Goal: Task Accomplishment & Management: Manage account settings

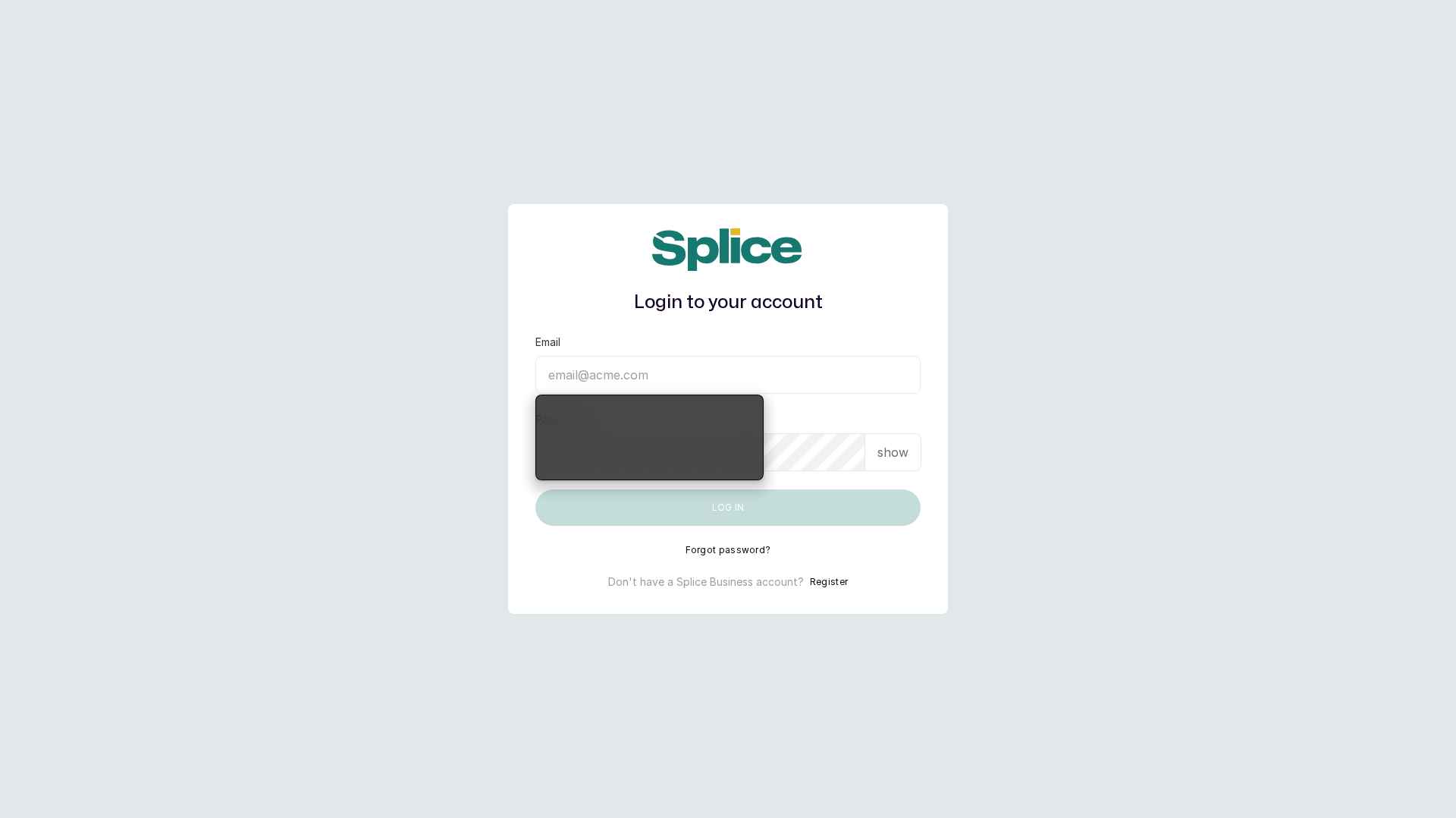
click at [700, 370] on input "Email" at bounding box center [727, 374] width 385 height 38
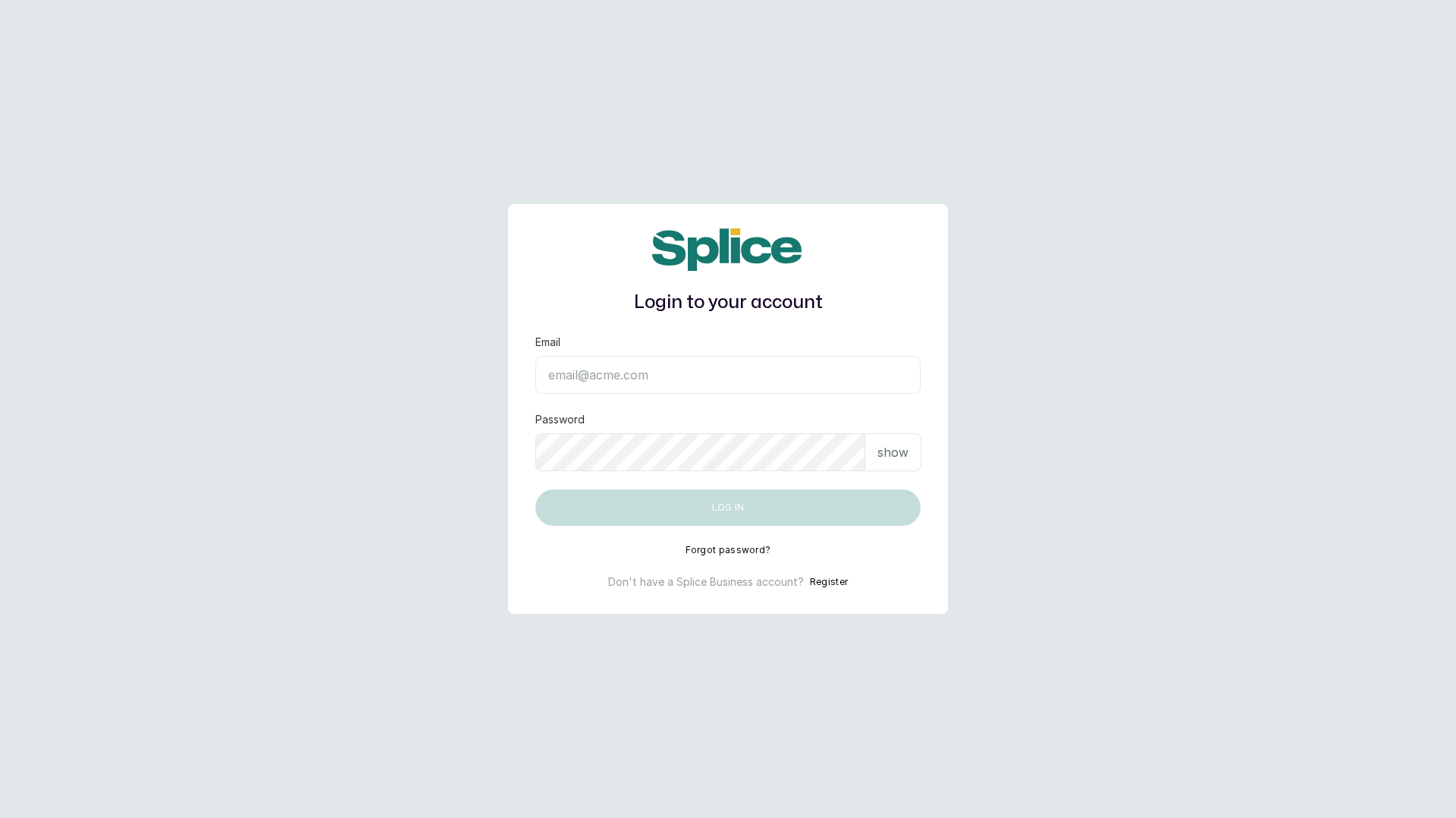
type input "layo@withsplice.com"
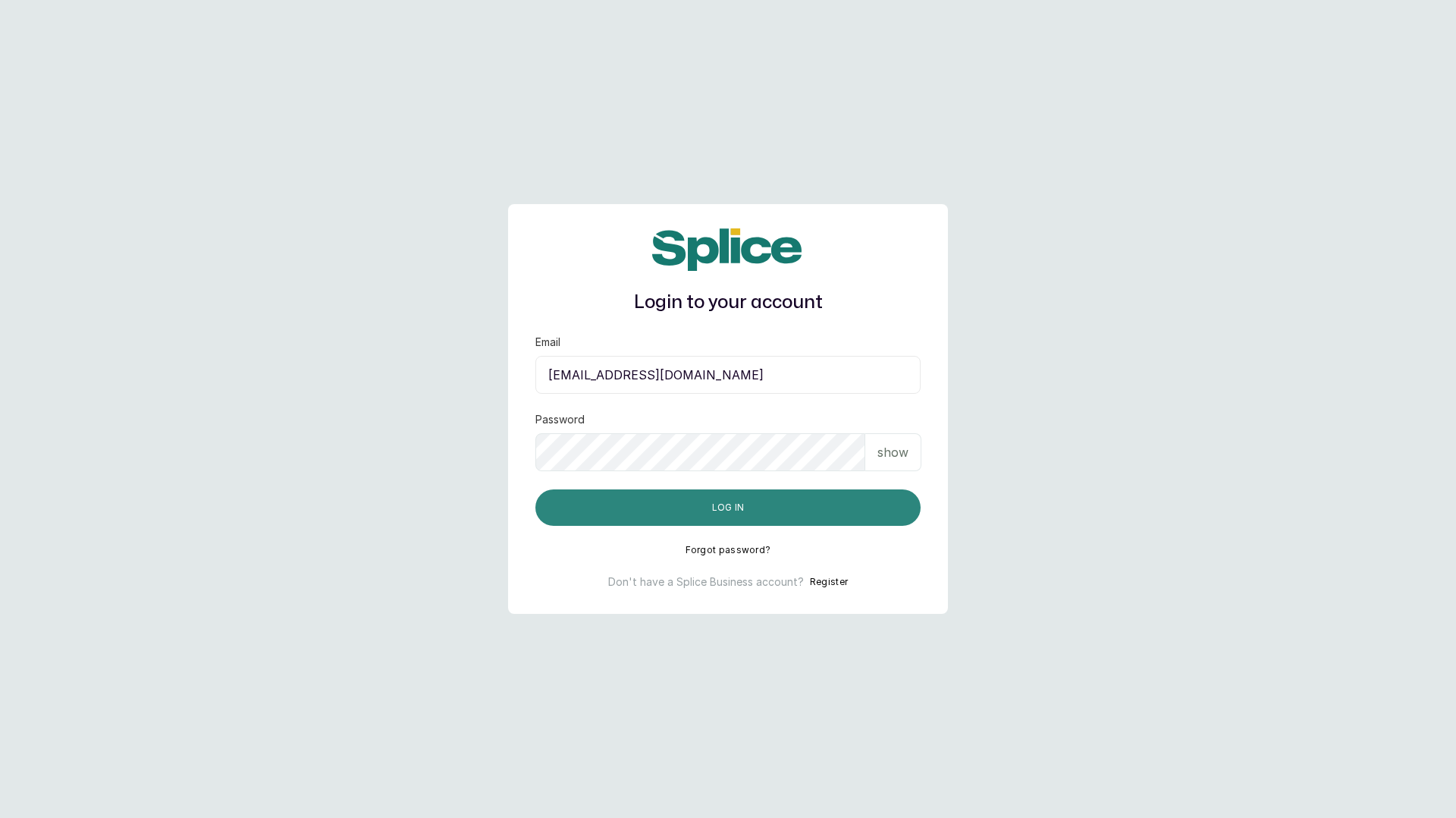
click at [700, 503] on button "Log in" at bounding box center [727, 508] width 385 height 37
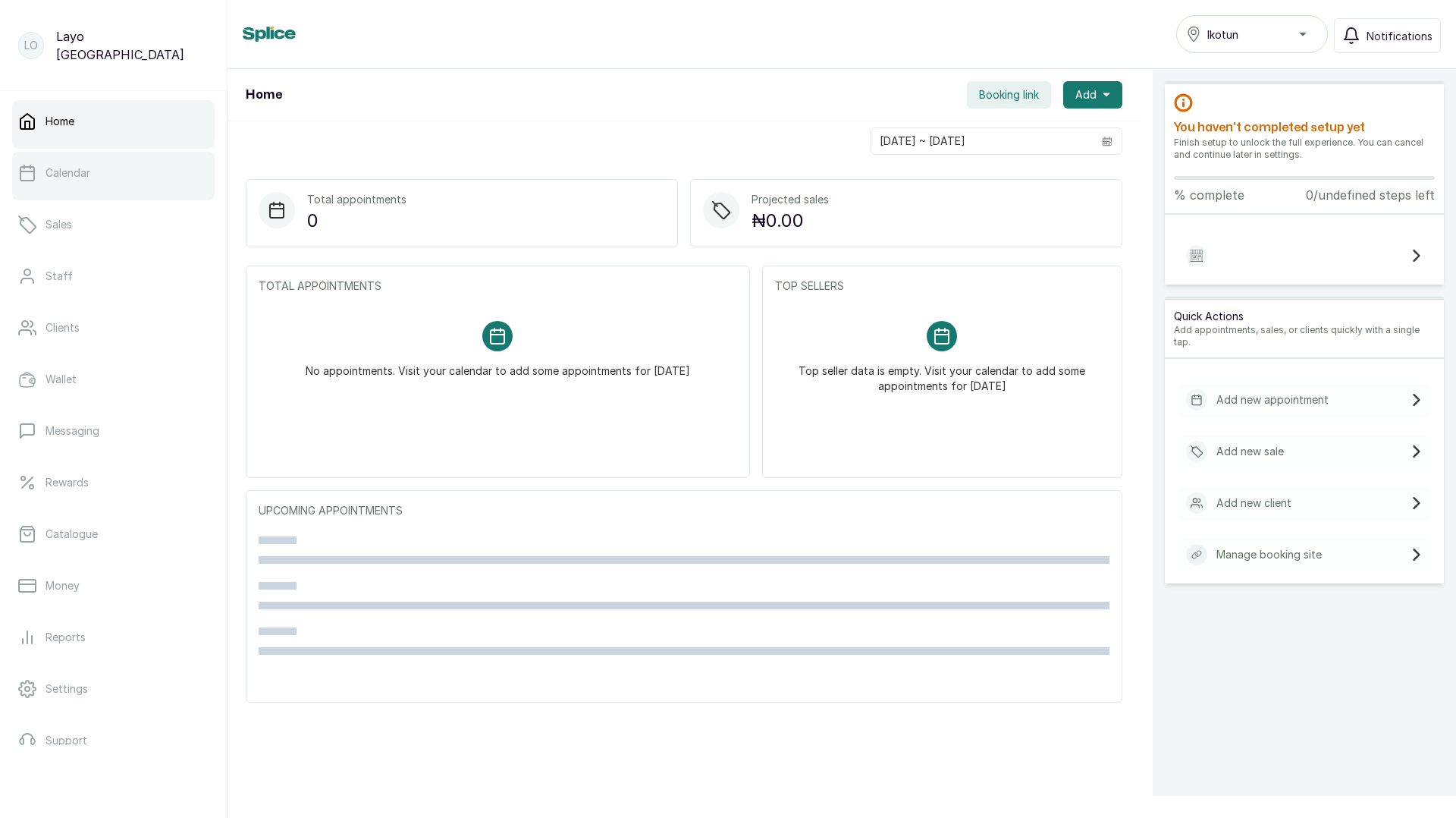
click at [78, 170] on p "Calendar" at bounding box center [68, 173] width 45 height 16
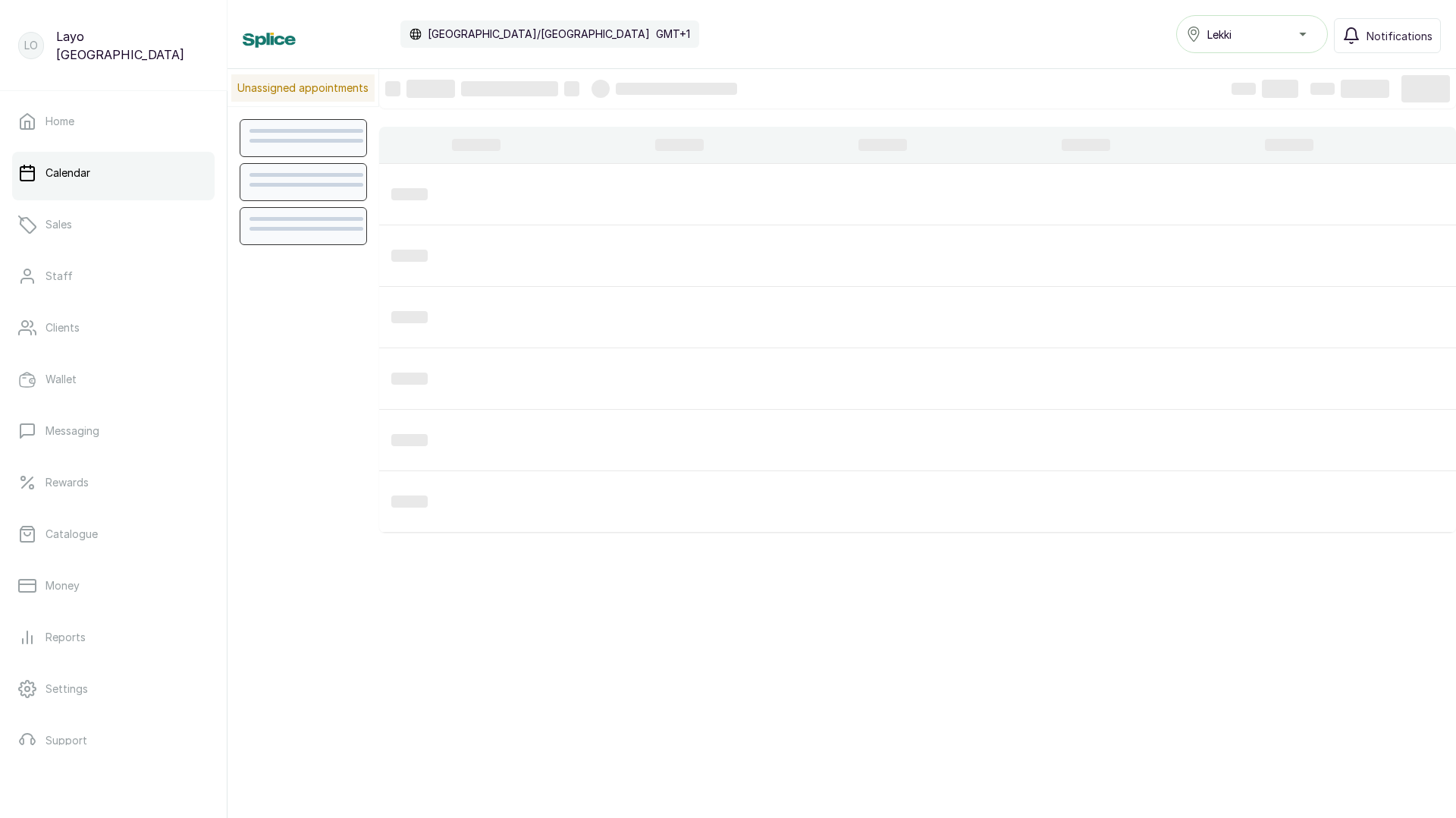
scroll to position [511, 0]
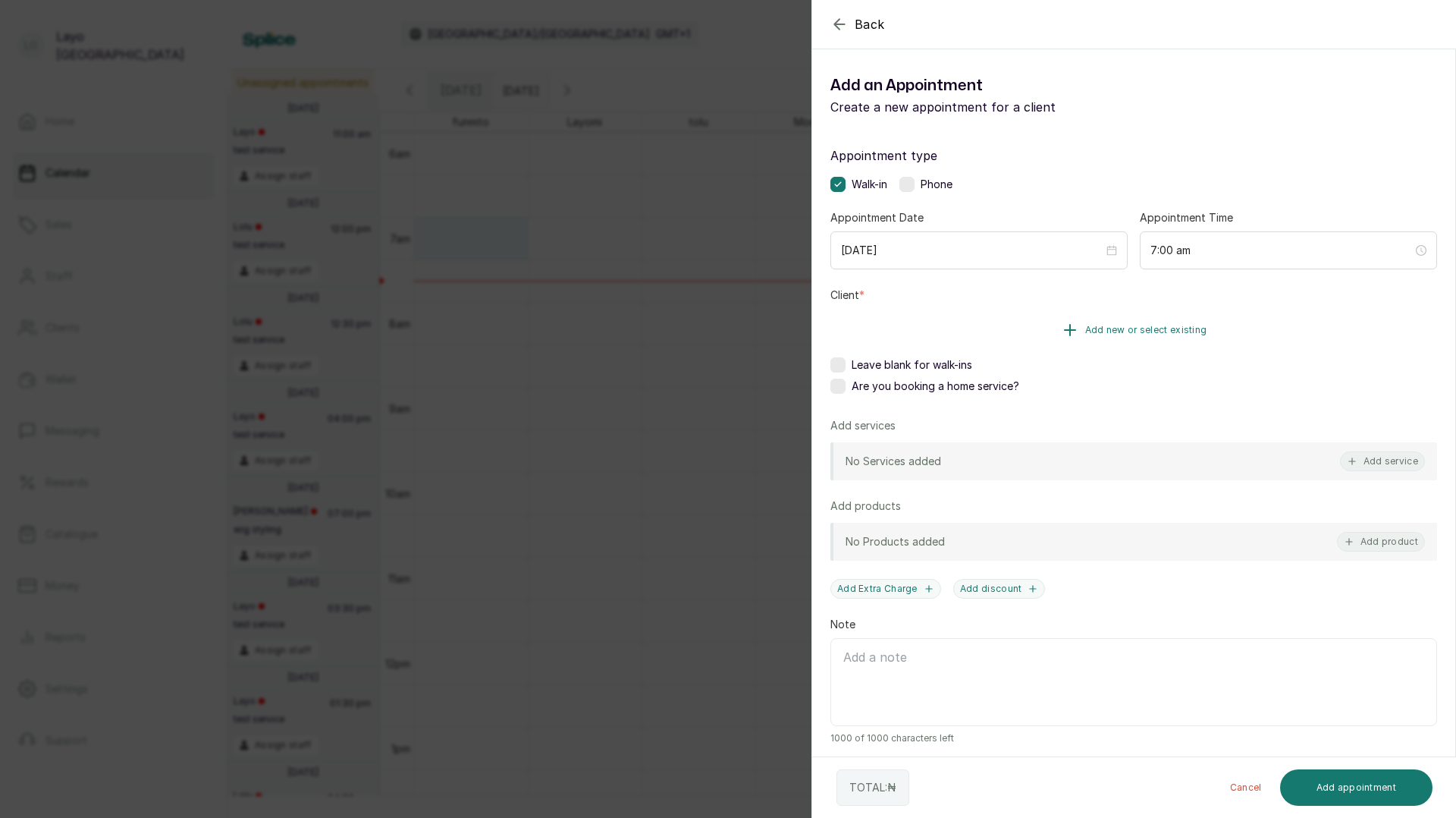
click at [1055, 318] on button "Add new or select existing" at bounding box center [1133, 329] width 606 height 42
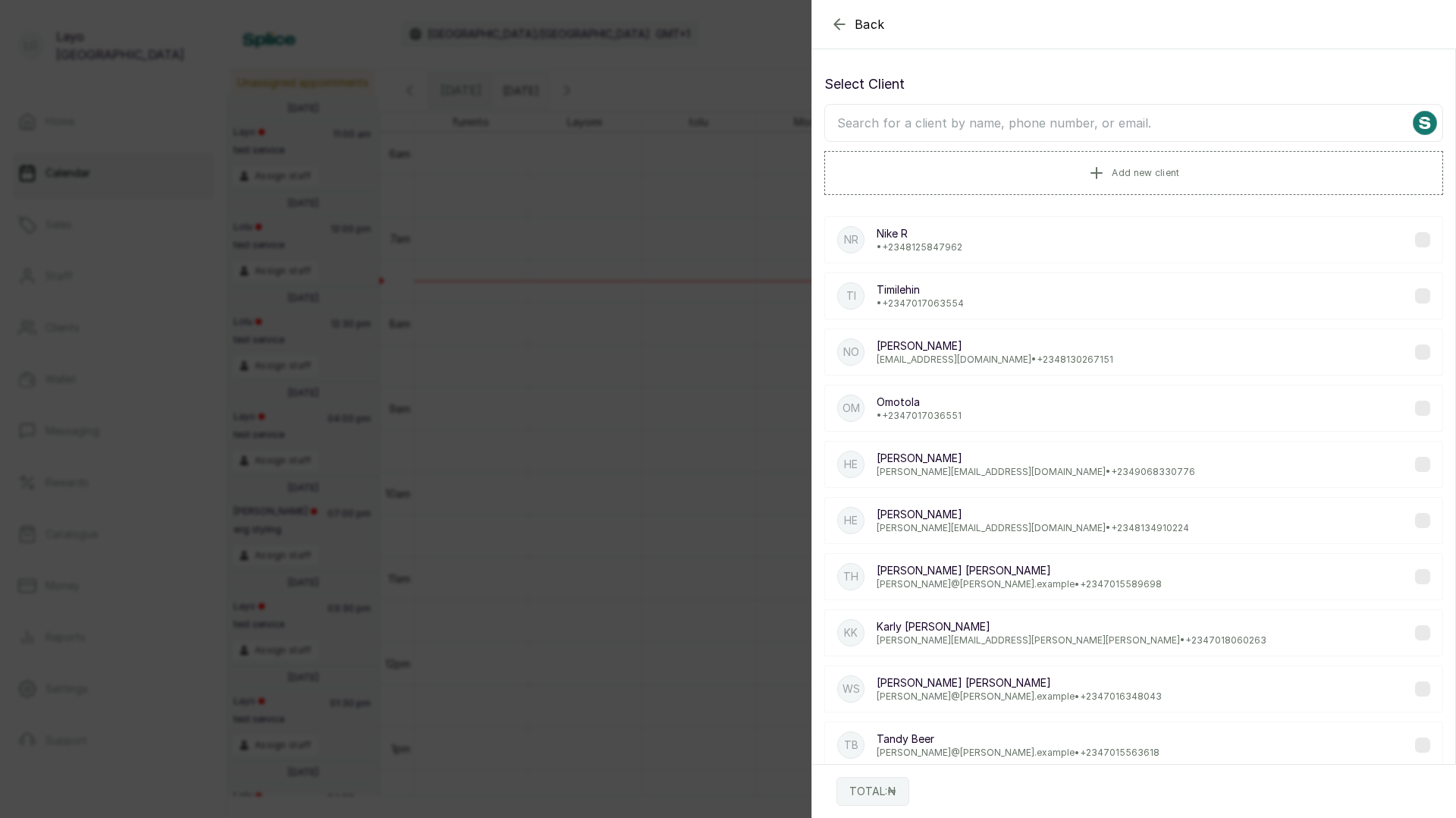
click at [920, 291] on p "Timilehin" at bounding box center [919, 289] width 87 height 16
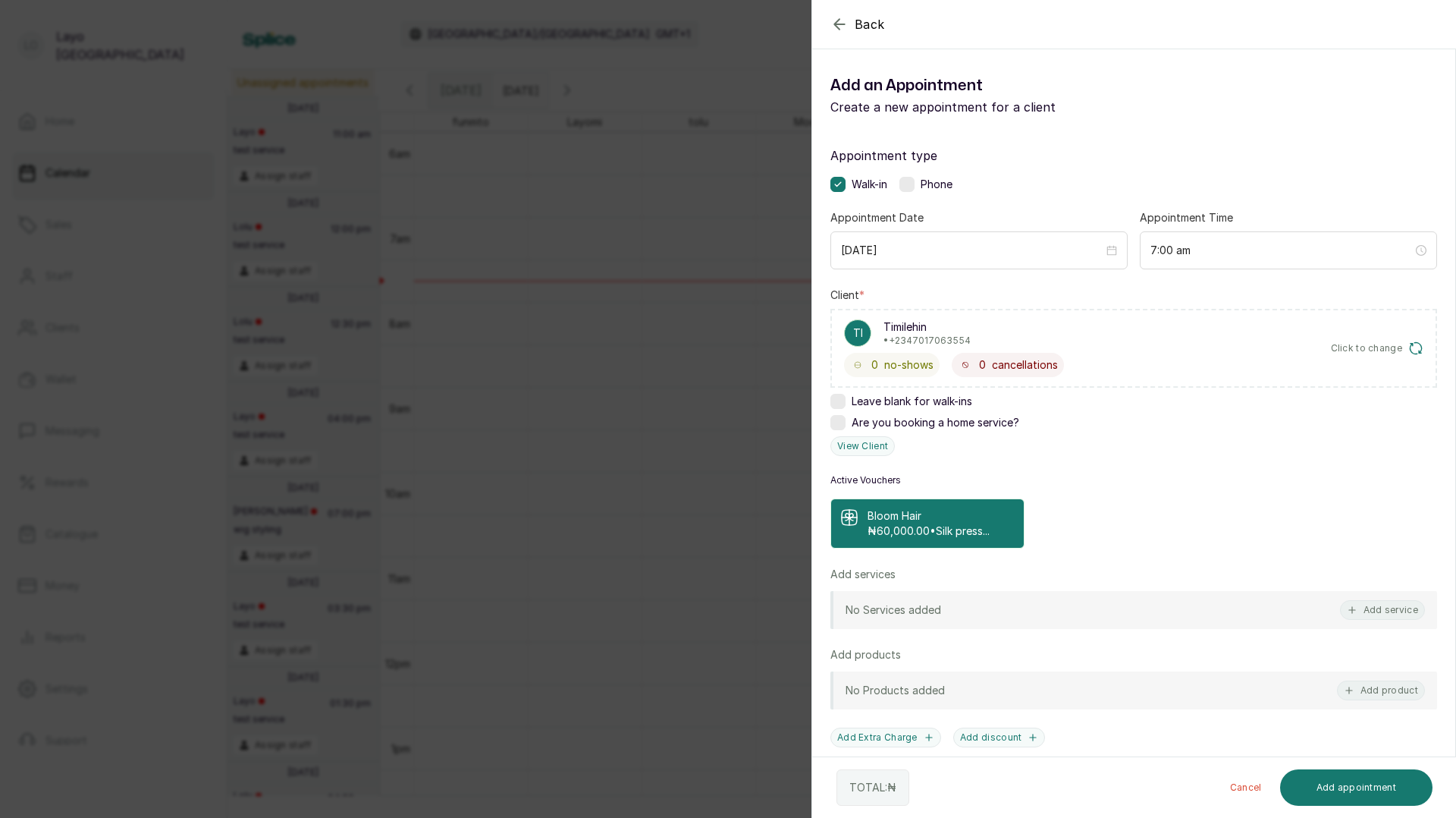
scroll to position [155, 0]
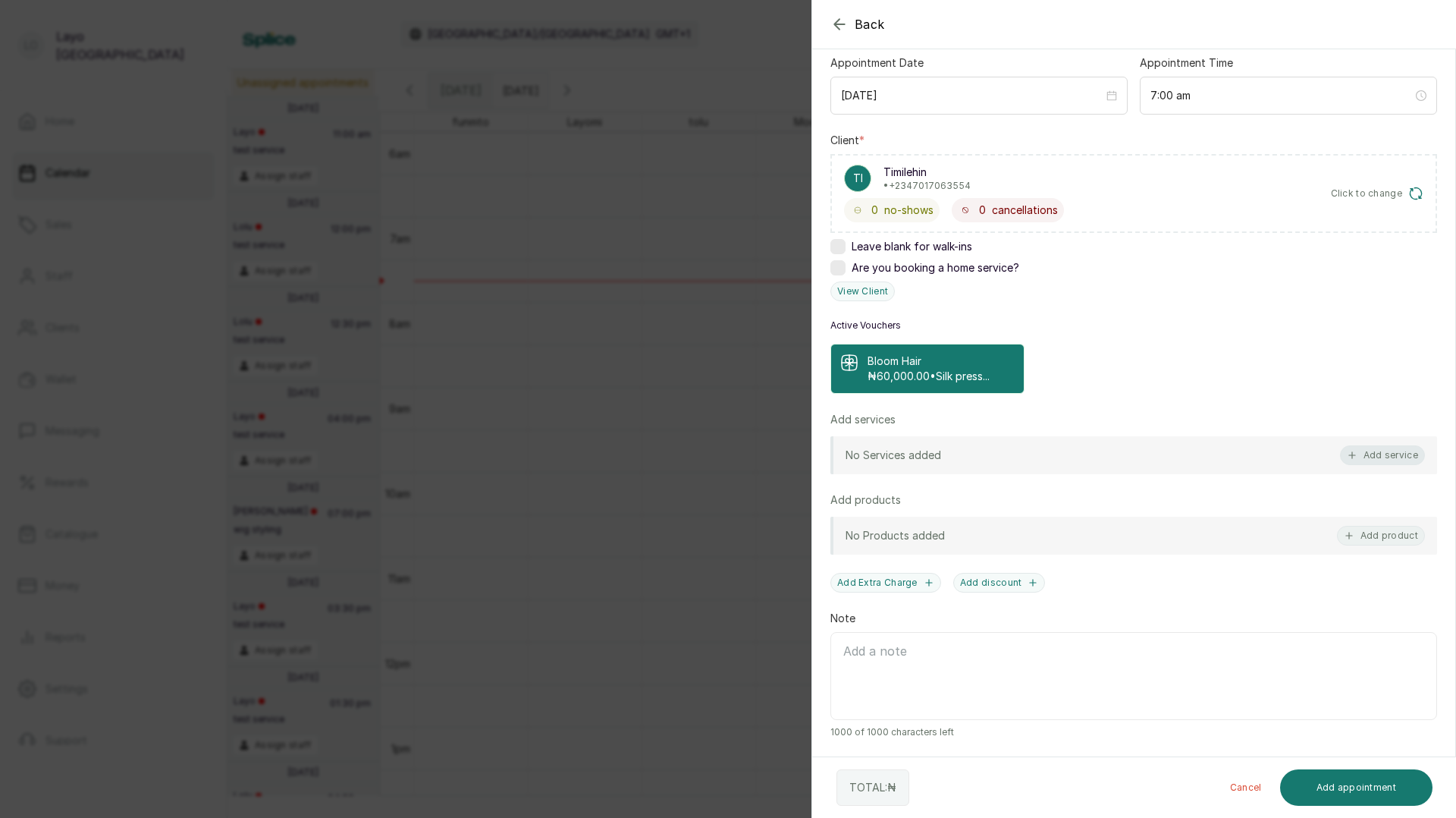
click at [1350, 459] on icon "button" at bounding box center [1352, 456] width 11 height 11
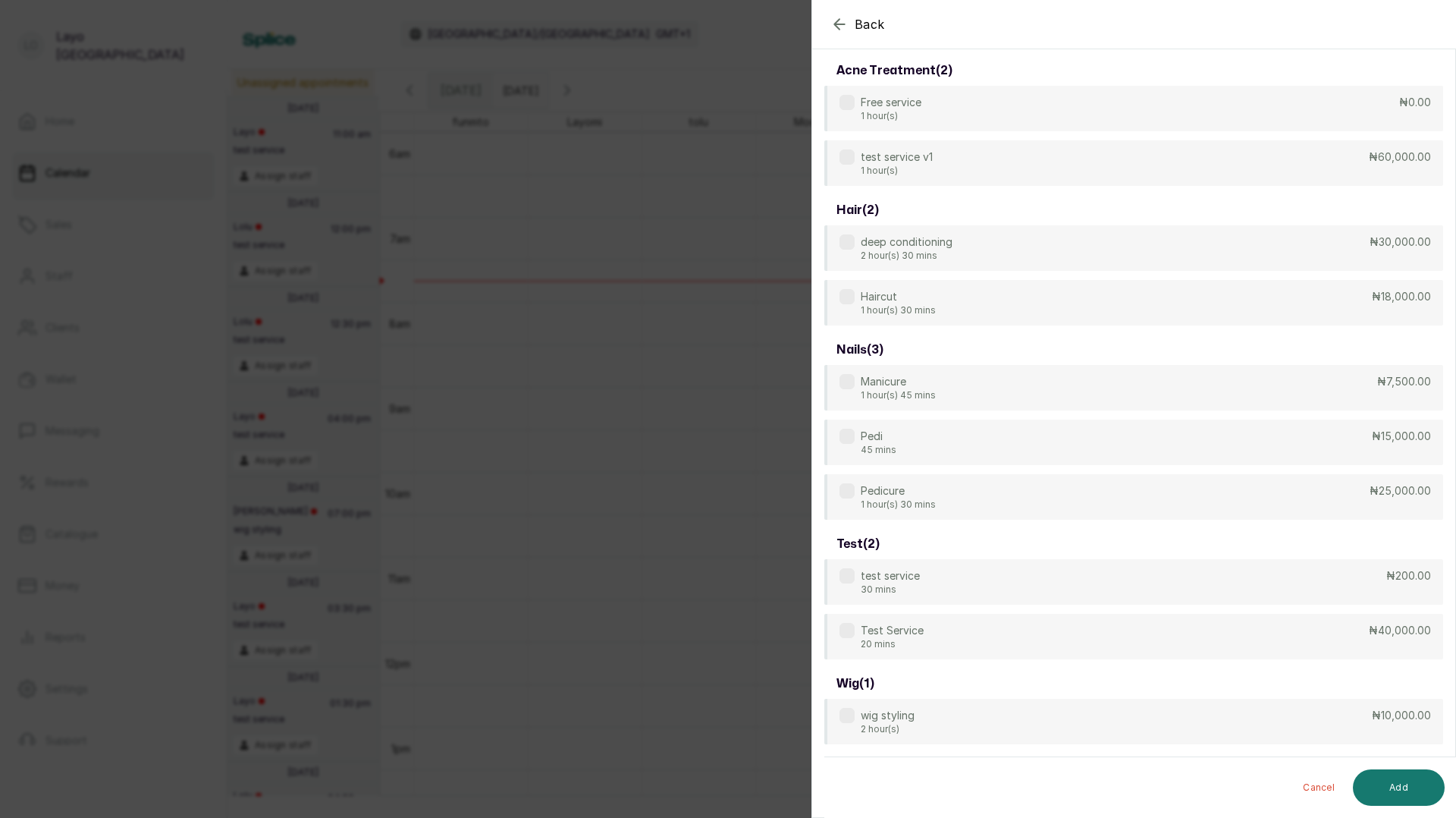
scroll to position [60, 0]
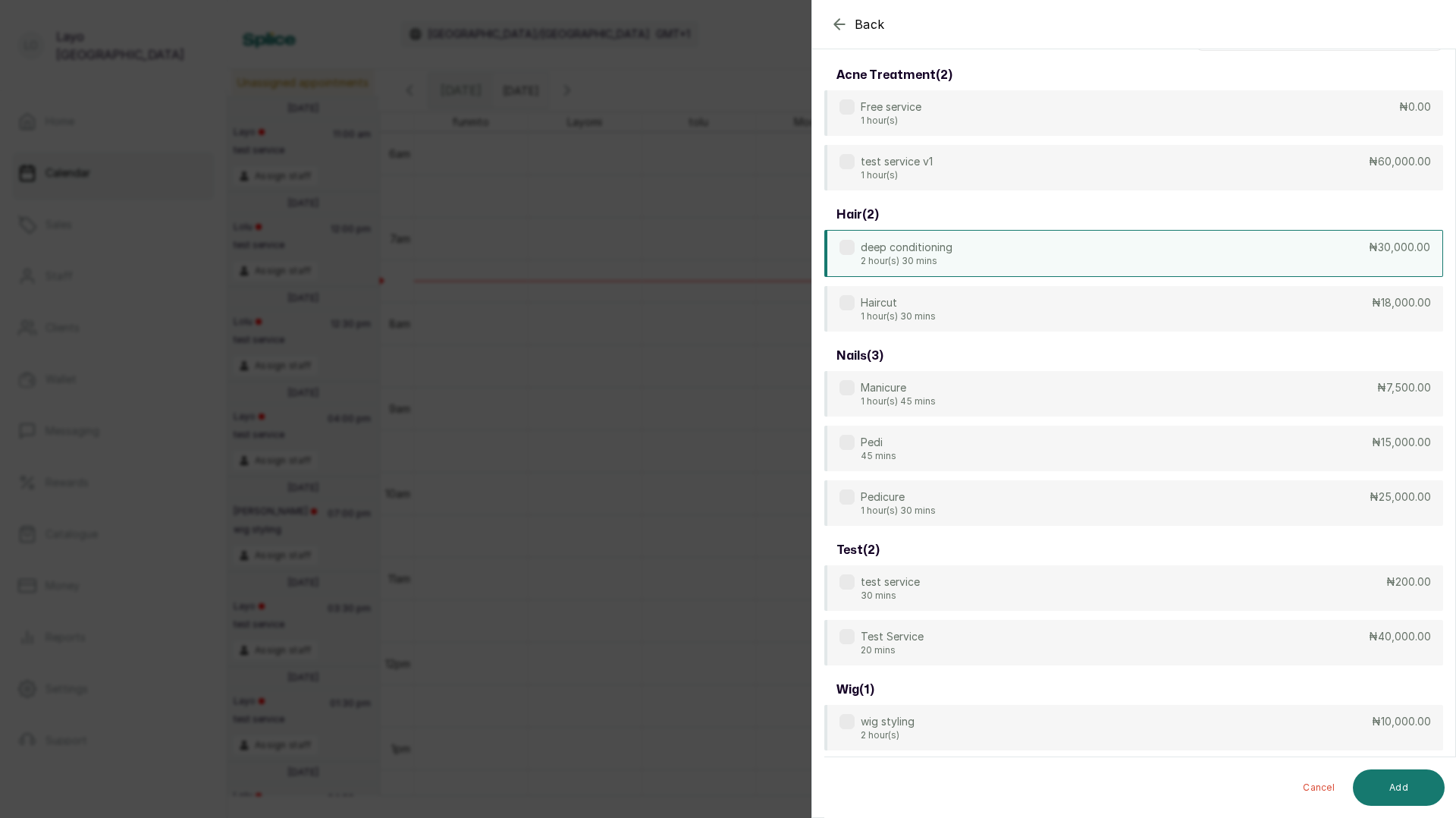
click at [925, 250] on p "deep conditioning" at bounding box center [906, 247] width 91 height 16
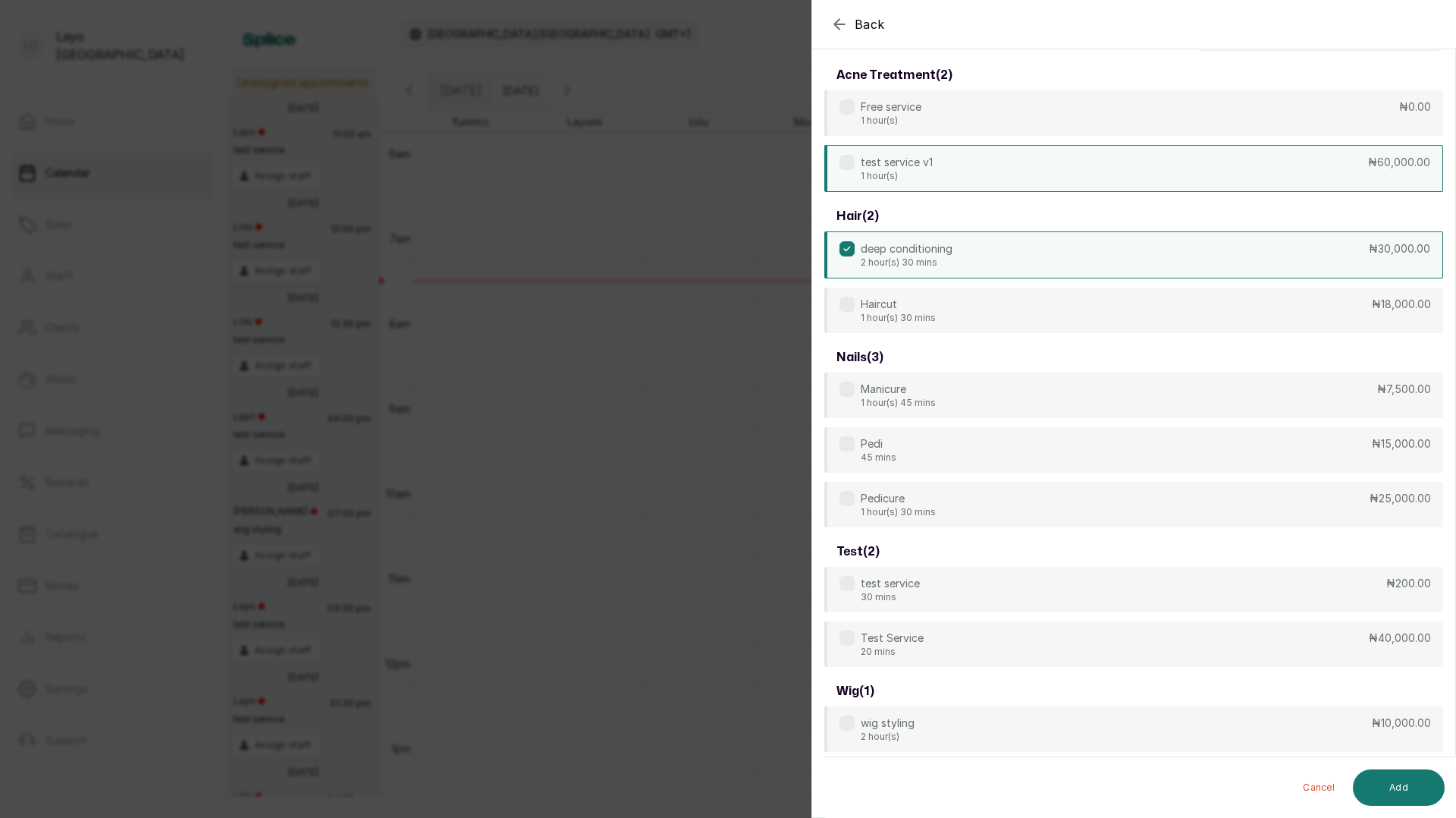
click at [919, 155] on p "test service v1" at bounding box center [896, 162] width 72 height 16
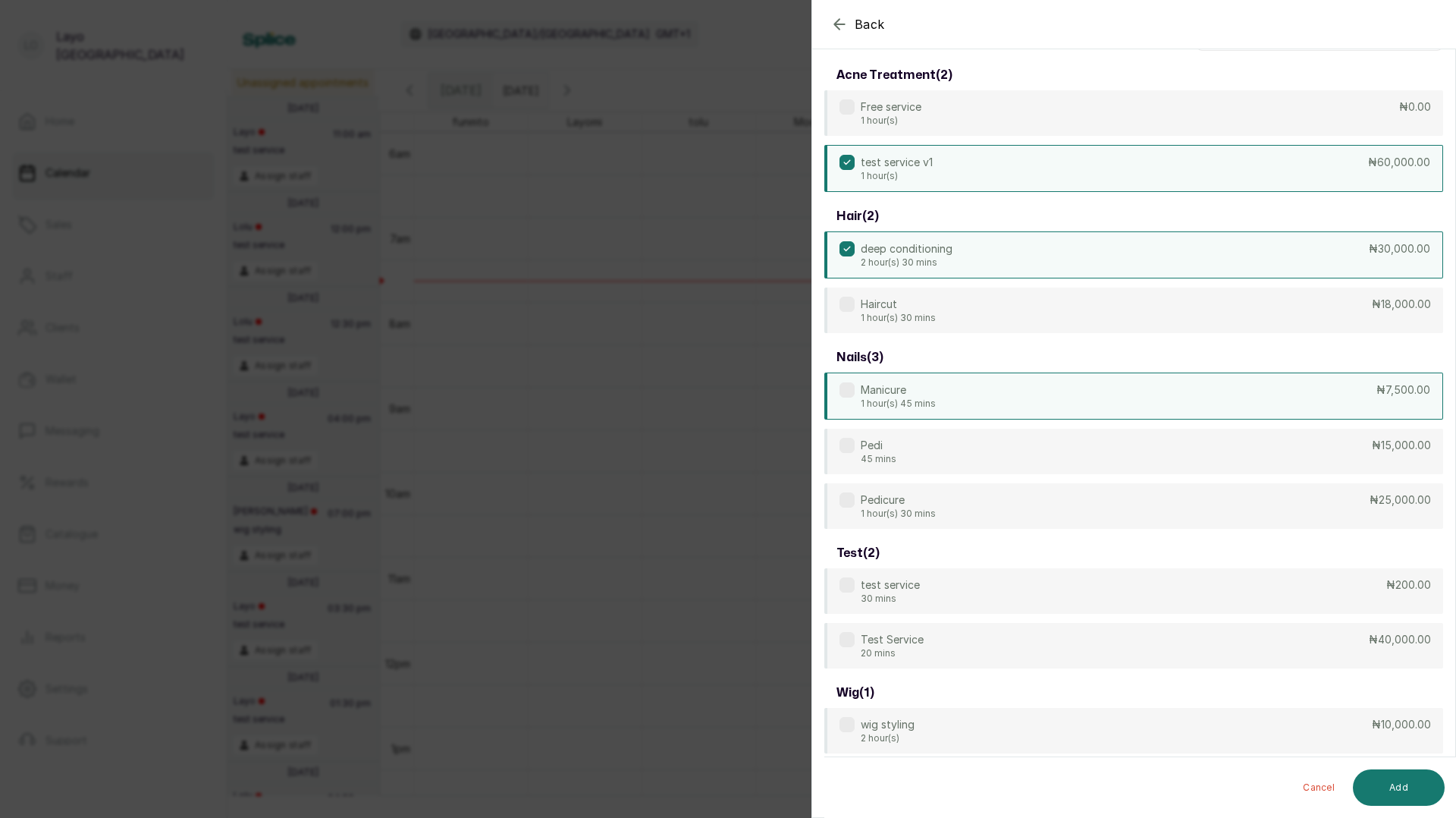
click at [911, 397] on p "Manicure" at bounding box center [898, 390] width 75 height 16
click at [910, 397] on p "Manicure" at bounding box center [898, 390] width 75 height 16
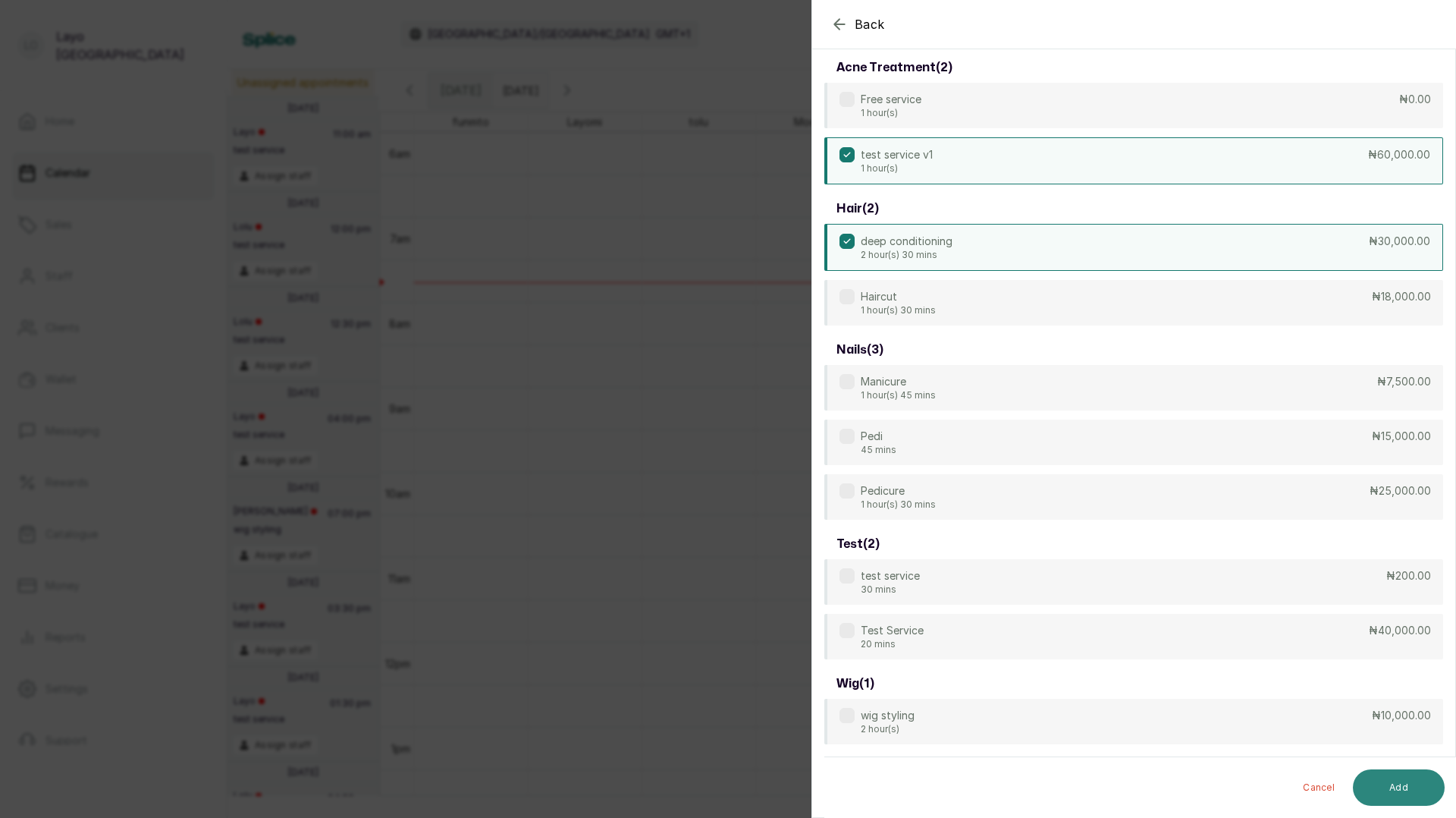
scroll to position [69, 0]
click at [1403, 786] on button "Add" at bounding box center [1398, 788] width 91 height 37
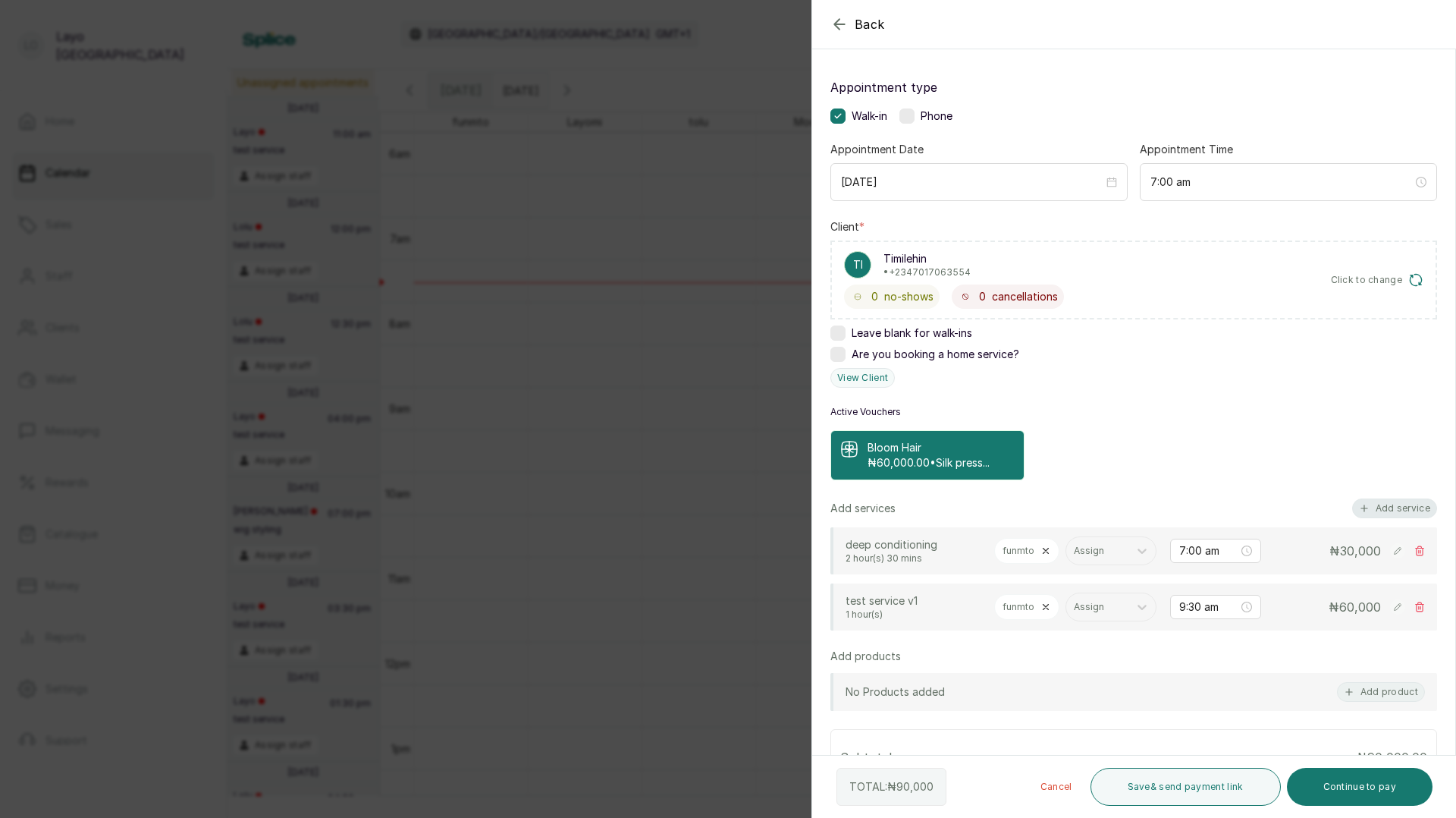
click at [1382, 506] on button "Add service" at bounding box center [1394, 509] width 85 height 20
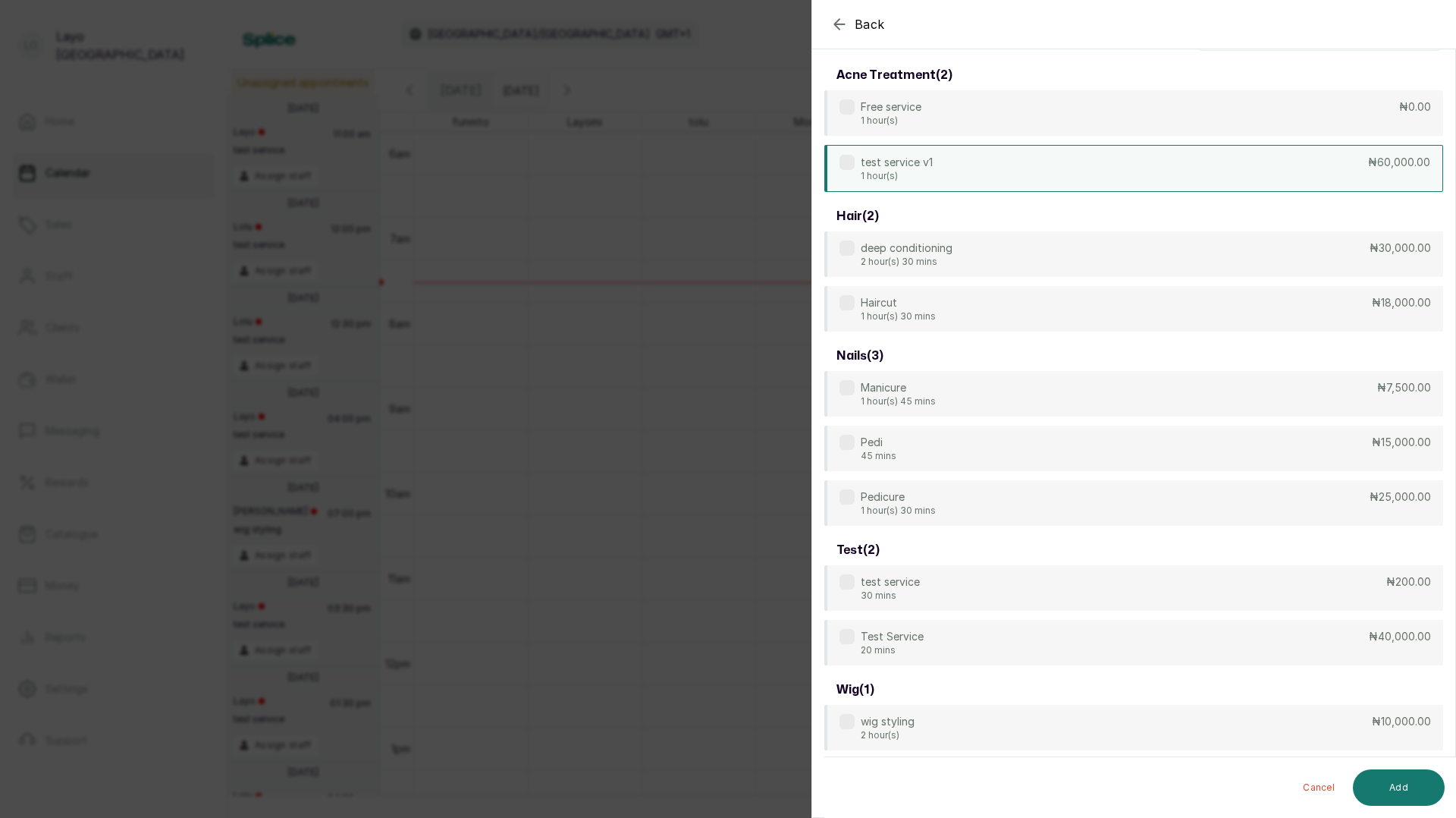
click at [910, 164] on p "test service v1" at bounding box center [896, 162] width 72 height 16
click at [923, 244] on p "deep conditioning" at bounding box center [906, 249] width 91 height 16
click at [1397, 790] on button "Add" at bounding box center [1398, 788] width 91 height 37
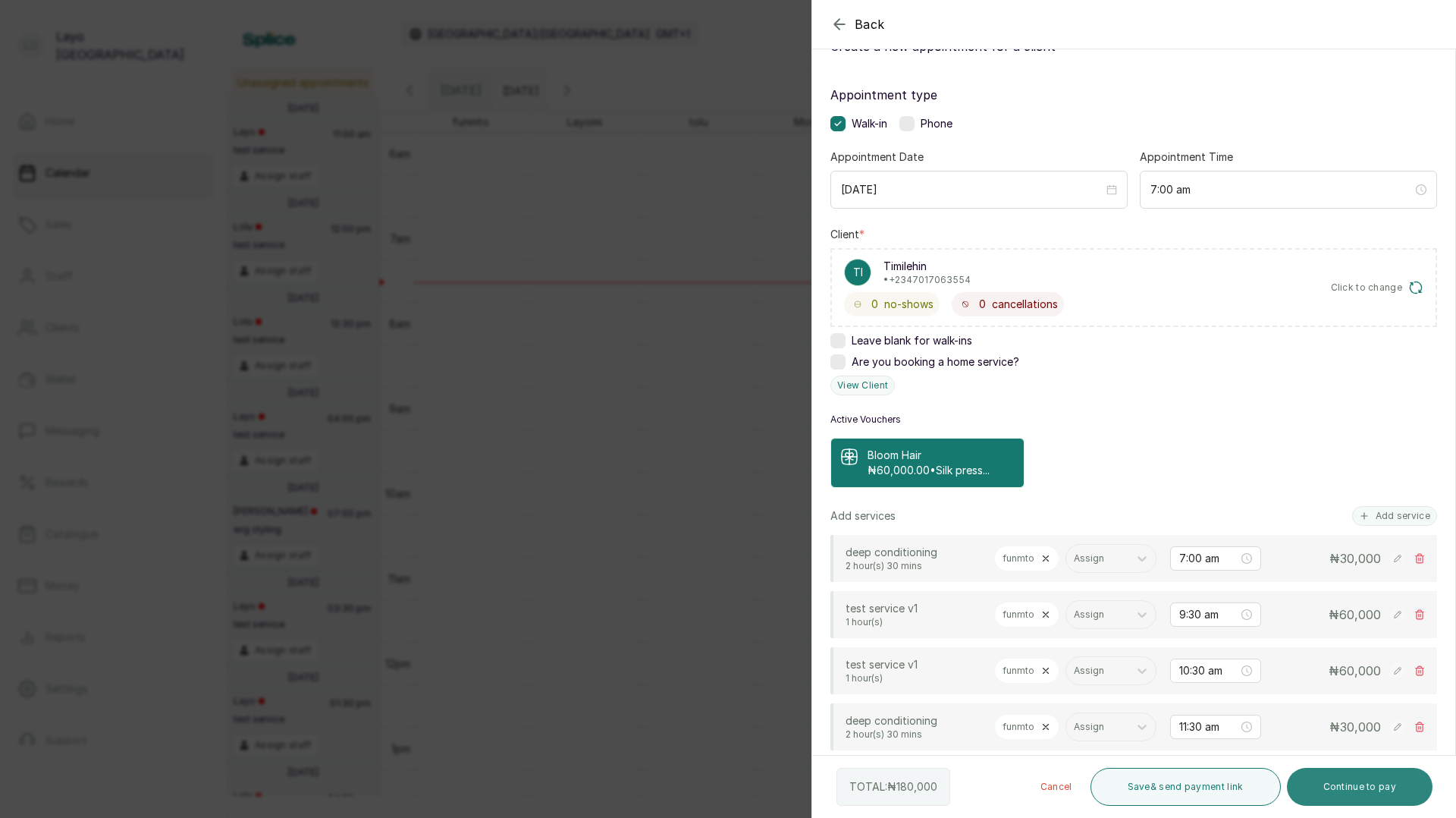
click at [1338, 777] on button "Continue to pay" at bounding box center [1360, 786] width 146 height 38
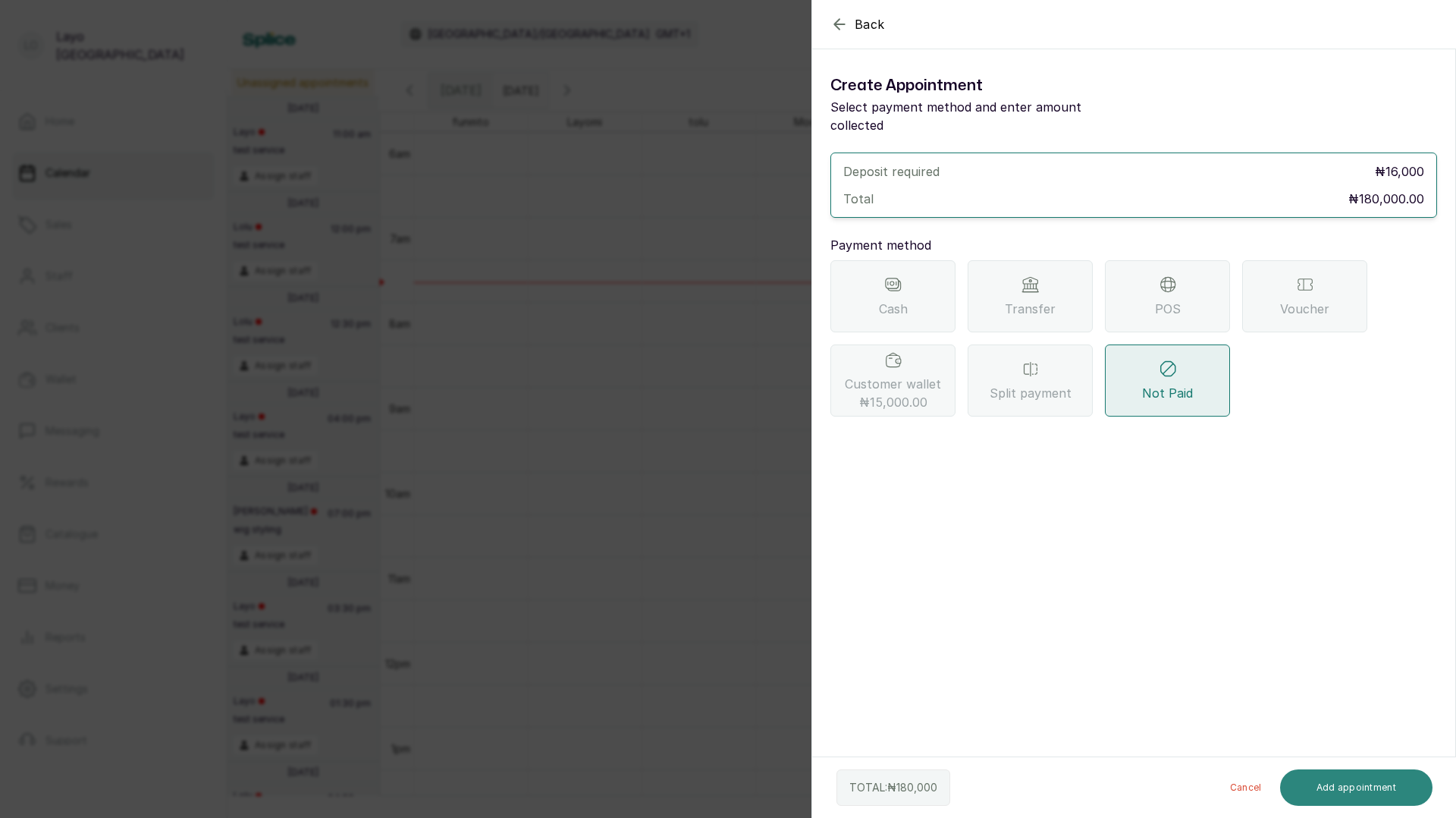
scroll to position [0, 0]
click at [894, 299] on span "Cash" at bounding box center [894, 308] width 29 height 18
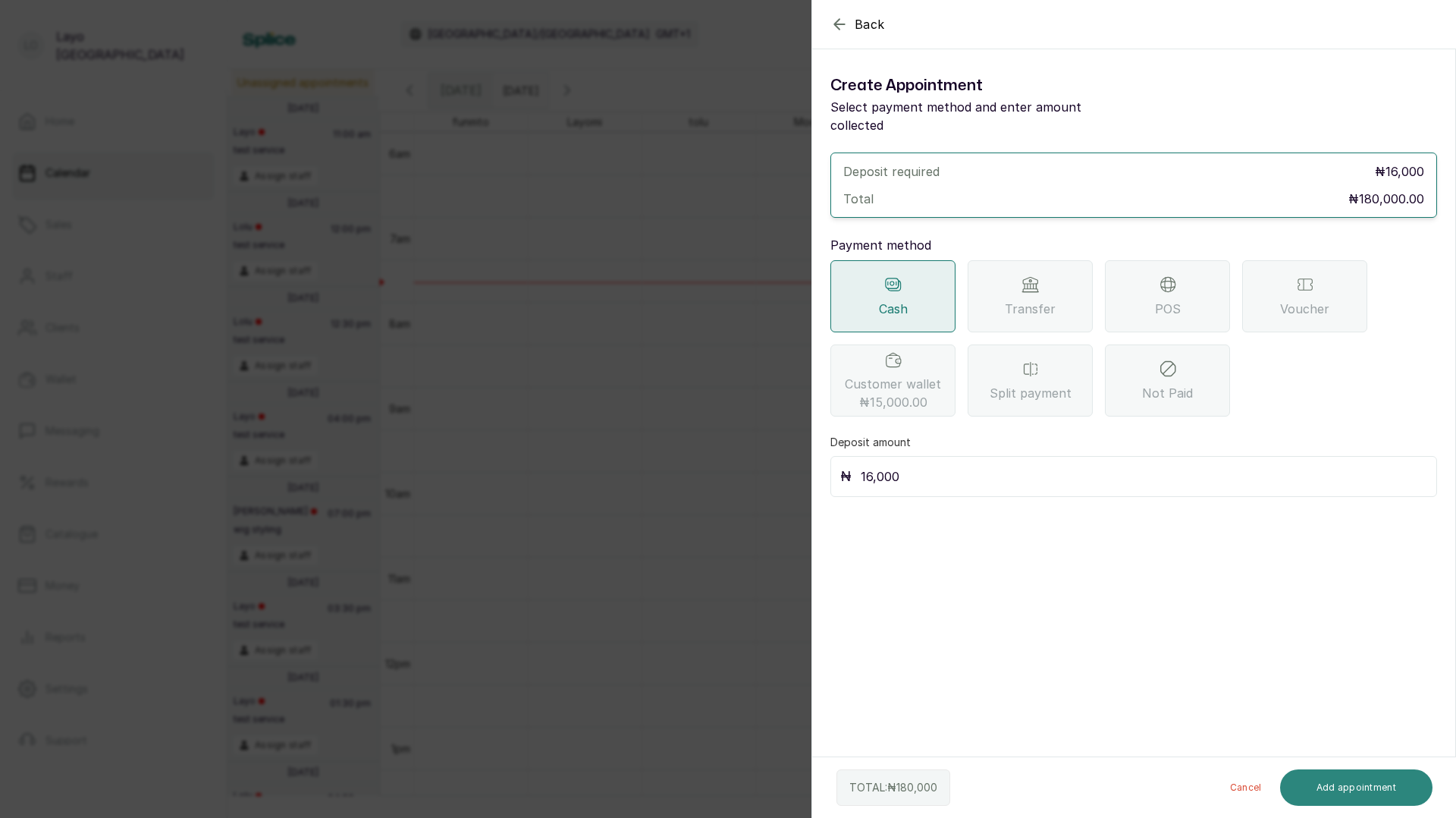
click at [1348, 794] on button "Add appointment" at bounding box center [1355, 788] width 153 height 37
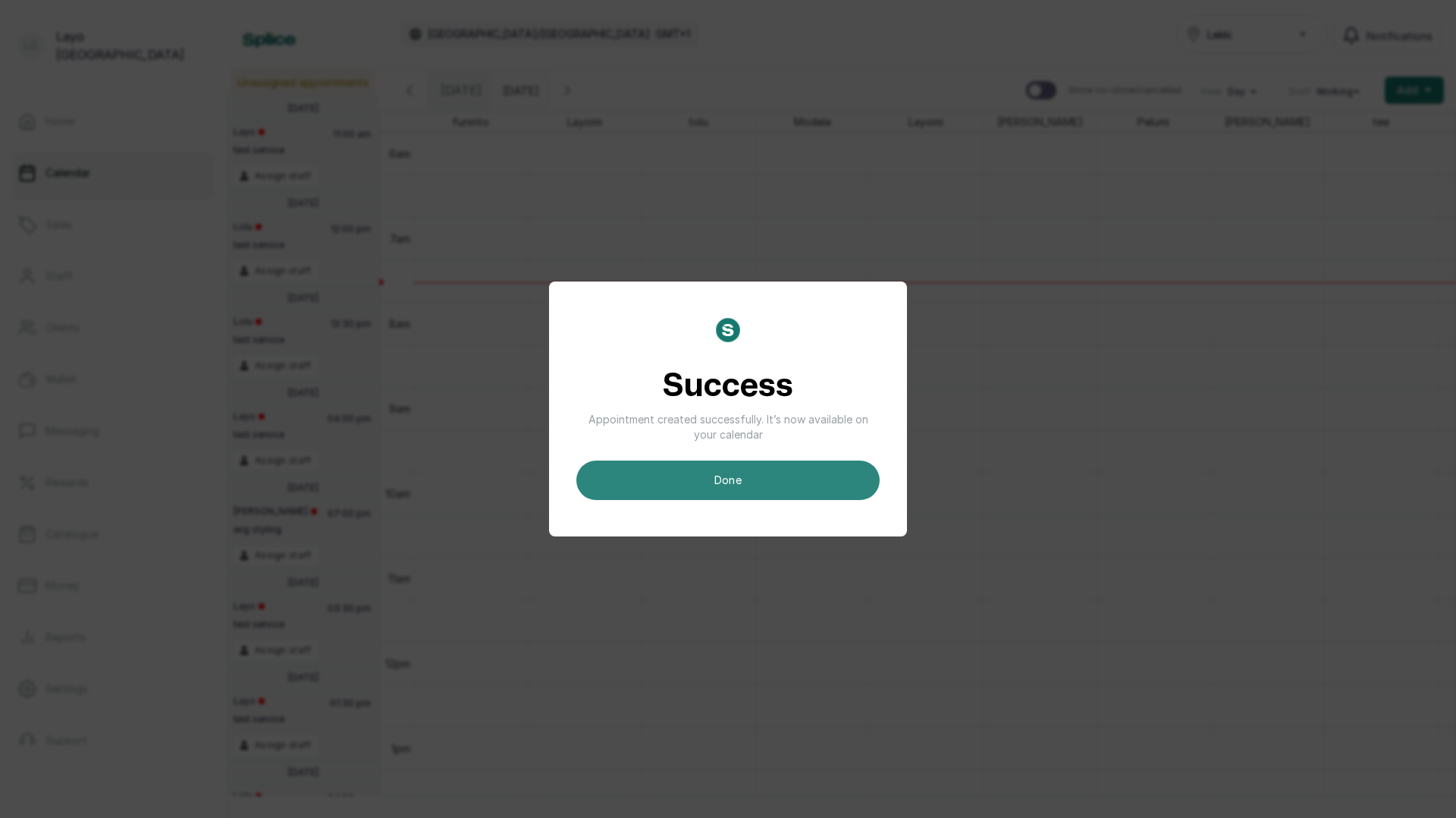
click at [776, 486] on button "done" at bounding box center [728, 479] width 304 height 39
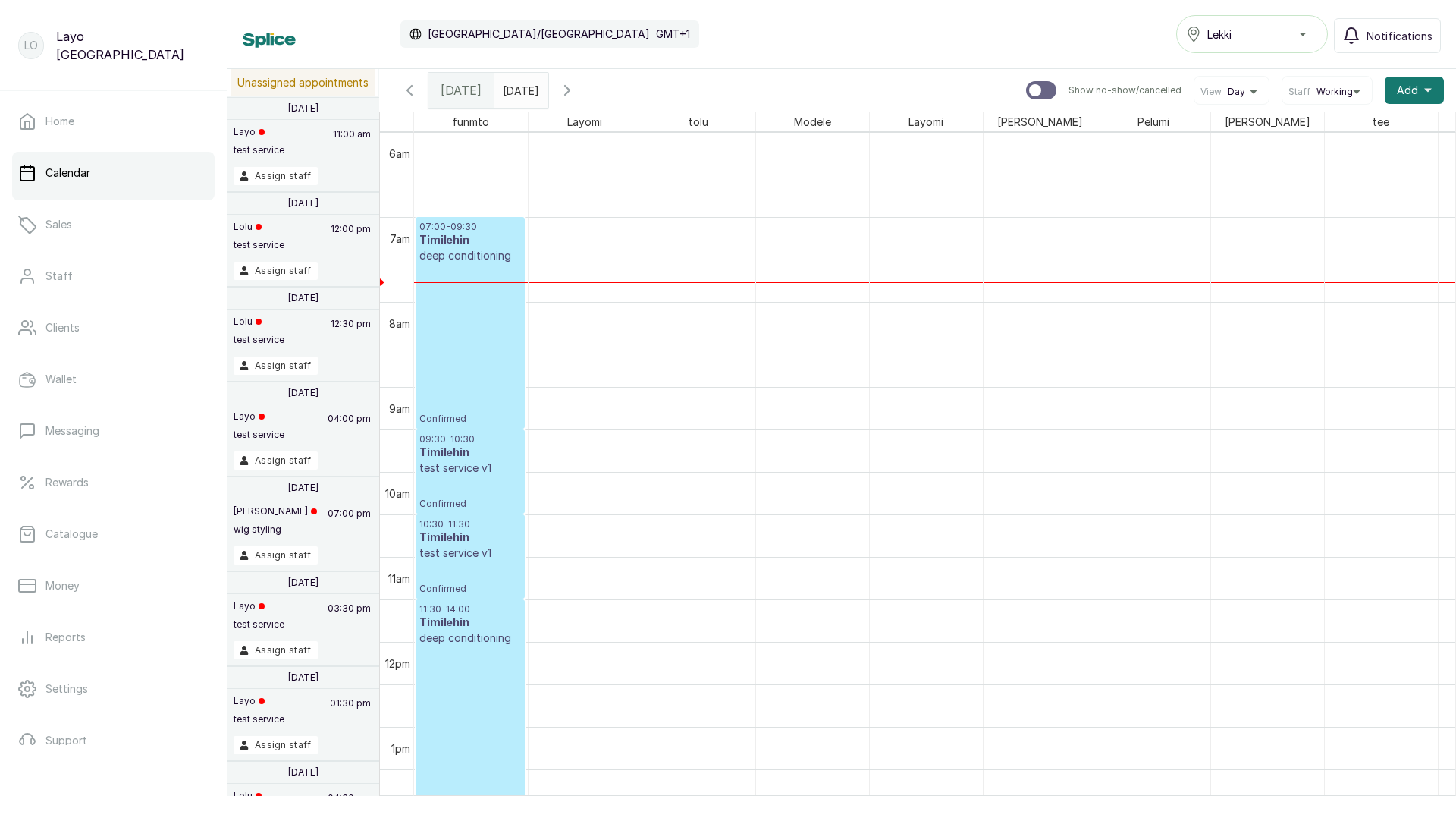
click at [419, 313] on div "07:00 - 09:30 Timilehin deep conditioning Confirmed" at bounding box center [469, 322] width 102 height 204
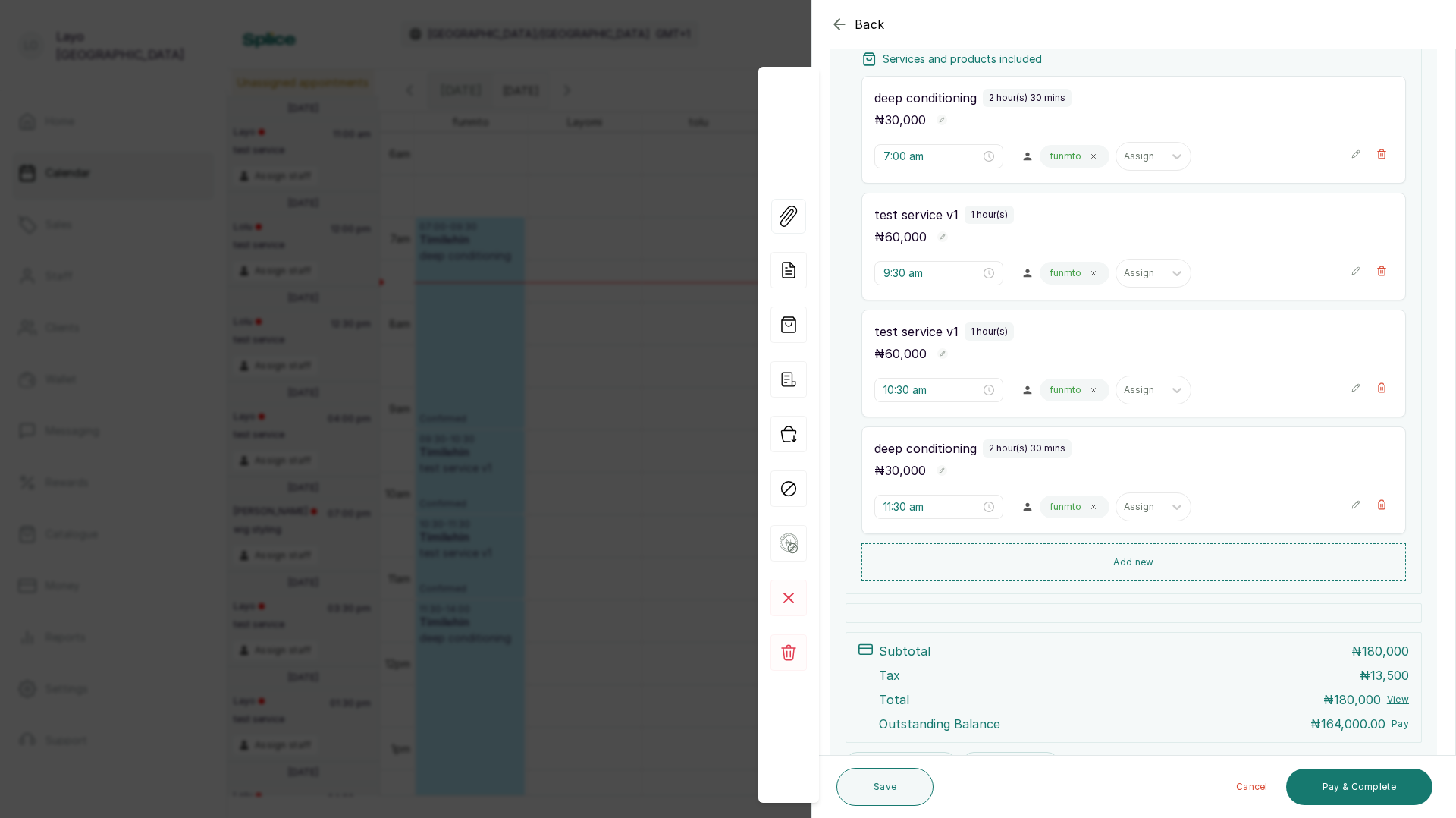
scroll to position [360, 0]
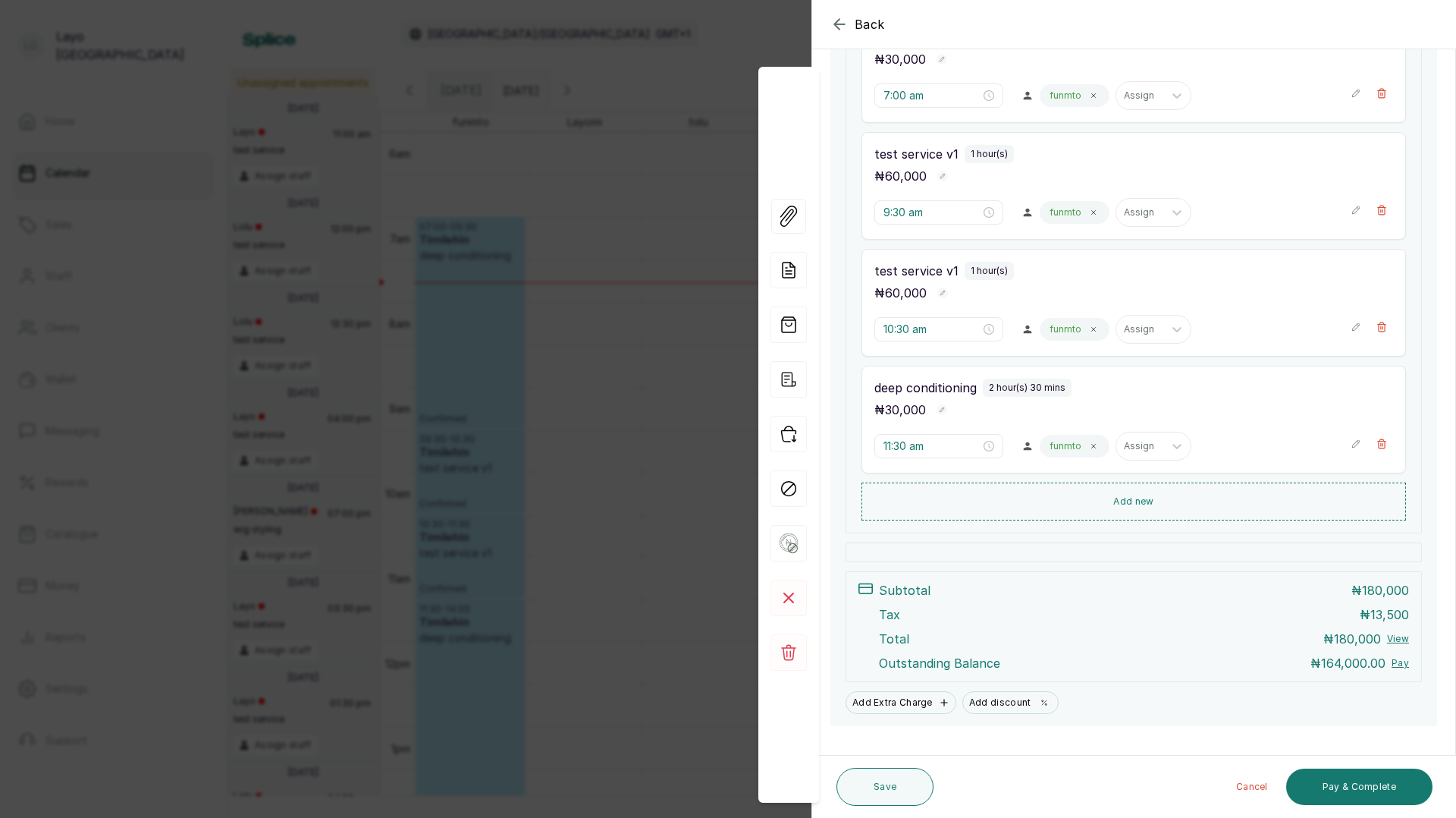
click at [1398, 663] on button "Pay" at bounding box center [1399, 662] width 17 height 12
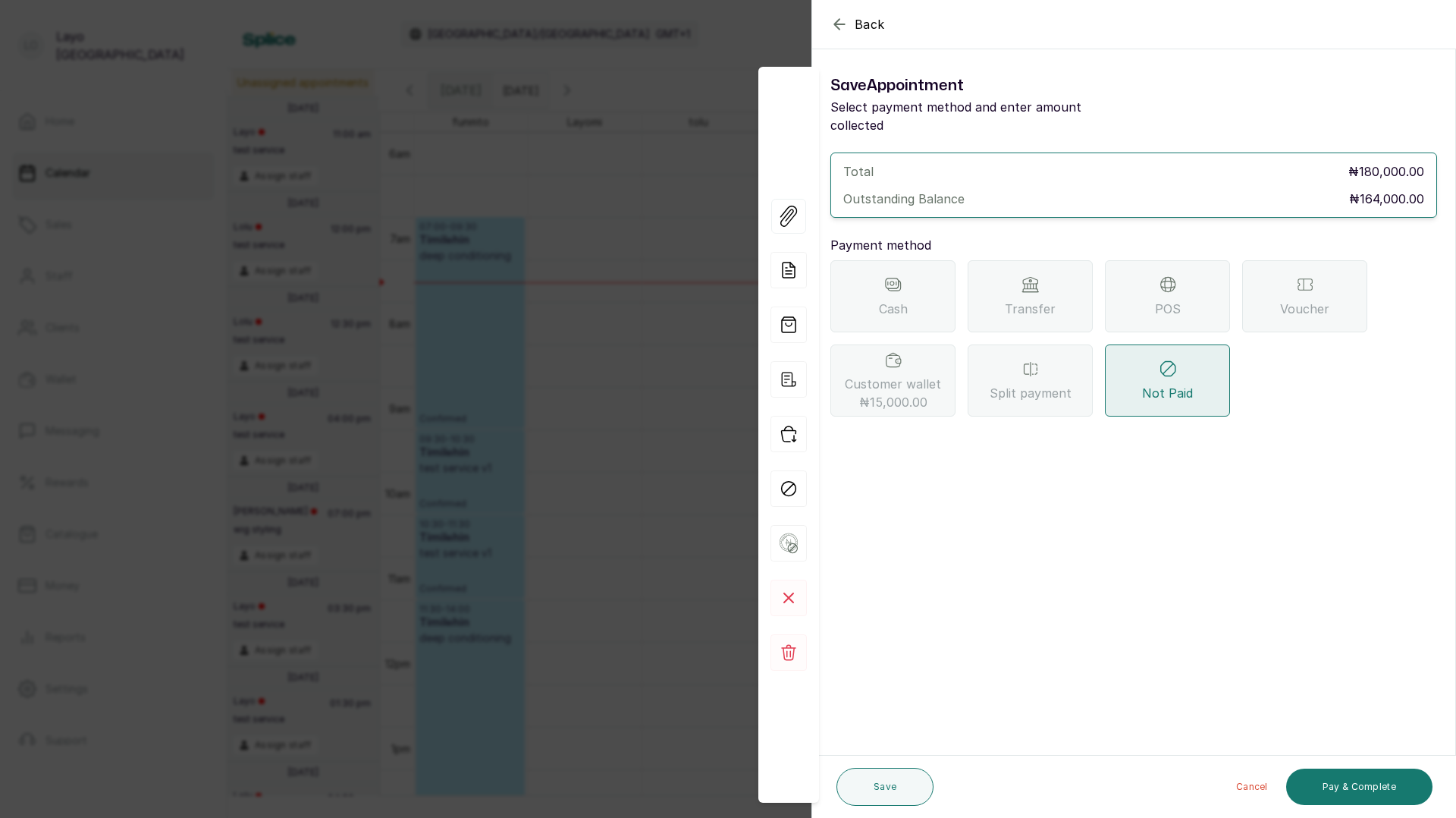
scroll to position [0, 0]
click at [896, 299] on span "Cash" at bounding box center [894, 308] width 29 height 18
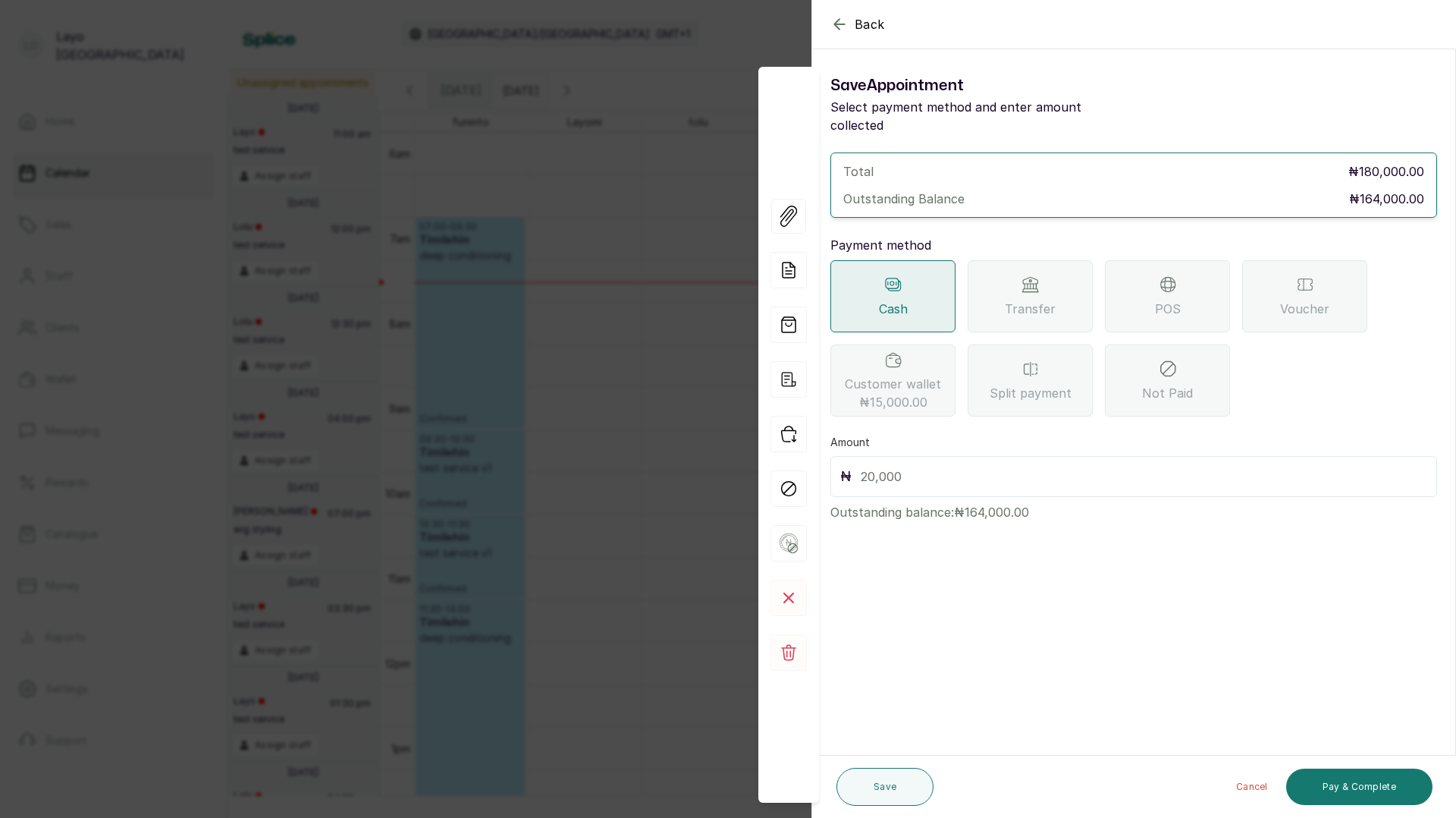
click at [922, 466] on input "text" at bounding box center [1143, 476] width 566 height 21
type input "180,000"
click at [1360, 785] on button "Pay & Complete" at bounding box center [1359, 787] width 146 height 37
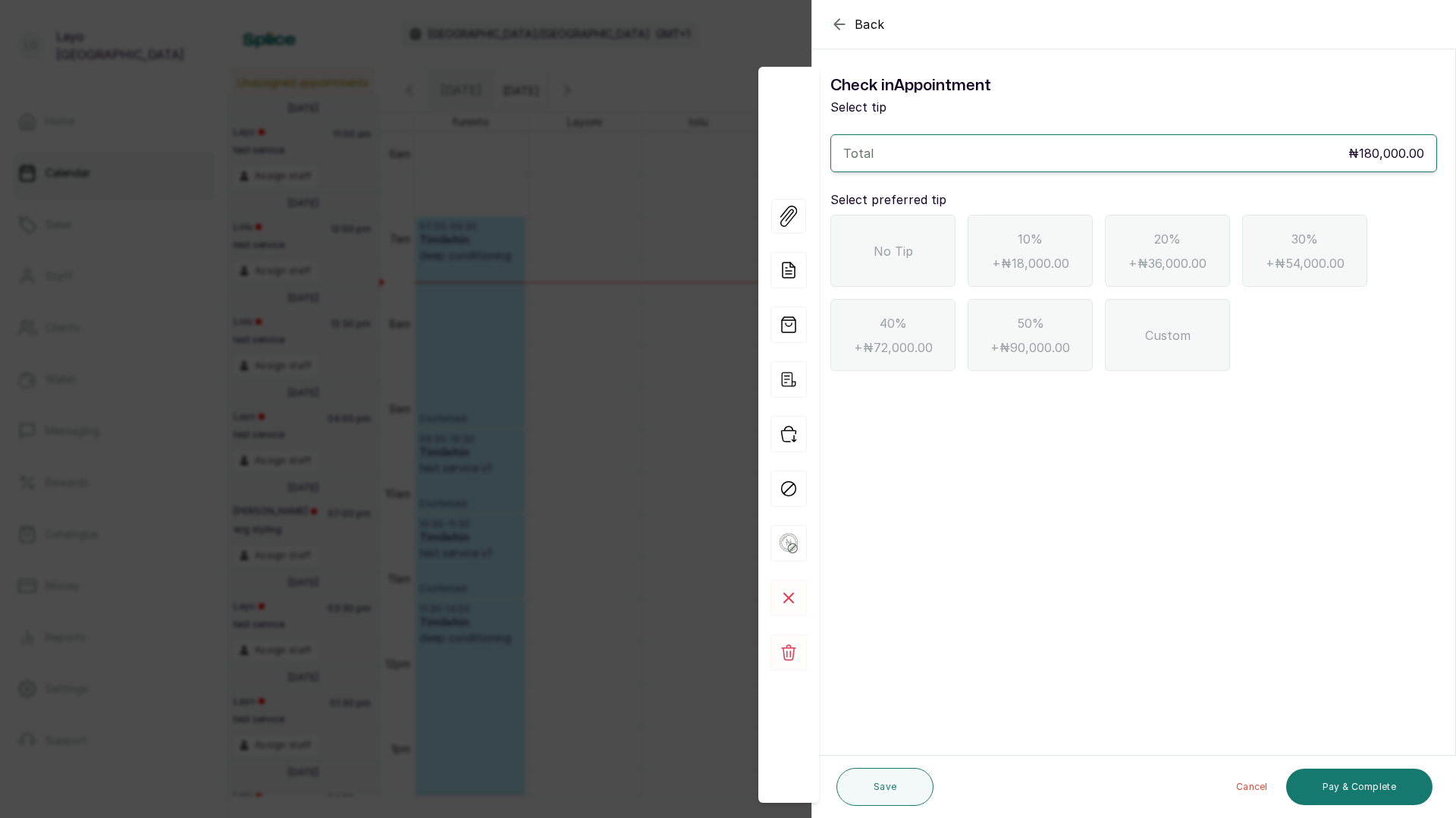
click at [891, 258] on span "No Tip" at bounding box center [893, 251] width 39 height 18
click at [1352, 795] on button "Pay & Complete" at bounding box center [1359, 787] width 146 height 37
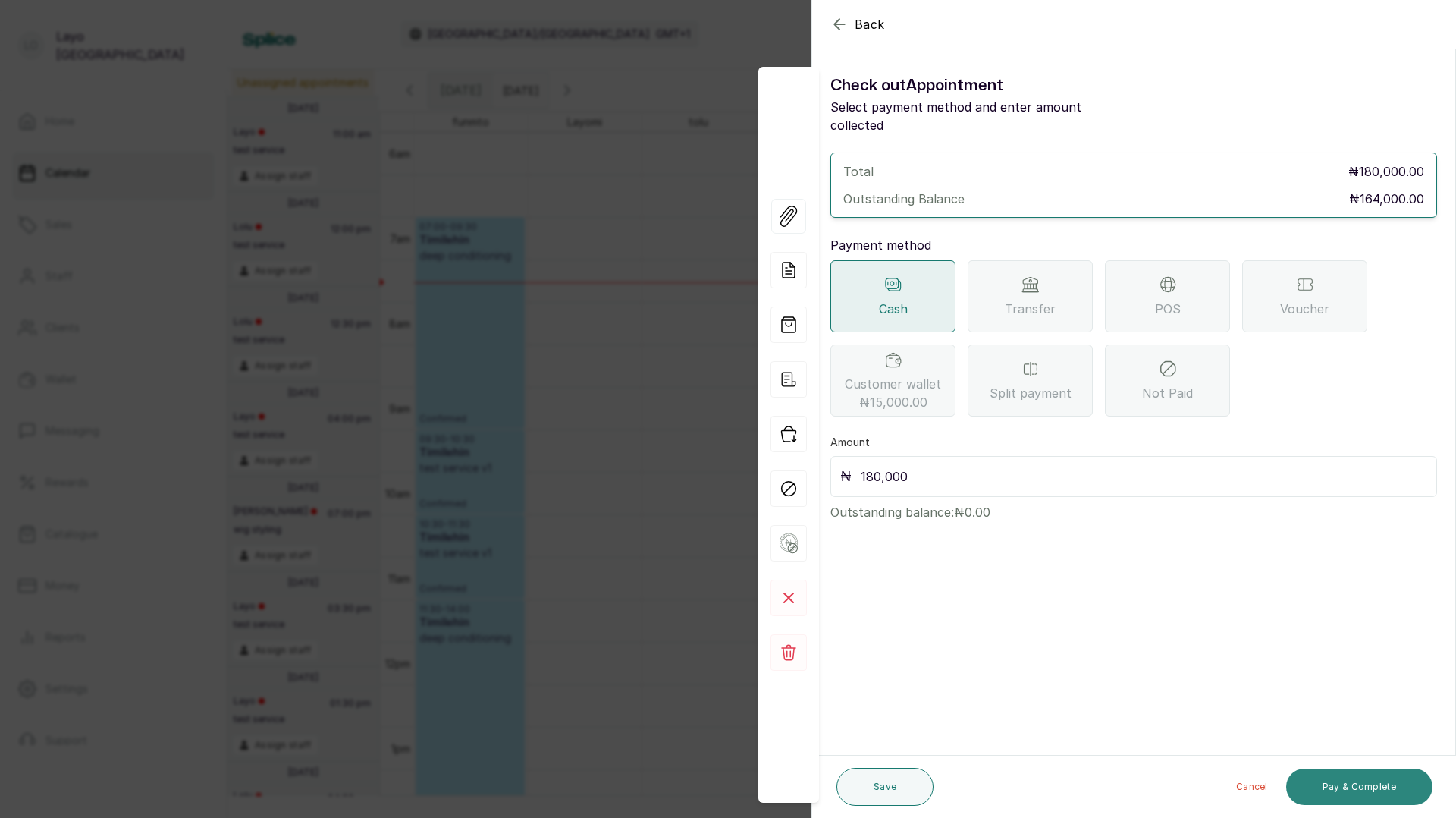
click at [1364, 791] on button "Pay & Complete" at bounding box center [1359, 787] width 146 height 37
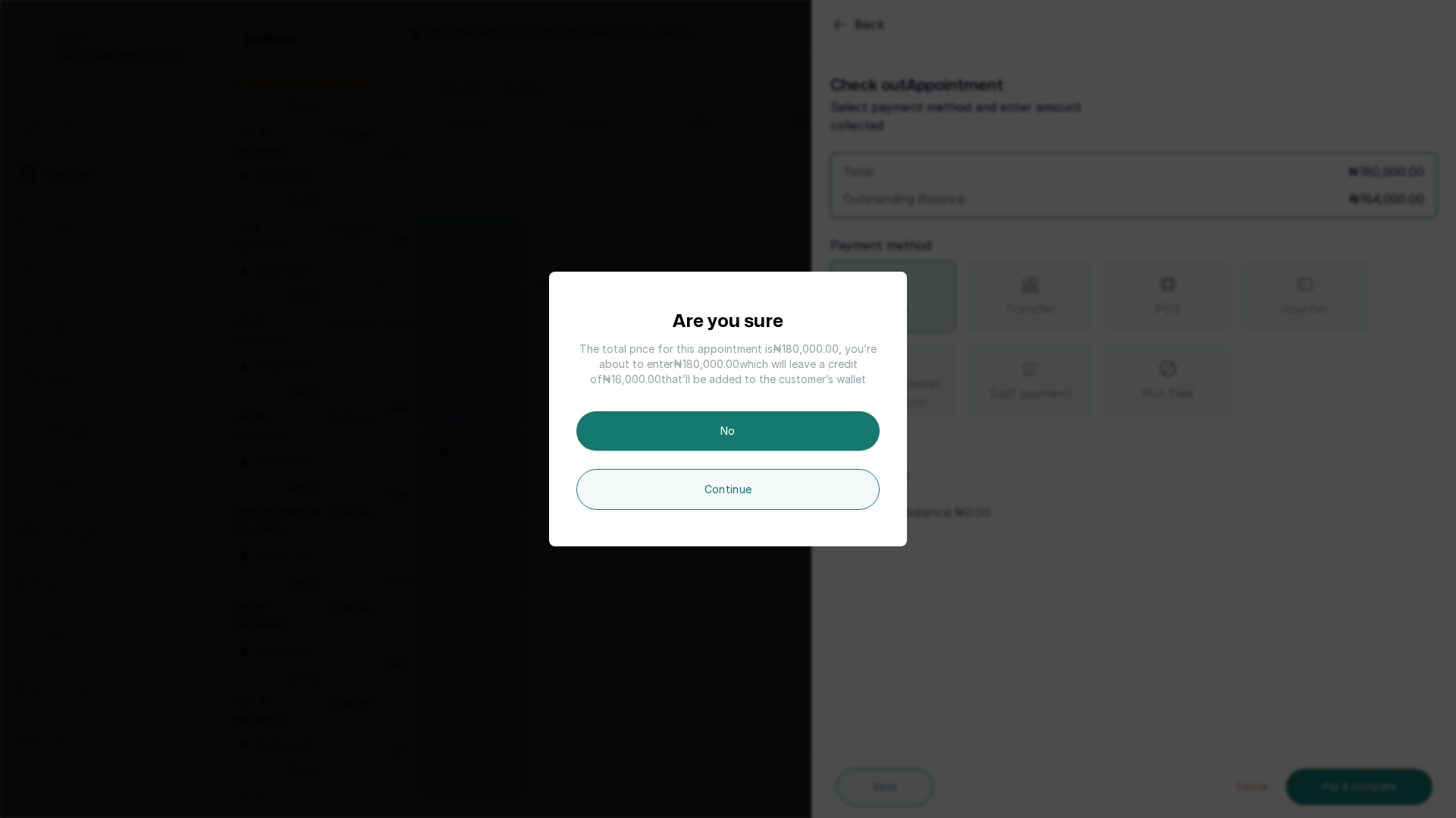
click at [645, 198] on div "Are you sure The total price for this appointment is ₦180,000.00 , you’re about…" at bounding box center [728, 409] width 1456 height 818
click at [716, 495] on button "Continue" at bounding box center [728, 489] width 304 height 41
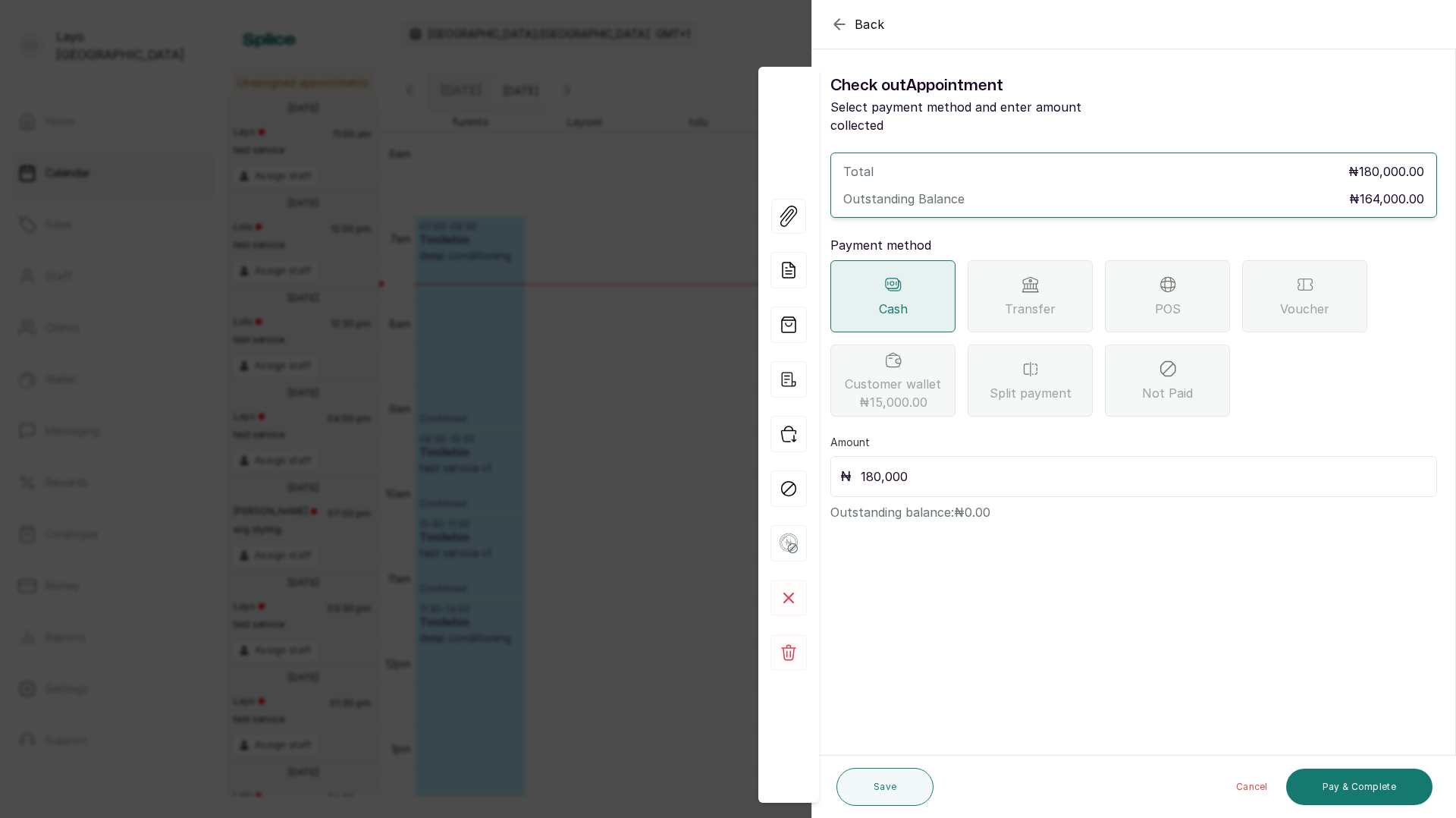
click at [902, 466] on input "180,000" at bounding box center [1143, 476] width 566 height 21
drag, startPoint x: 912, startPoint y: 461, endPoint x: 849, endPoint y: 452, distance: 63.6
click at [849, 456] on div "₦ 180,000" at bounding box center [1133, 476] width 606 height 41
type input "164,000"
click at [1359, 783] on button "Pay & Complete" at bounding box center [1359, 787] width 146 height 37
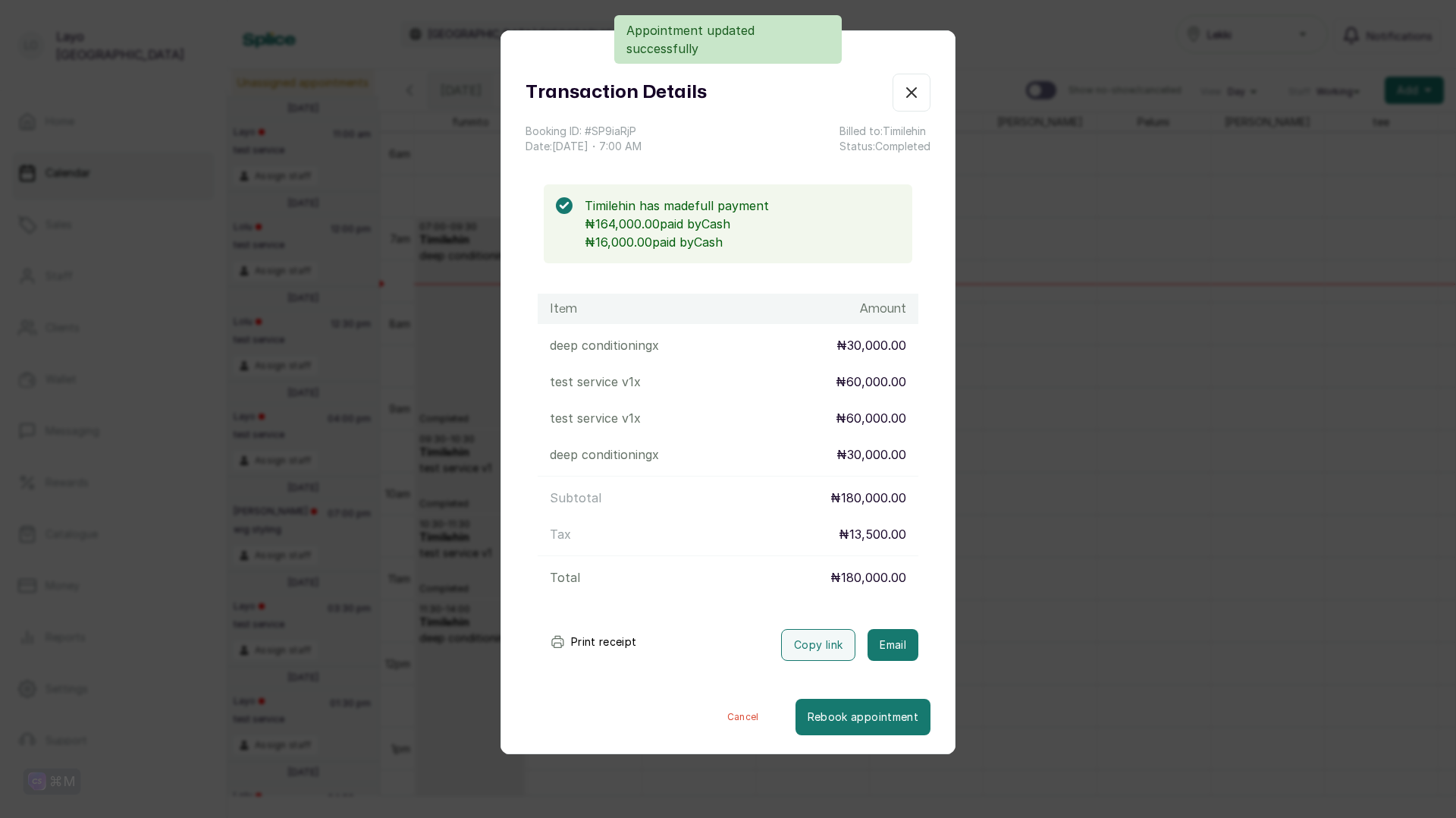
click at [909, 88] on icon "button" at bounding box center [911, 92] width 18 height 18
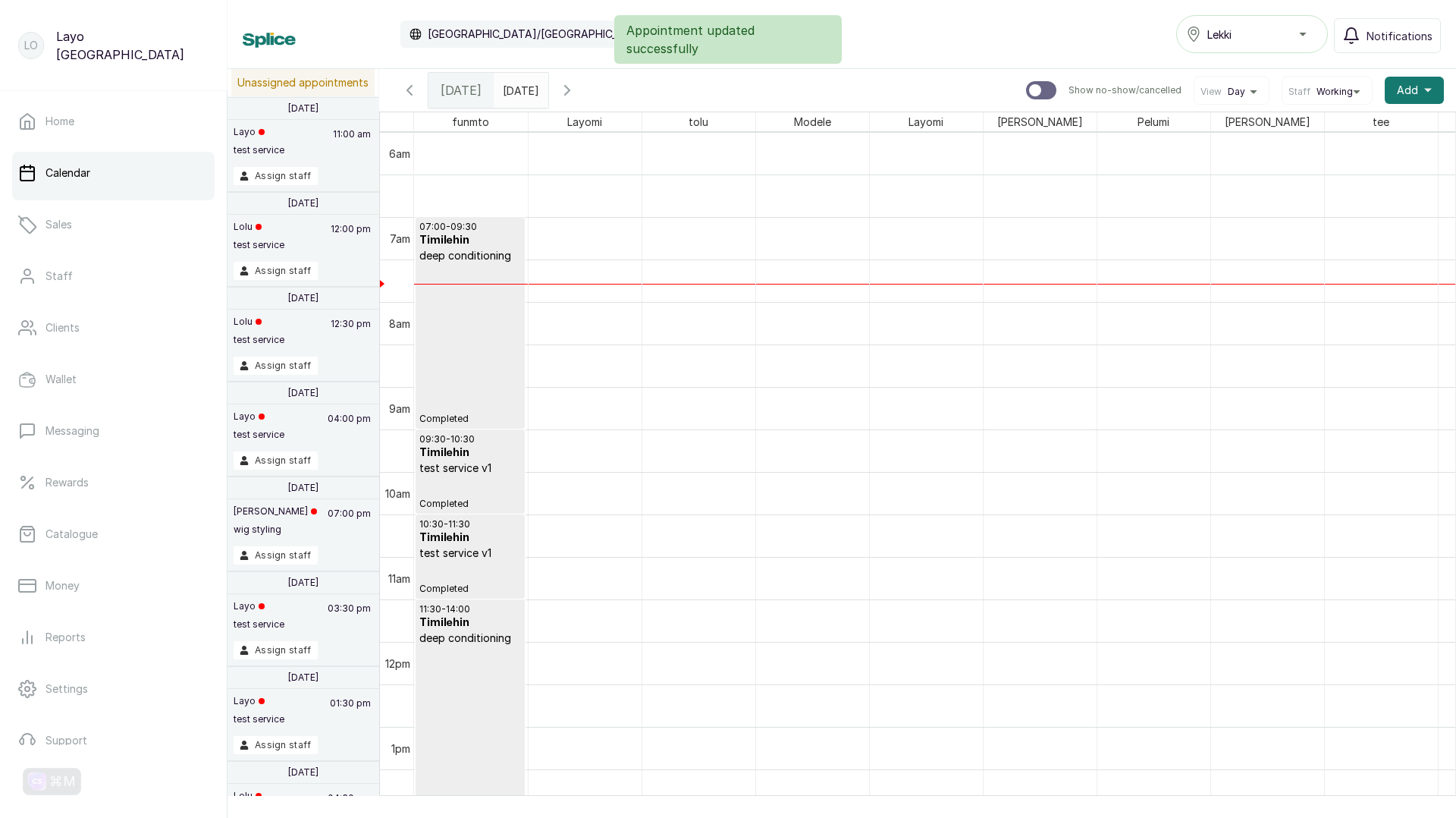
click at [476, 348] on div "07:00 - 09:30 Timilehin deep conditioning Completed" at bounding box center [469, 322] width 102 height 204
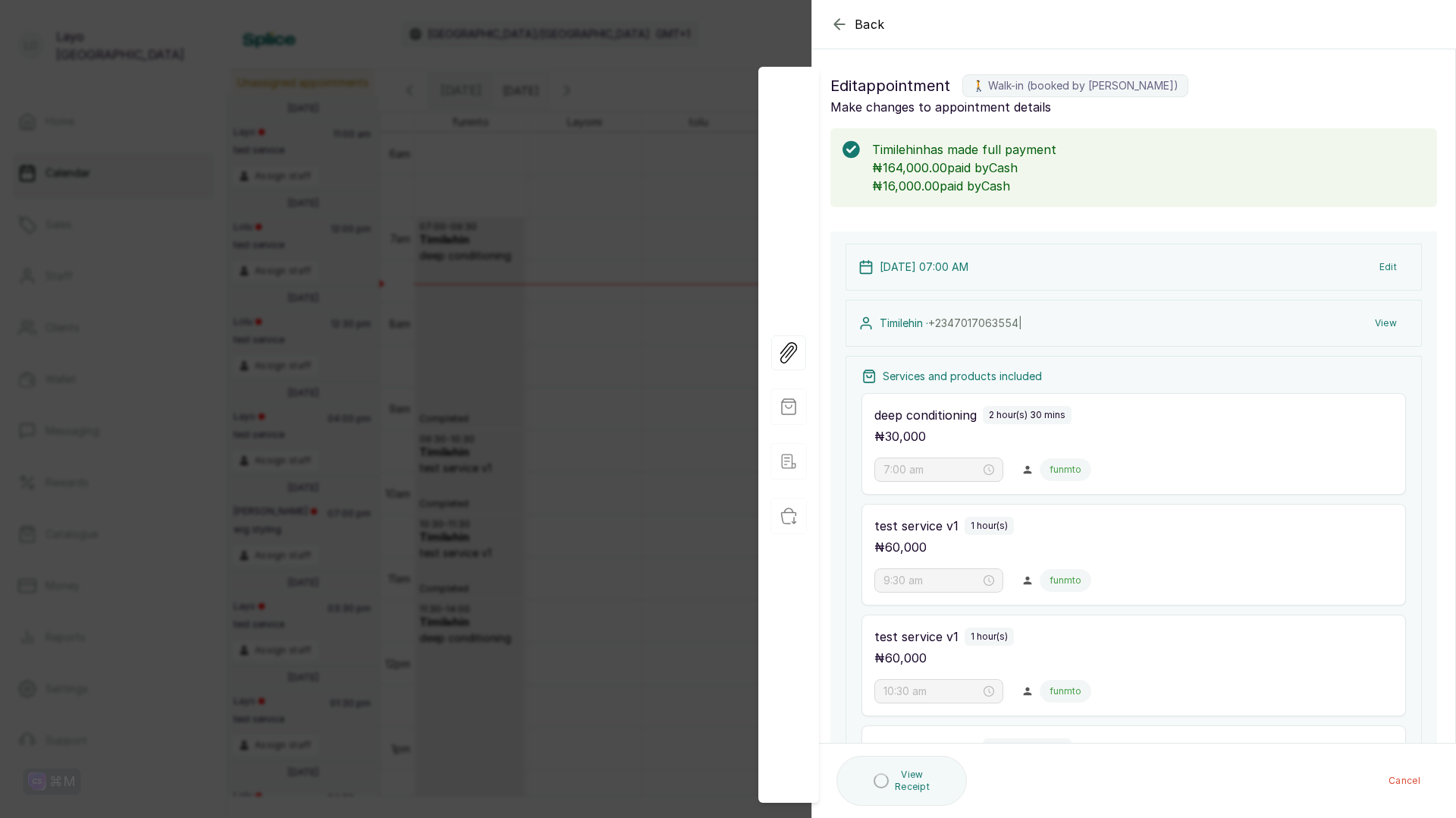
click at [670, 359] on div "Back Appointment Details Edit appointment 🚶 Walk-in (booked by Layo Ogunbanwo) …" at bounding box center [728, 409] width 1456 height 818
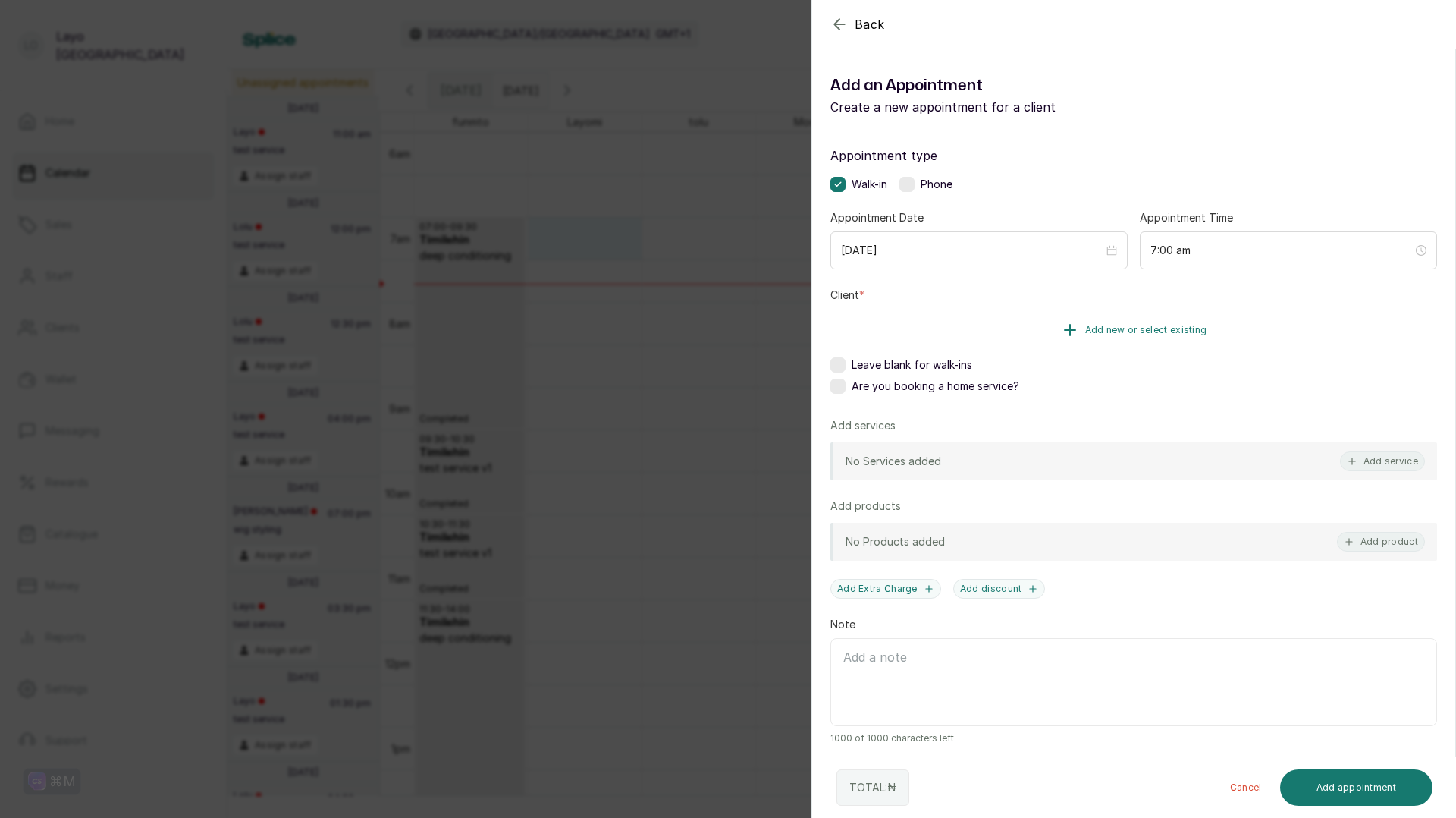
click at [1114, 331] on span "Add new or select existing" at bounding box center [1145, 329] width 122 height 12
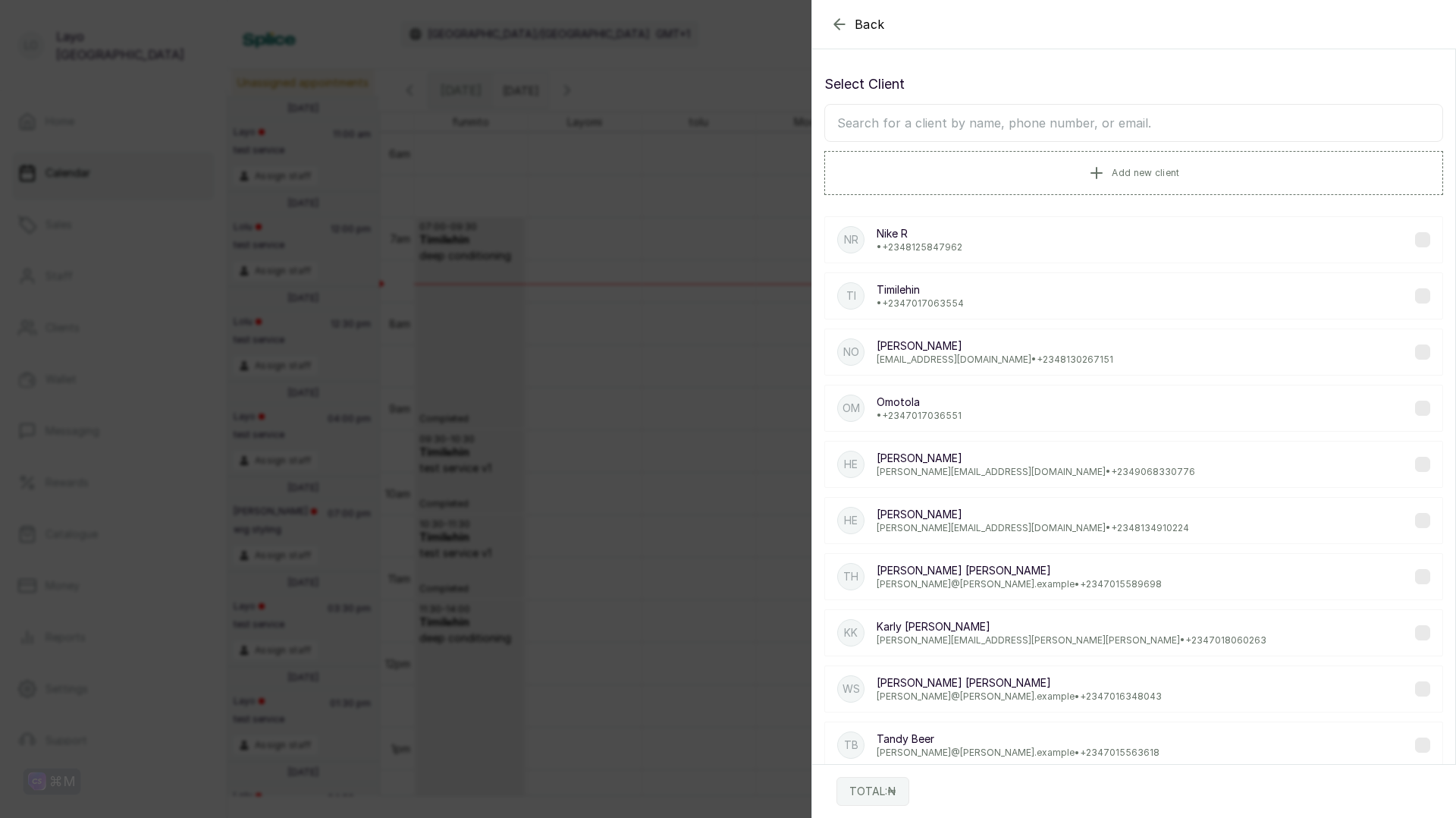
click at [951, 293] on p "Timilehin" at bounding box center [919, 289] width 87 height 16
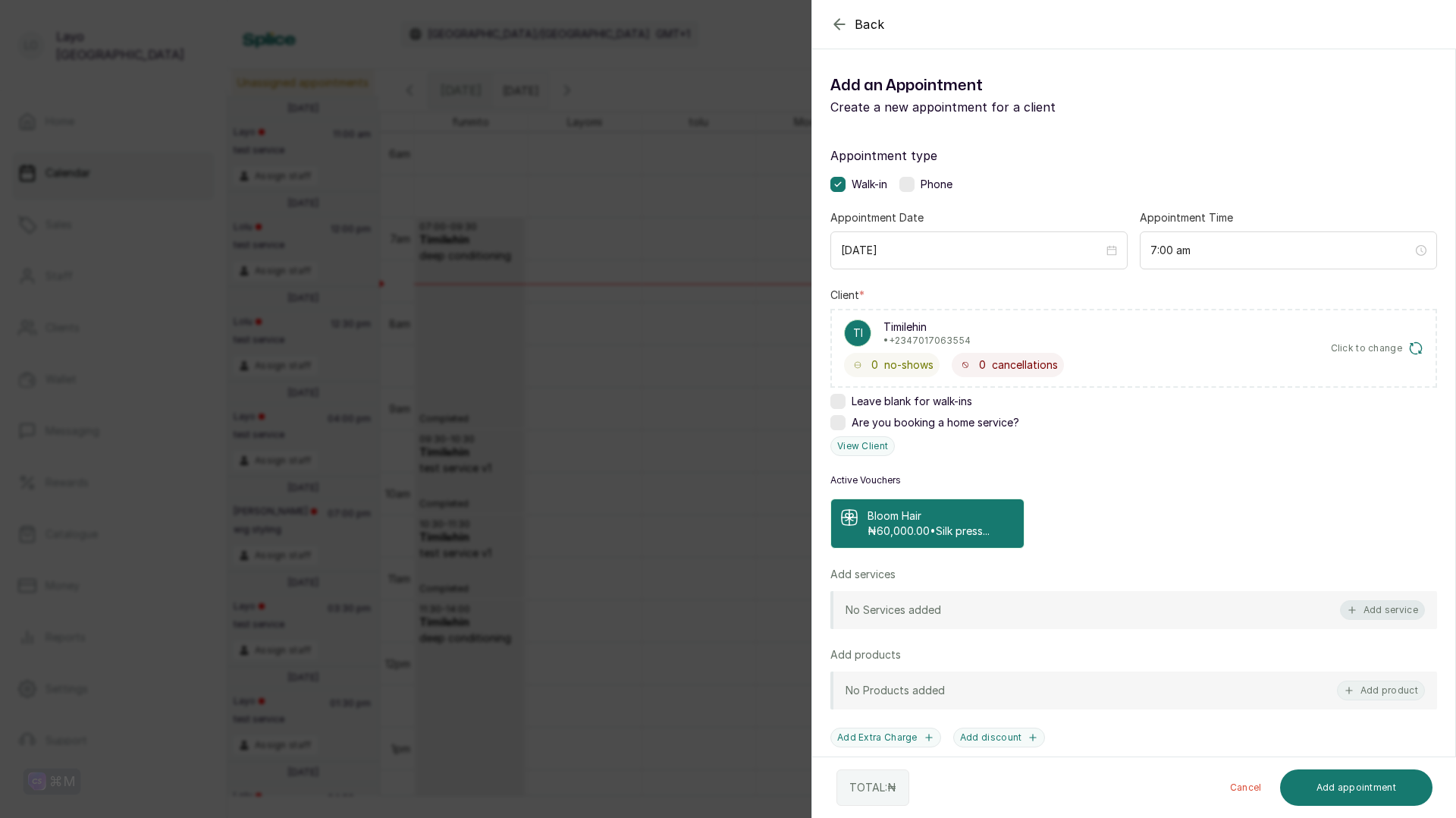
click at [1344, 607] on button "Add service" at bounding box center [1382, 610] width 85 height 20
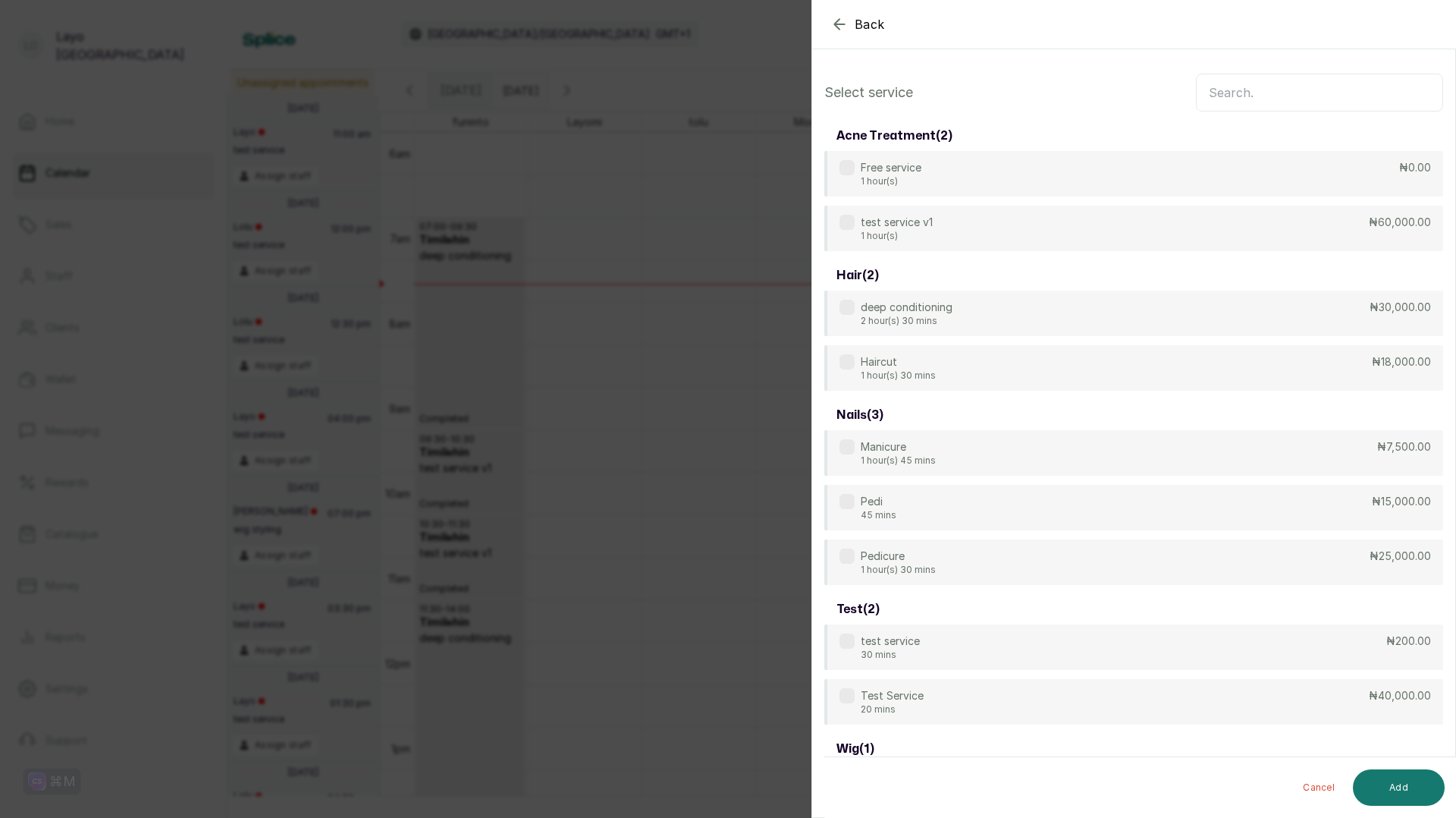
scroll to position [60, 0]
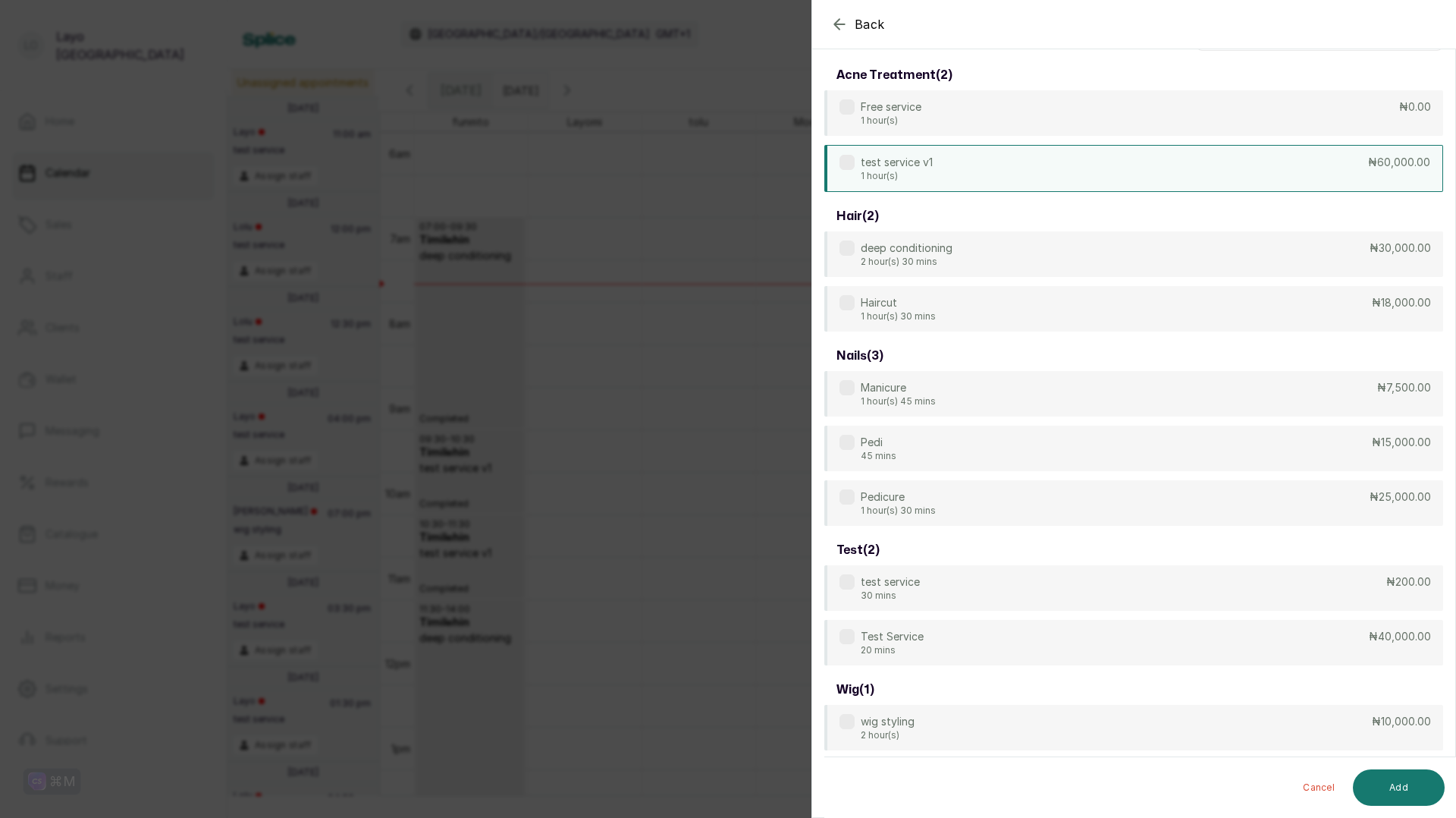
click at [920, 168] on p "test service v1" at bounding box center [896, 162] width 72 height 16
click at [920, 258] on p "2 hour(s) 30 mins" at bounding box center [906, 262] width 91 height 12
click at [1419, 795] on button "Add" at bounding box center [1398, 788] width 91 height 37
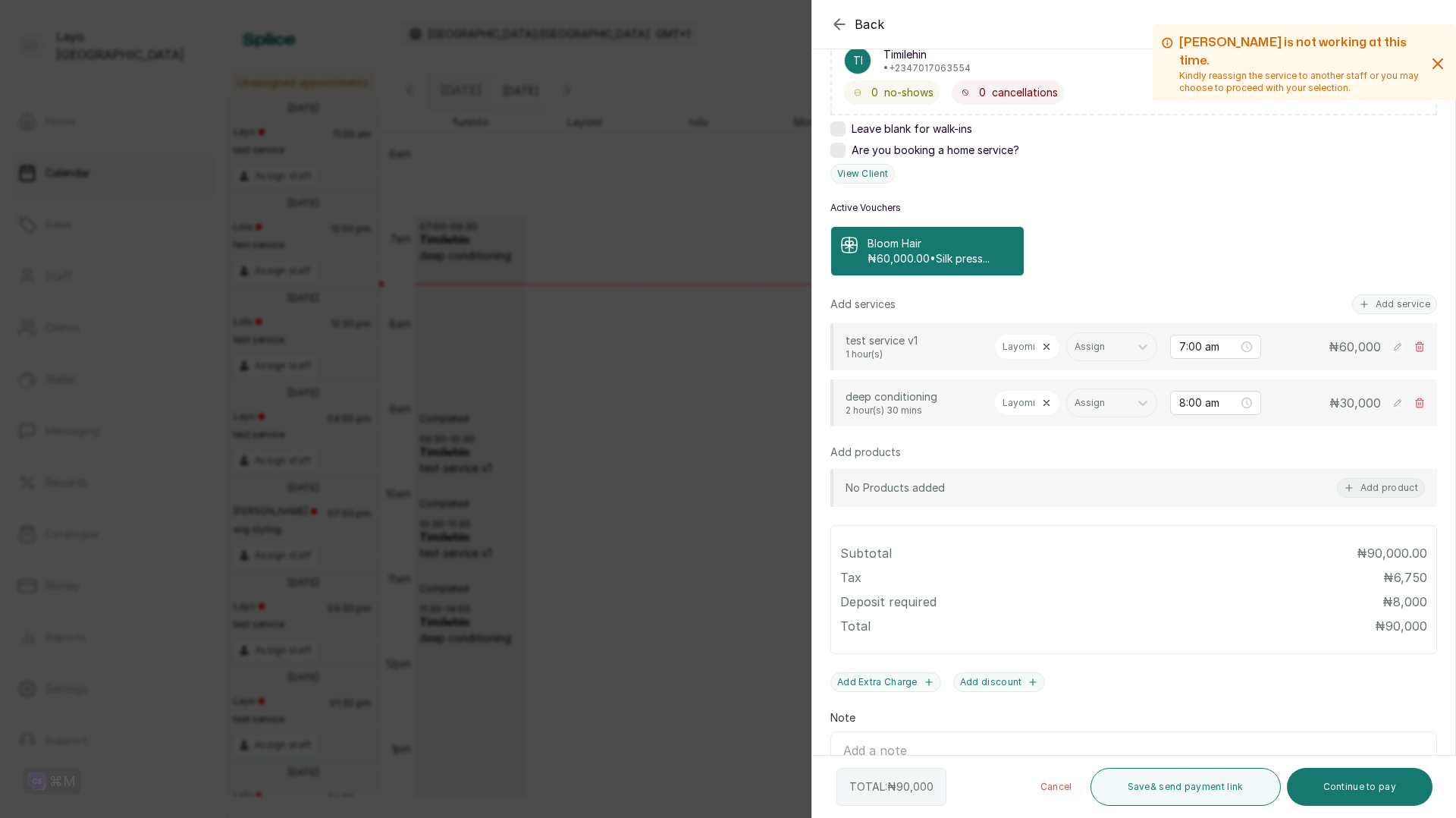
scroll to position [304, 0]
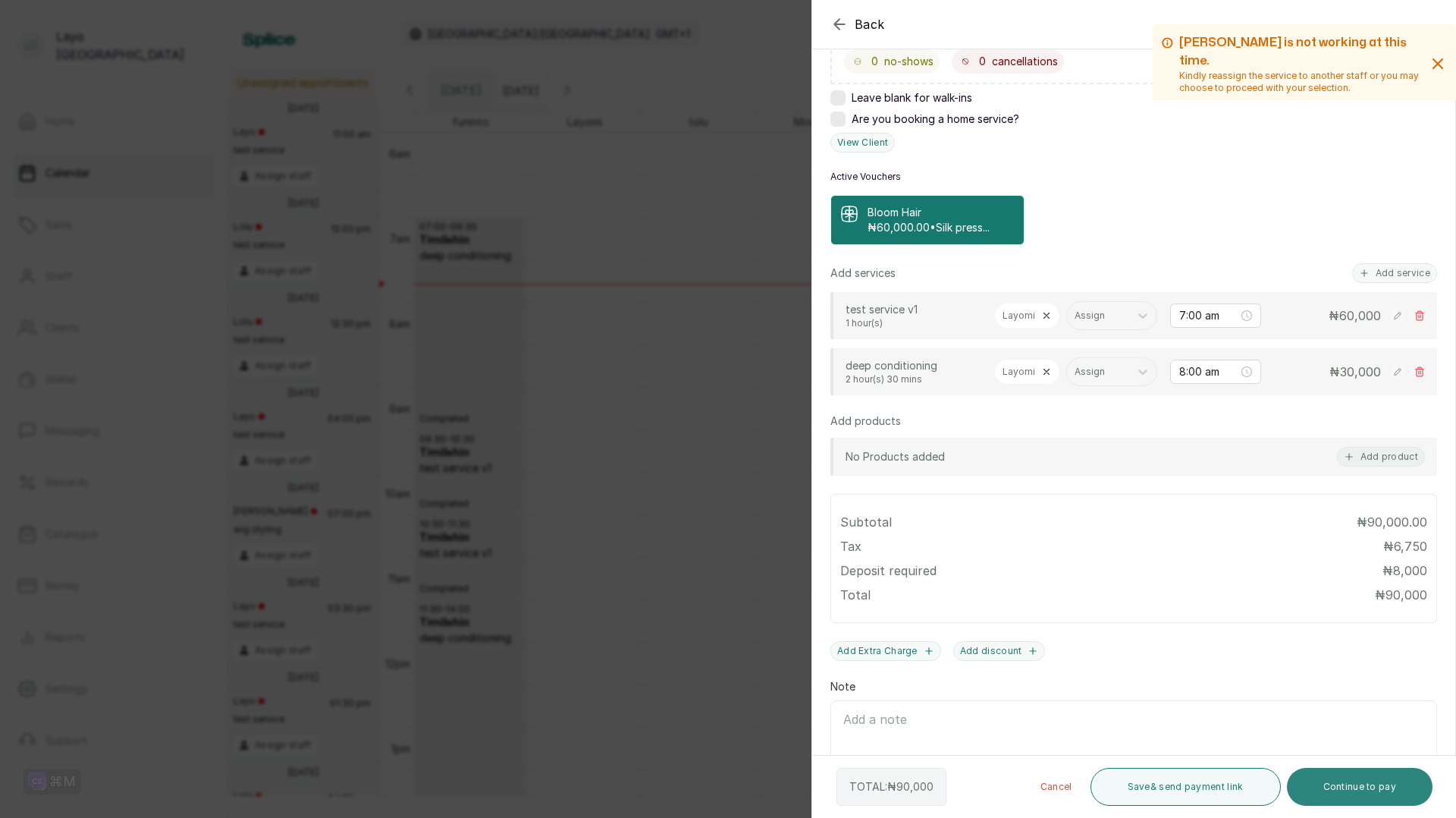
click at [1365, 776] on button "Continue to pay" at bounding box center [1360, 786] width 146 height 38
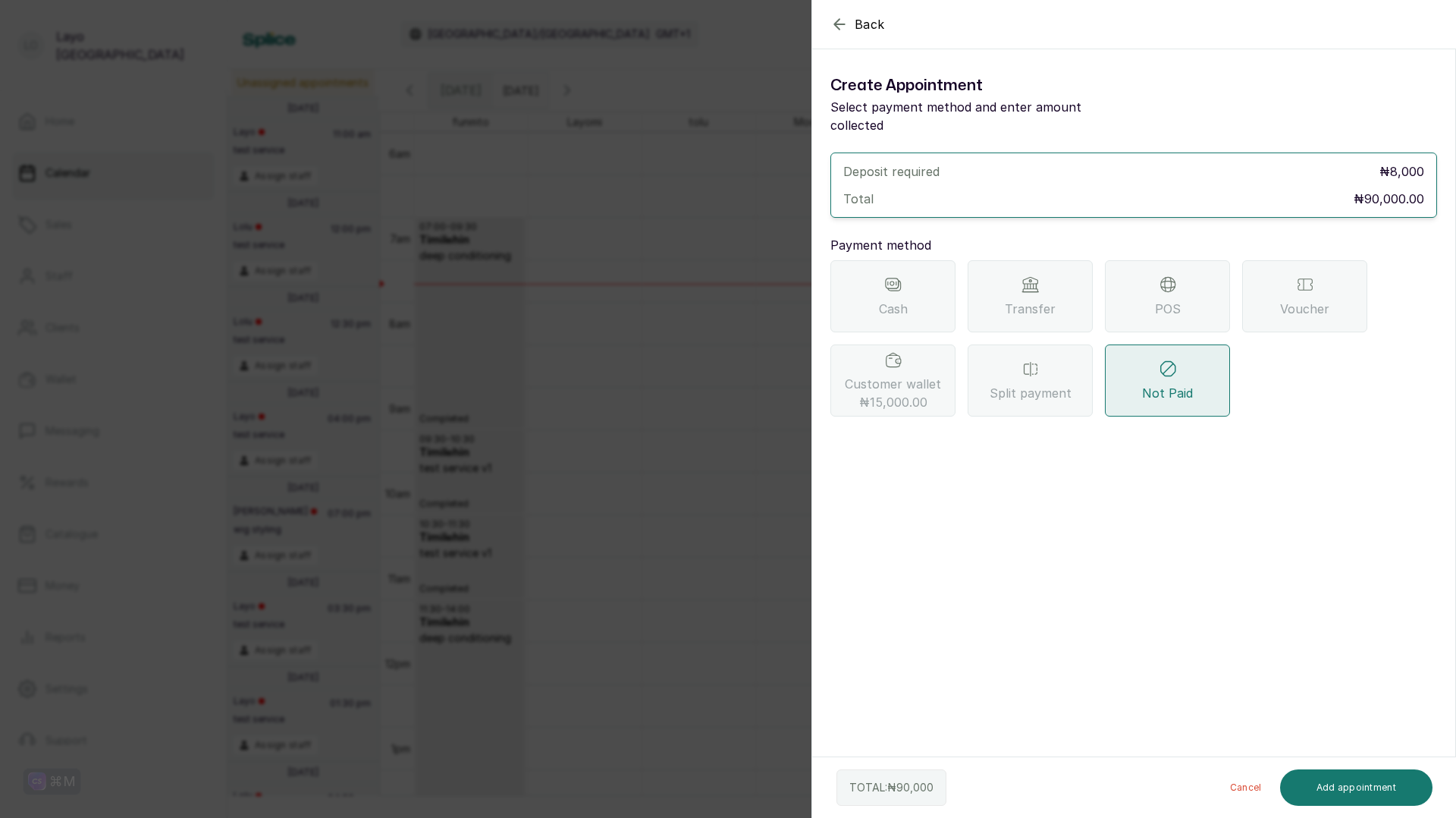
click at [1018, 276] on div "Transfer" at bounding box center [1030, 296] width 125 height 72
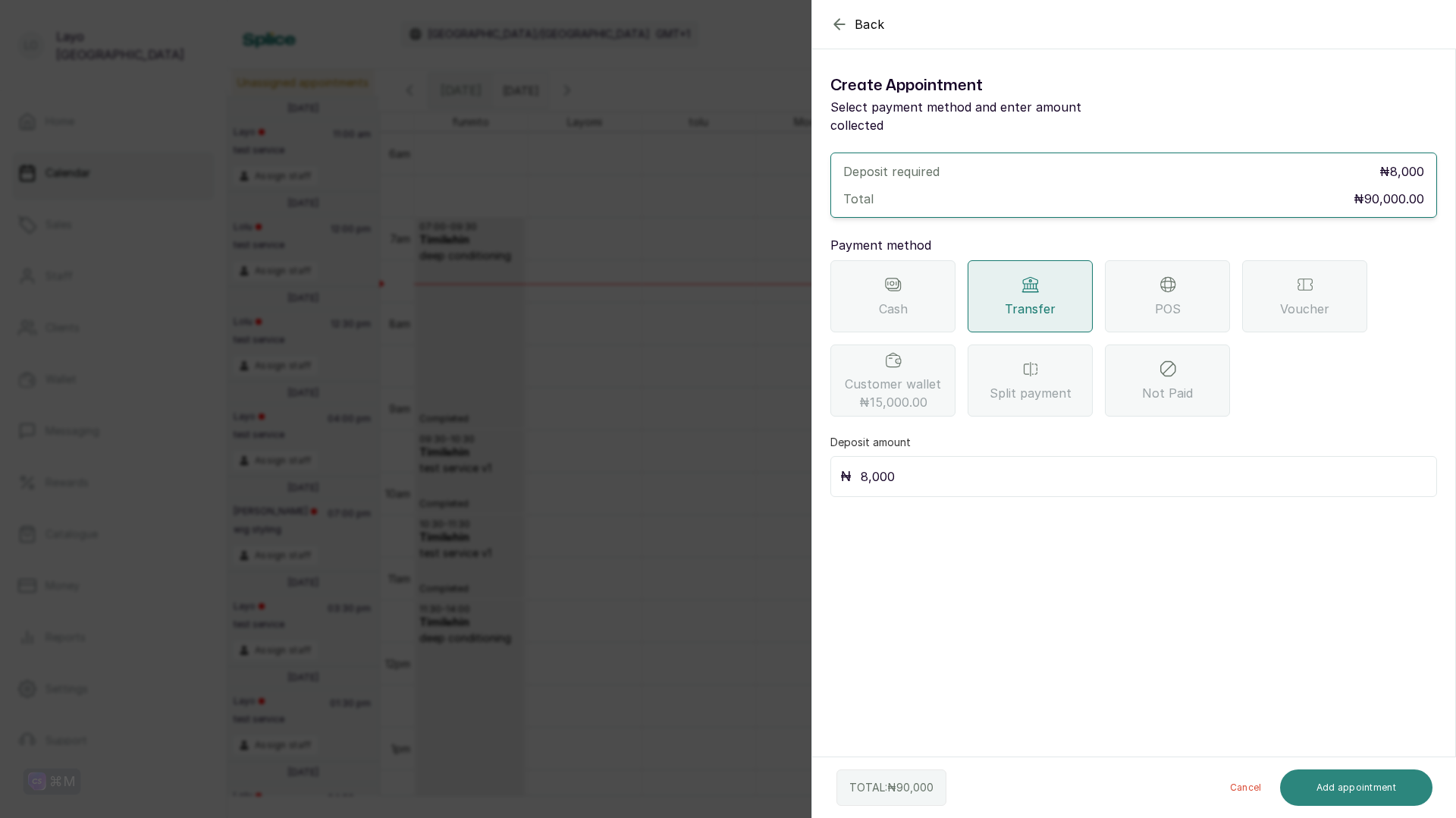
click at [1360, 787] on button "Add appointment" at bounding box center [1355, 788] width 153 height 37
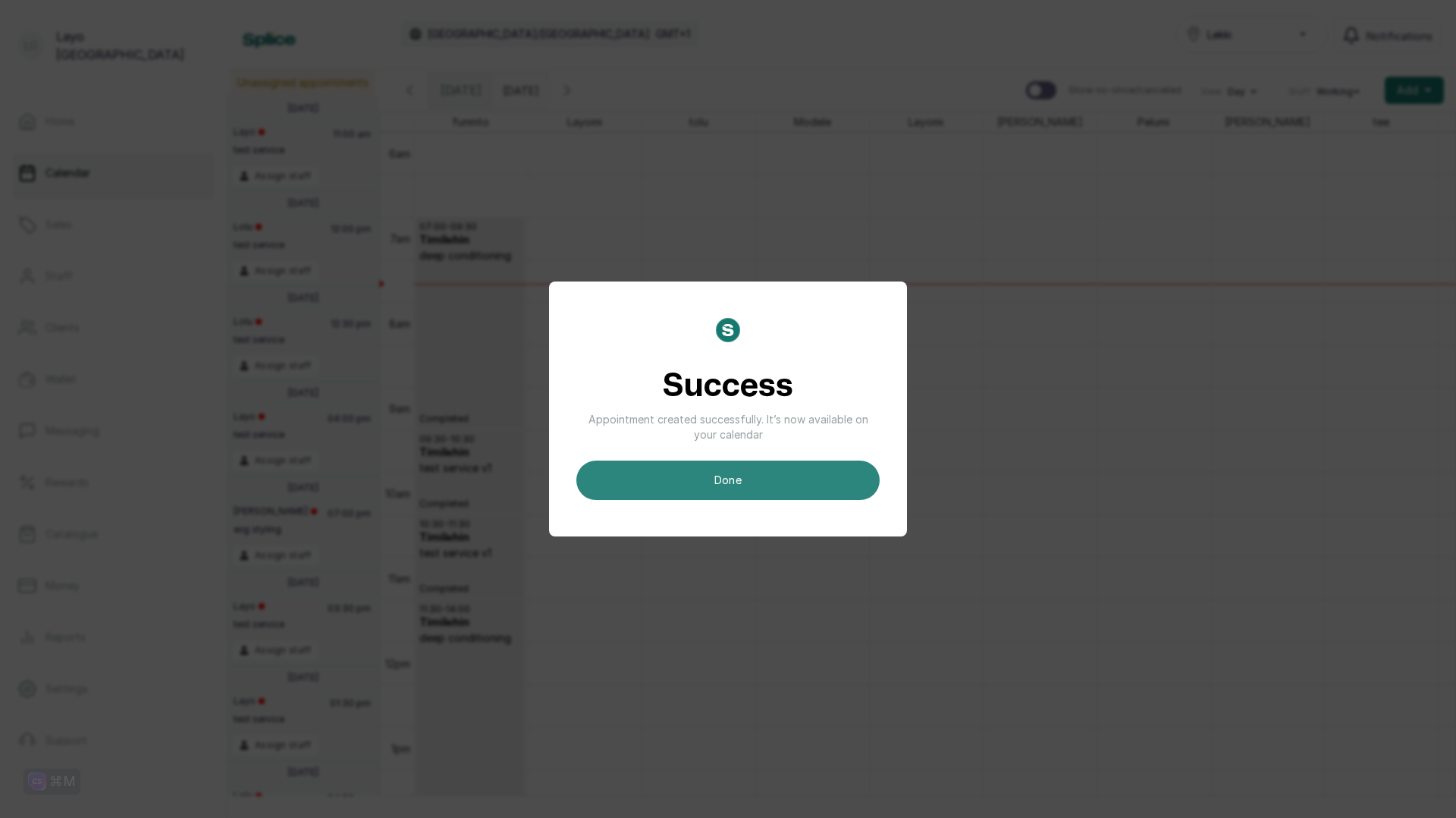
click at [756, 473] on button "done" at bounding box center [728, 479] width 304 height 39
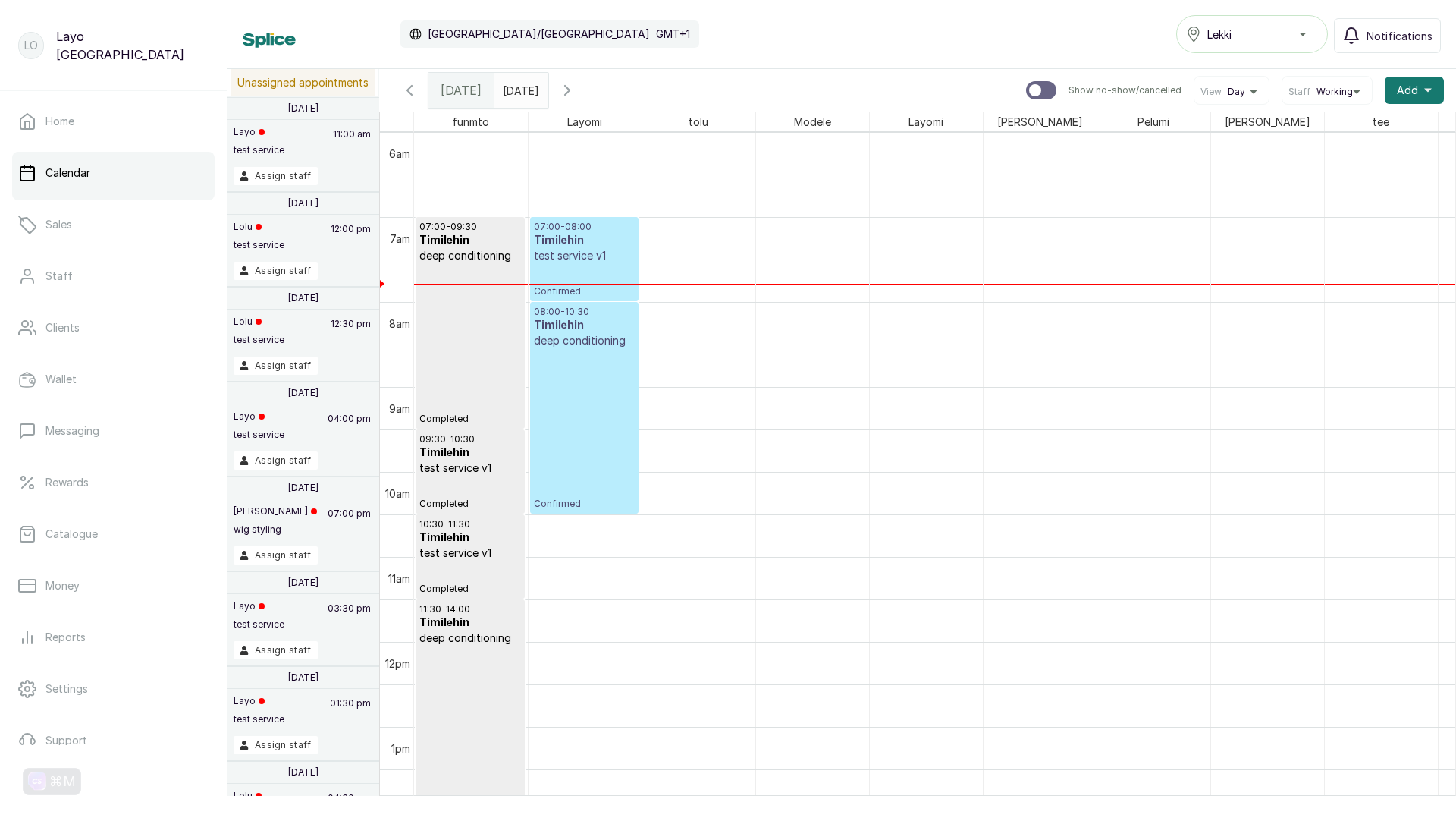
click at [599, 260] on p "test service v1" at bounding box center [584, 255] width 101 height 16
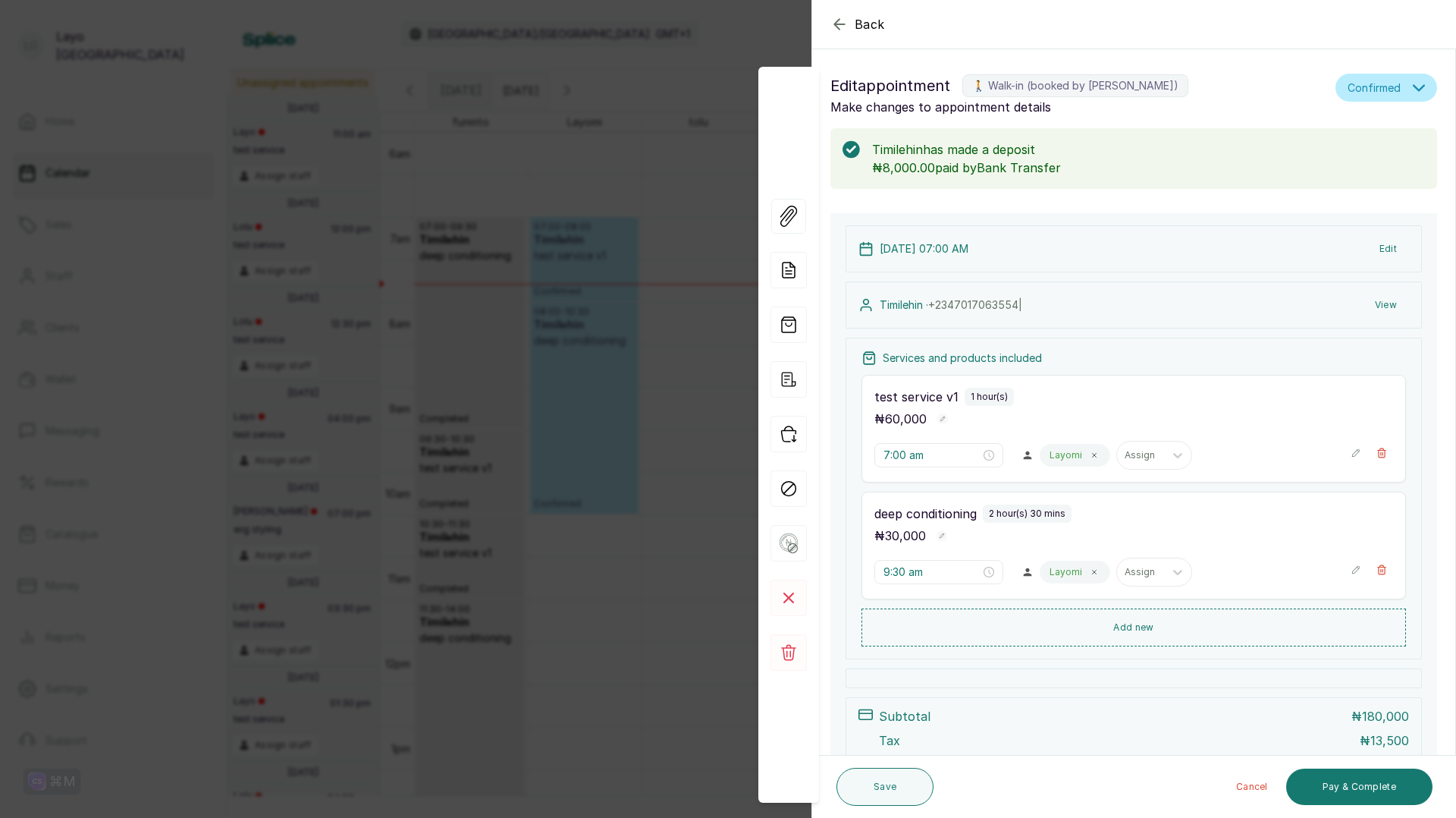
type input "8:00 am"
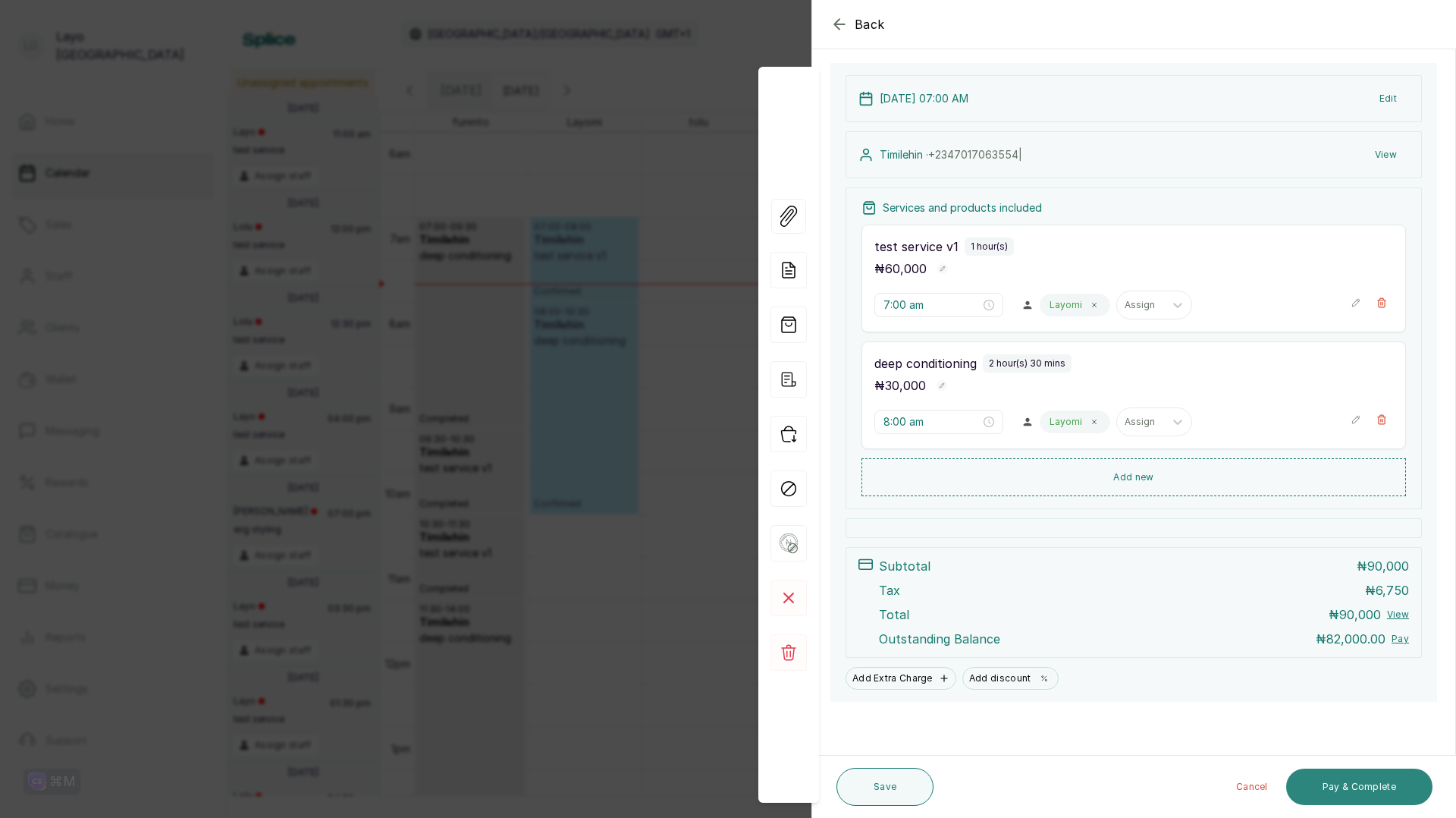
click at [1361, 784] on button "Pay & Complete" at bounding box center [1359, 787] width 146 height 37
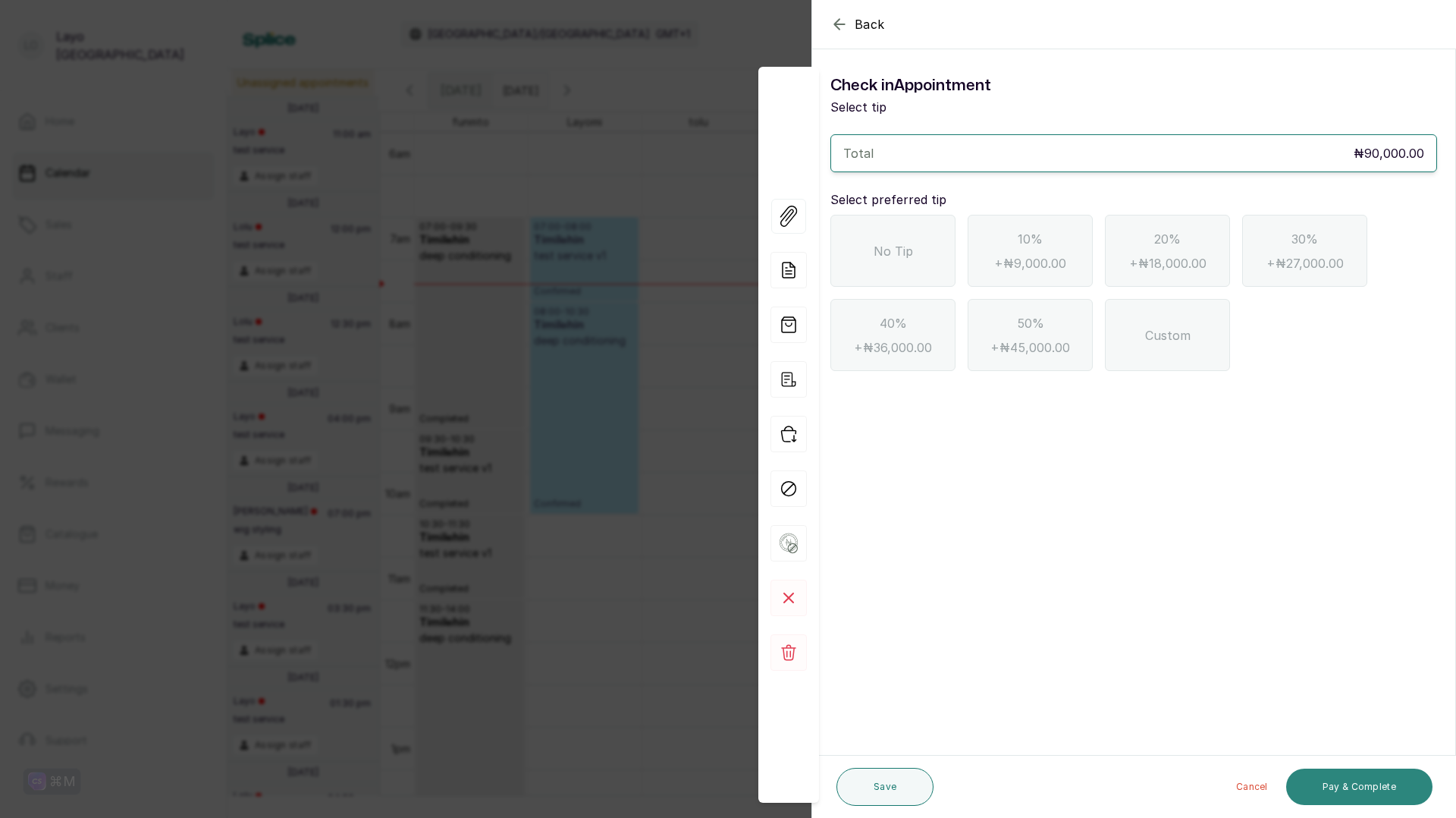
scroll to position [0, 0]
click at [899, 241] on div "No Tip" at bounding box center [893, 251] width 125 height 72
click at [1345, 787] on button "Pay & Complete" at bounding box center [1359, 787] width 146 height 37
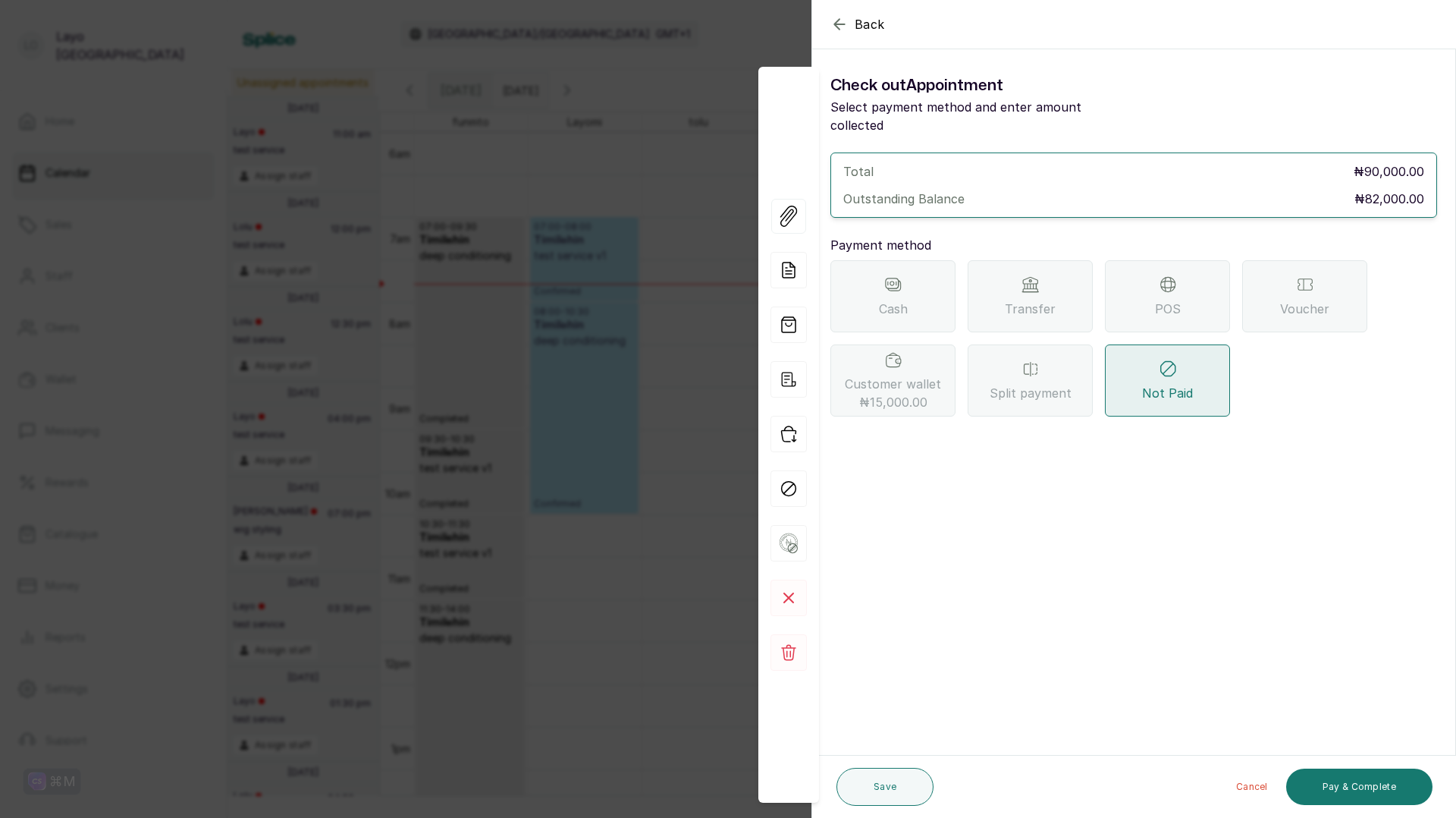
click at [840, 25] on icon "button" at bounding box center [839, 24] width 10 height 10
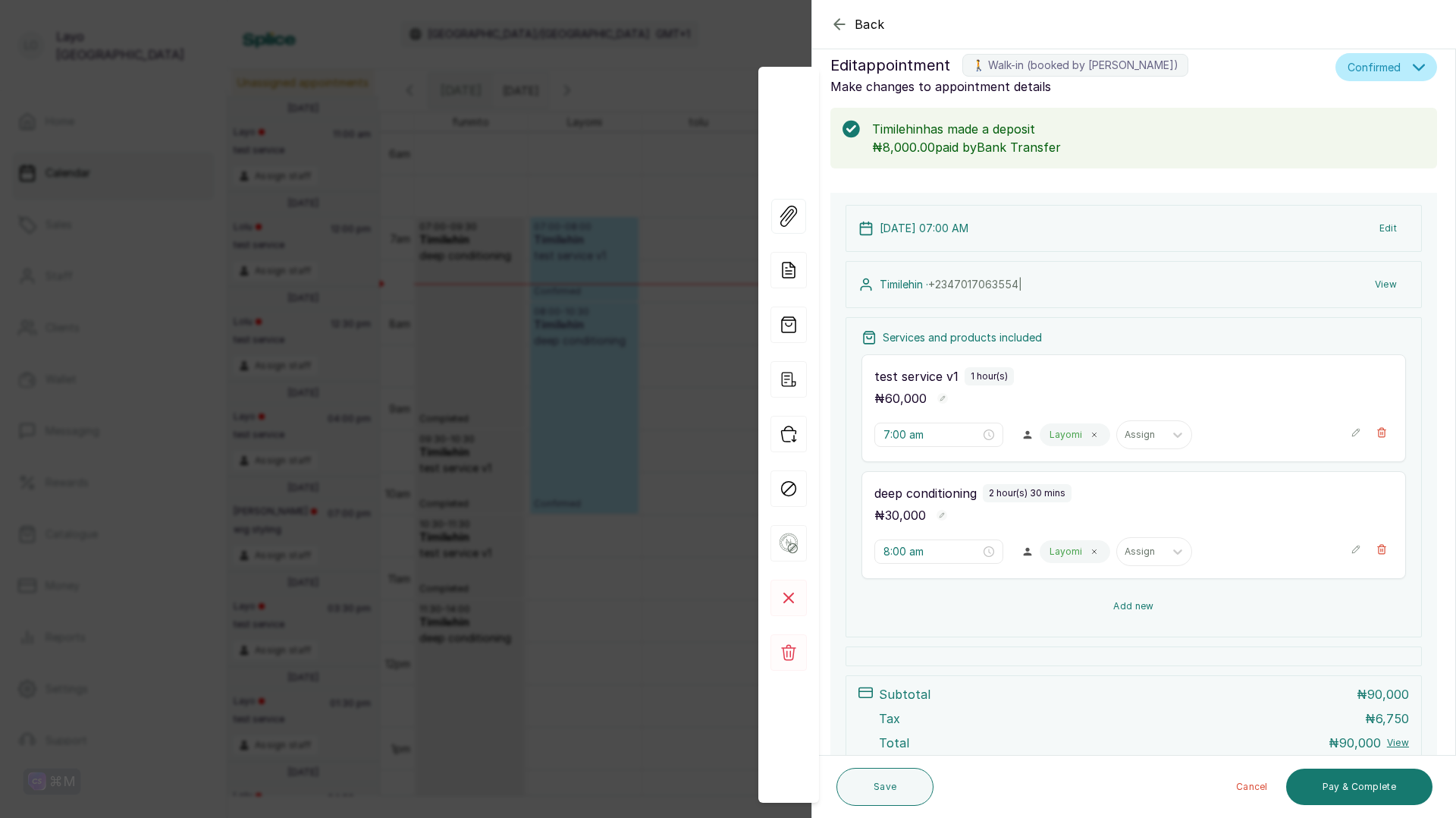
click at [1117, 597] on button "Add new" at bounding box center [1133, 606] width 544 height 37
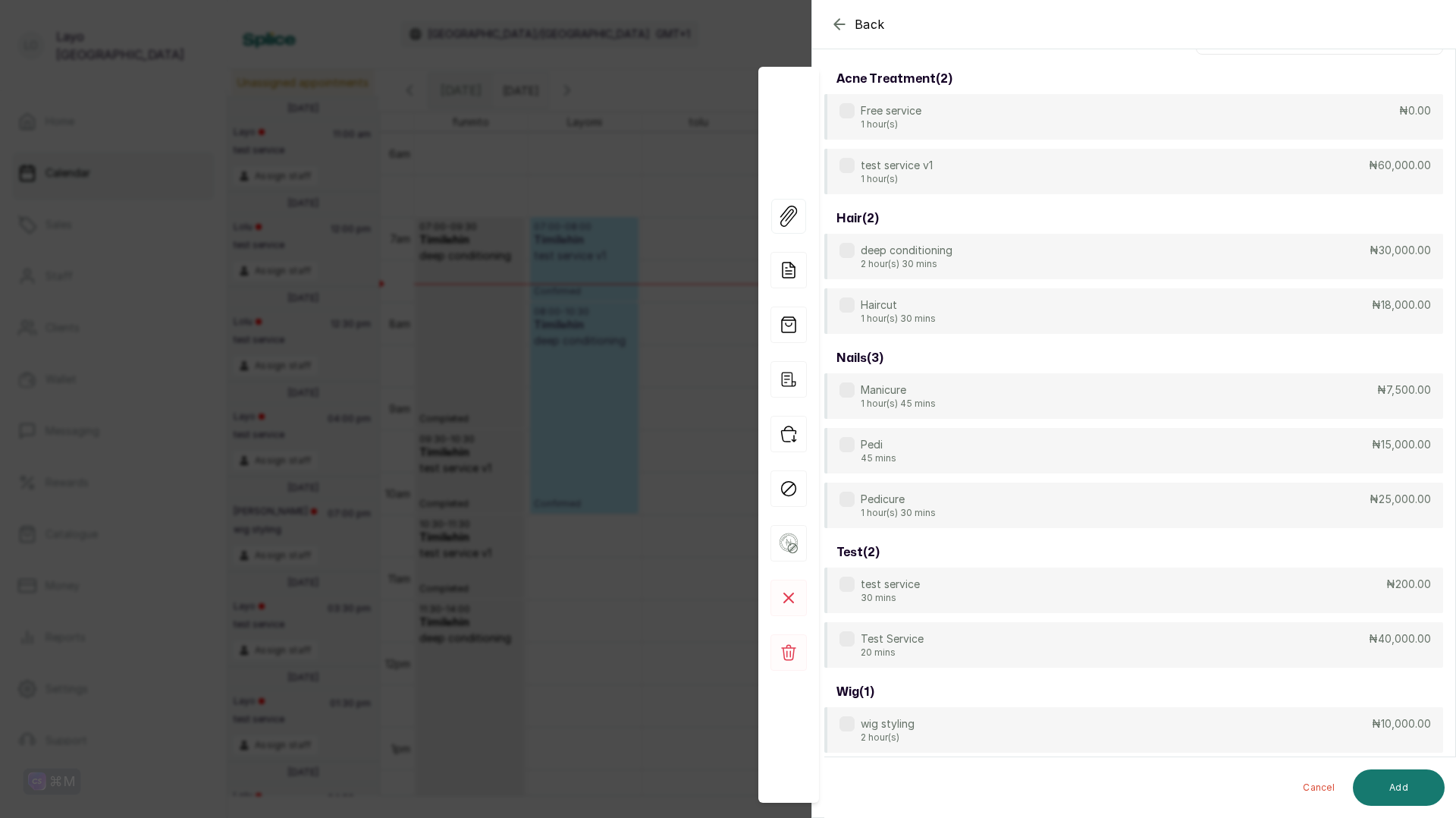
scroll to position [116, 0]
click at [956, 311] on div "Haircut 1 hour(s) 30 mins ₦18,000.00" at bounding box center [1133, 307] width 618 height 47
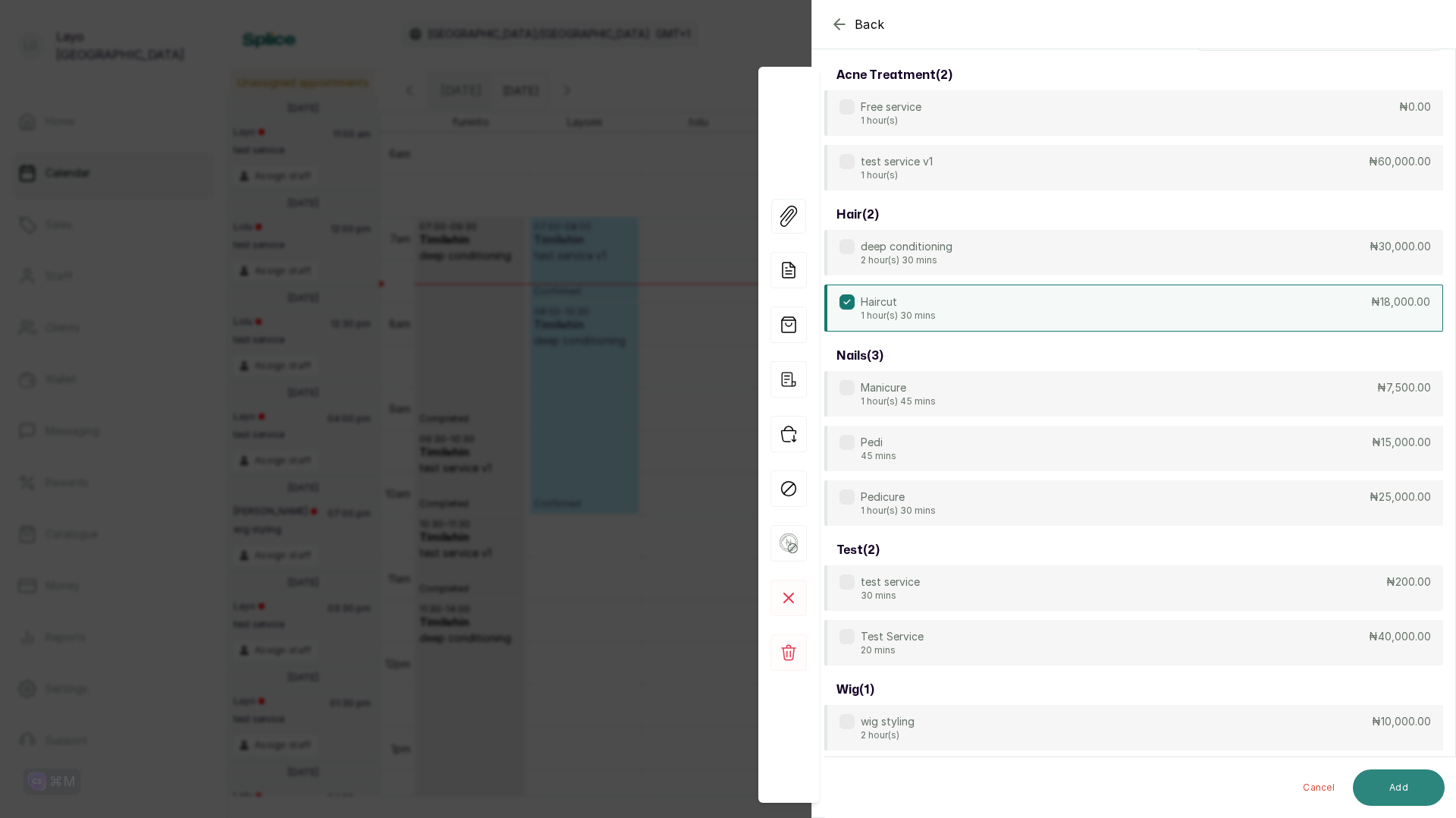
click at [1405, 786] on button "Add" at bounding box center [1398, 788] width 91 height 37
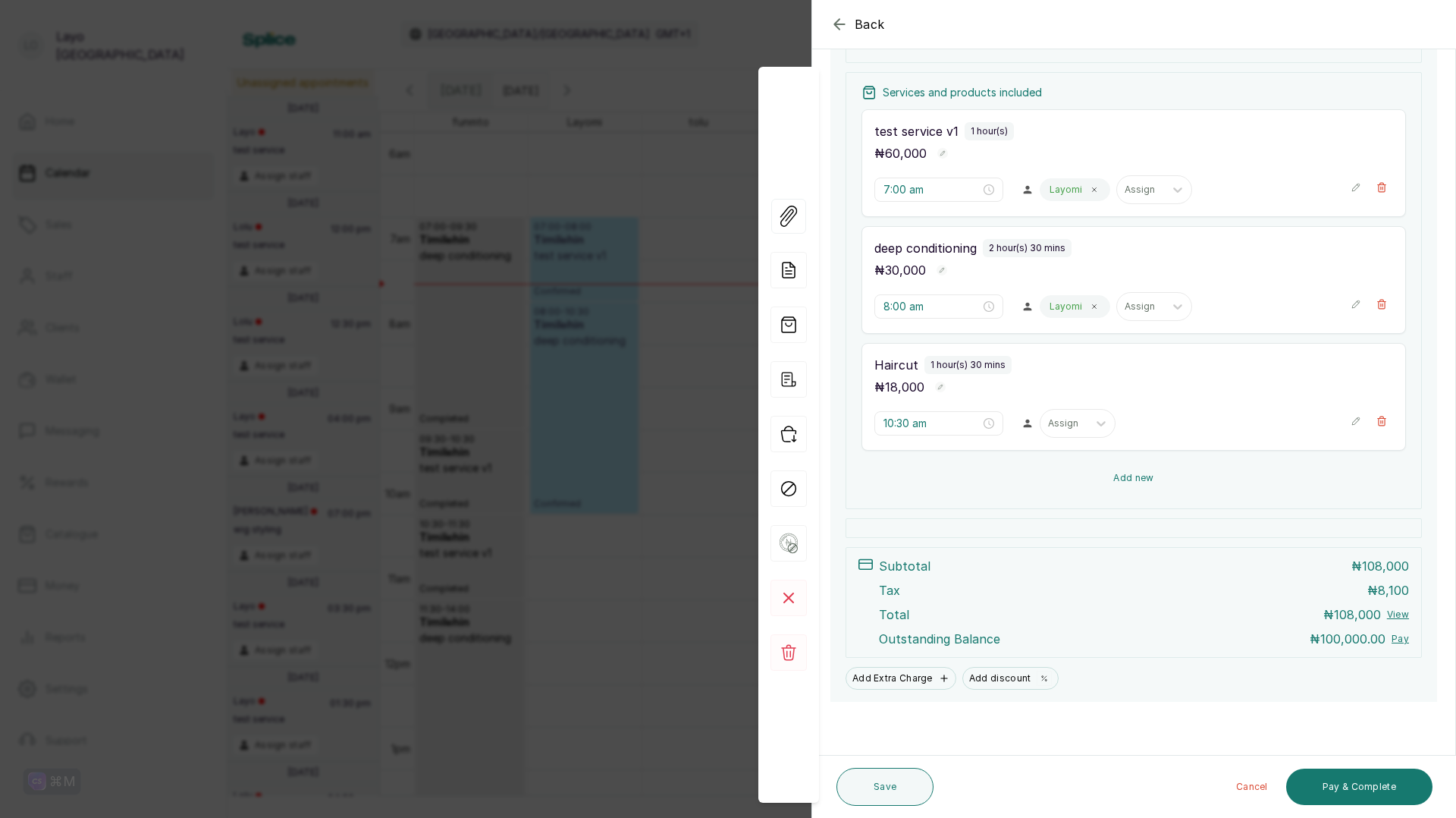
scroll to position [267, 0]
click at [1377, 773] on button "Pay & Complete" at bounding box center [1359, 787] width 146 height 37
click at [1048, 426] on div at bounding box center [1064, 421] width 32 height 14
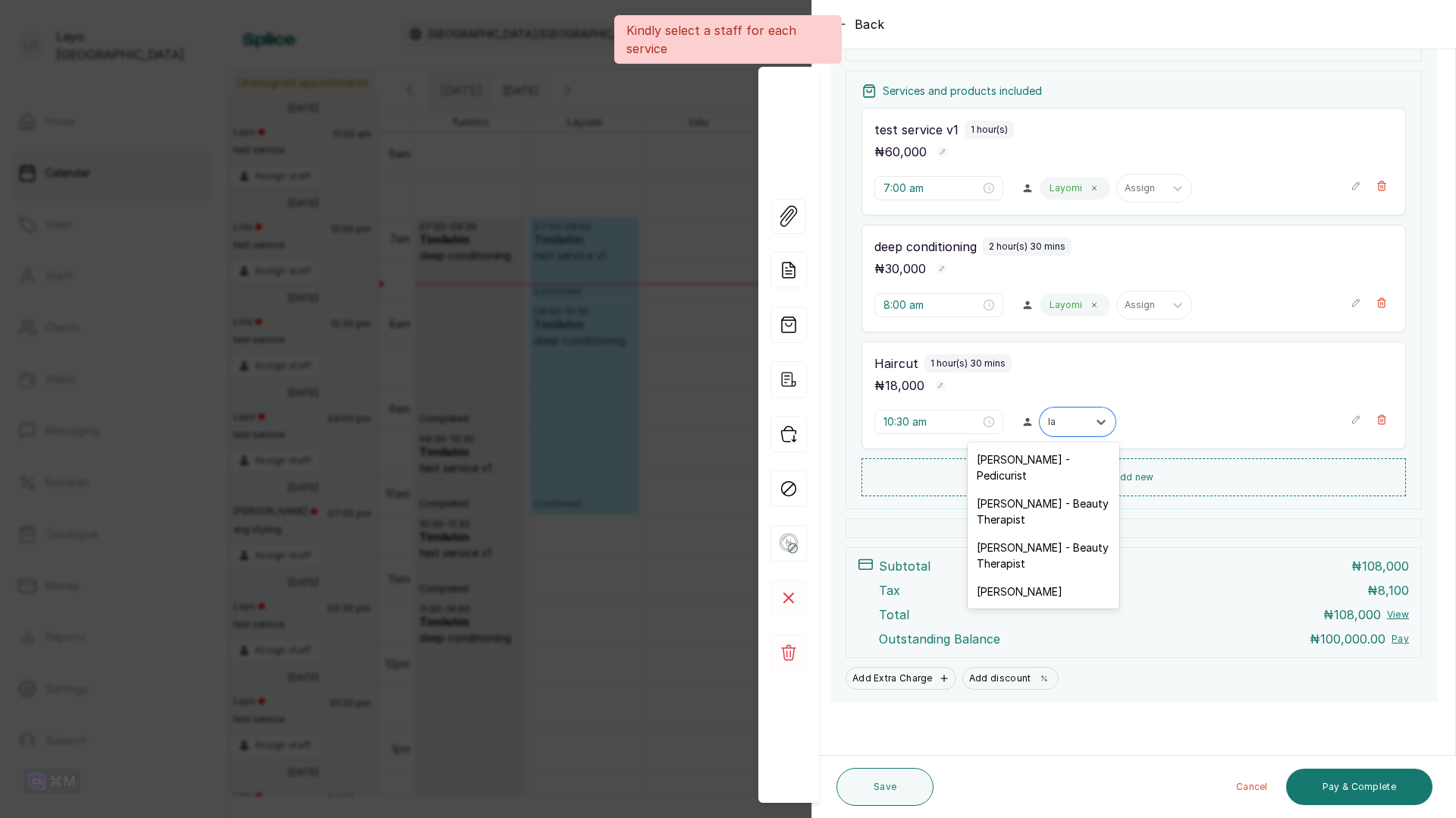
type input "lay"
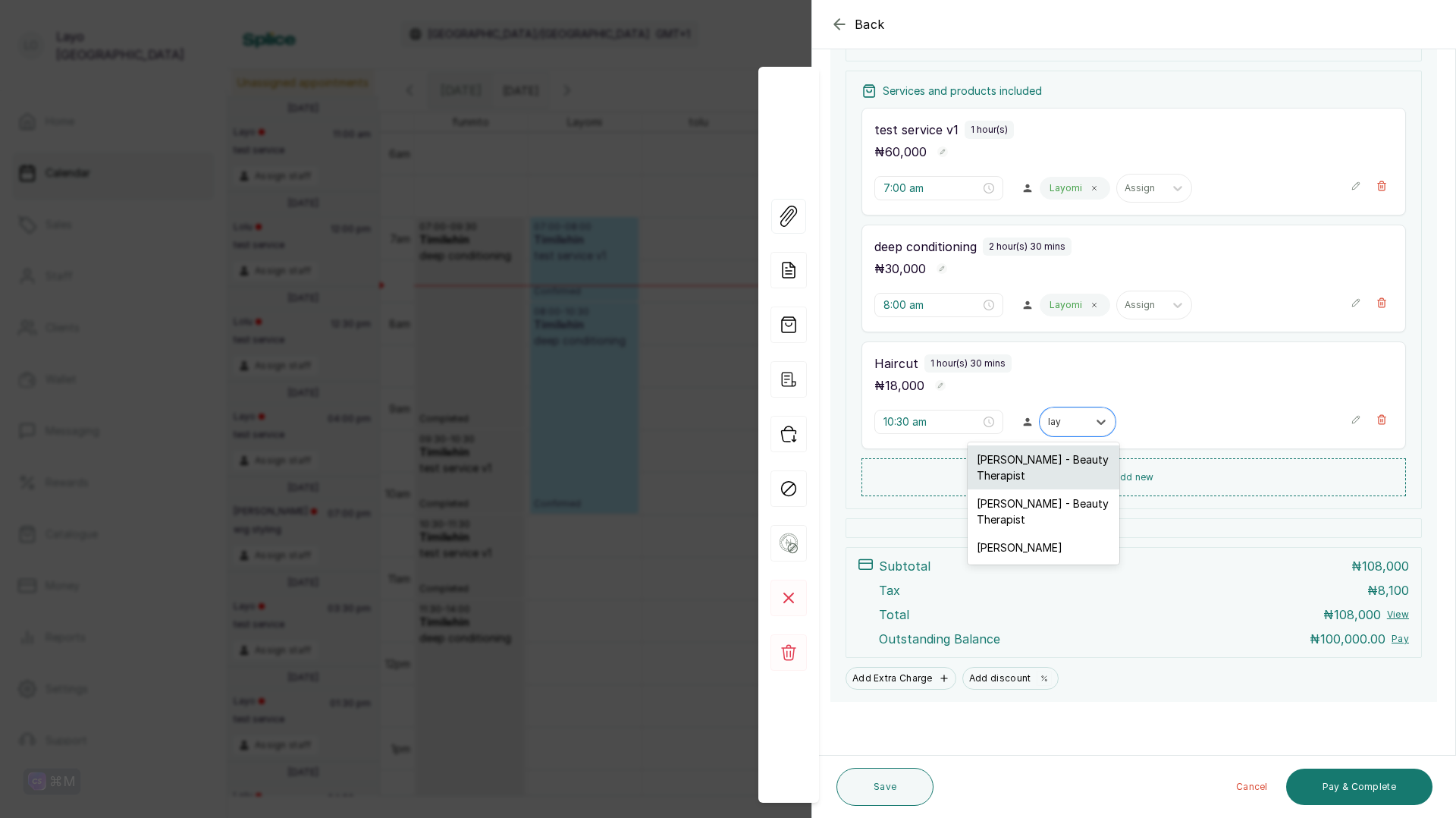
click at [1028, 460] on div "Layomi Og - Beauty Therapist" at bounding box center [1044, 468] width 152 height 44
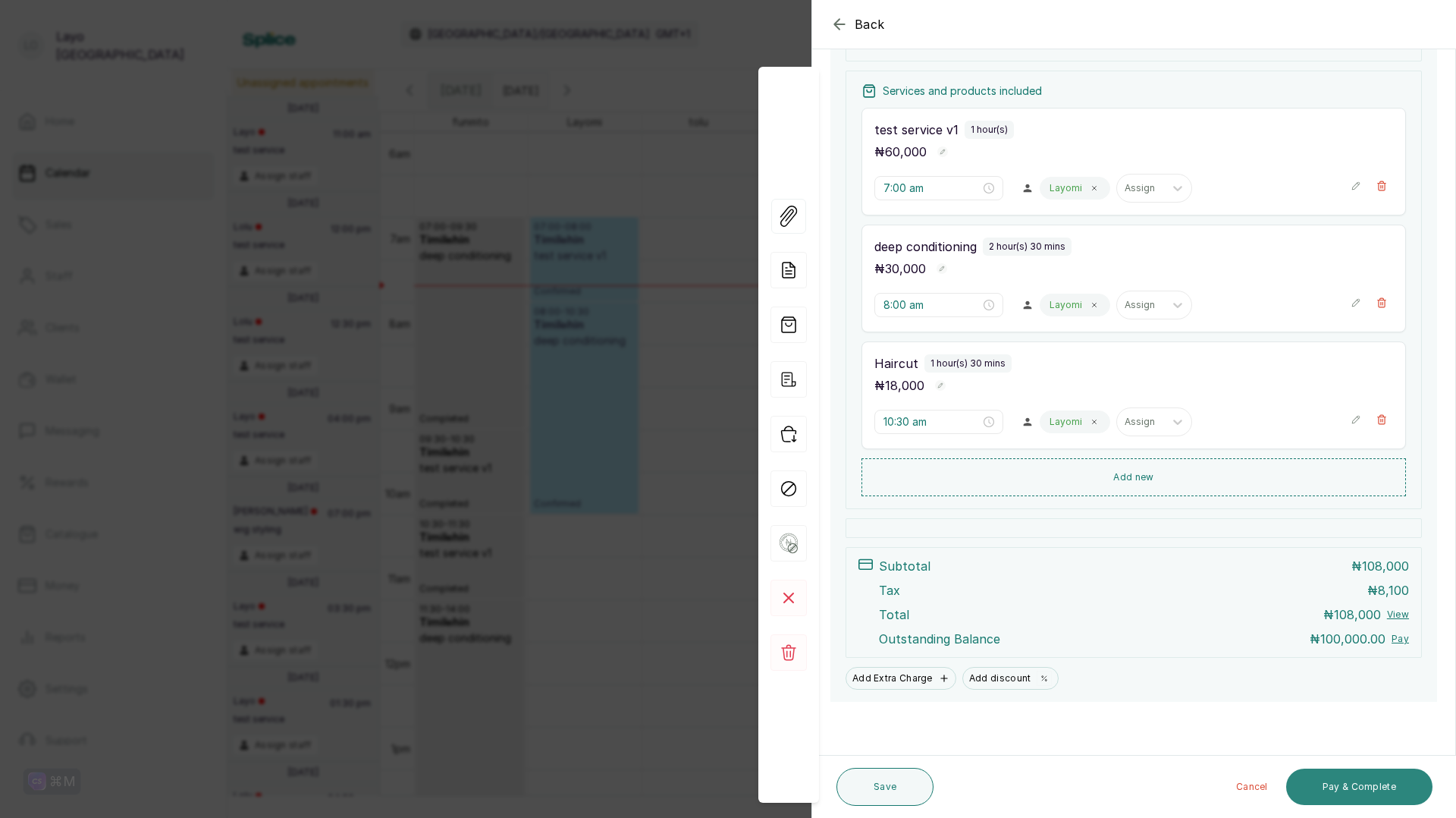
click at [1365, 789] on button "Pay & Complete" at bounding box center [1359, 787] width 146 height 37
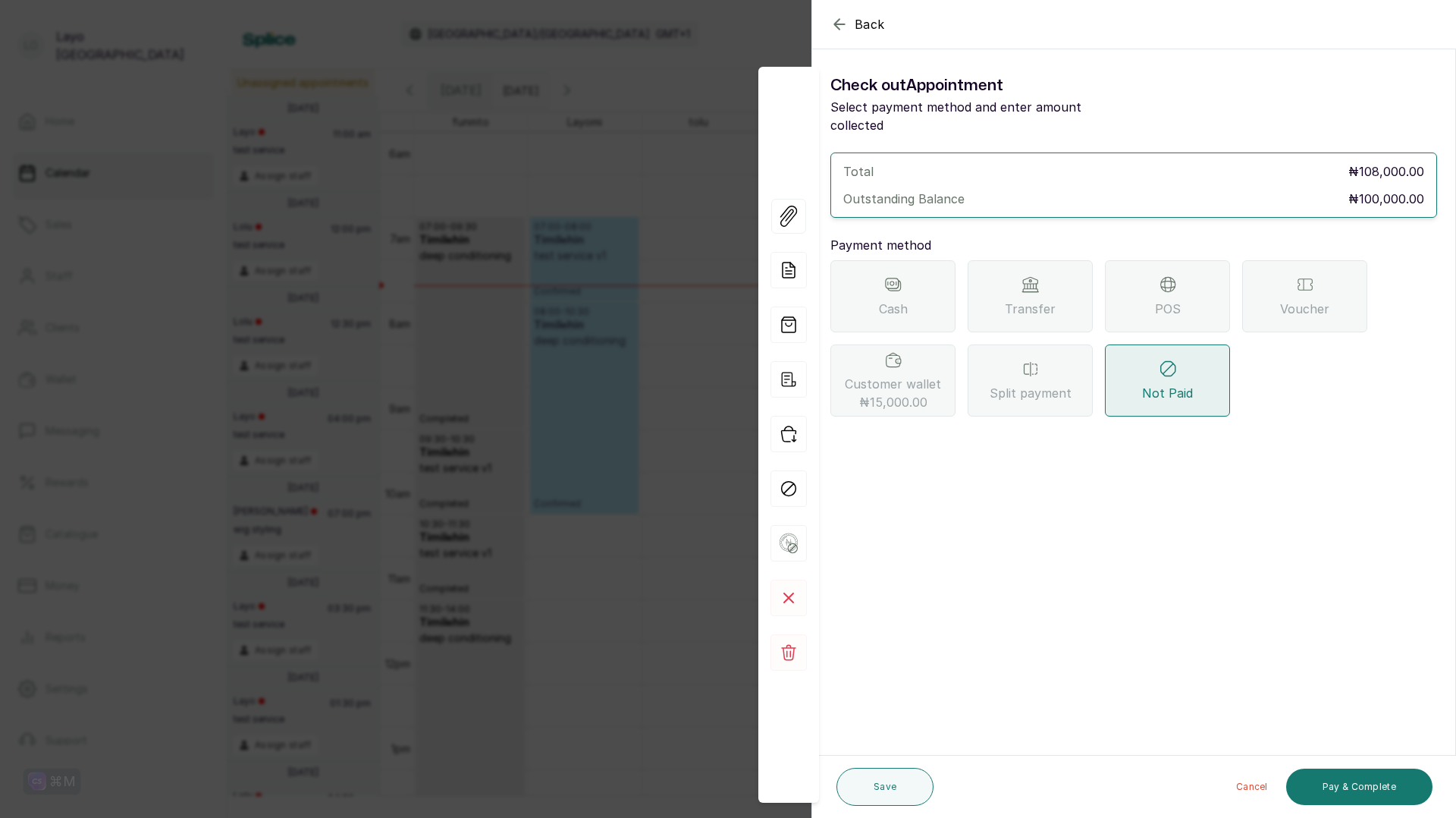
click at [896, 299] on span "Cash" at bounding box center [894, 308] width 29 height 18
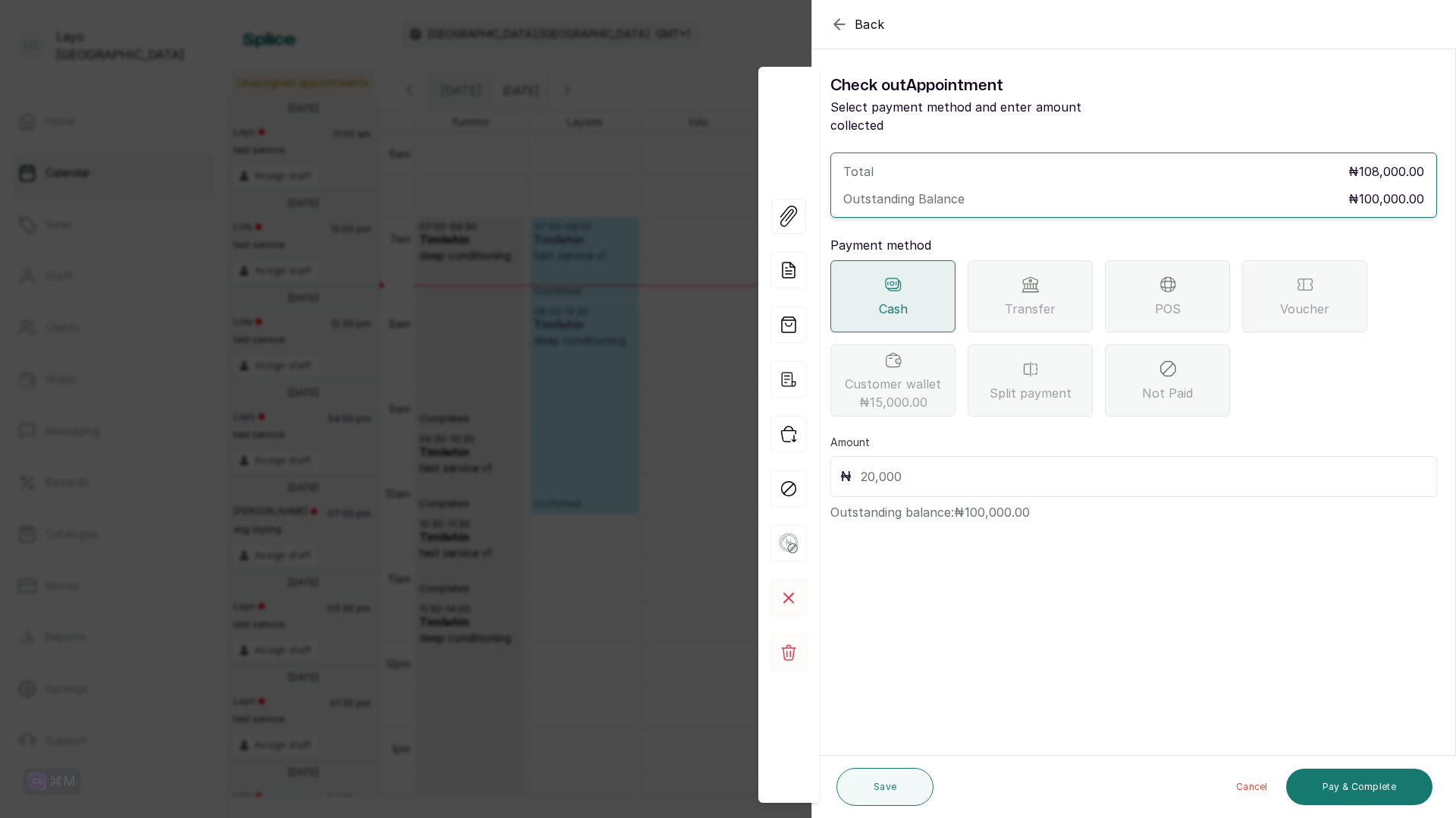
click at [915, 466] on input "text" at bounding box center [1143, 476] width 566 height 21
type input "100,000"
click at [1375, 790] on button "Pay & Complete" at bounding box center [1359, 787] width 146 height 37
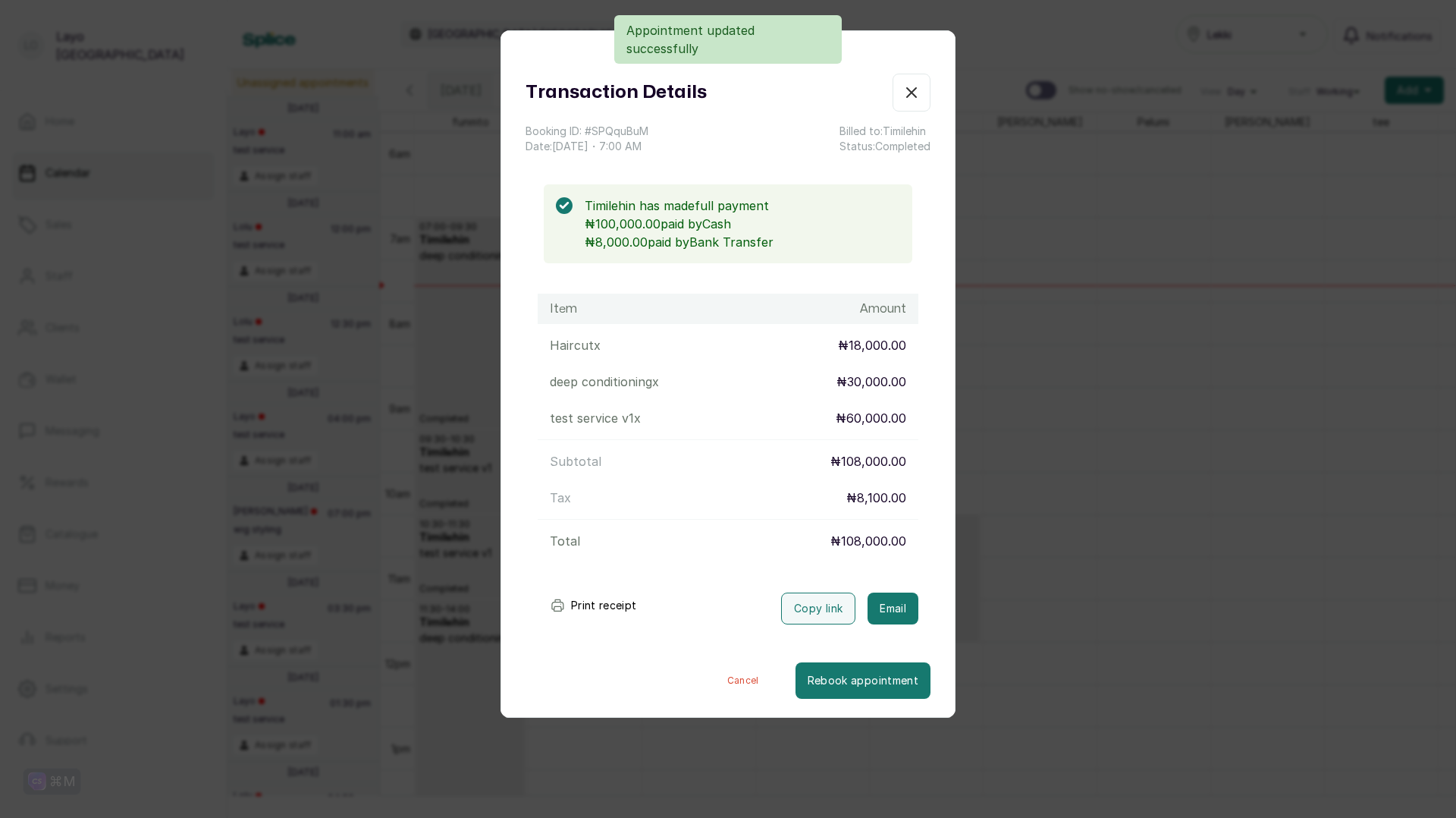
click at [912, 96] on icon "button" at bounding box center [911, 92] width 18 height 18
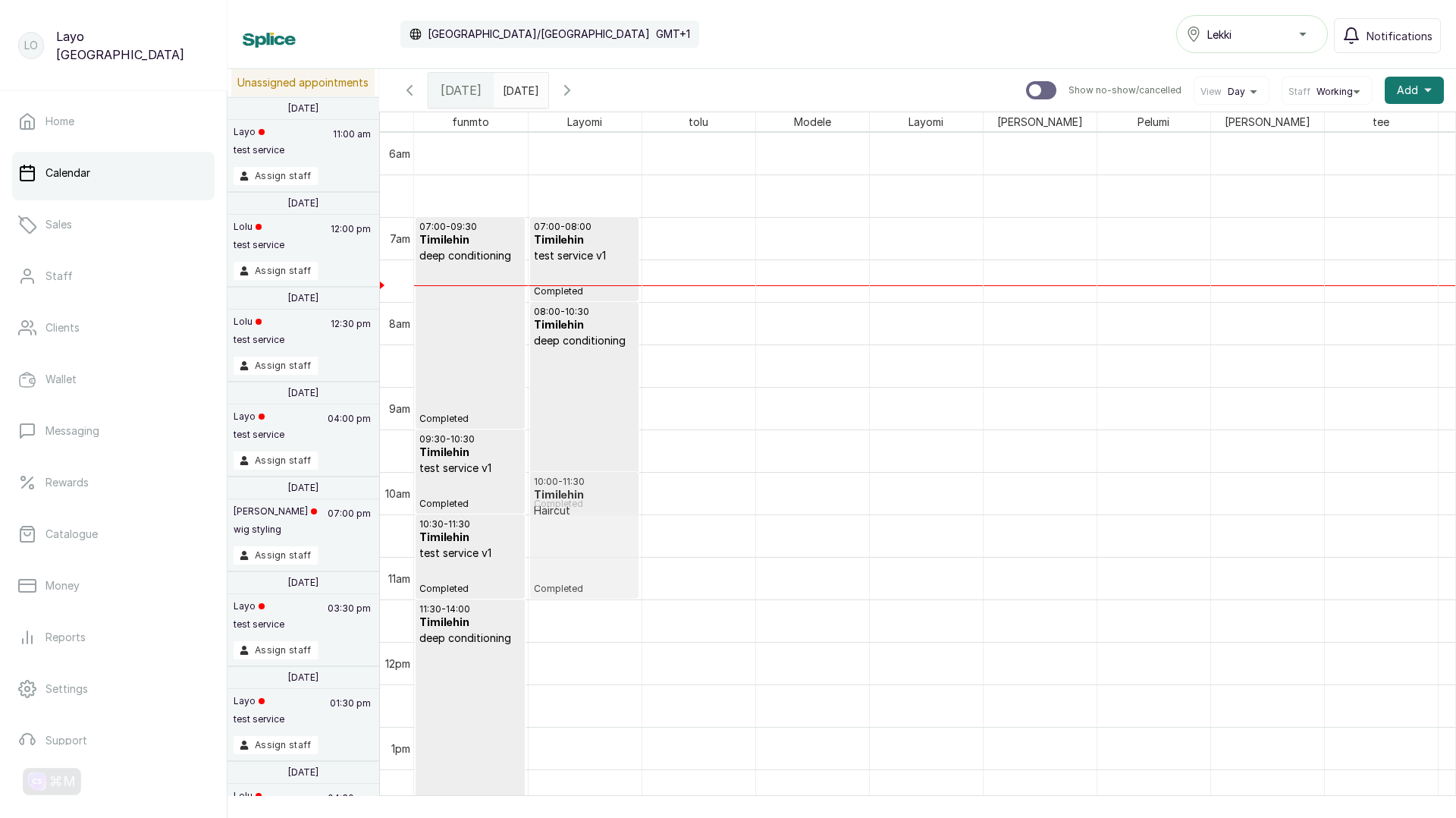
drag, startPoint x: 941, startPoint y: 586, endPoint x: 600, endPoint y: 563, distance: 341.8
click at [600, 563] on tr "07:00 - 09:30 Timilehin deep conditioning Completed 09:30 - 10:30 Timilehin tes…" at bounding box center [1040, 641] width 1251 height 2039
drag, startPoint x: 601, startPoint y: 541, endPoint x: 587, endPoint y: 569, distance: 31.3
click at [583, 380] on div "08:00 - 10:30 Timilehin deep conditioning Completed" at bounding box center [584, 407] width 101 height 204
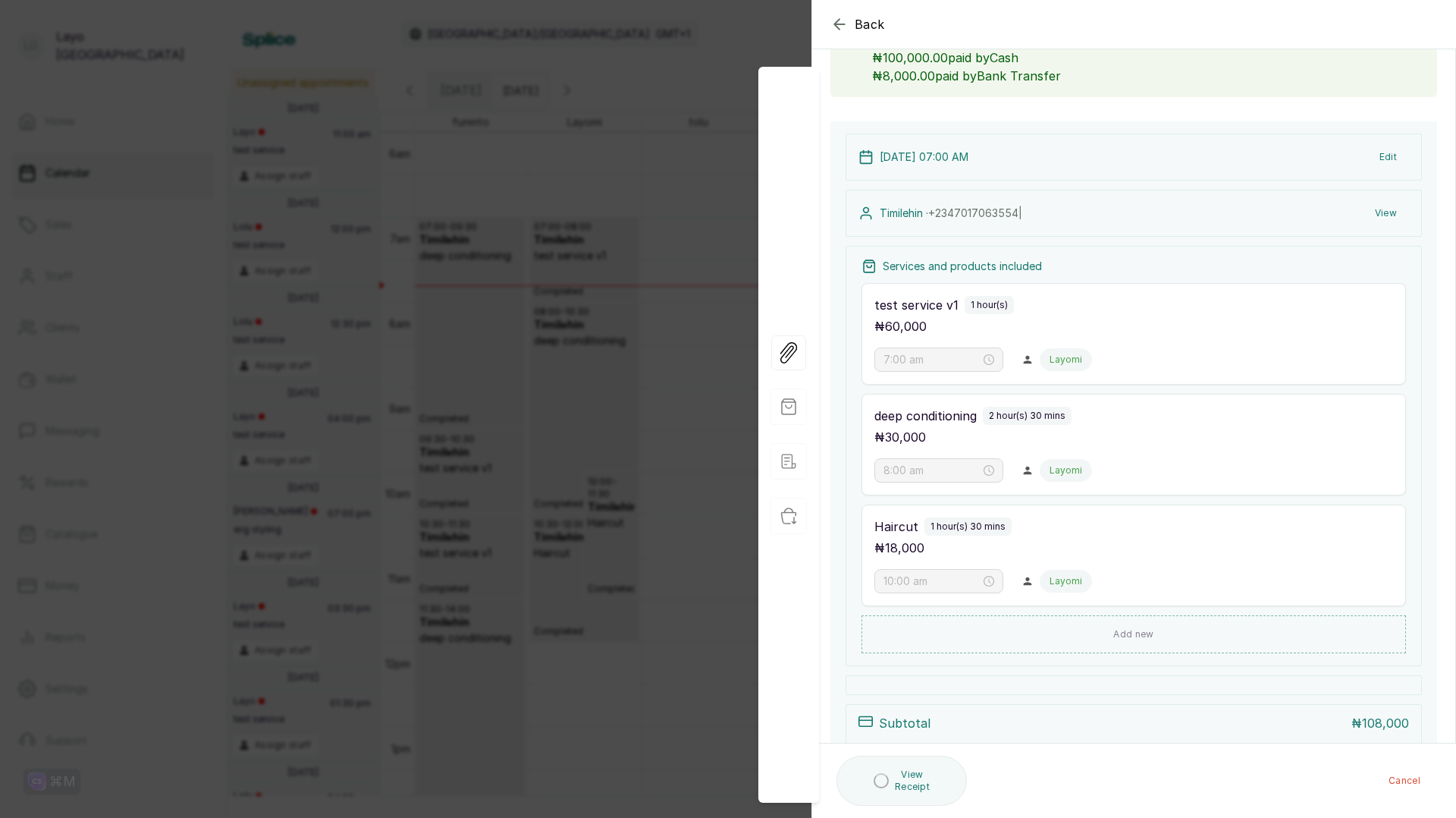
scroll to position [119, 0]
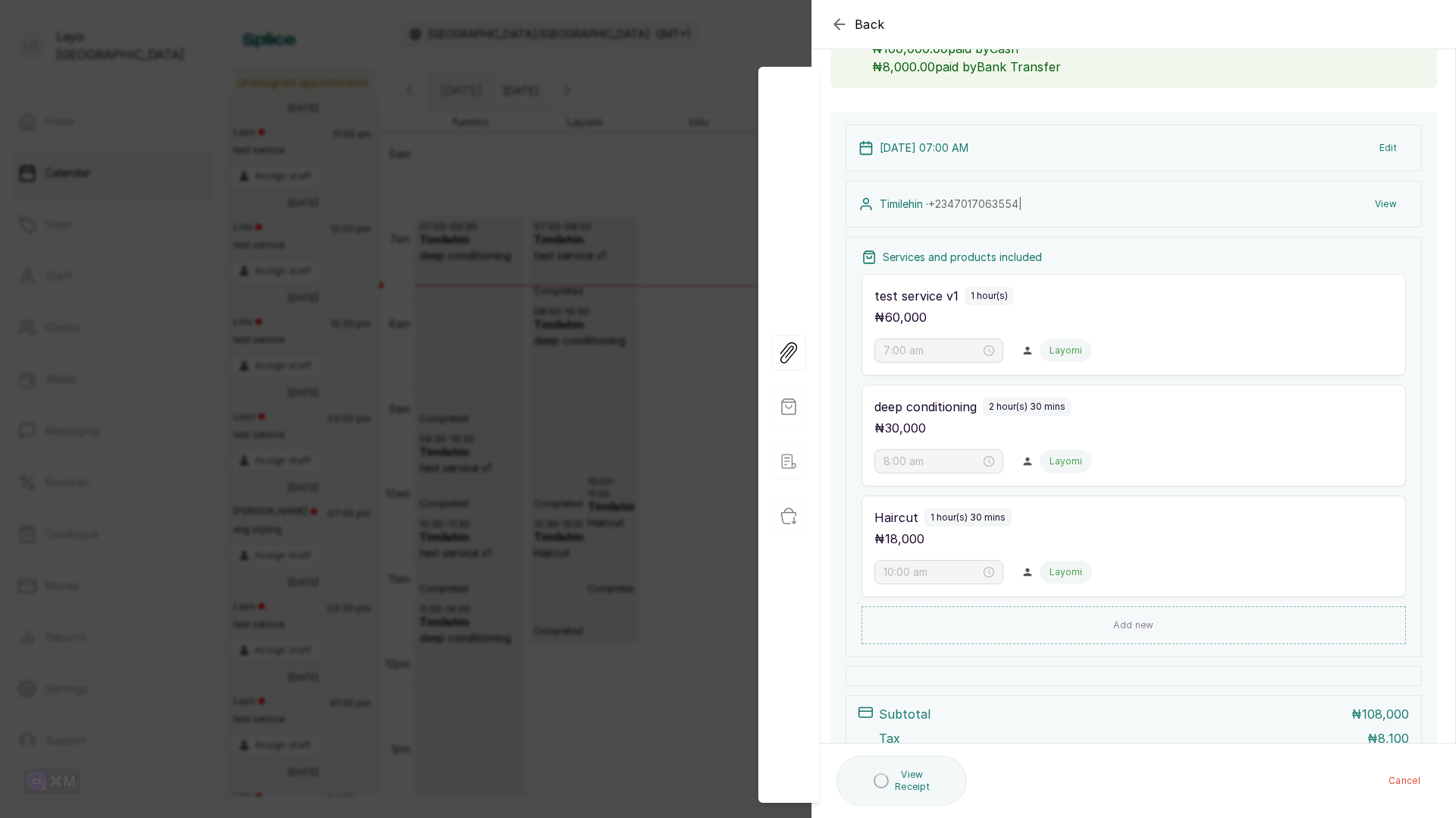
click at [645, 541] on div "Back Appointment Details Edit appointment 🚶 Walk-in (booked by Layo Ogunbanwo) …" at bounding box center [728, 409] width 1456 height 818
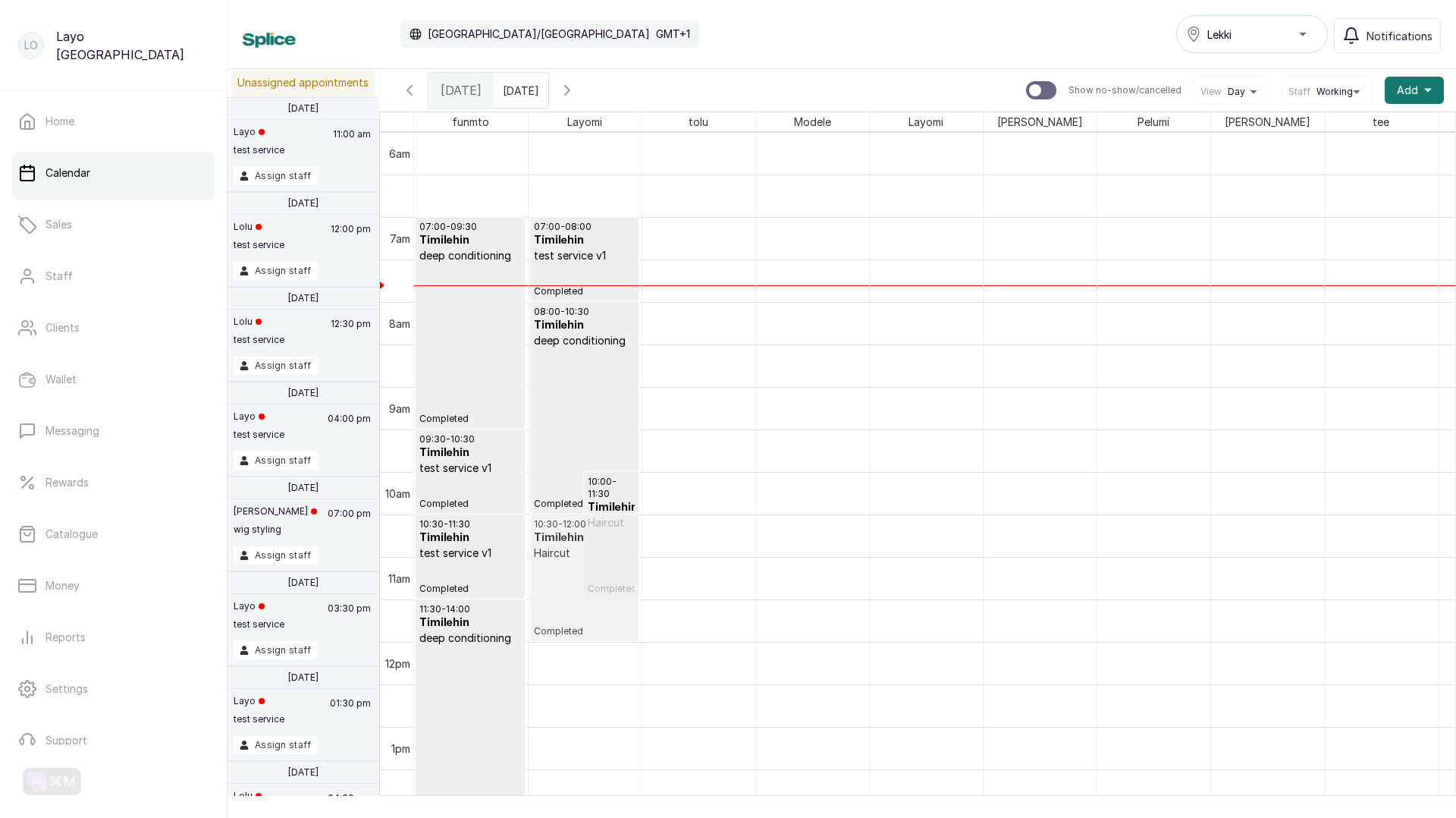
drag, startPoint x: 564, startPoint y: 556, endPoint x: 602, endPoint y: 565, distance: 39.1
click at [602, 565] on div "08:00 - 10:30 Timilehin deep conditioning Completed 10:00 - 11:30 Timilehin Hai…" at bounding box center [585, 641] width 113 height 2039
click at [602, 558] on div "10:00 - 11:30 Timilehin Haircut Completed" at bounding box center [610, 535] width 47 height 119
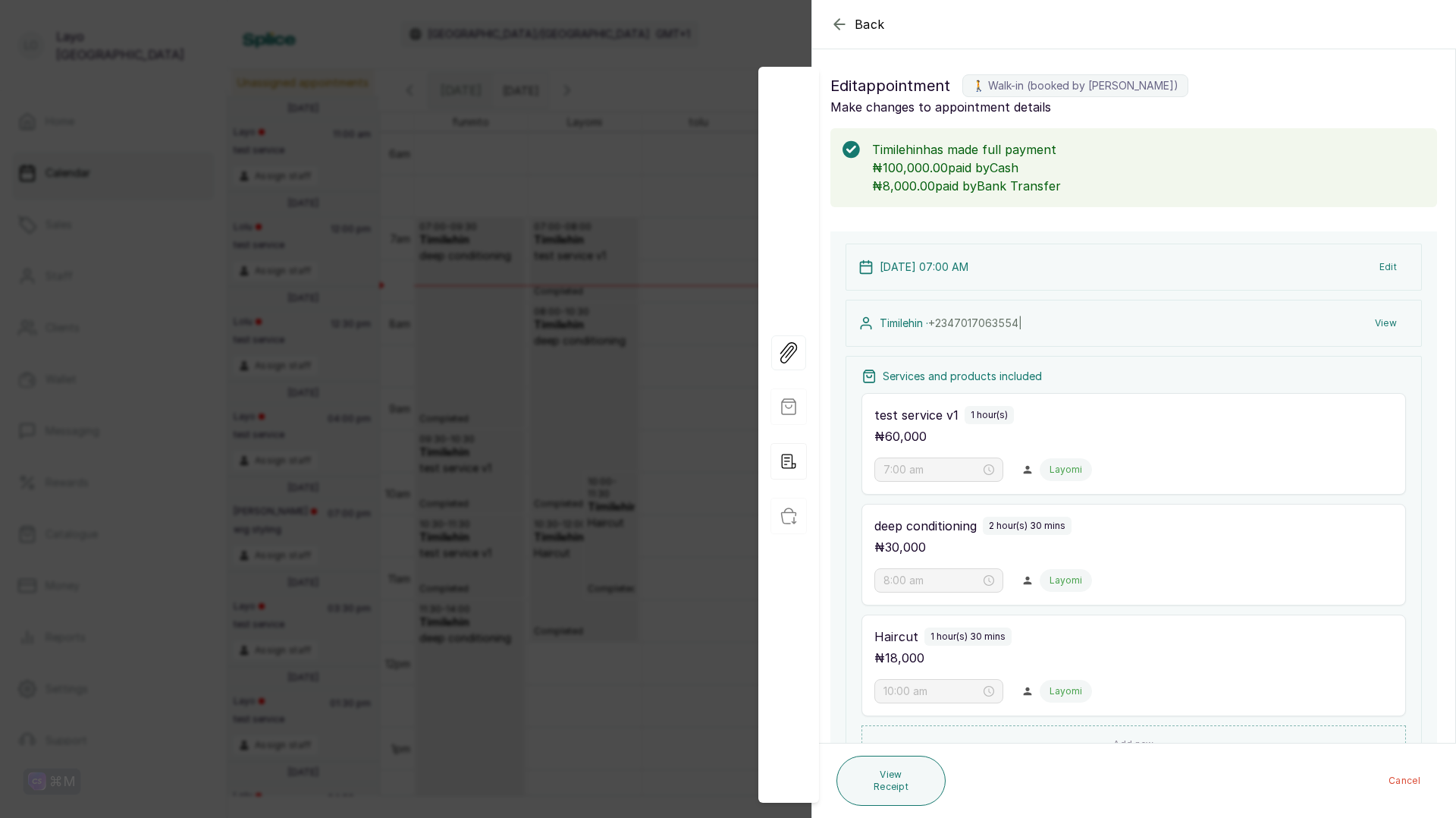
click at [654, 547] on div "Back Appointment Details Edit appointment 🚶 Walk-in (booked by Layo Ogunbanwo) …" at bounding box center [728, 409] width 1456 height 818
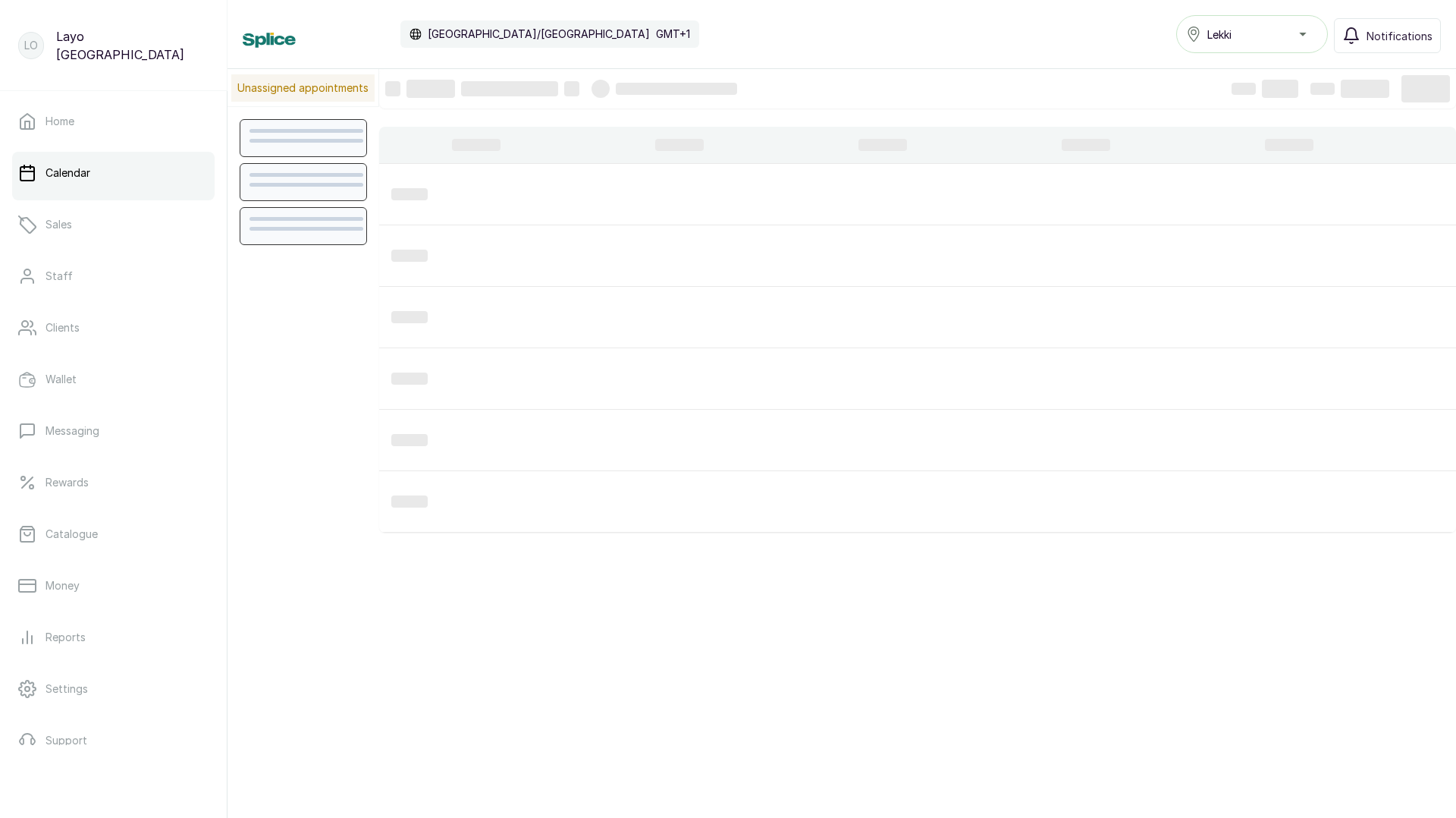
scroll to position [511, 0]
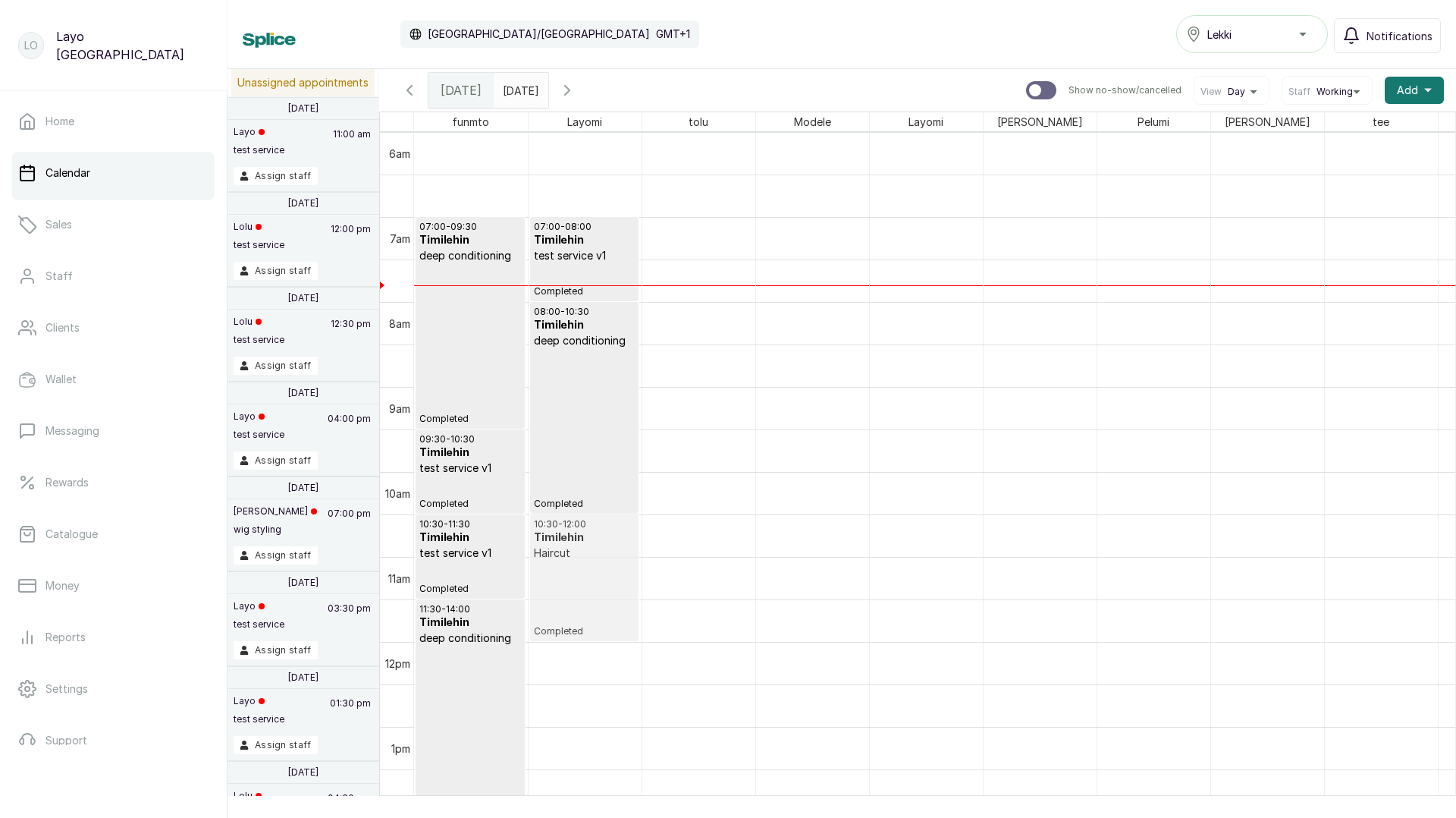
drag, startPoint x: 610, startPoint y: 522, endPoint x: 585, endPoint y: 573, distance: 56.8
click at [585, 573] on div "08:00 - 10:30 Timilehin deep conditioning Completed 10:00 - 11:30 Timilehin Hai…" at bounding box center [585, 641] width 113 height 2039
click at [579, 554] on p "Haircut" at bounding box center [584, 553] width 101 height 16
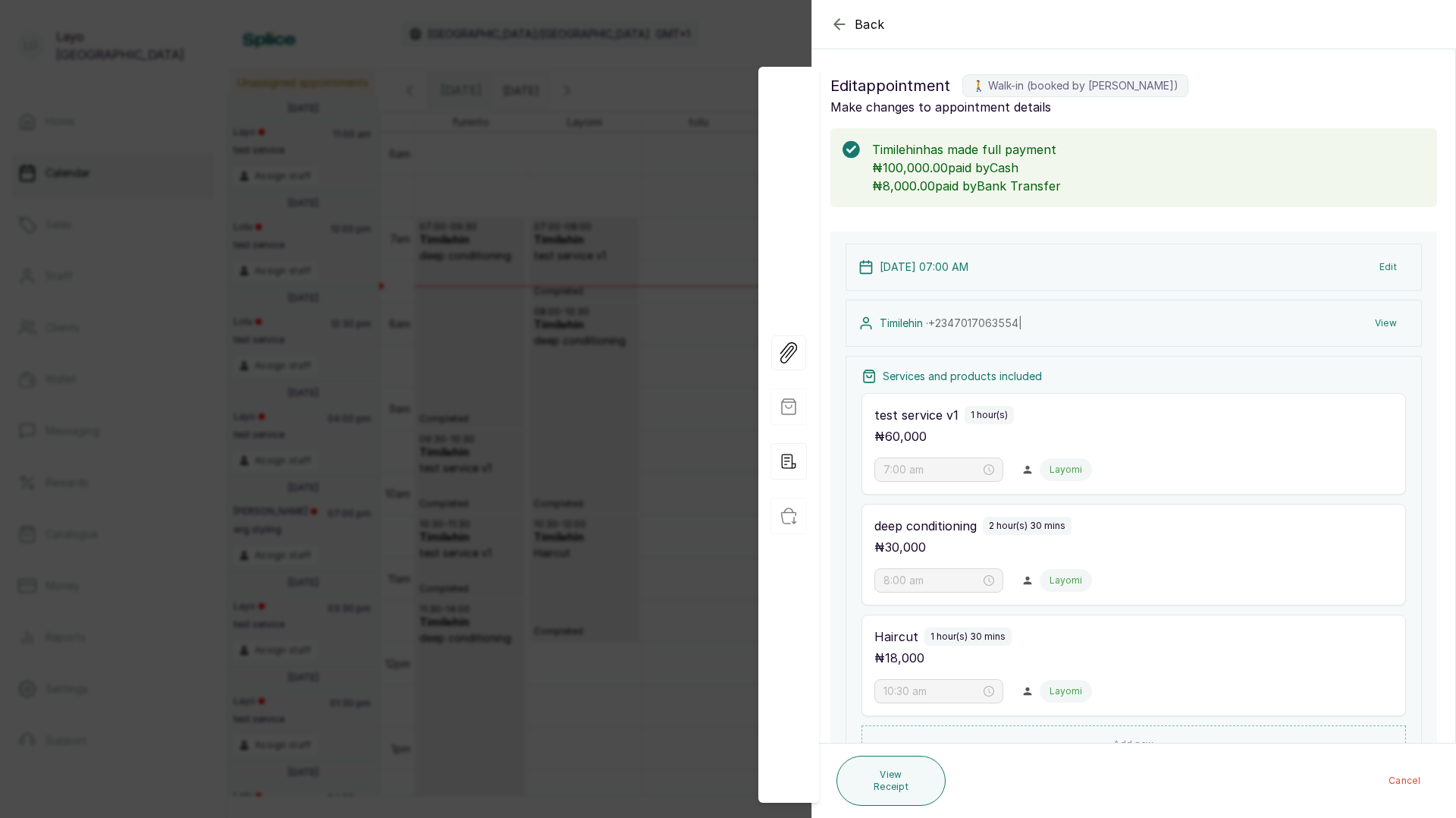
click at [665, 377] on div "Back Appointment Details Edit appointment 🚶 Walk-in (booked by Layo Ogunbanwo) …" at bounding box center [728, 409] width 1456 height 818
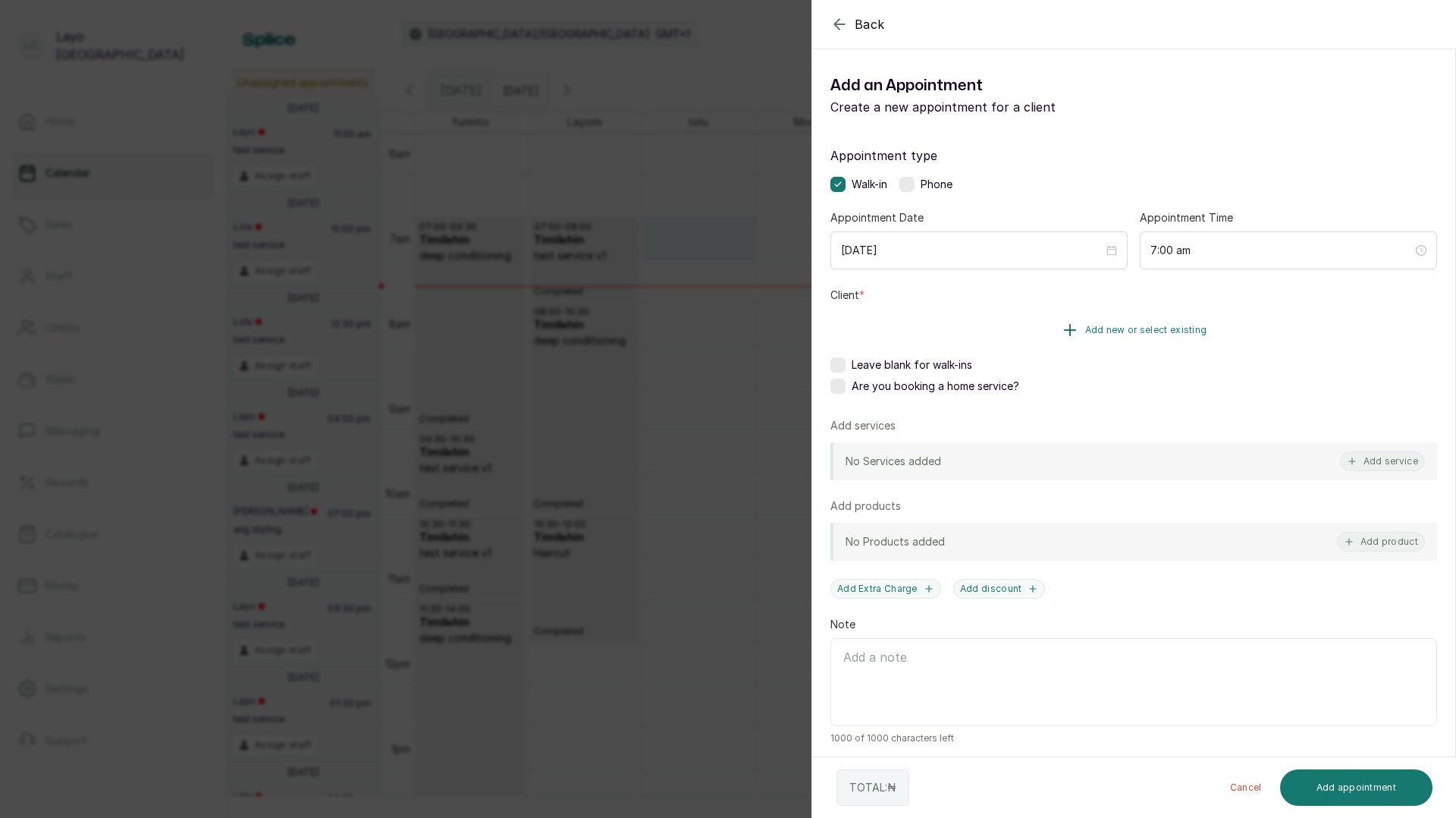
click at [1064, 335] on icon "button" at bounding box center [1070, 330] width 18 height 18
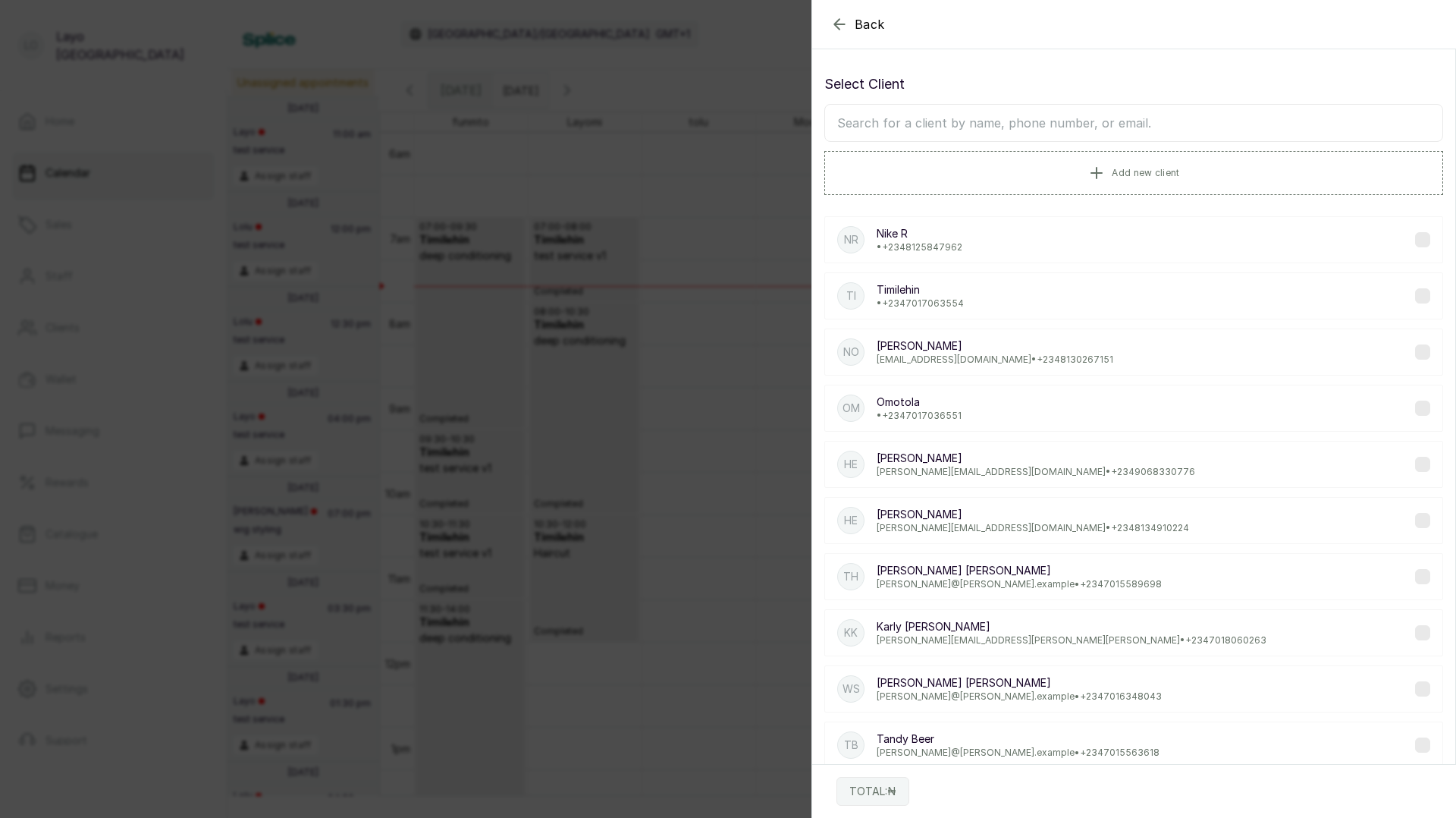
click at [958, 297] on p "• +234 7017063554" at bounding box center [919, 303] width 87 height 12
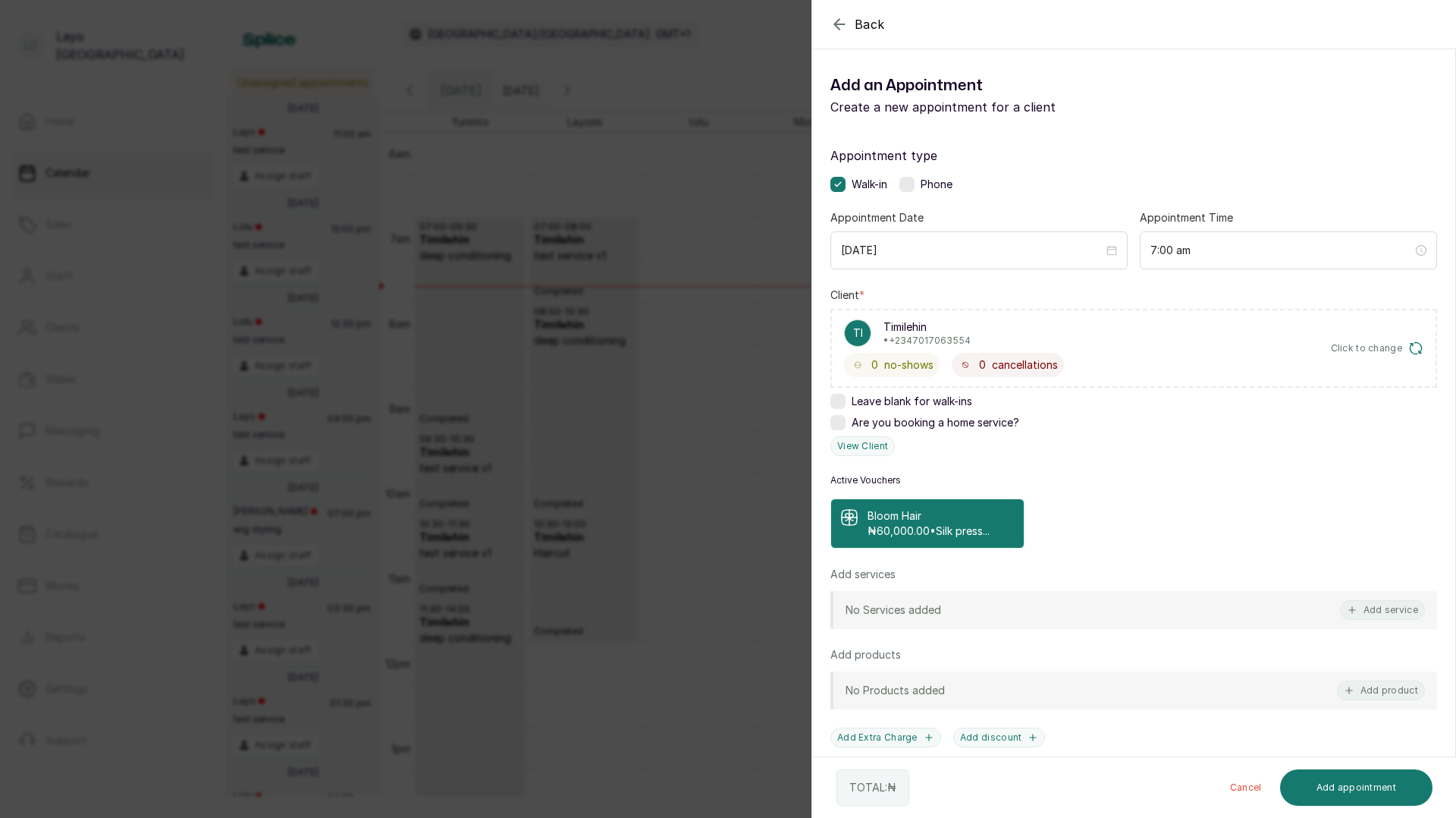
scroll to position [152, 0]
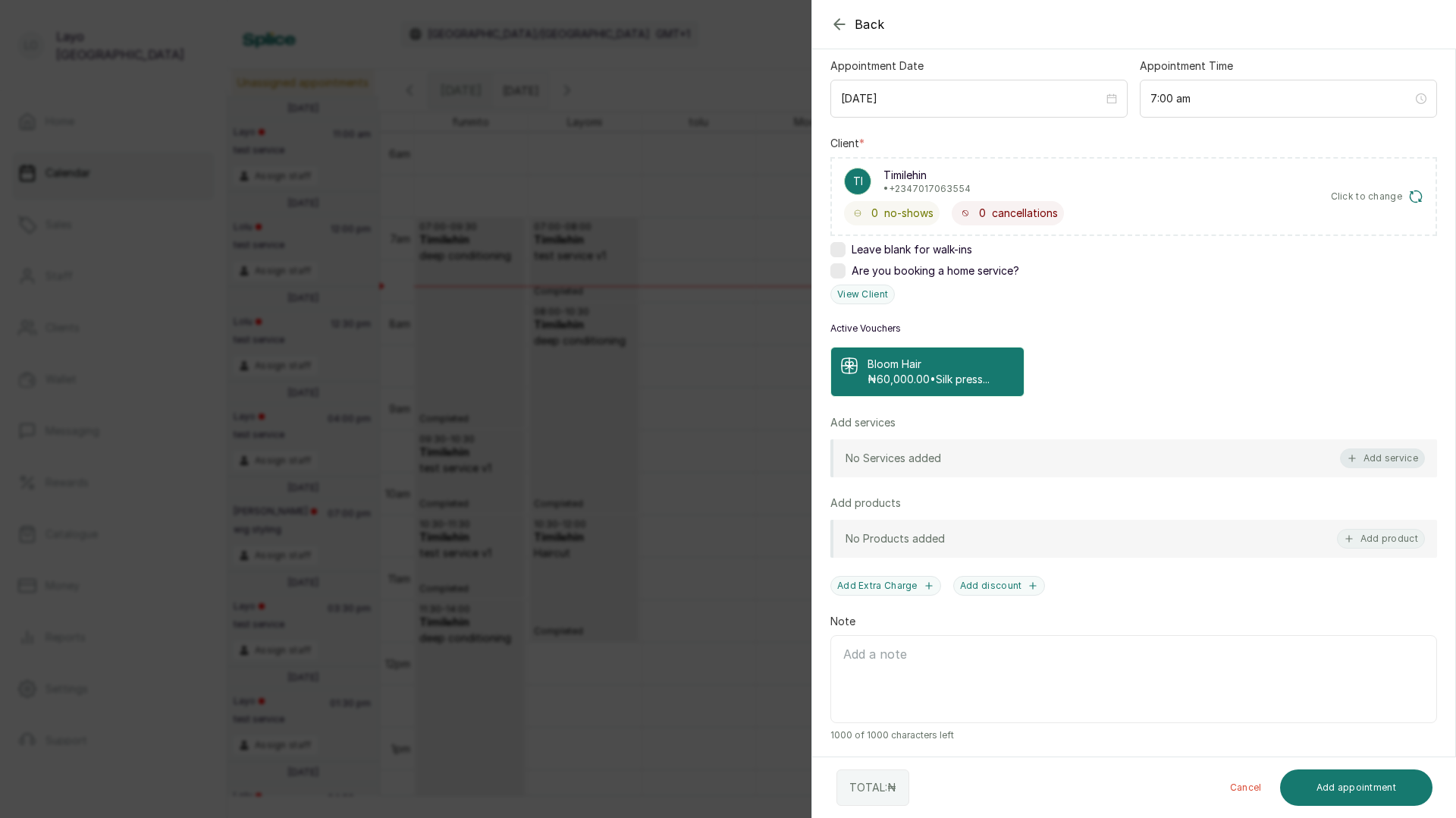
click at [1364, 458] on button "Add service" at bounding box center [1382, 458] width 85 height 20
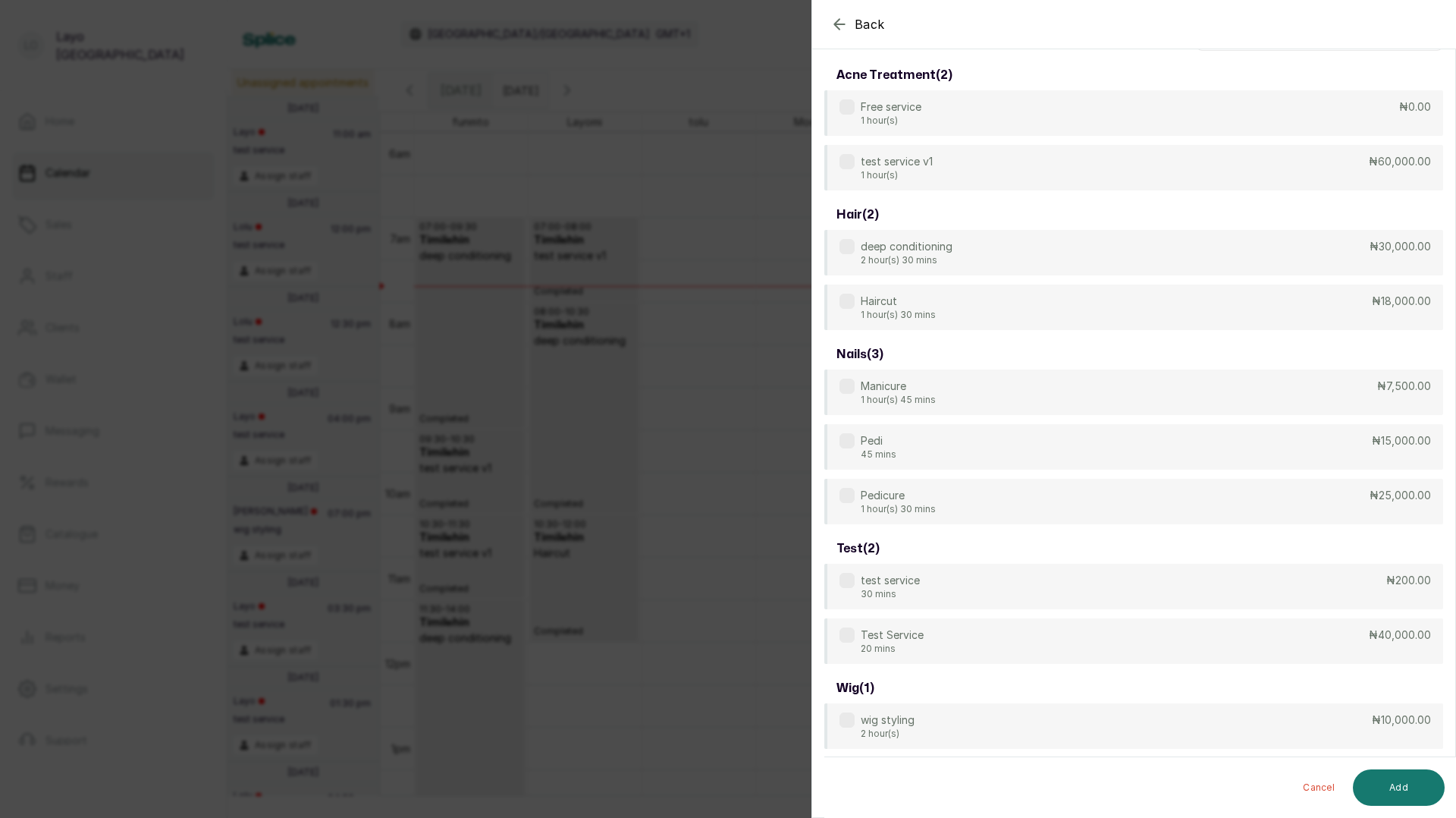
scroll to position [65, 0]
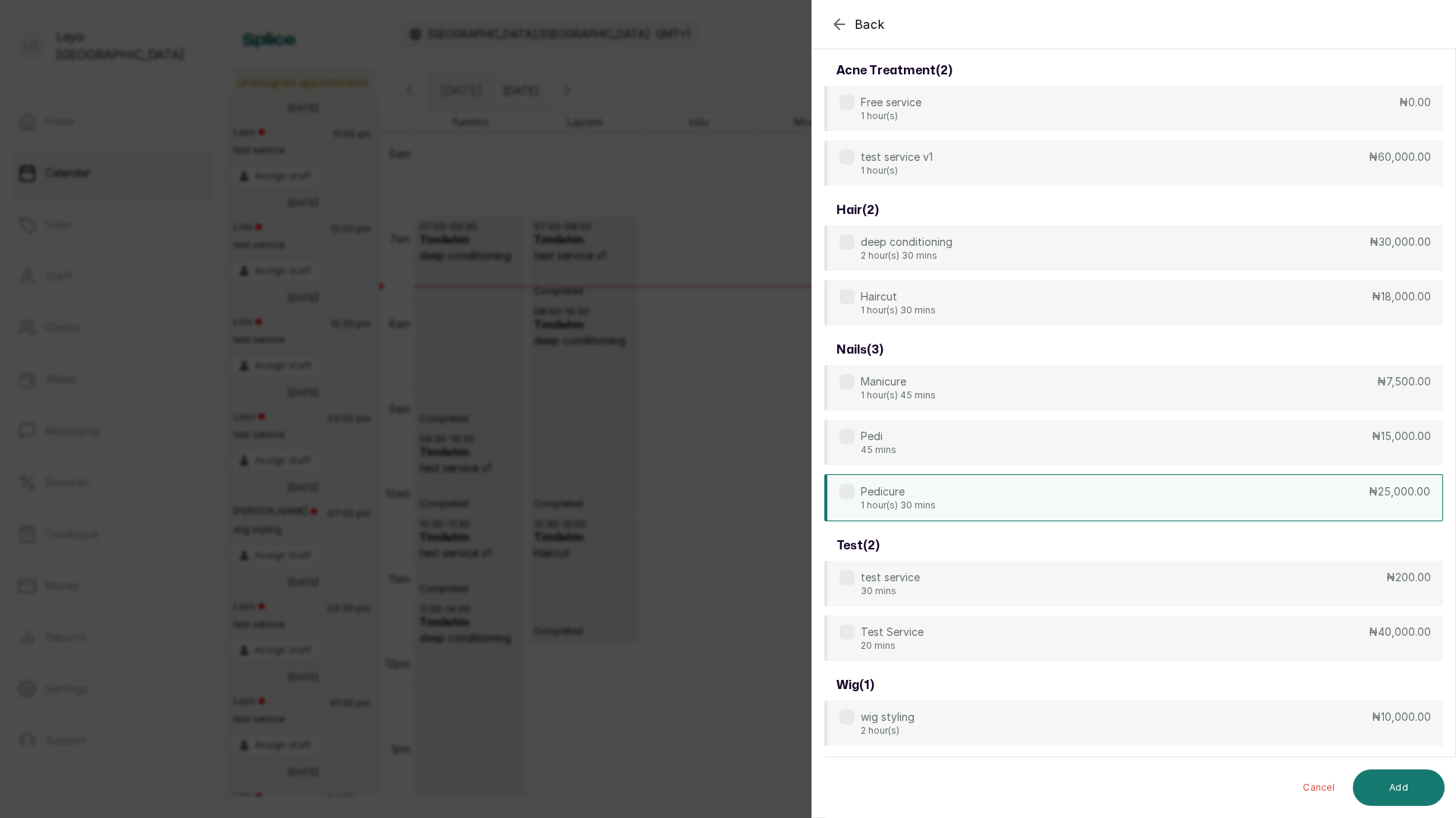
click at [1032, 493] on div "Pedicure 1 hour(s) 30 mins ₦25,000.00" at bounding box center [1133, 497] width 618 height 47
click at [1040, 643] on div "Test Service 20 mins ₦40,000.00" at bounding box center [1133, 638] width 618 height 47
click at [1398, 791] on button "Add" at bounding box center [1398, 788] width 91 height 37
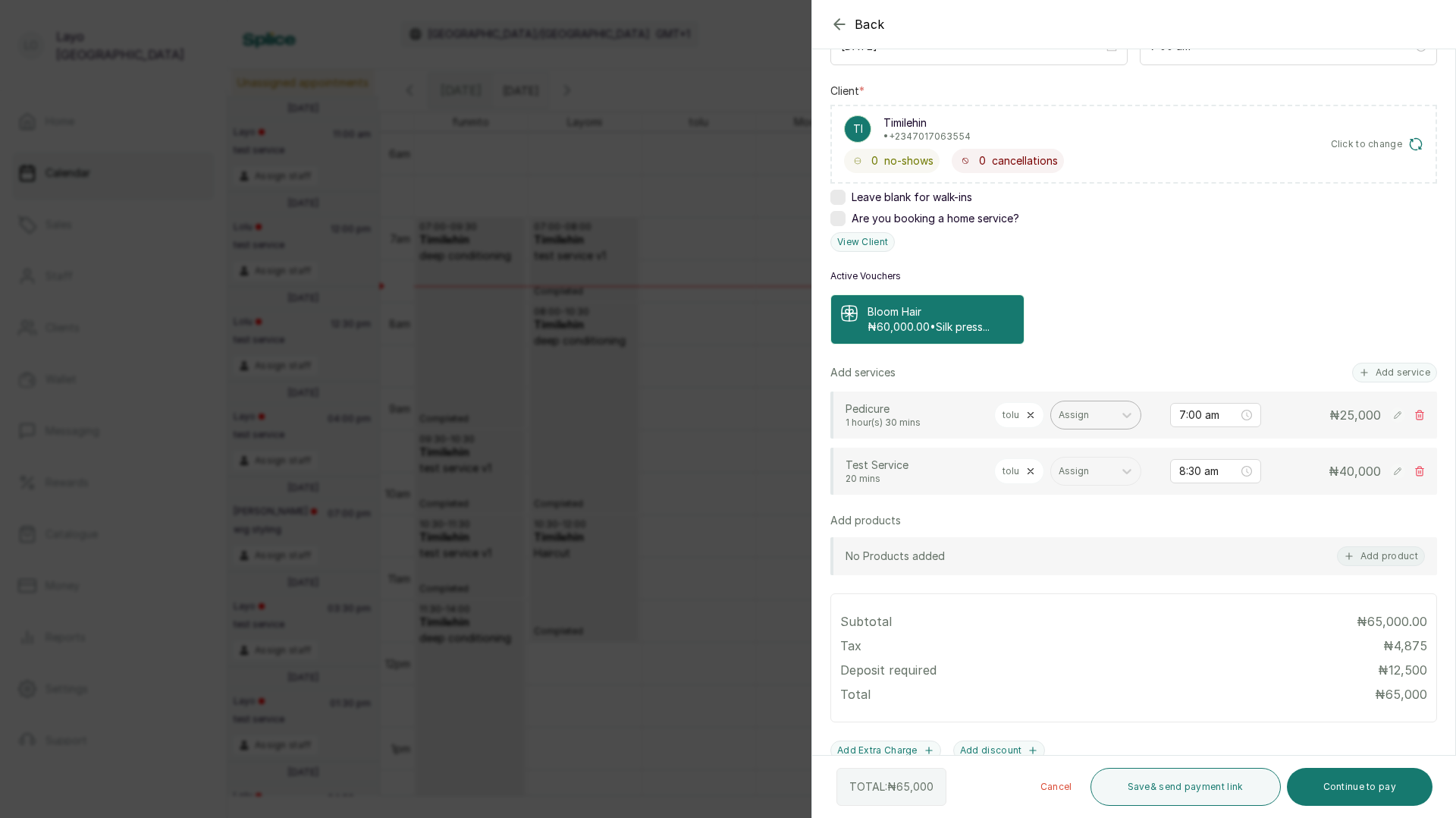
scroll to position [294, 0]
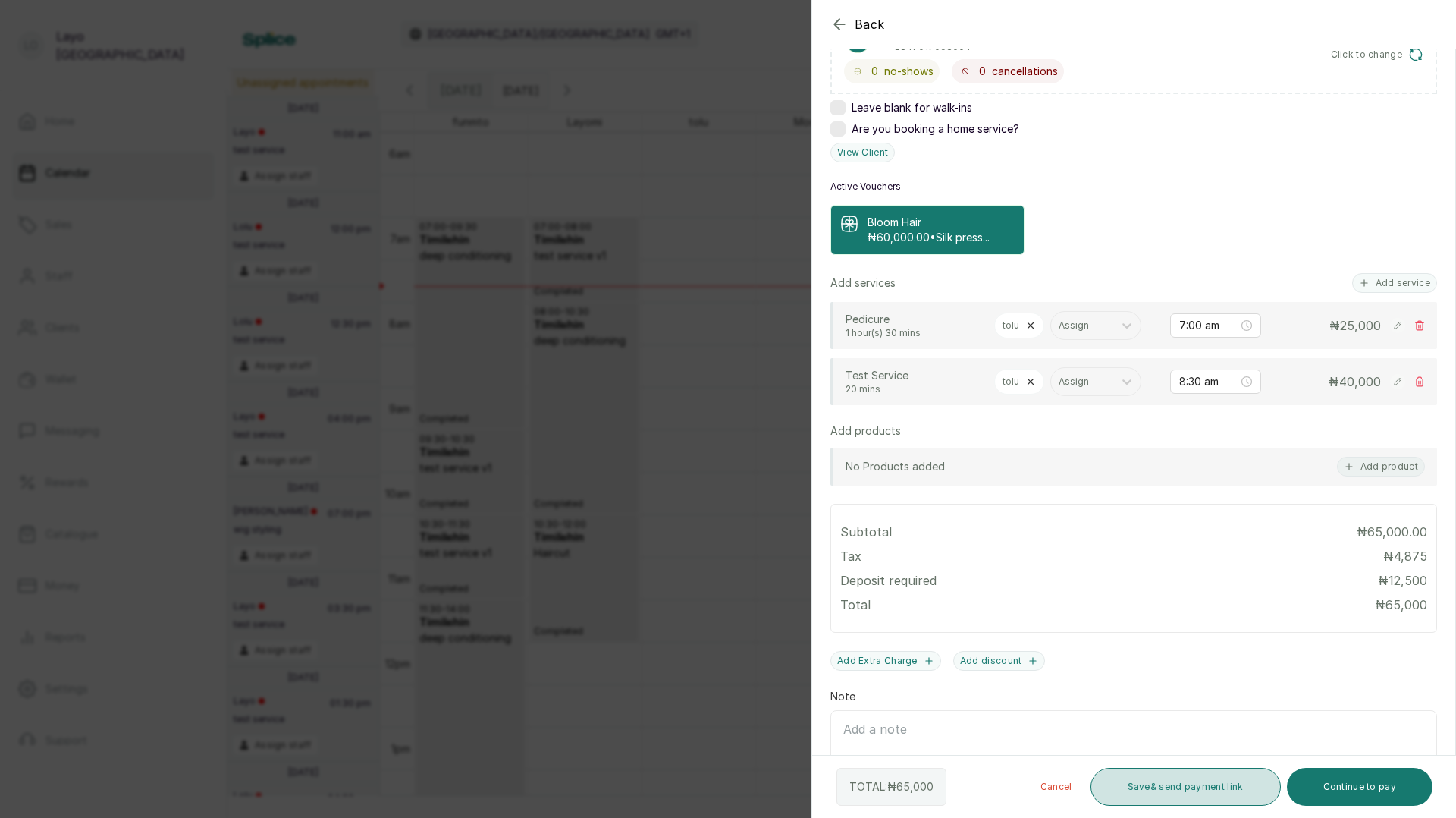
click at [1189, 787] on button "Save & send payment link" at bounding box center [1185, 786] width 190 height 38
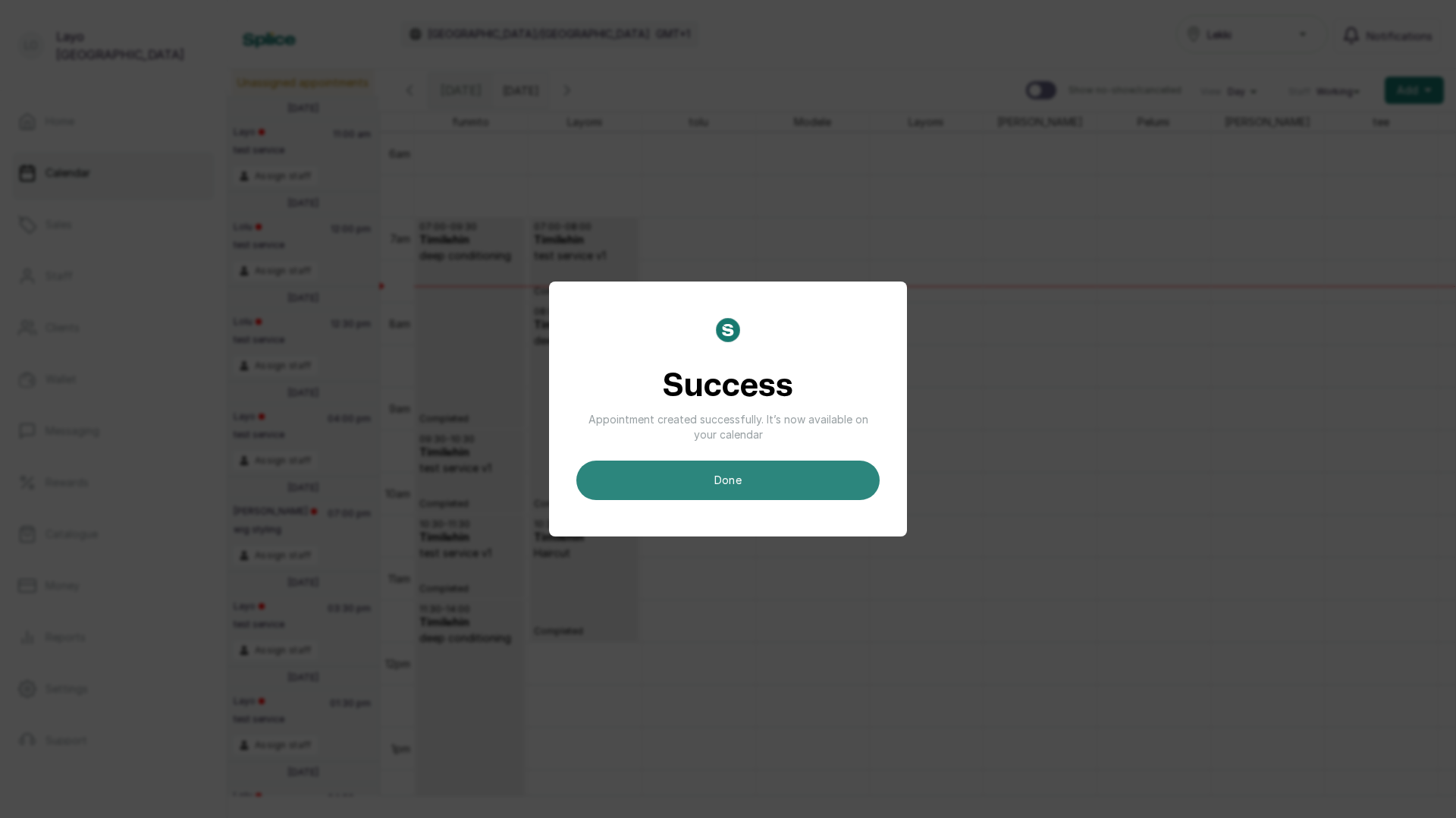
click at [723, 468] on button "done" at bounding box center [728, 479] width 304 height 39
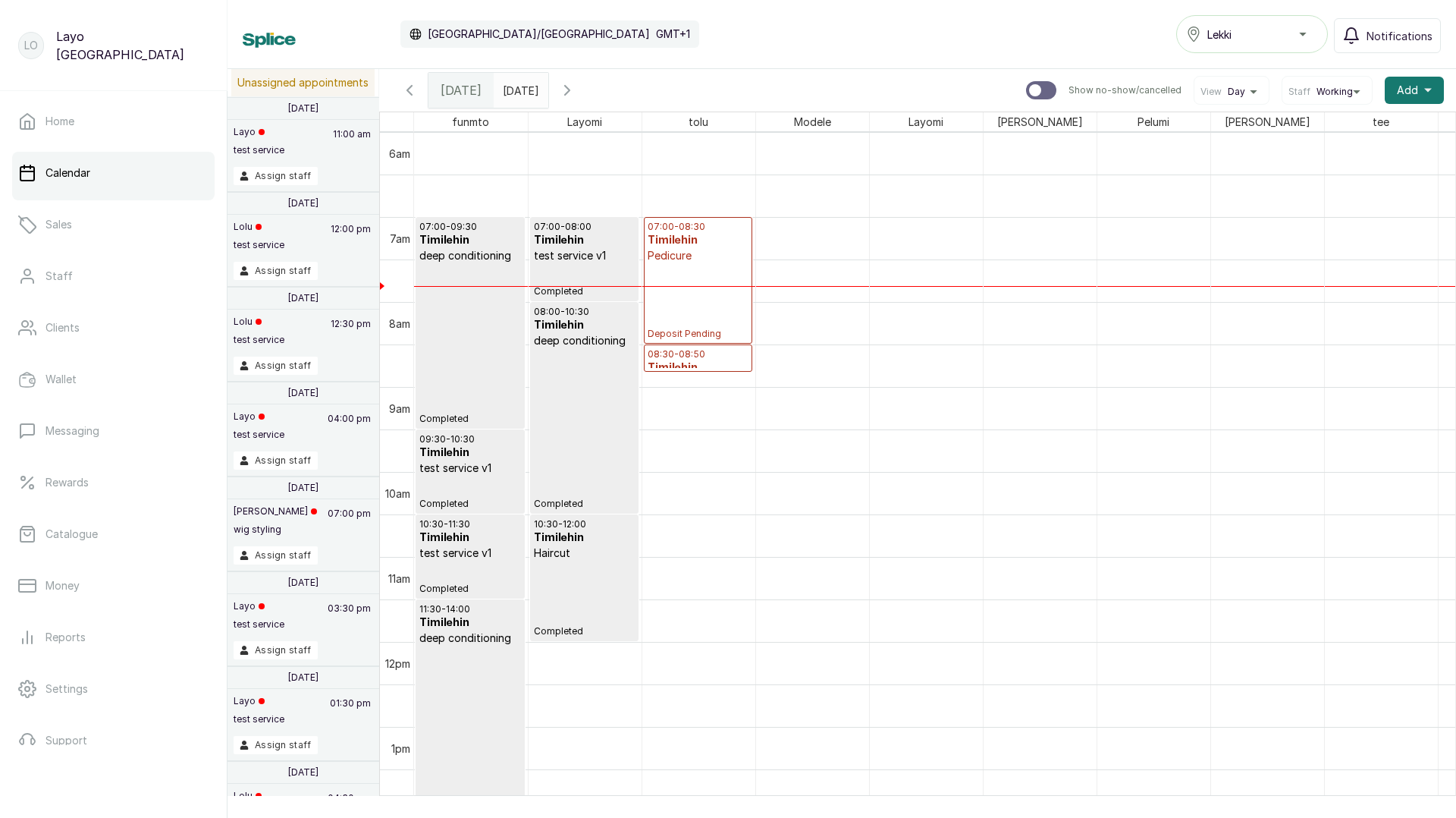
click at [696, 277] on div "07:00 - 08:30 Timilehin Pedicure Deposit Pending" at bounding box center [698, 280] width 101 height 119
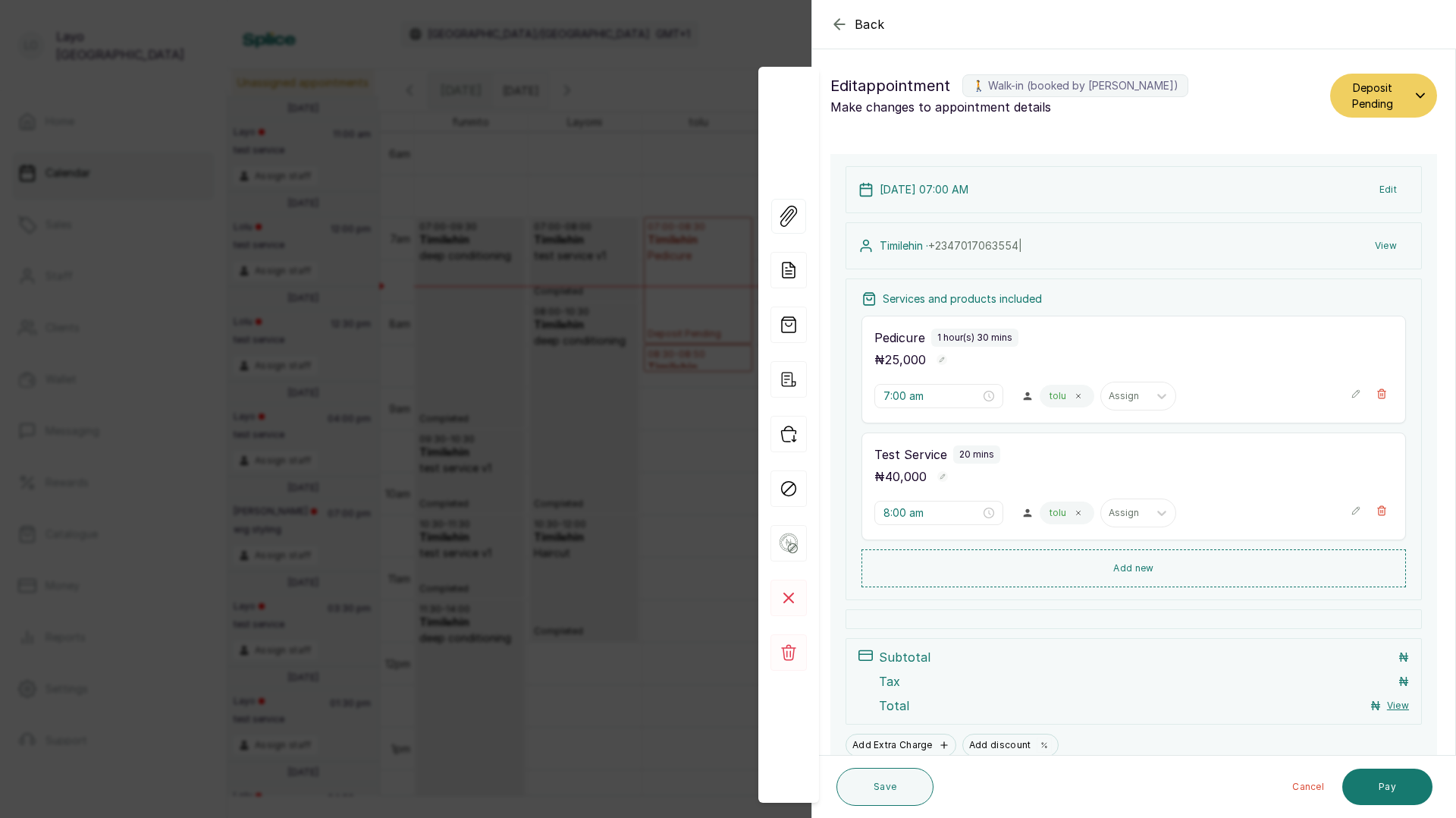
type input "8:30 am"
click at [1412, 91] on button "Deposit Pending" at bounding box center [1383, 95] width 107 height 44
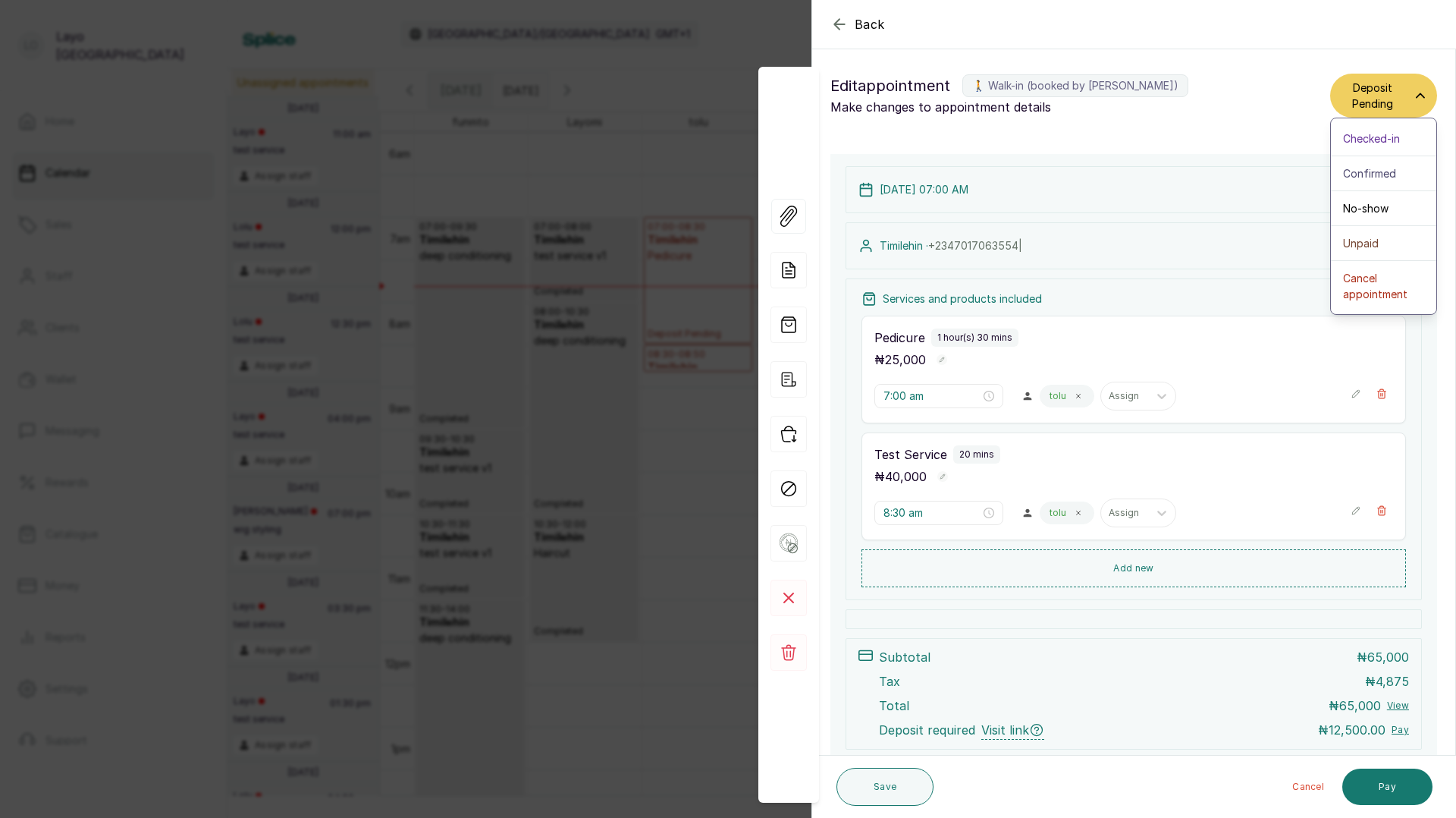
click at [1216, 123] on div "Edit appointment 🚶 Walk-in (booked by Layo Ogunbanwo) Make changes to appointme…" at bounding box center [1133, 95] width 643 height 69
click at [1395, 786] on button "Pay" at bounding box center [1386, 787] width 91 height 37
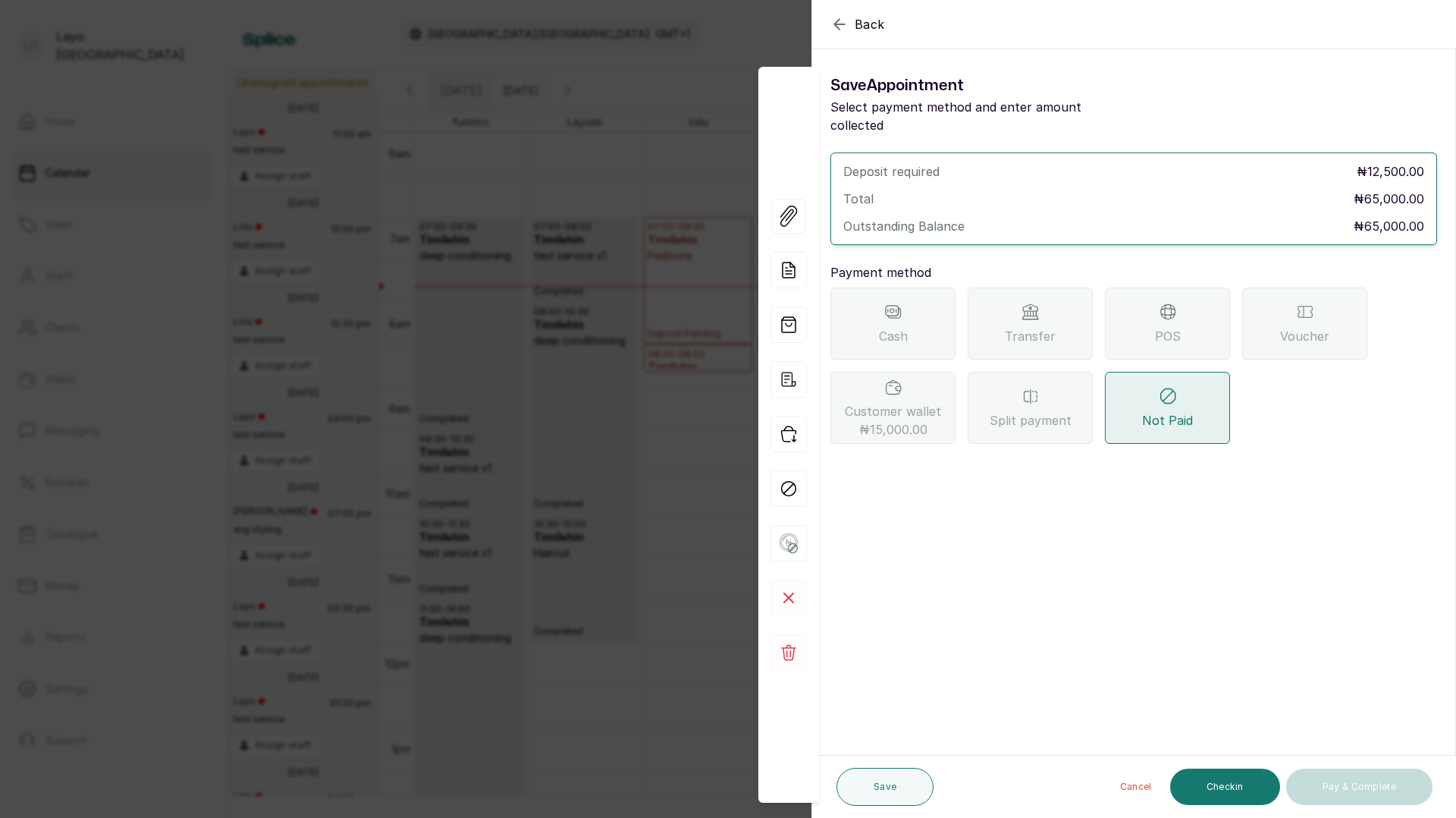
click at [883, 327] on span "Cash" at bounding box center [894, 336] width 29 height 18
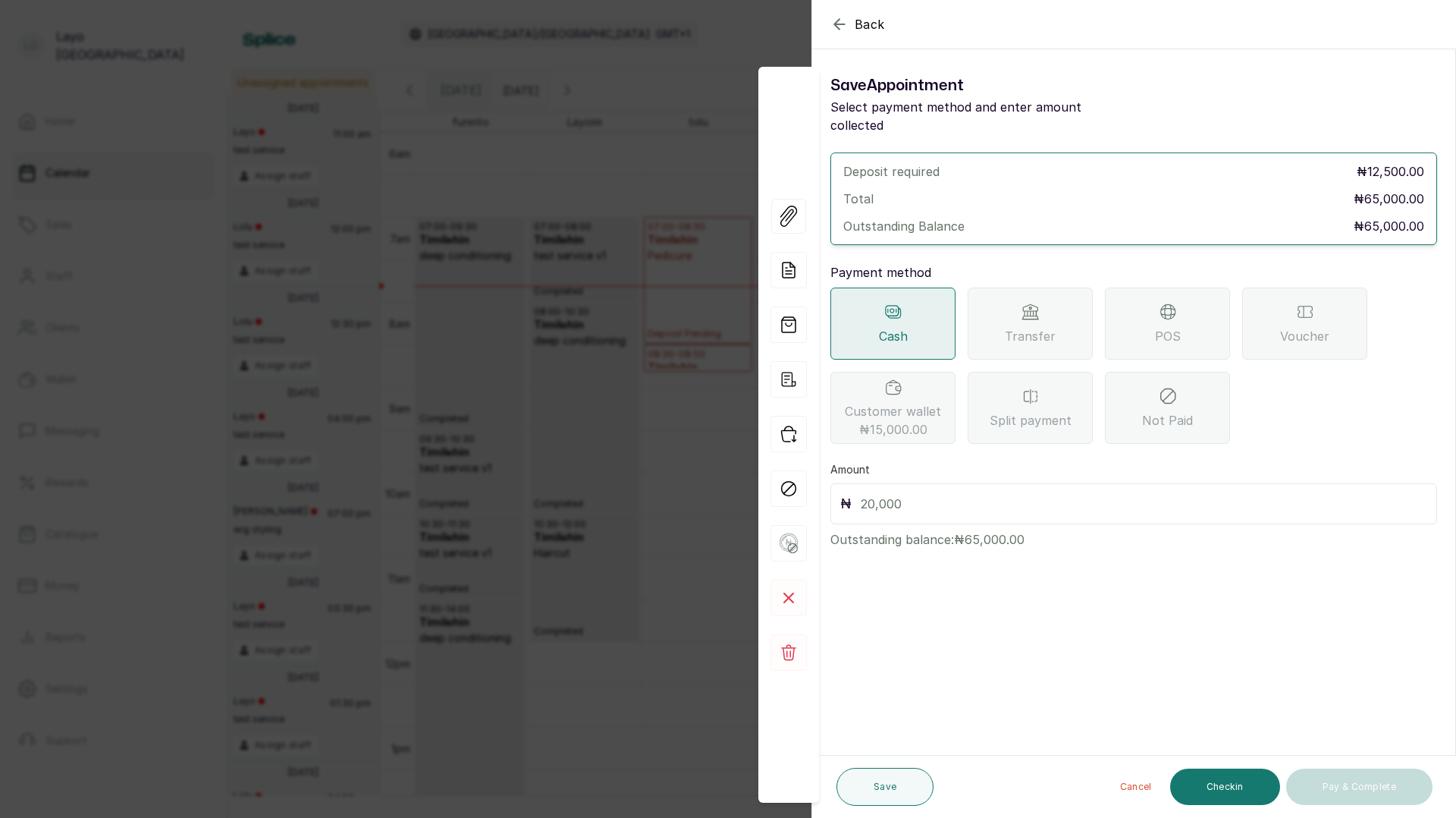
click at [1129, 321] on div "POS" at bounding box center [1167, 323] width 125 height 72
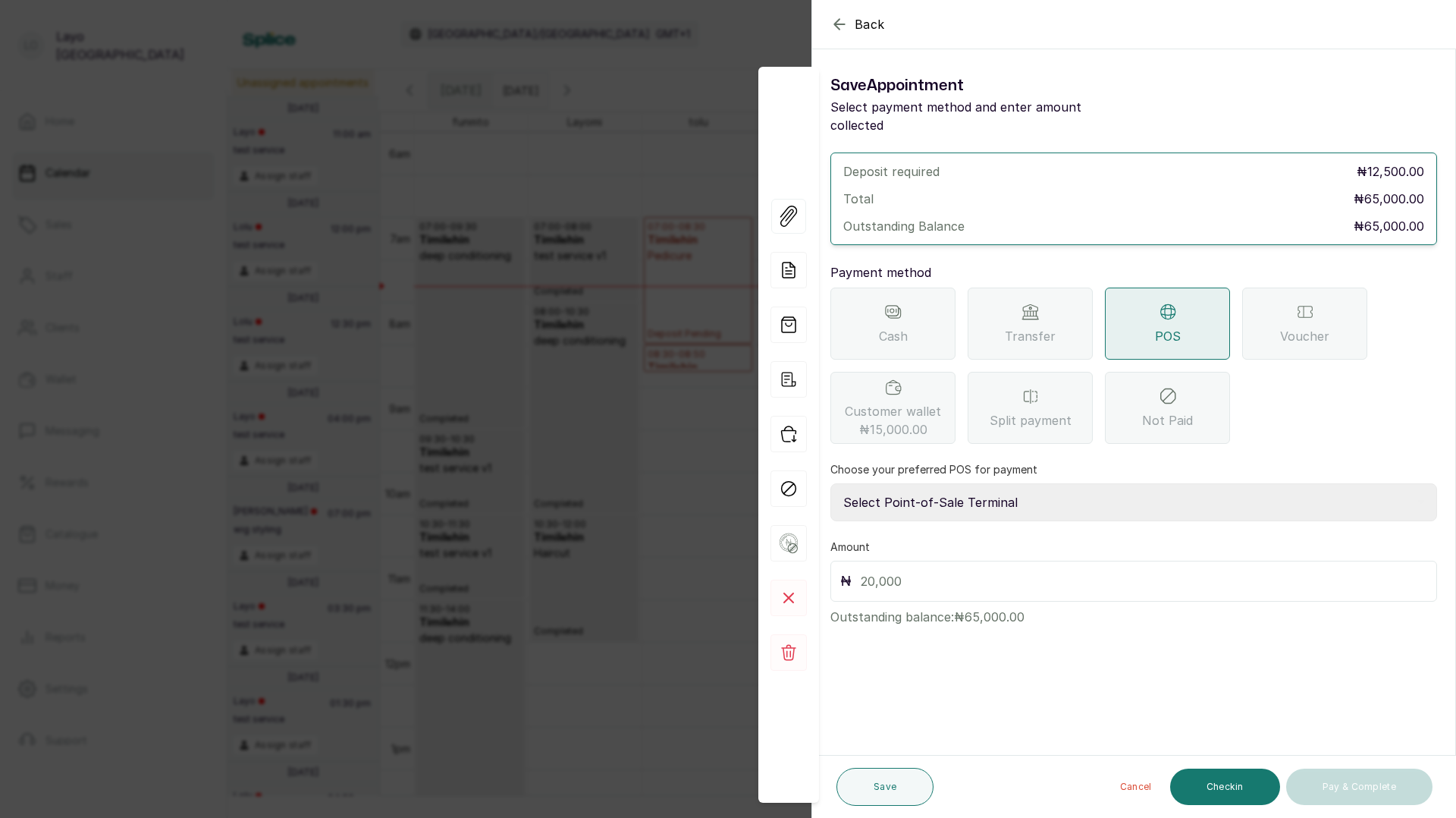
click at [901, 486] on select "Select Point-of-Sale Terminal Access POS Access Bank Akinlolu Guaranty Trust Ba…" at bounding box center [1133, 501] width 606 height 38
select select "900a315f-cd34-4c30-869e-8dc85243147e"
click at [900, 570] on input "text" at bounding box center [1143, 580] width 566 height 21
type input "12,500"
click at [898, 785] on button "Save" at bounding box center [884, 786] width 97 height 38
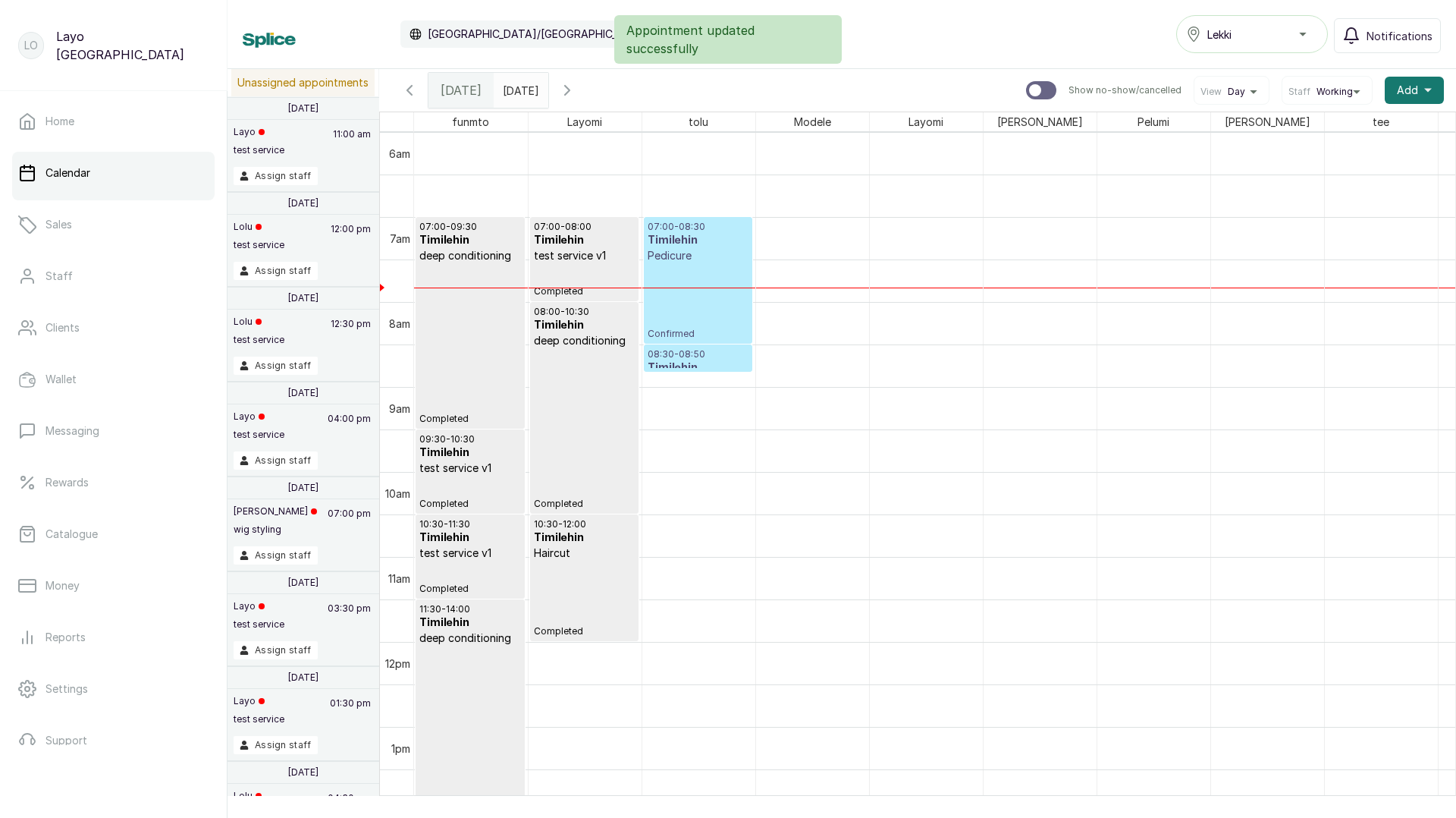
click at [701, 291] on div "07:00 - 08:30 Timilehin Pedicure Confirmed" at bounding box center [698, 280] width 101 height 119
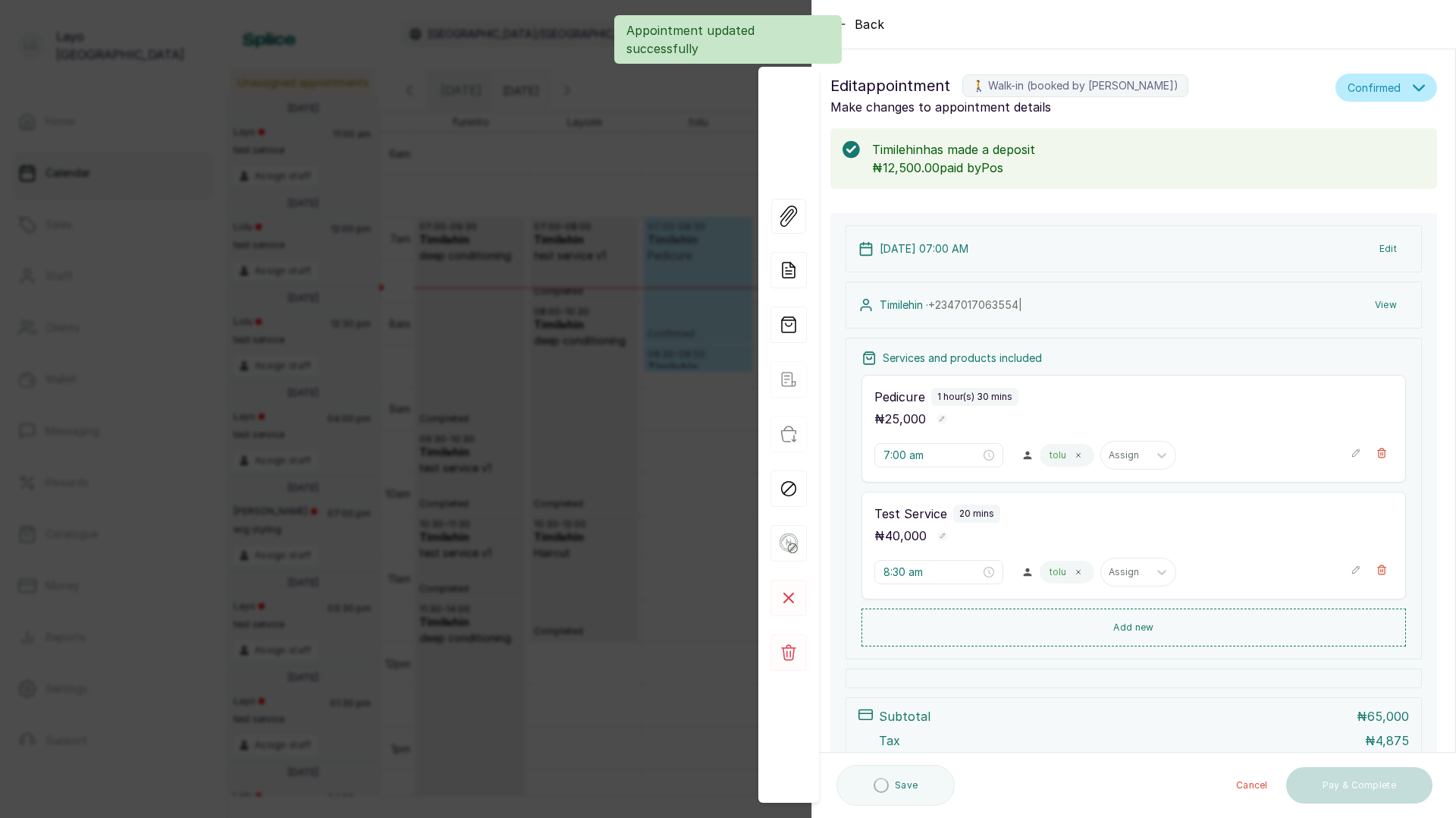
scroll to position [150, 0]
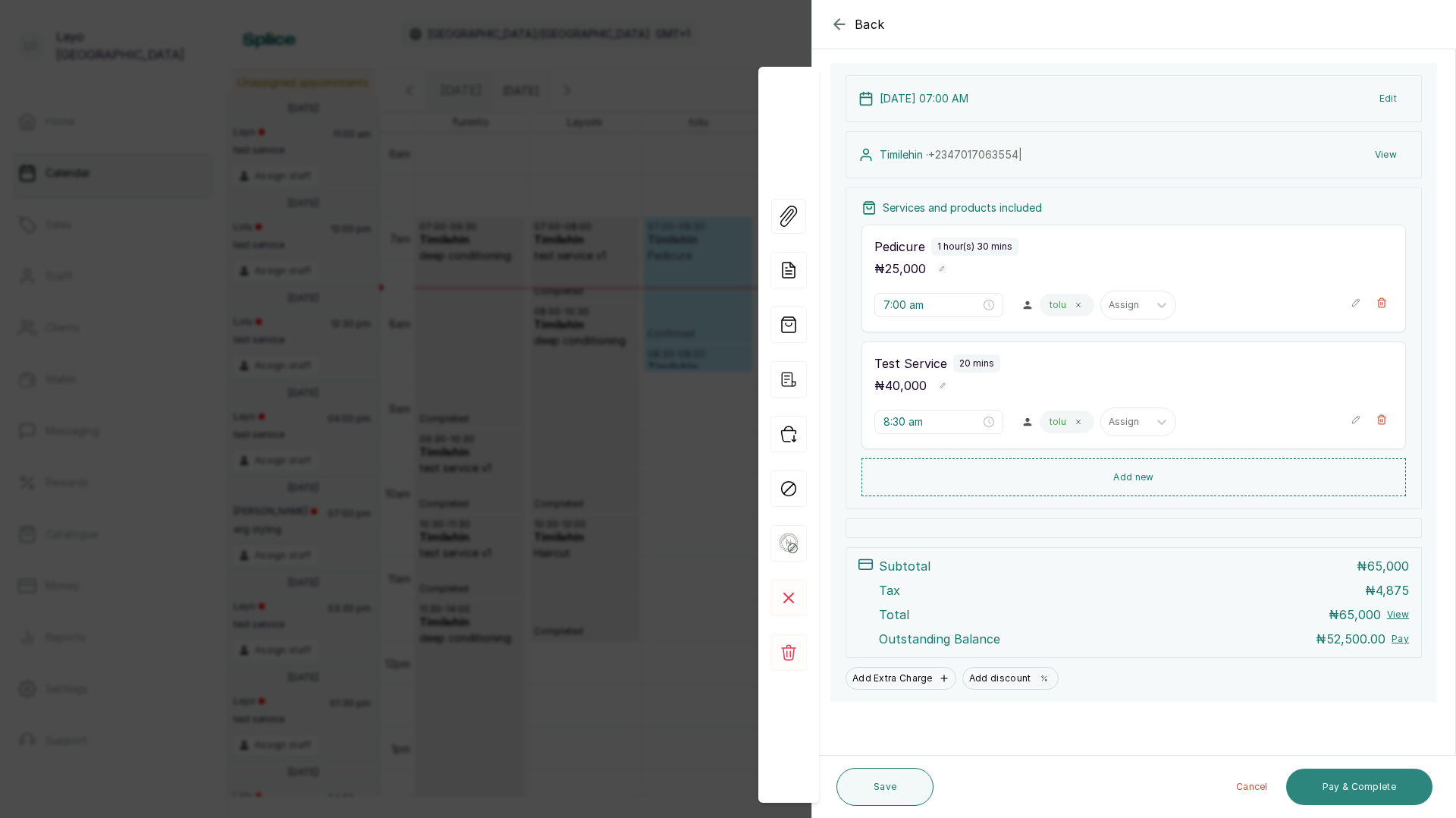
click at [1351, 784] on button "Pay & Complete" at bounding box center [1359, 787] width 146 height 37
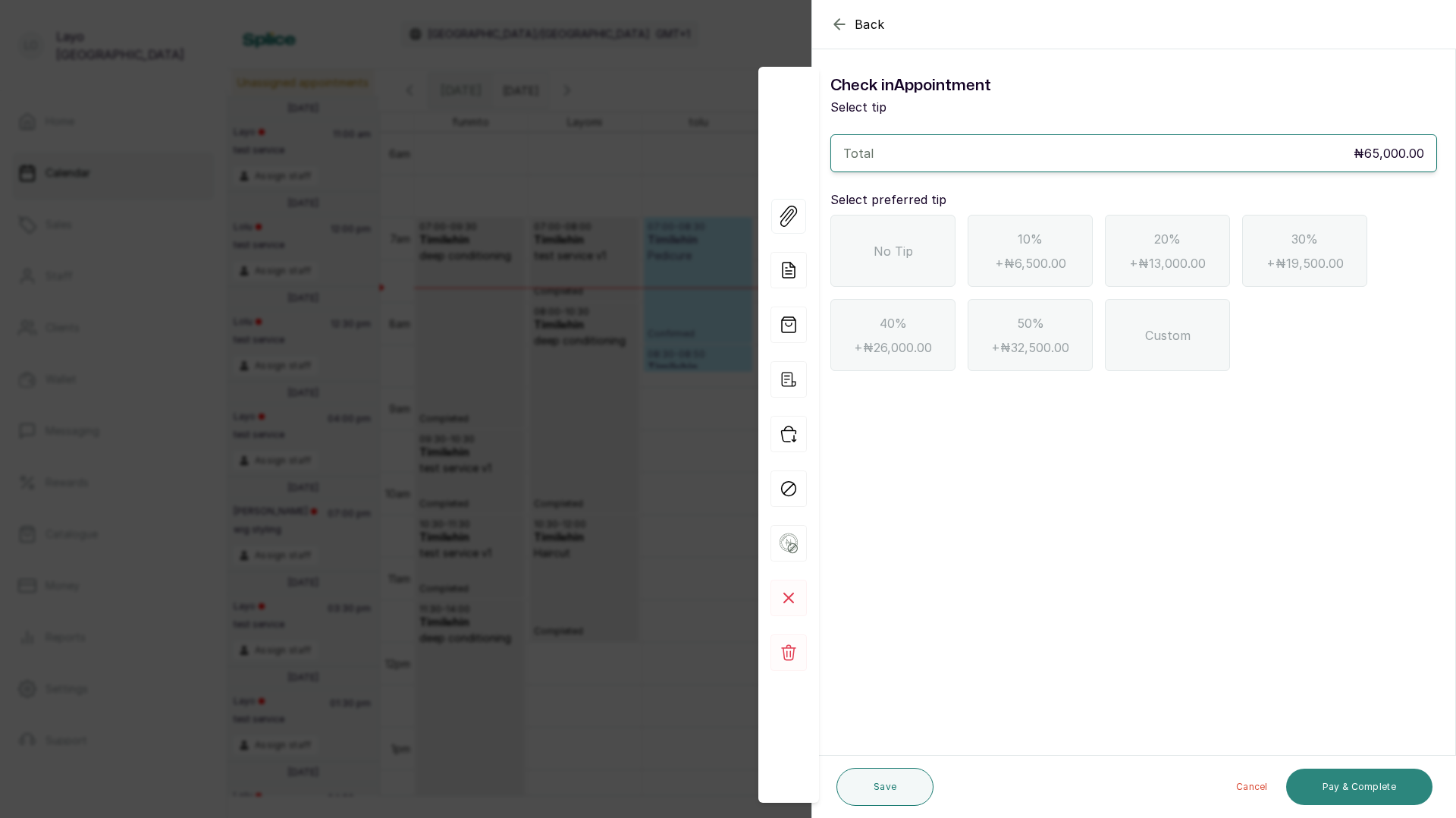
scroll to position [0, 0]
click at [902, 260] on div "No Tip" at bounding box center [893, 251] width 125 height 72
click at [1335, 791] on button "Pay & Complete" at bounding box center [1359, 787] width 146 height 37
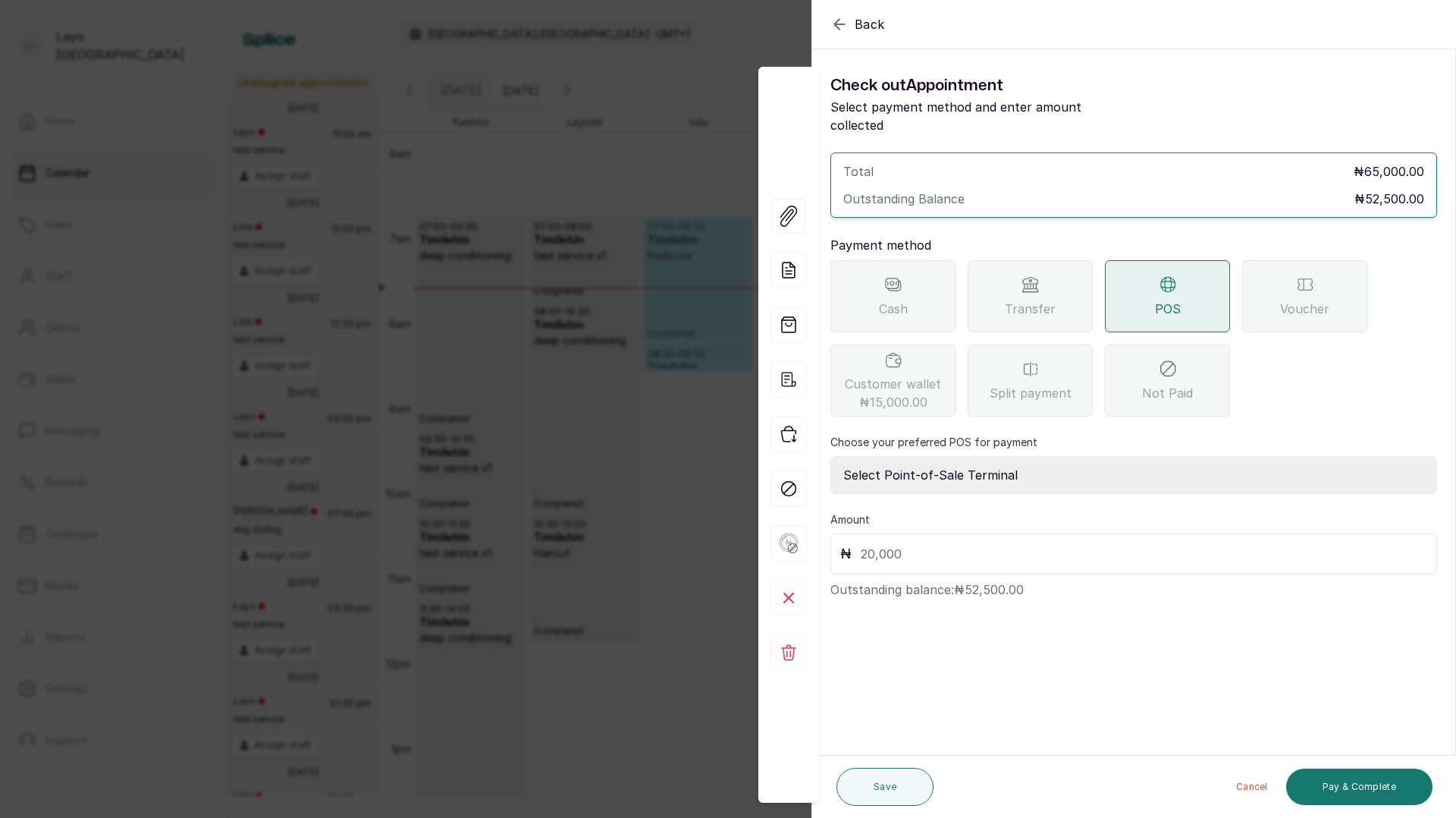
click at [1016, 457] on select "Select Point-of-Sale Terminal Access POS Access Bank Akinlolu Guaranty Trust Ba…" at bounding box center [1133, 474] width 606 height 38
click at [996, 456] on select "Select Point-of-Sale Terminal Access POS Access Bank Akinlolu Guaranty Trust Ba…" at bounding box center [1133, 474] width 606 height 38
select select "0e9c4dec-524f-48d6-8ff1-55c04954ccc2"
click at [939, 544] on input "text" at bounding box center [1143, 554] width 566 height 21
type input "52,500"
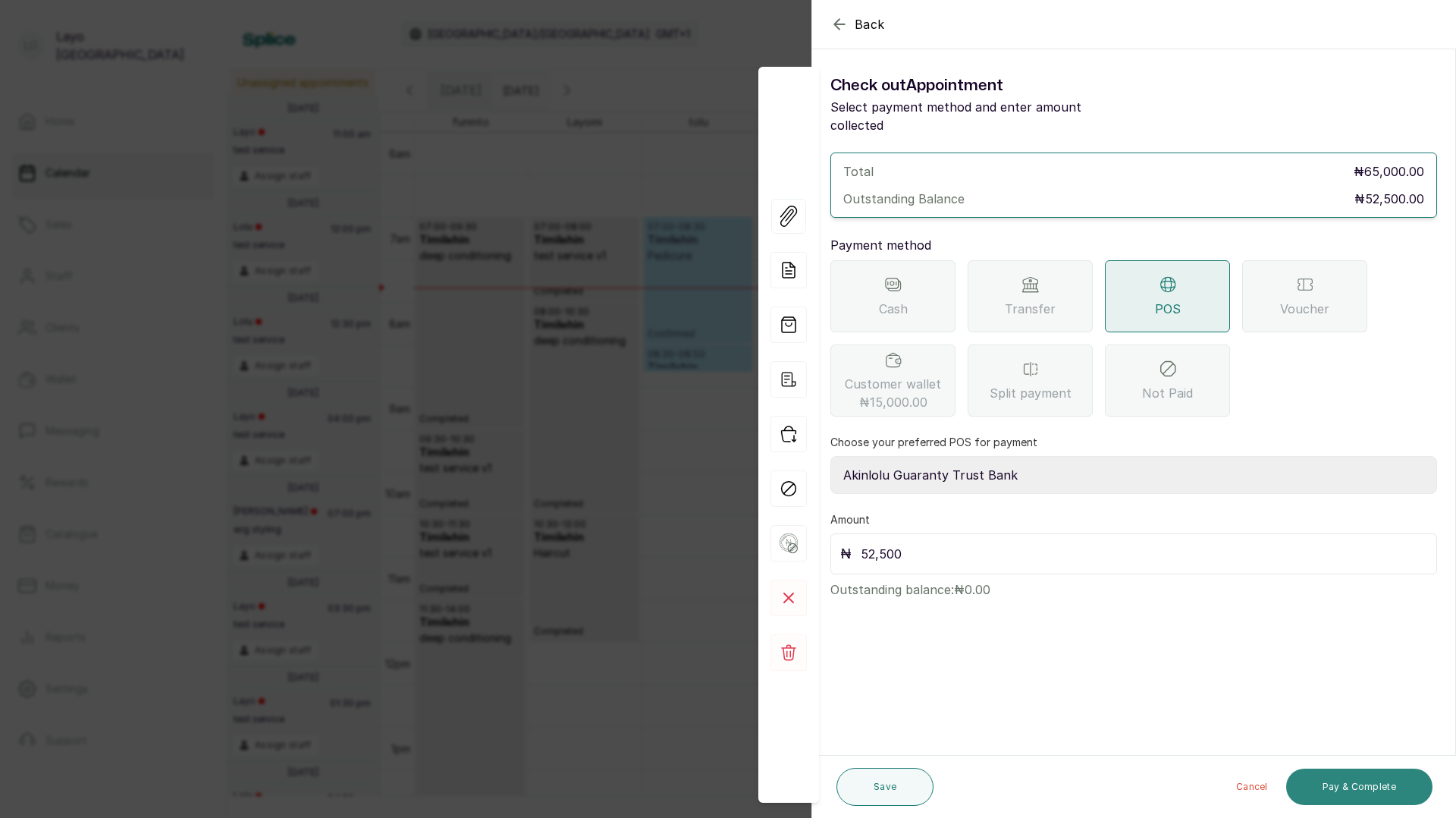
click at [1358, 783] on button "Pay & Complete" at bounding box center [1359, 787] width 146 height 37
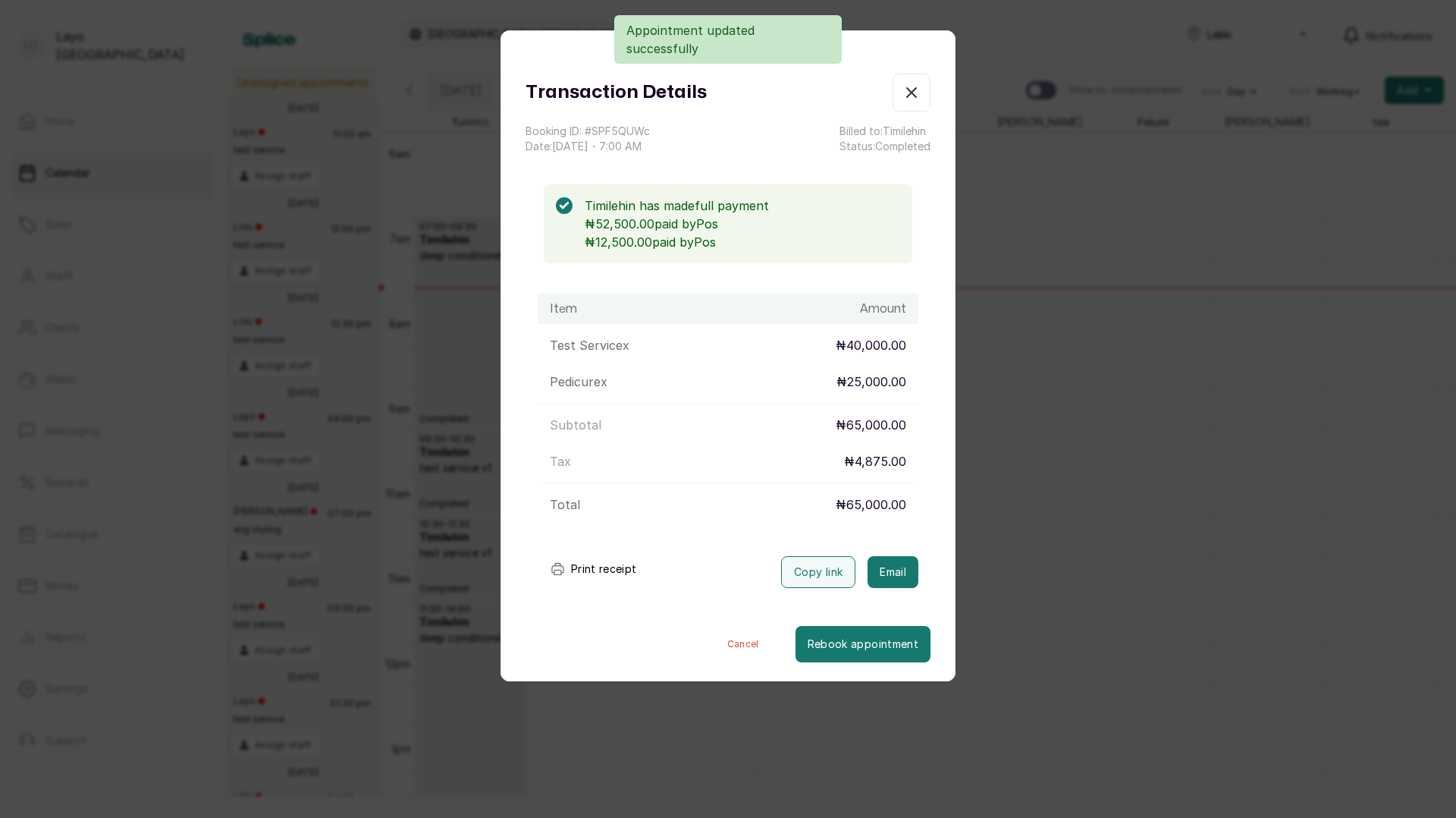
click at [911, 94] on icon "button" at bounding box center [911, 92] width 18 height 18
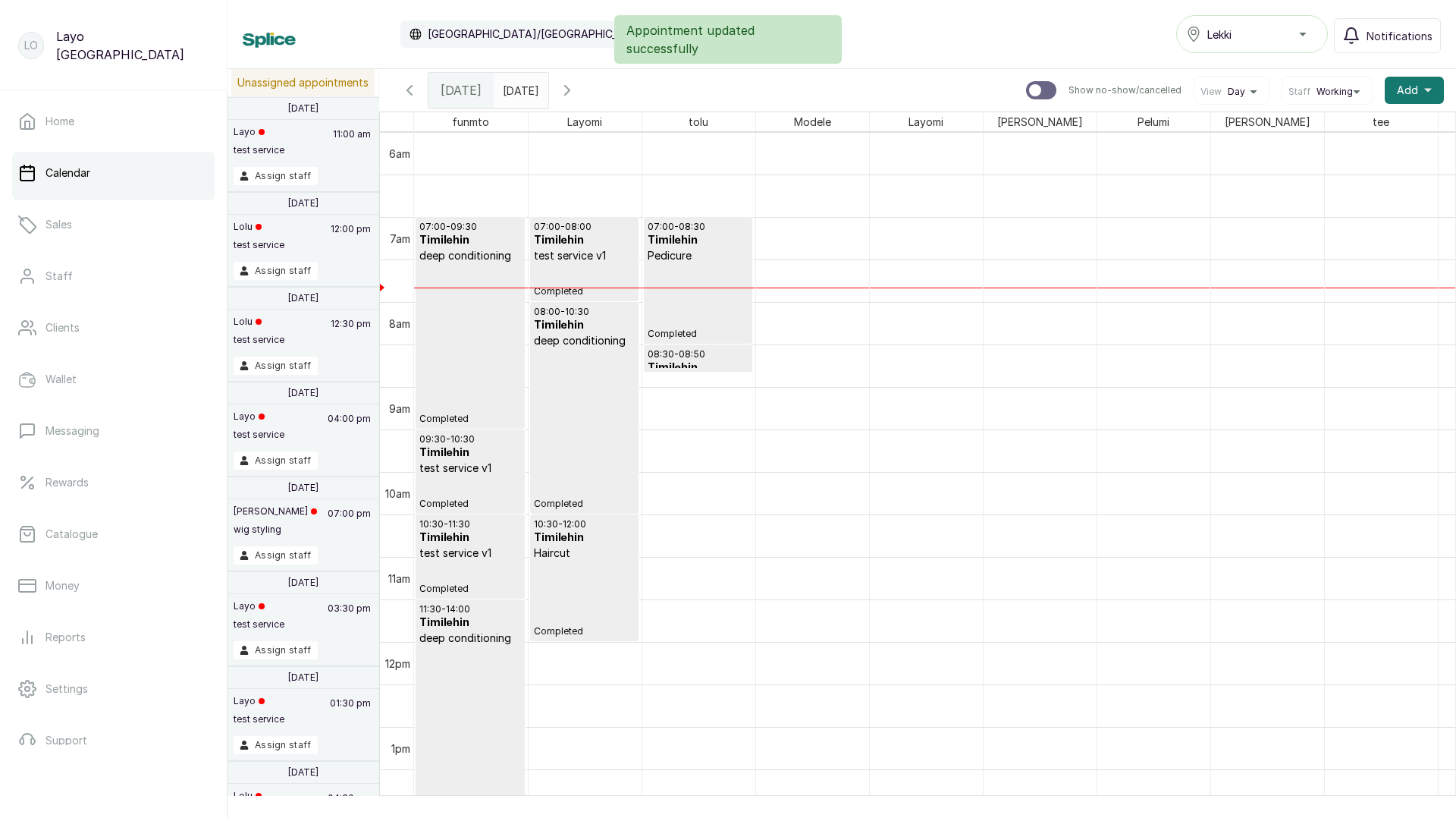
click at [719, 255] on p "Pedicure" at bounding box center [698, 255] width 101 height 16
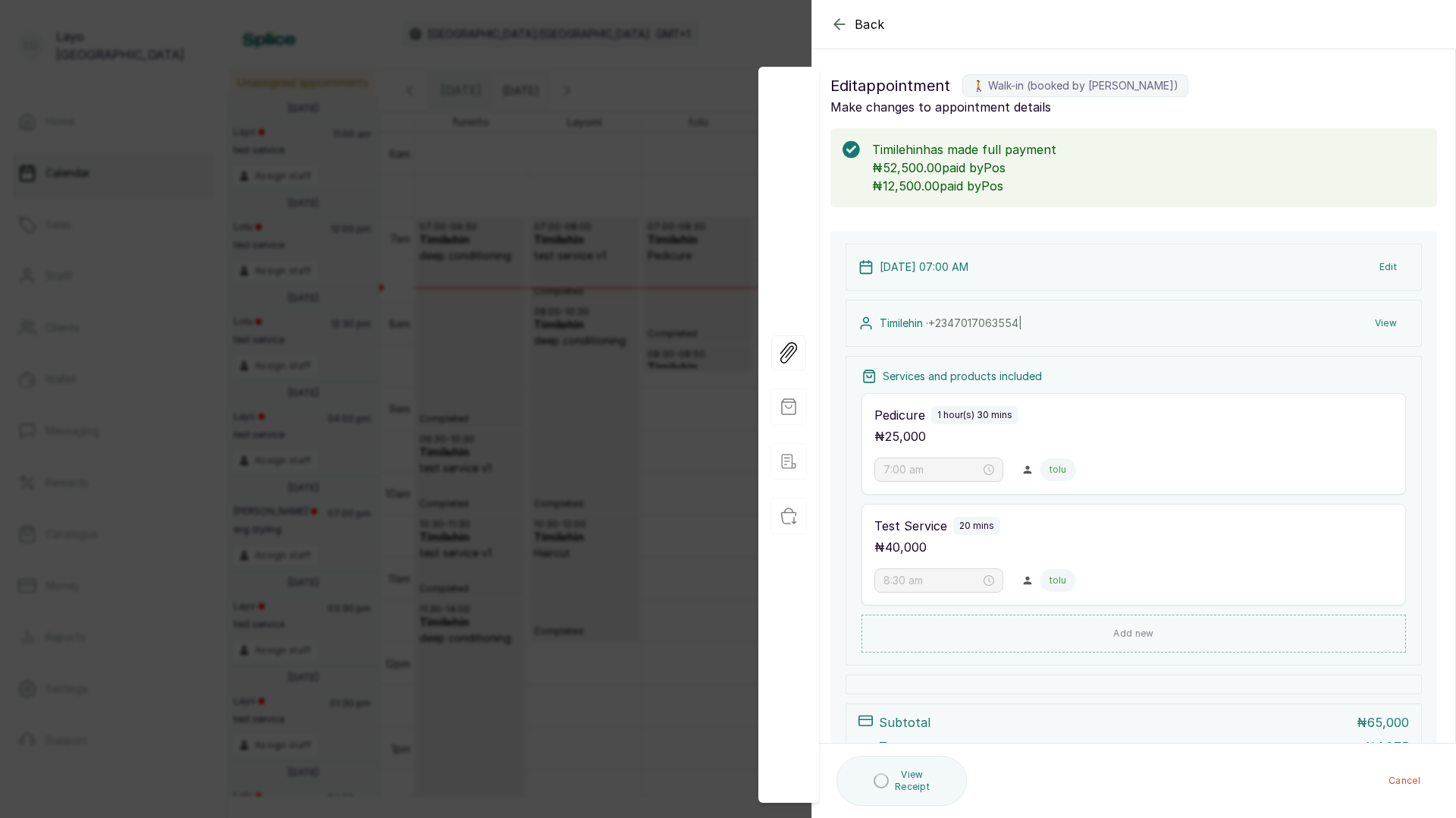
click at [601, 359] on div "Back Appointment Details Edit appointment 🚶 Walk-in (booked by Layo Ogunbanwo) …" at bounding box center [728, 409] width 1456 height 818
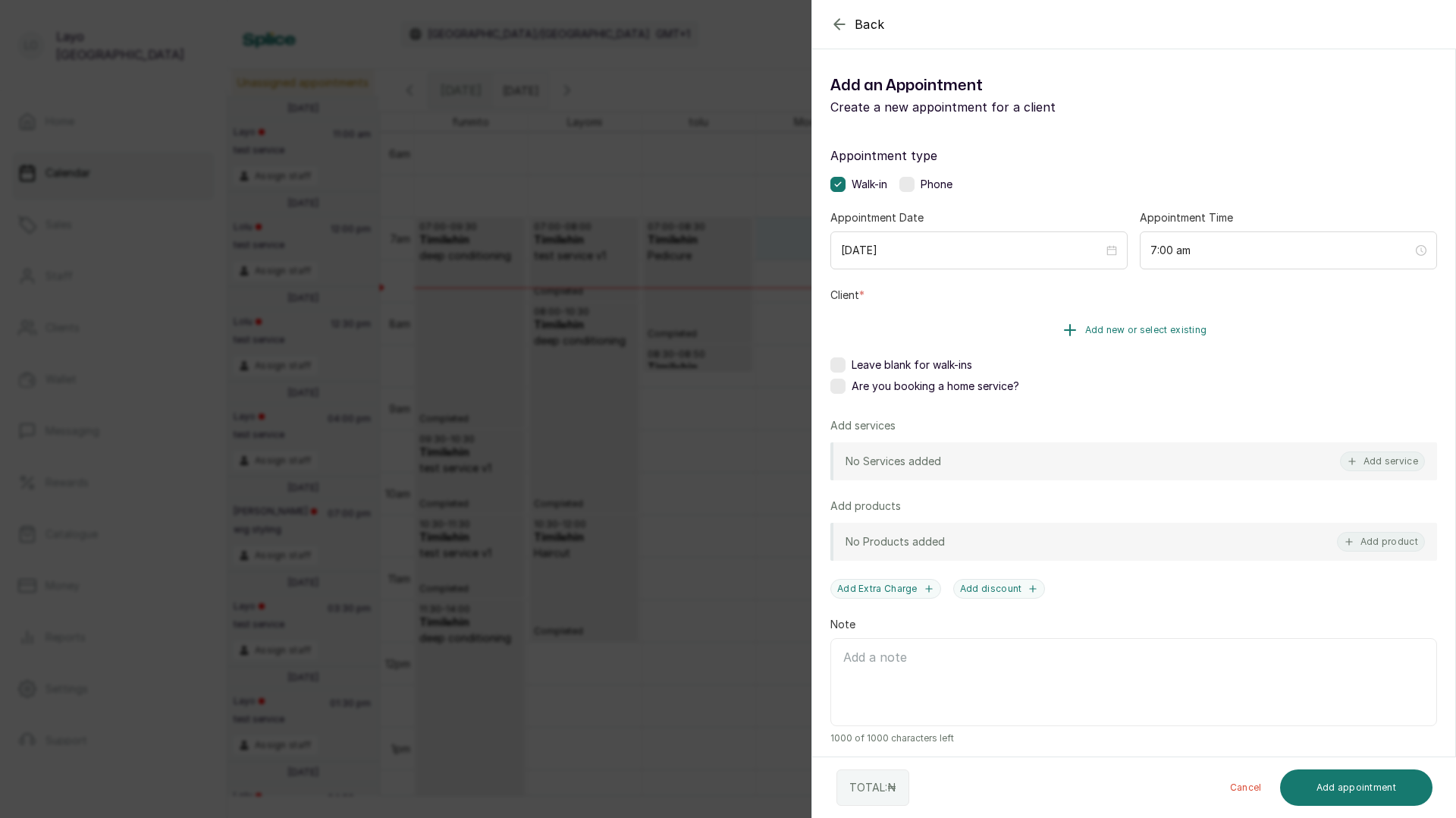
click at [1069, 330] on icon "button" at bounding box center [1070, 330] width 18 height 18
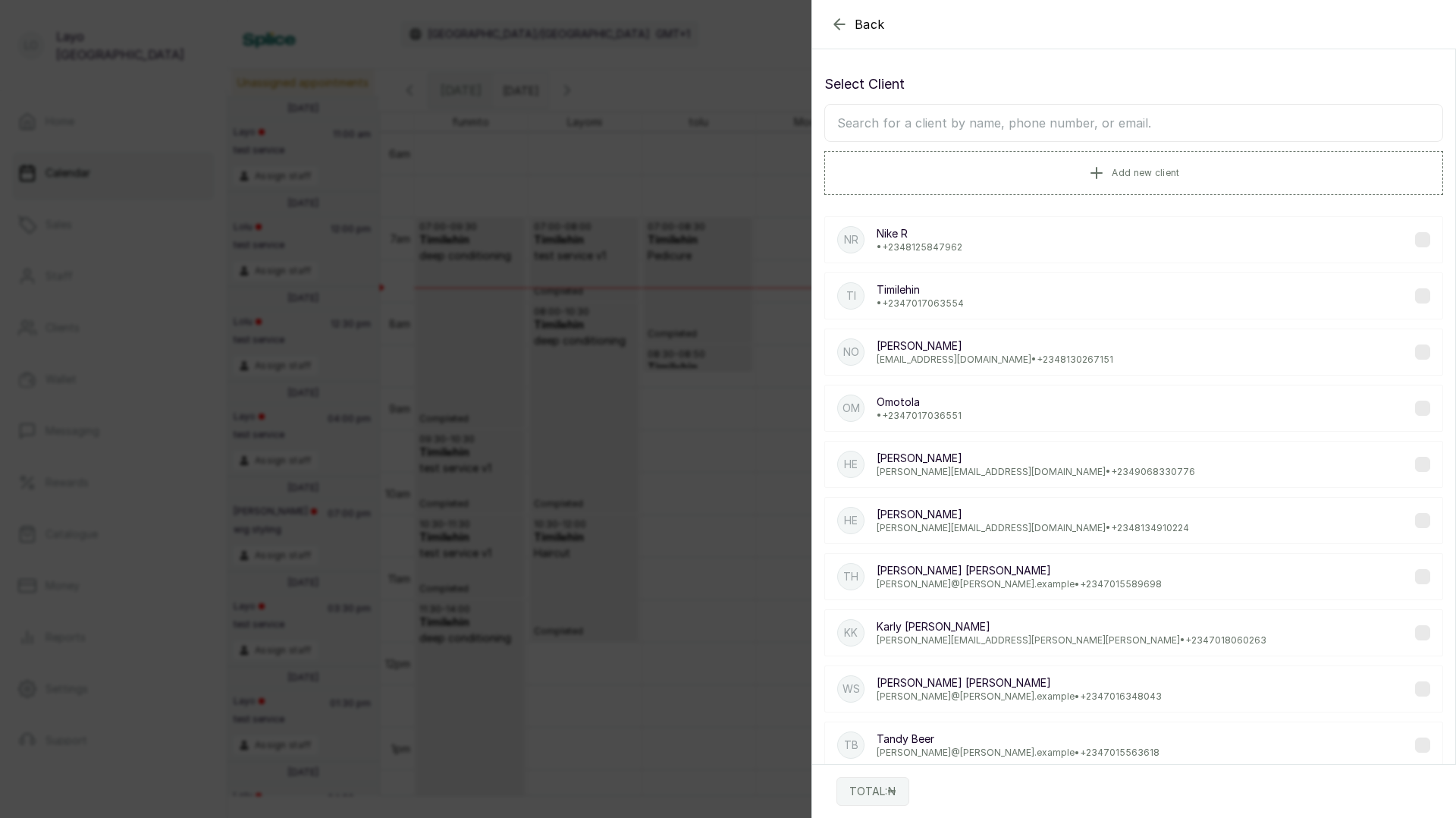
click at [951, 293] on p "Timilehin" at bounding box center [919, 289] width 87 height 16
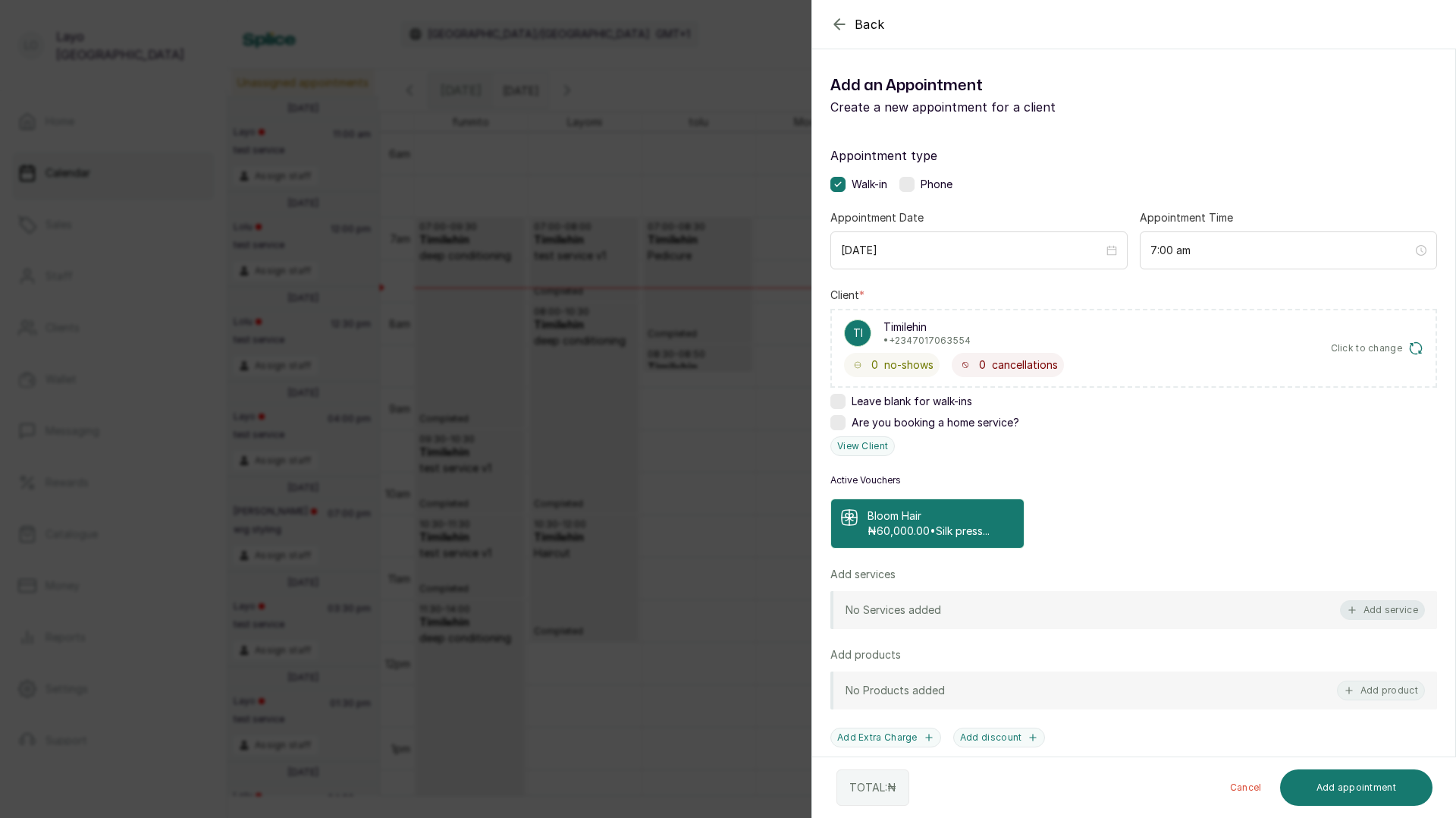
click at [1372, 610] on button "Add service" at bounding box center [1382, 610] width 85 height 20
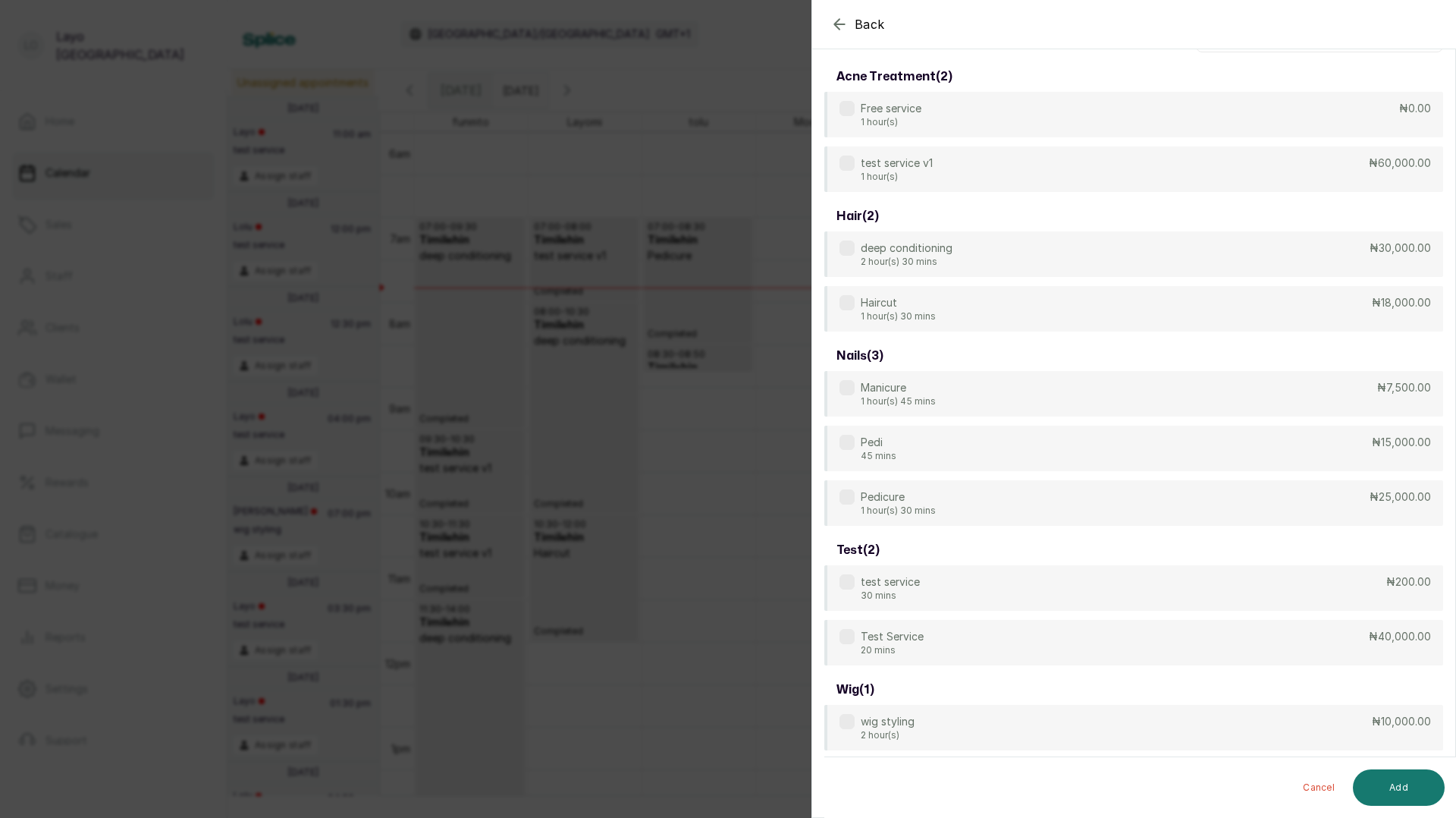
scroll to position [60, 0]
click at [1205, 640] on div "Test Service 20 mins ₦40,000.00" at bounding box center [1133, 641] width 618 height 47
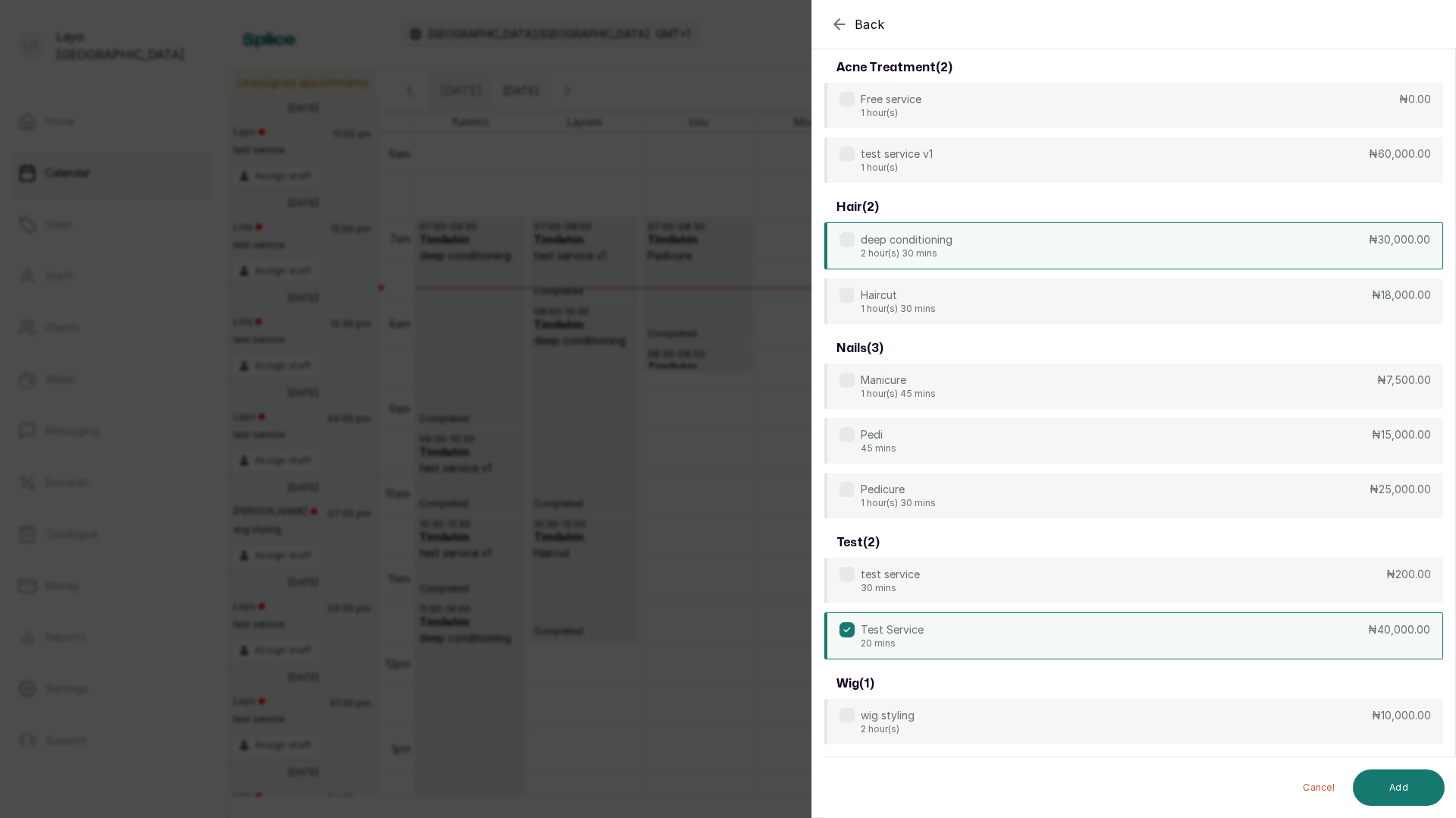
scroll to position [69, 0]
click at [1137, 226] on div "deep conditioning 2 hour(s) 30 mins ₦30,000.00" at bounding box center [1133, 245] width 618 height 47
click at [1395, 787] on button "Add" at bounding box center [1398, 788] width 91 height 37
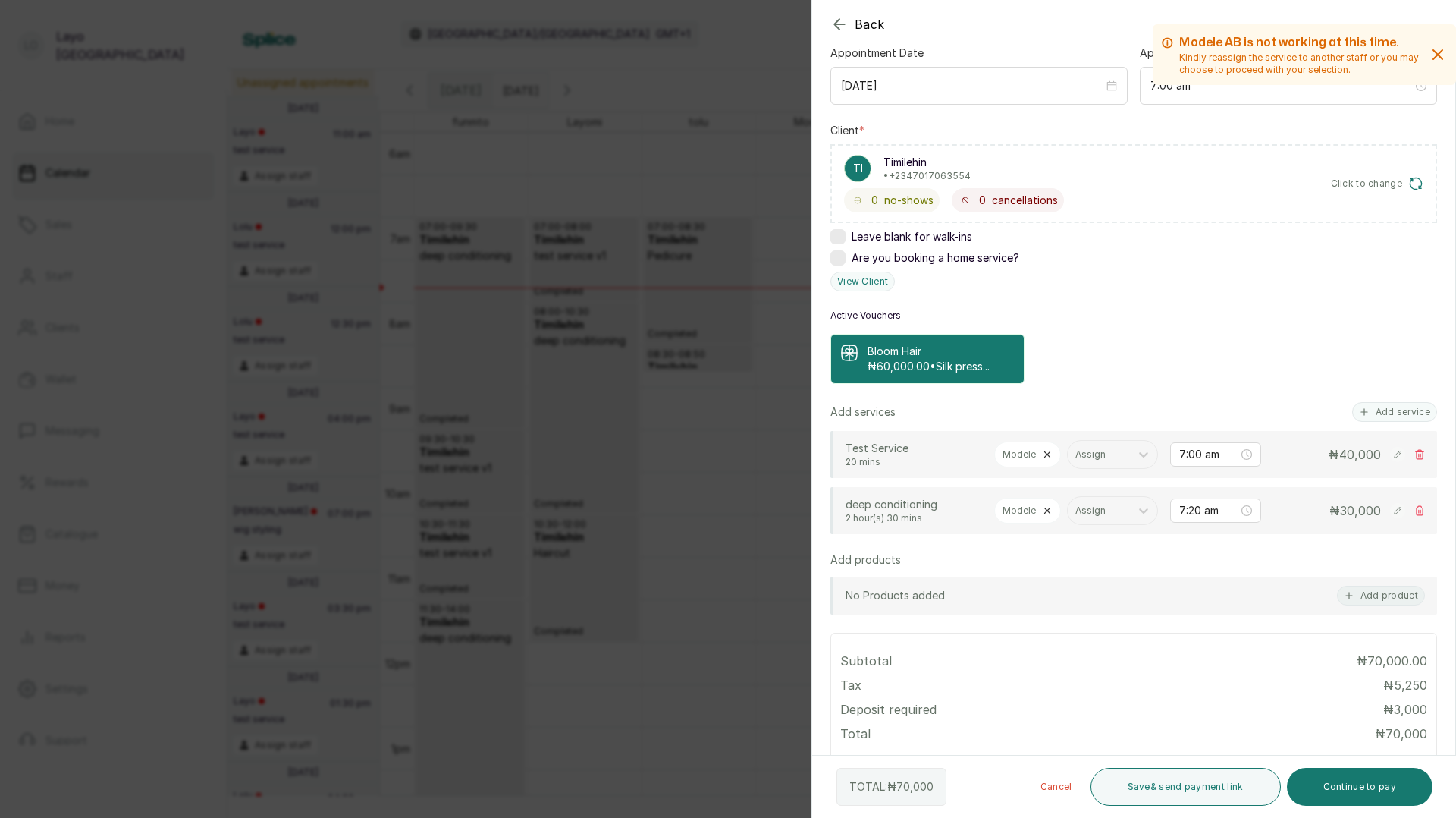
scroll to position [194, 0]
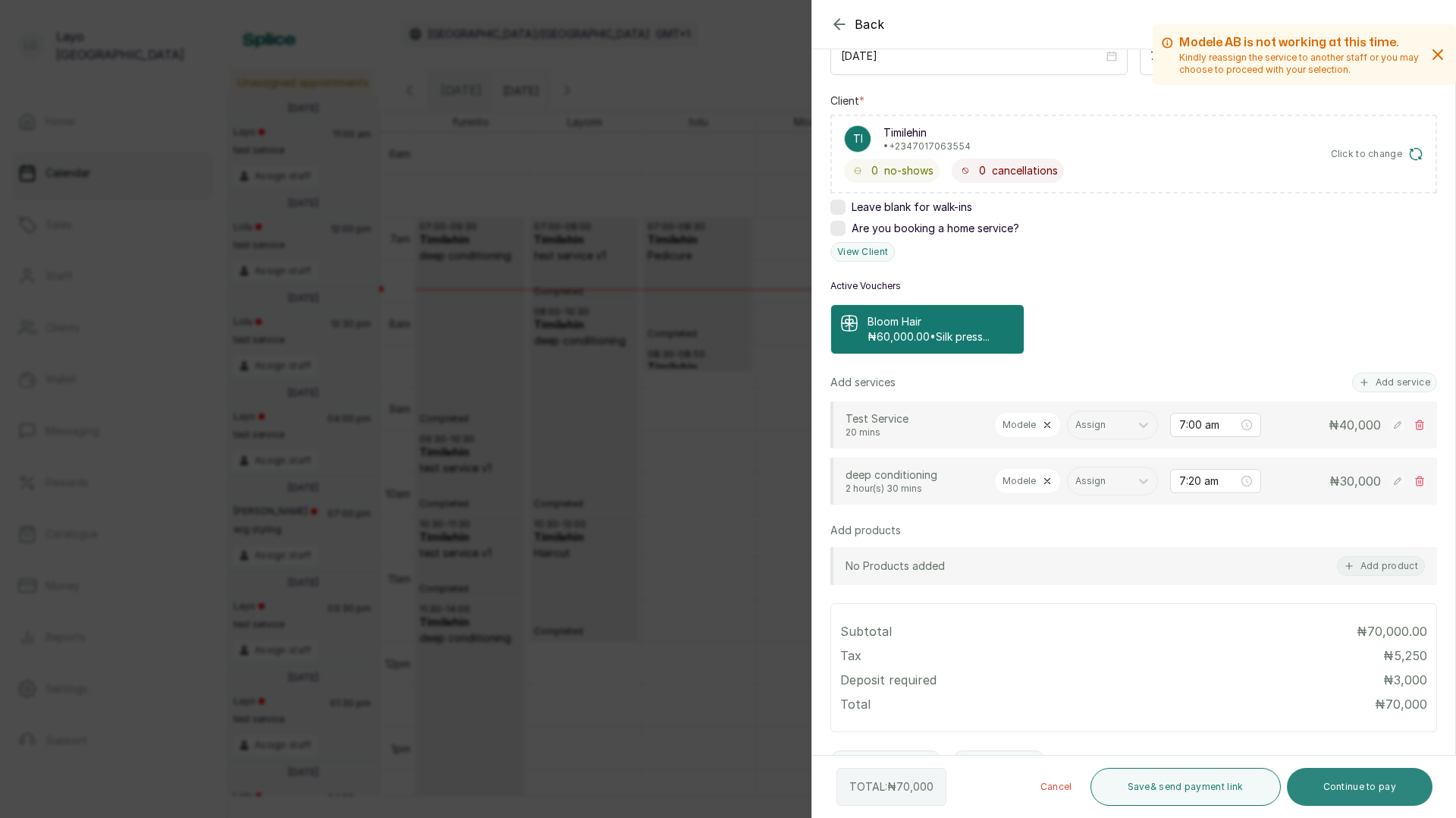
click at [1353, 789] on button "Continue to pay" at bounding box center [1360, 786] width 146 height 38
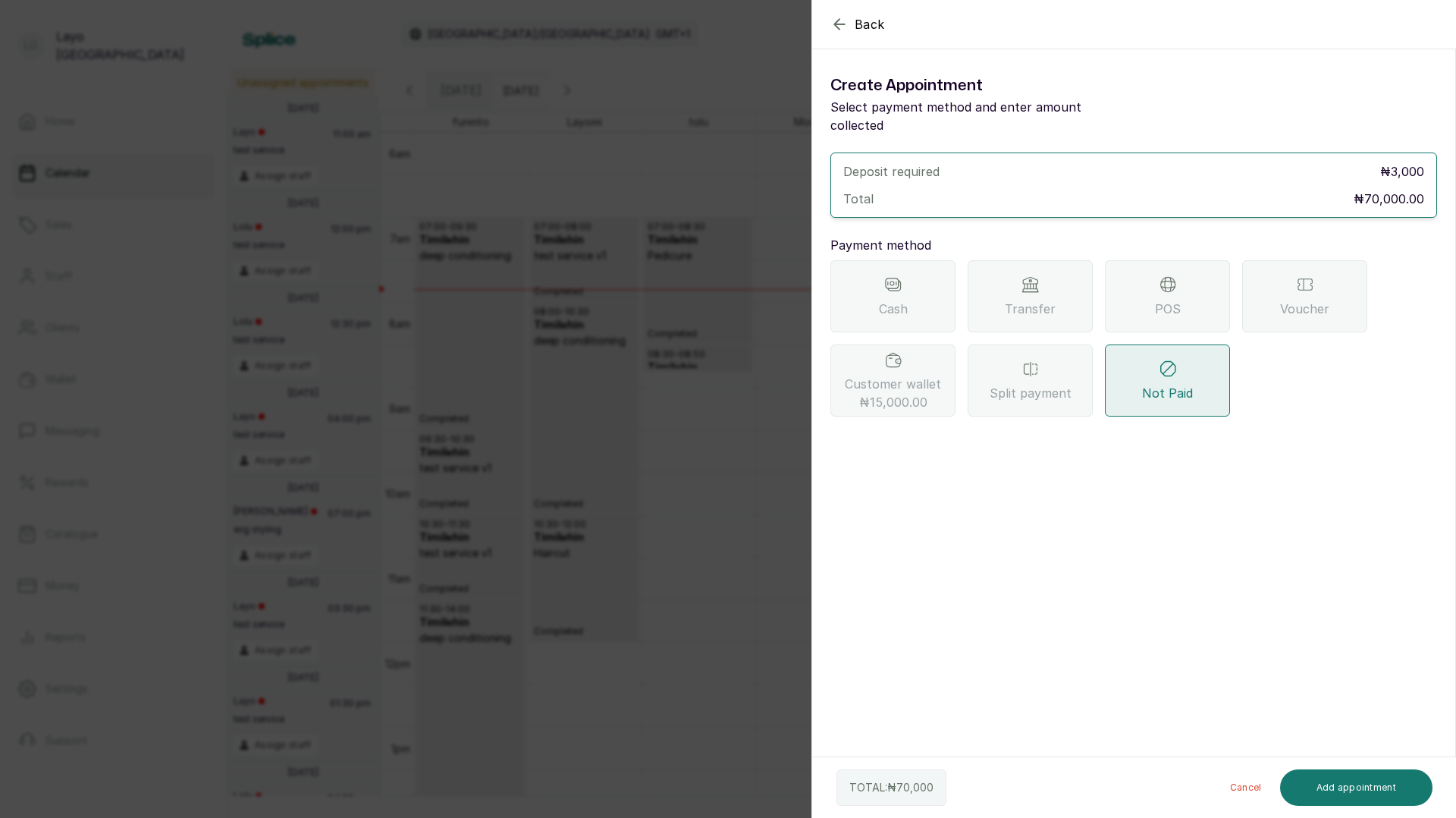
click at [915, 294] on div "Cash" at bounding box center [893, 296] width 125 height 72
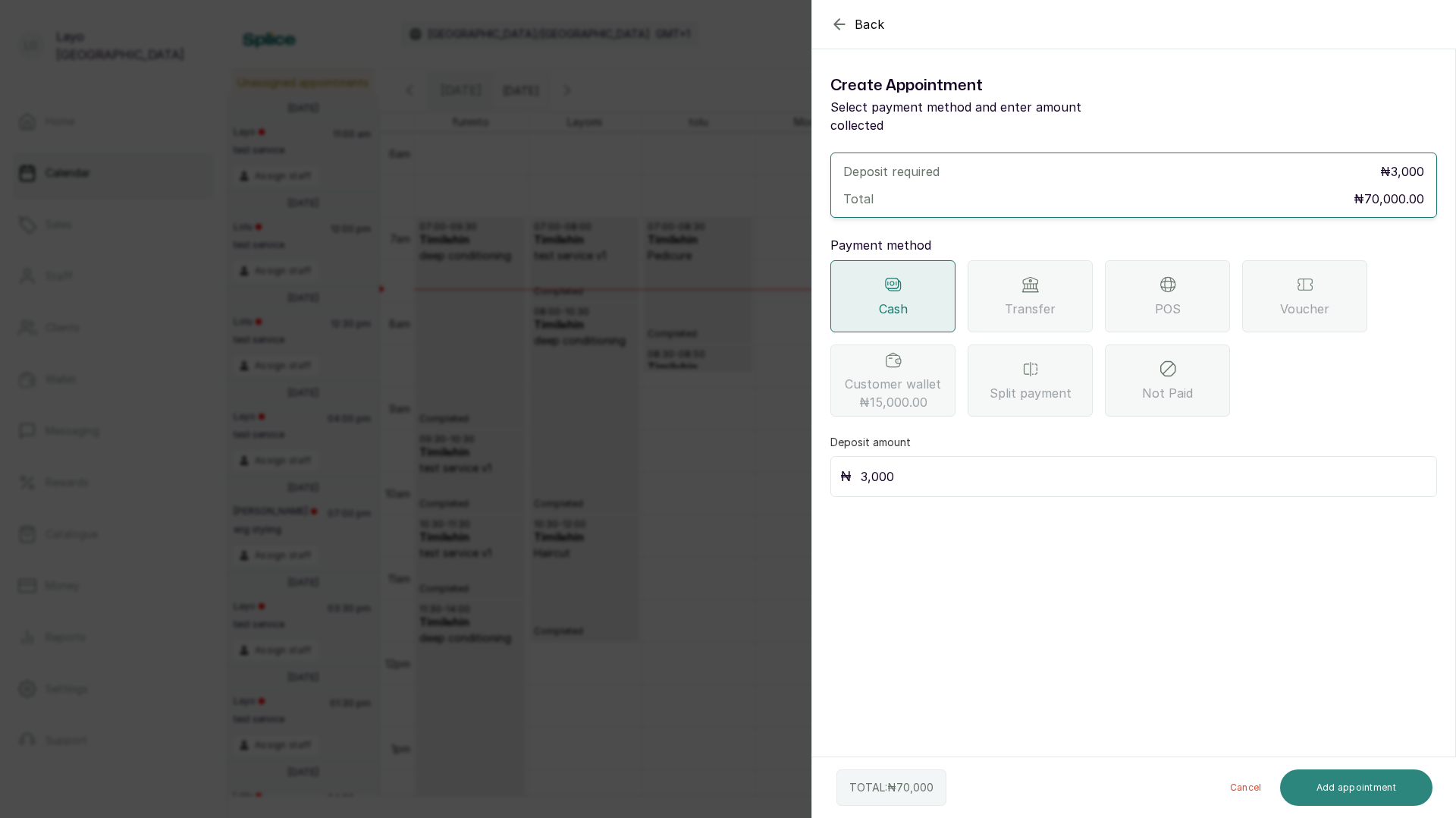
click at [1369, 780] on button "Add appointment" at bounding box center [1355, 788] width 153 height 37
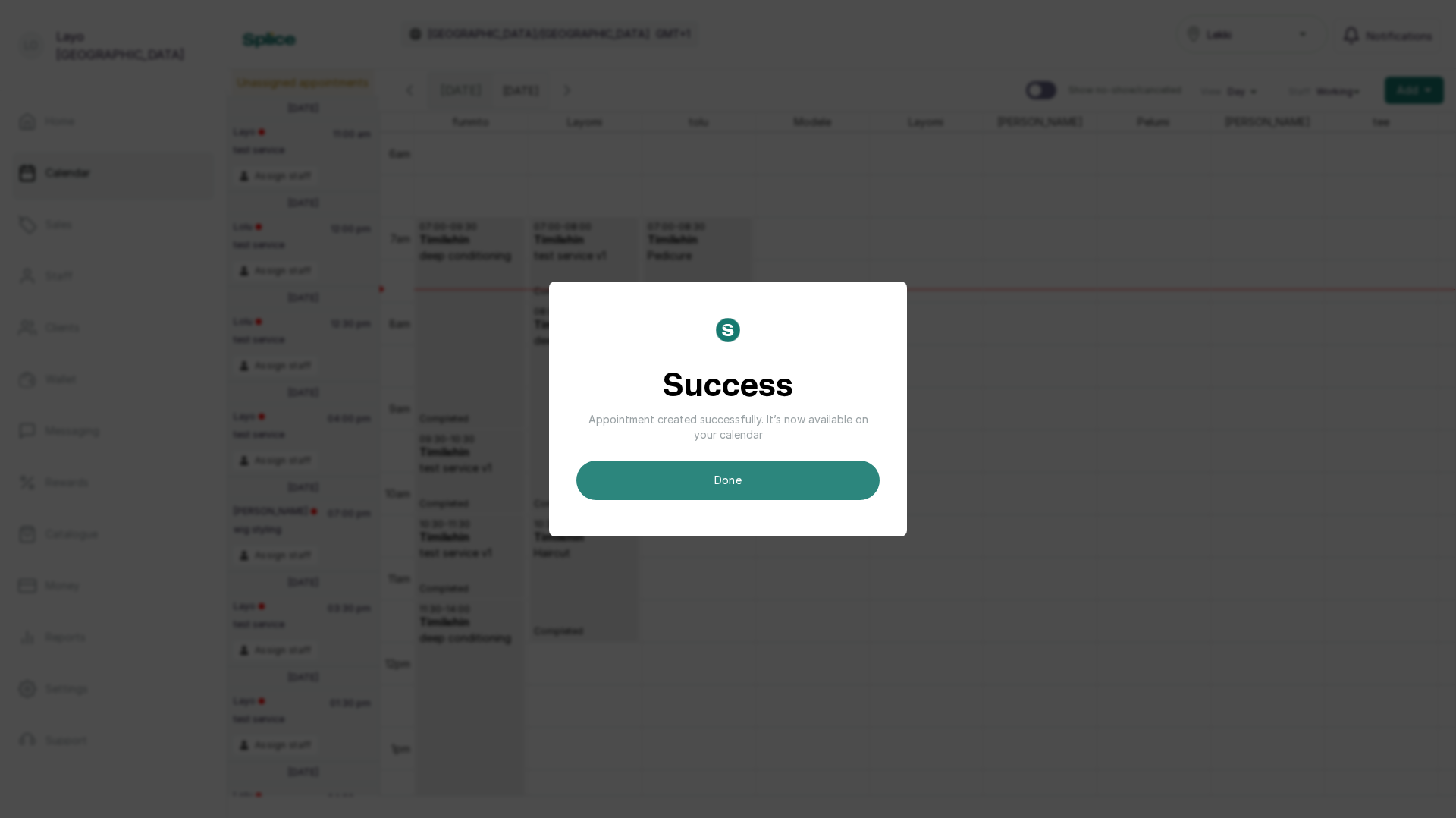
click at [711, 475] on button "done" at bounding box center [728, 479] width 304 height 39
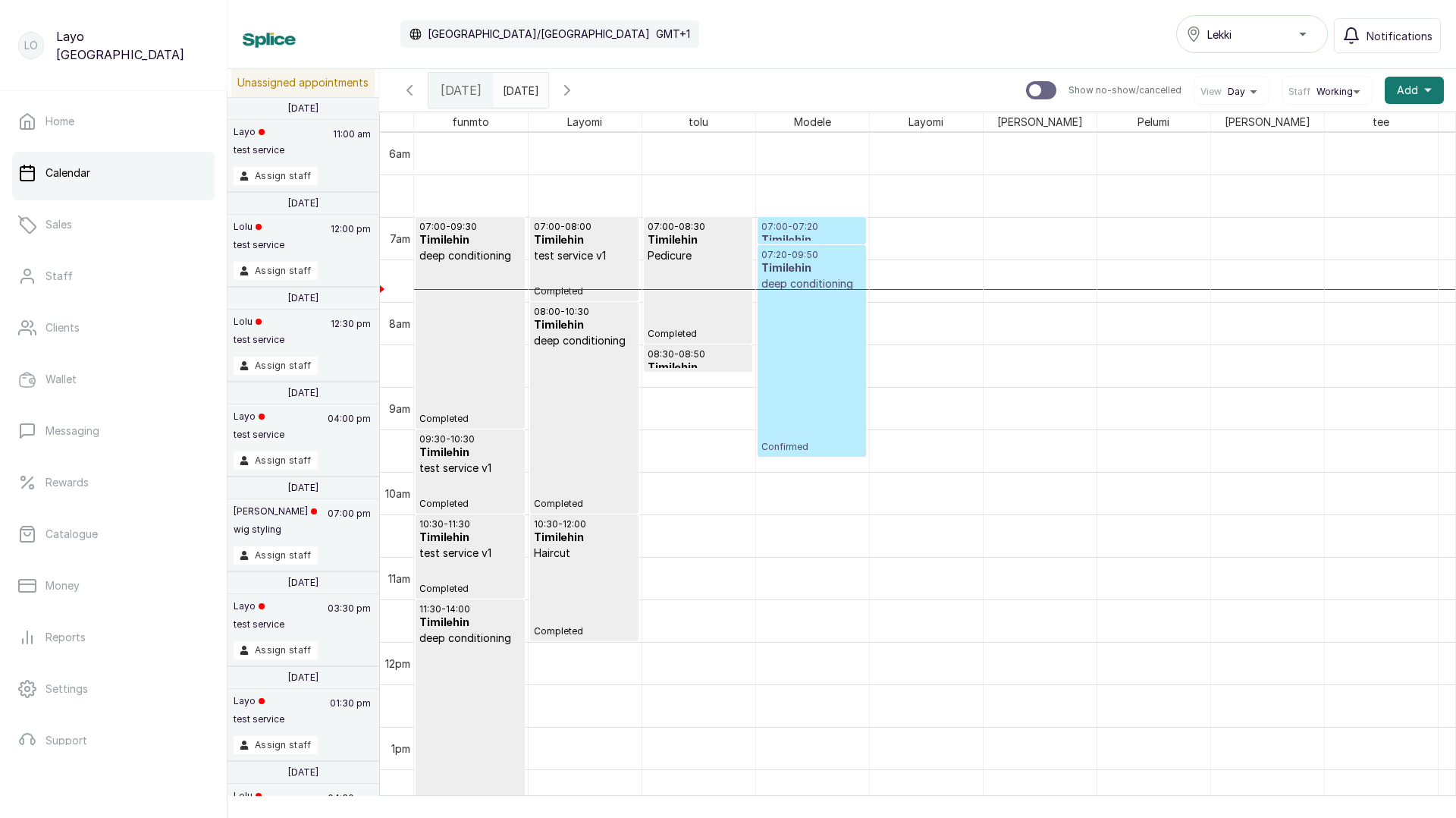
click at [819, 285] on p "deep conditioning" at bounding box center [811, 284] width 101 height 16
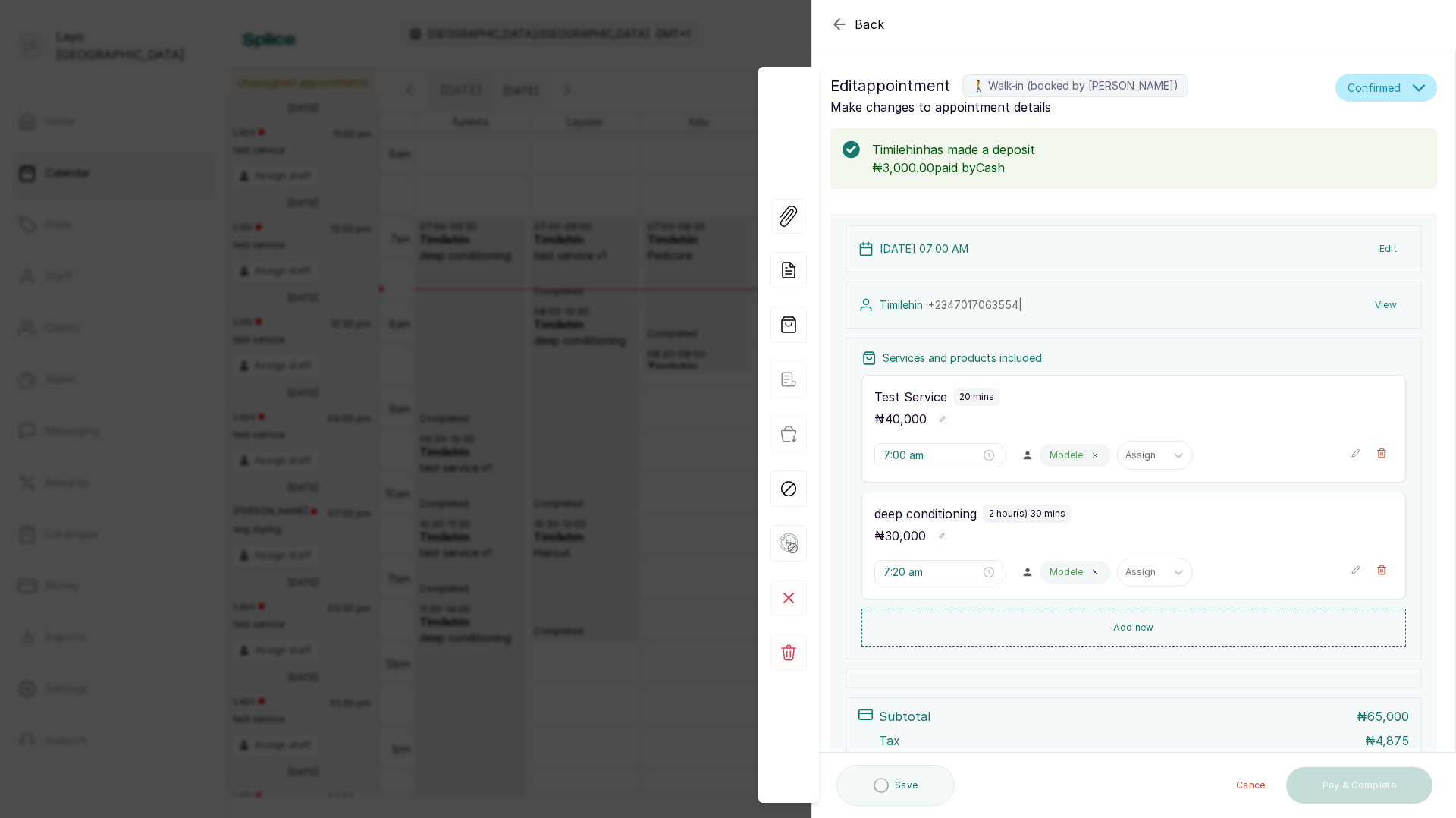
type input "7:20 am"
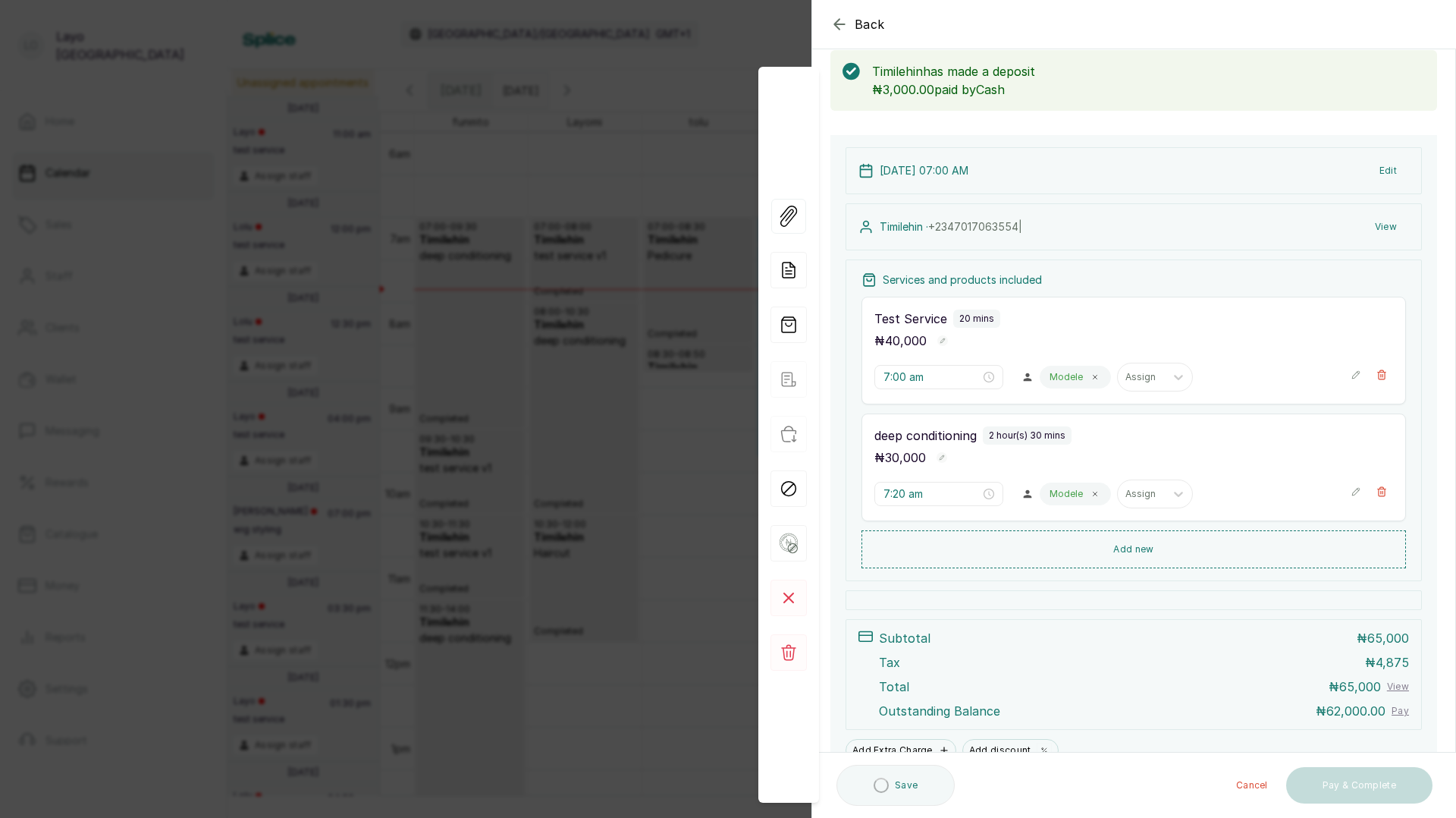
scroll to position [150, 0]
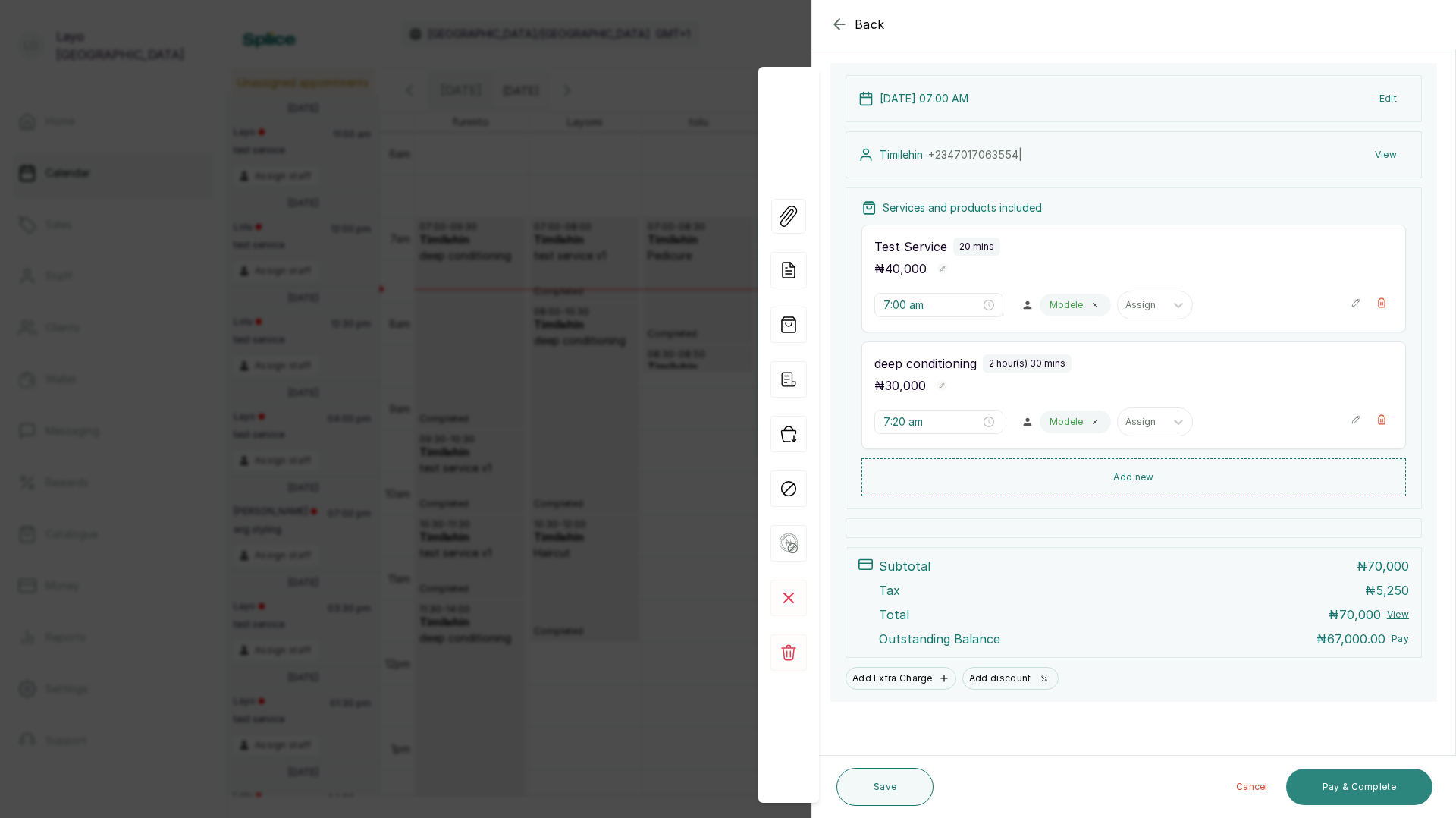
click at [1352, 795] on button "Pay & Complete" at bounding box center [1359, 787] width 146 height 37
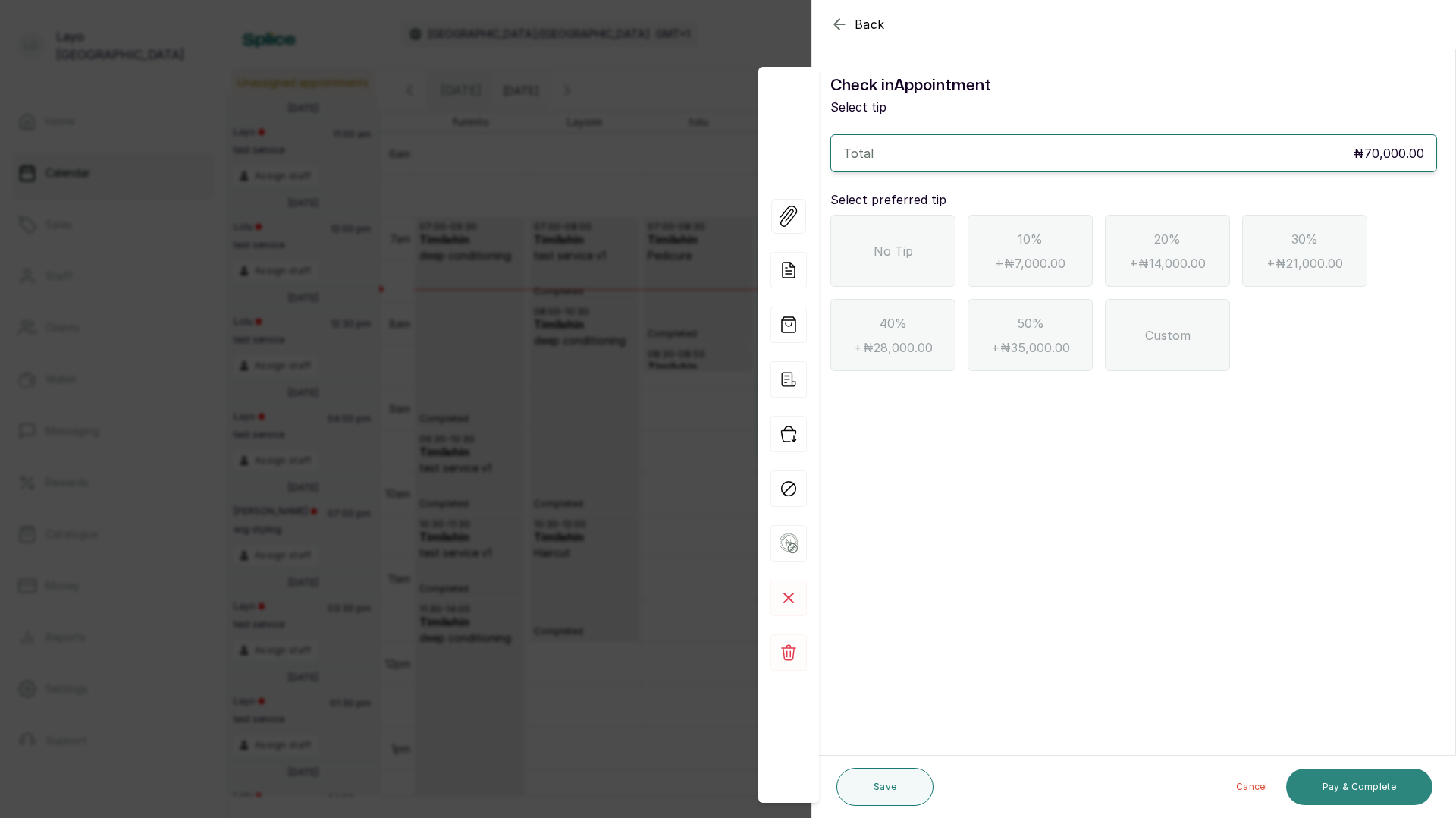
scroll to position [0, 0]
click at [1009, 247] on div "10% + ₦7,000.00" at bounding box center [1030, 251] width 125 height 72
click at [1337, 791] on button "Pay & Complete" at bounding box center [1359, 787] width 146 height 37
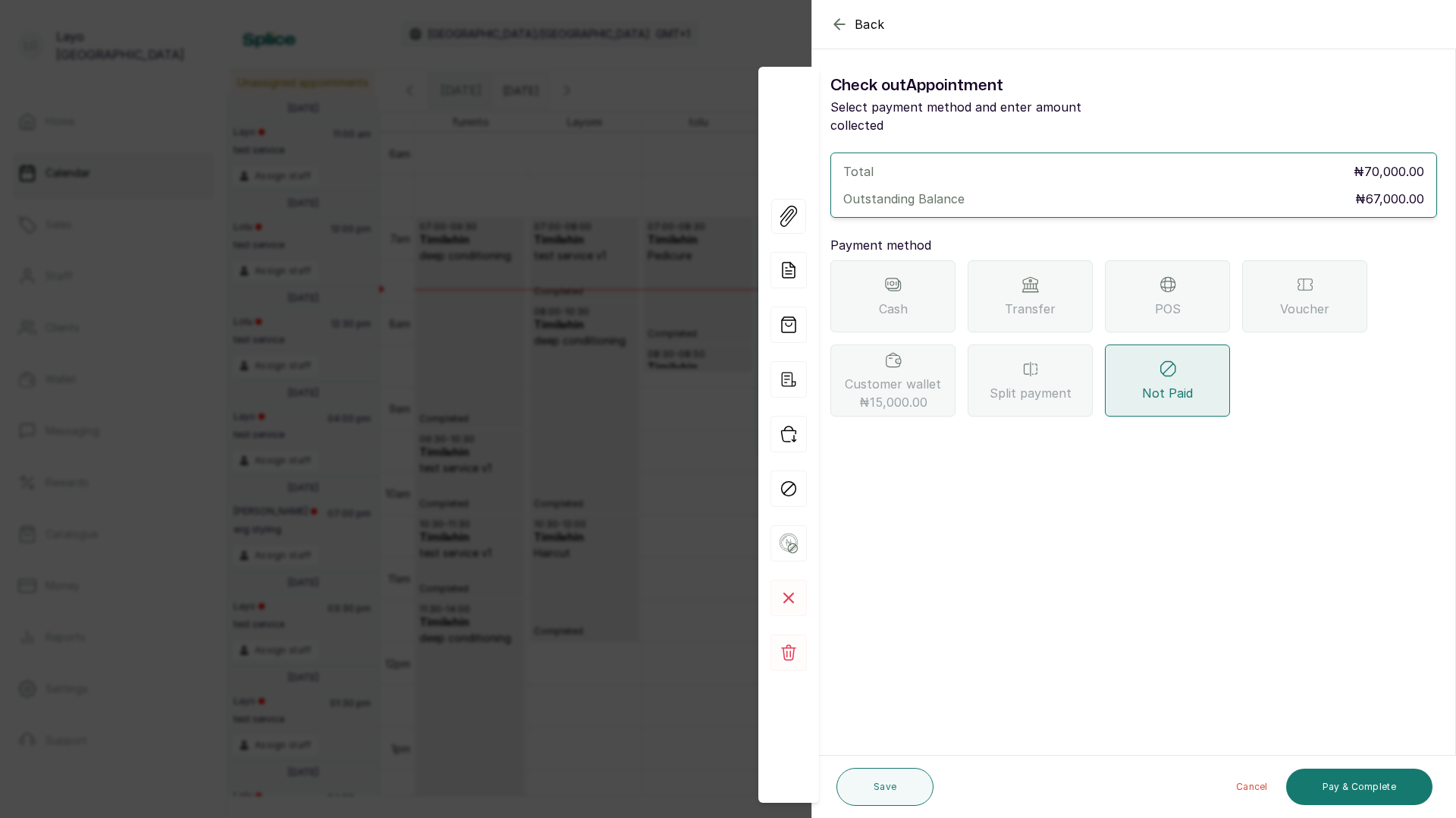
click at [1048, 383] on span "Split payment" at bounding box center [1031, 393] width 82 height 18
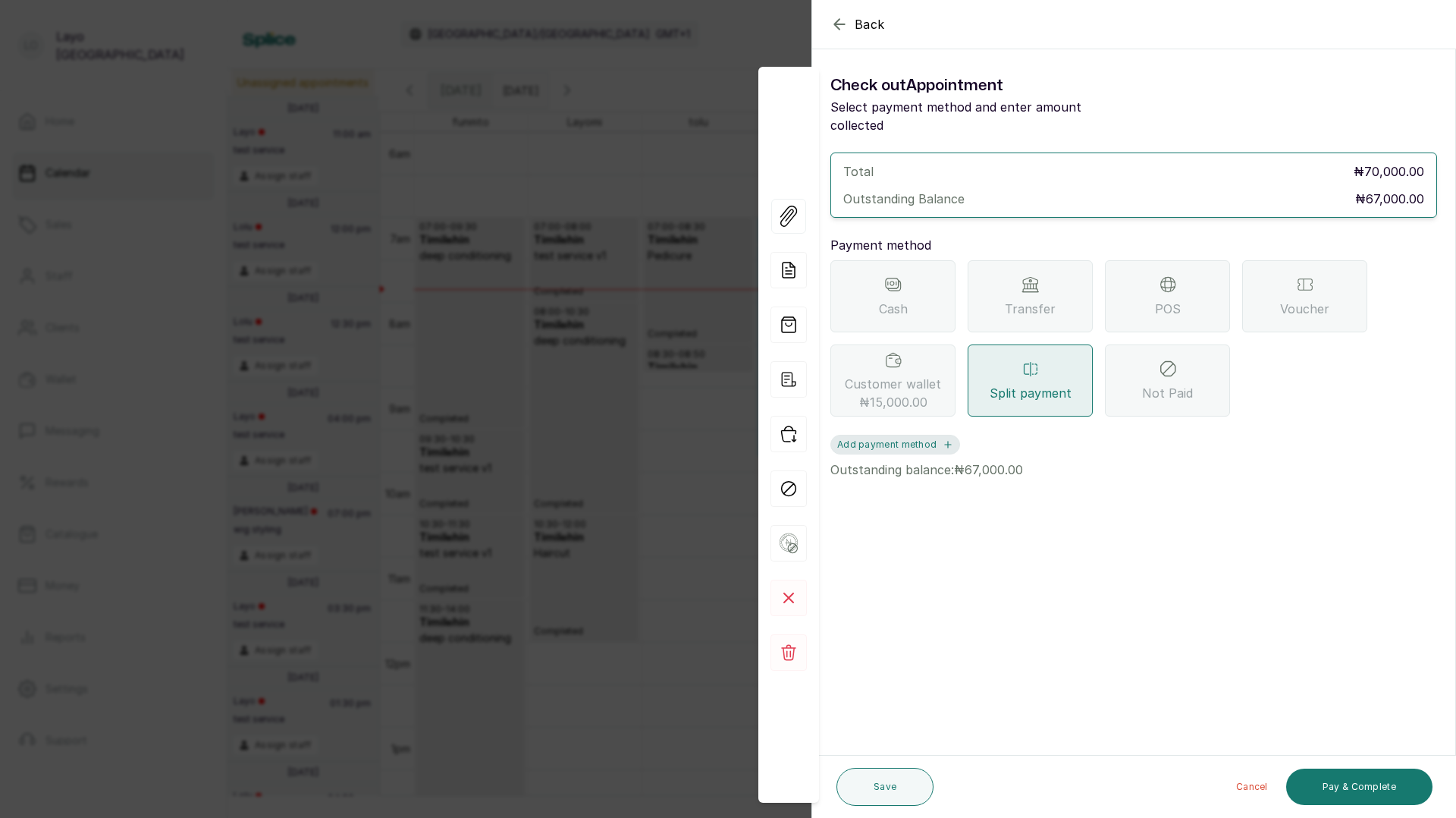
click at [918, 435] on button "Add payment method" at bounding box center [895, 445] width 130 height 20
click at [937, 464] on div at bounding box center [966, 474] width 247 height 20
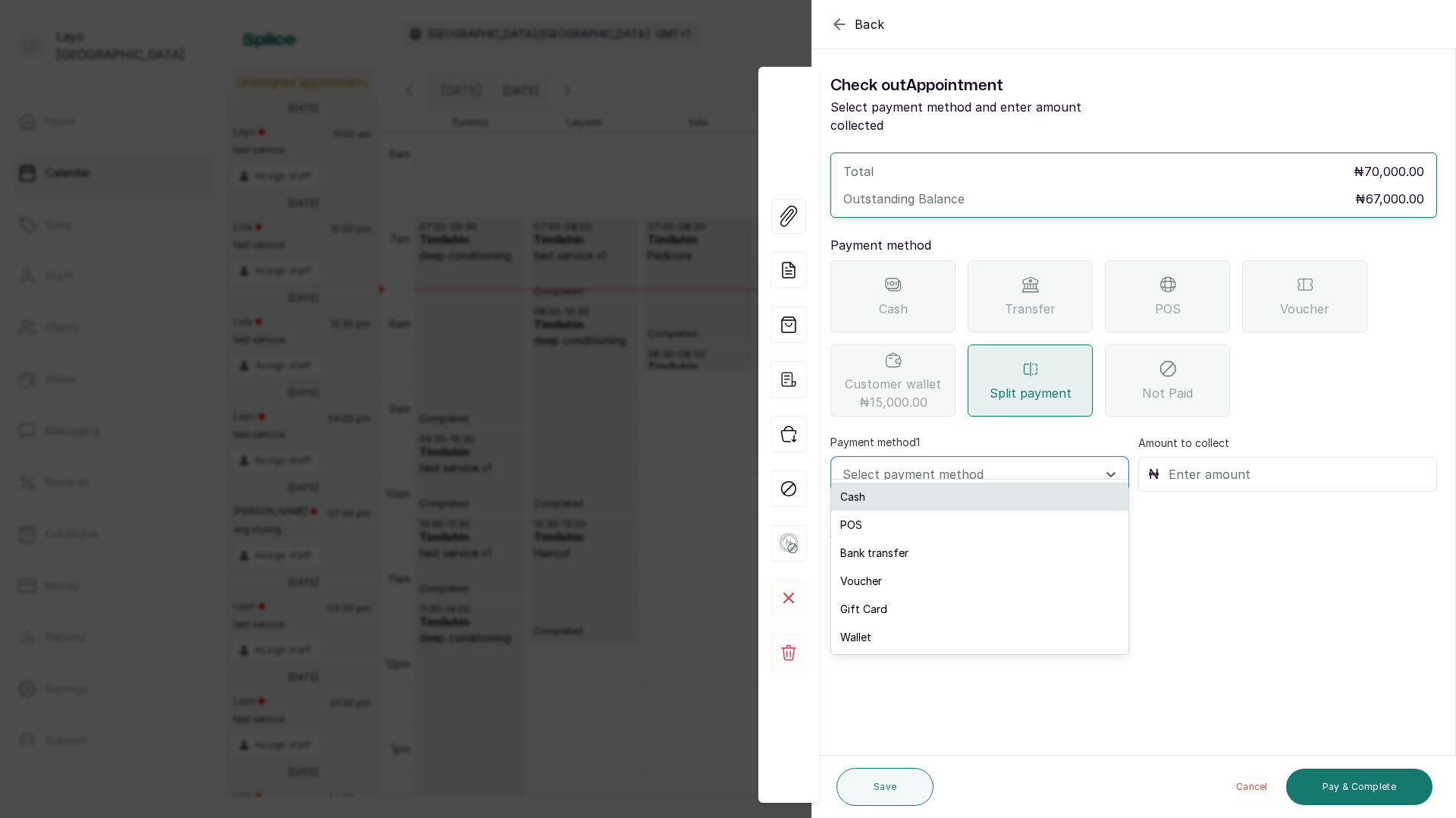
click at [910, 501] on div "Cash" at bounding box center [980, 496] width 297 height 28
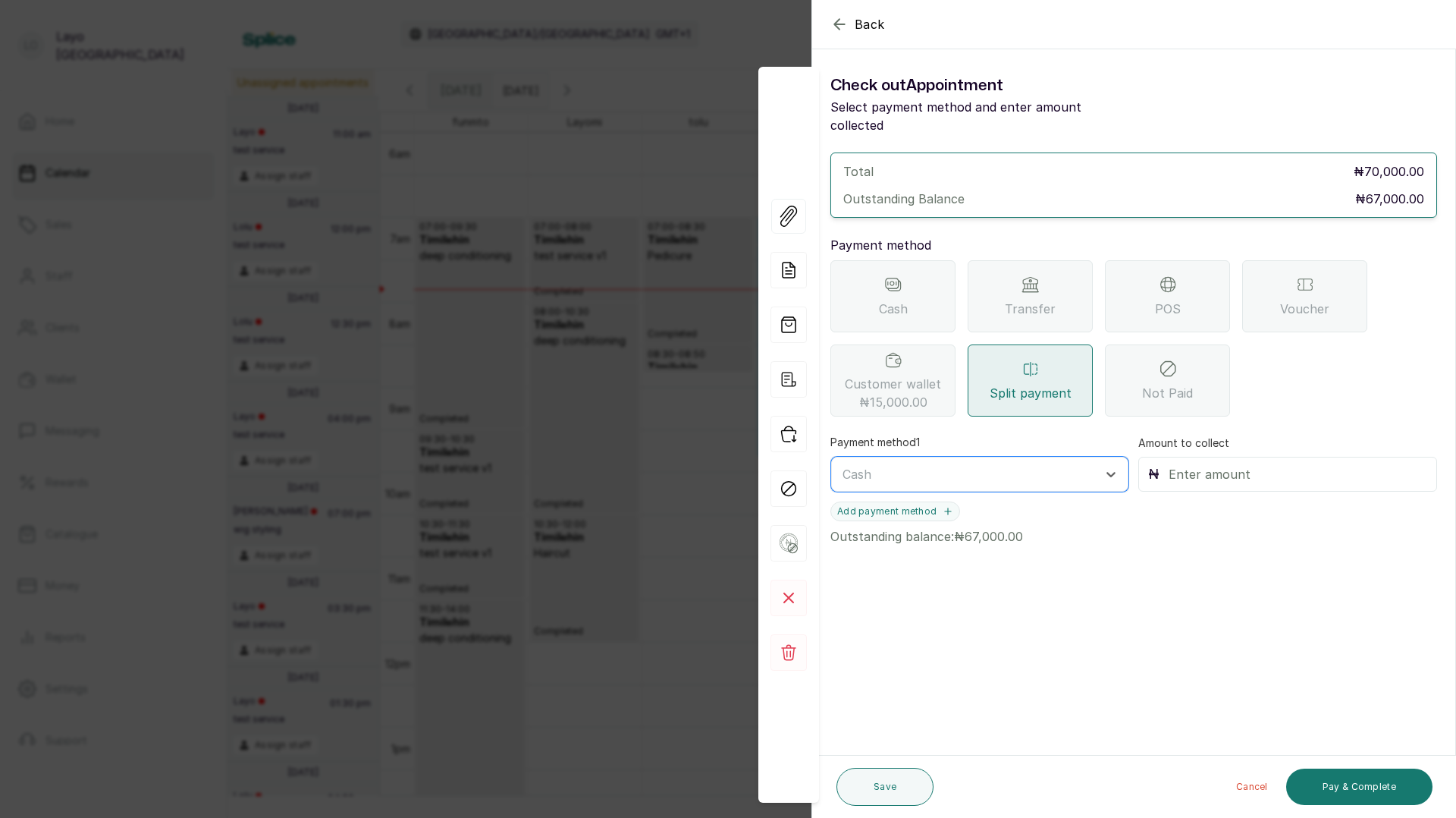
click at [1187, 464] on input "text" at bounding box center [1297, 474] width 259 height 21
type input "30,000"
click at [886, 501] on button "Add payment method" at bounding box center [895, 511] width 130 height 20
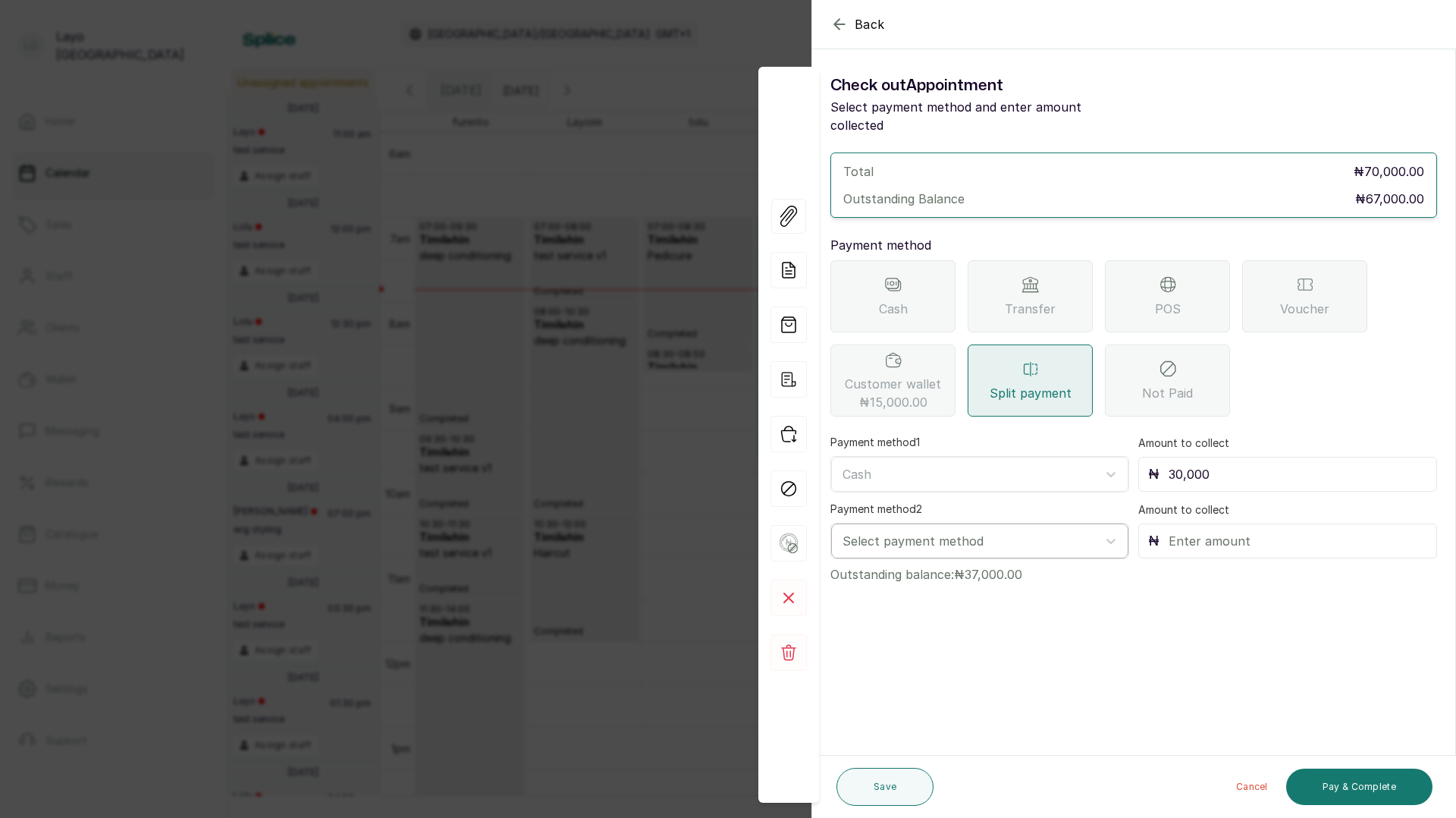
click at [886, 531] on div at bounding box center [966, 541] width 247 height 20
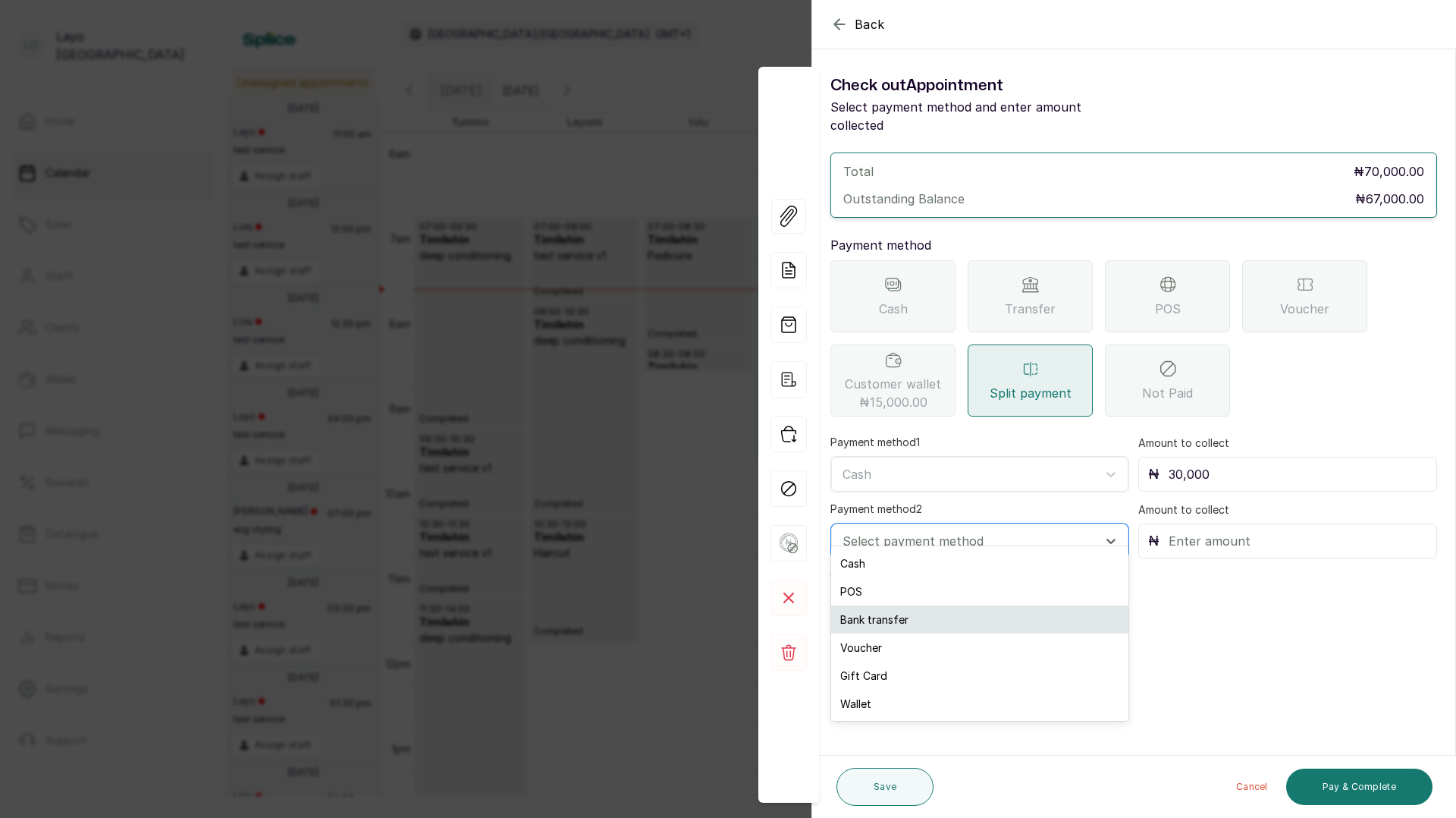
click at [880, 617] on div "Bank transfer" at bounding box center [980, 619] width 297 height 28
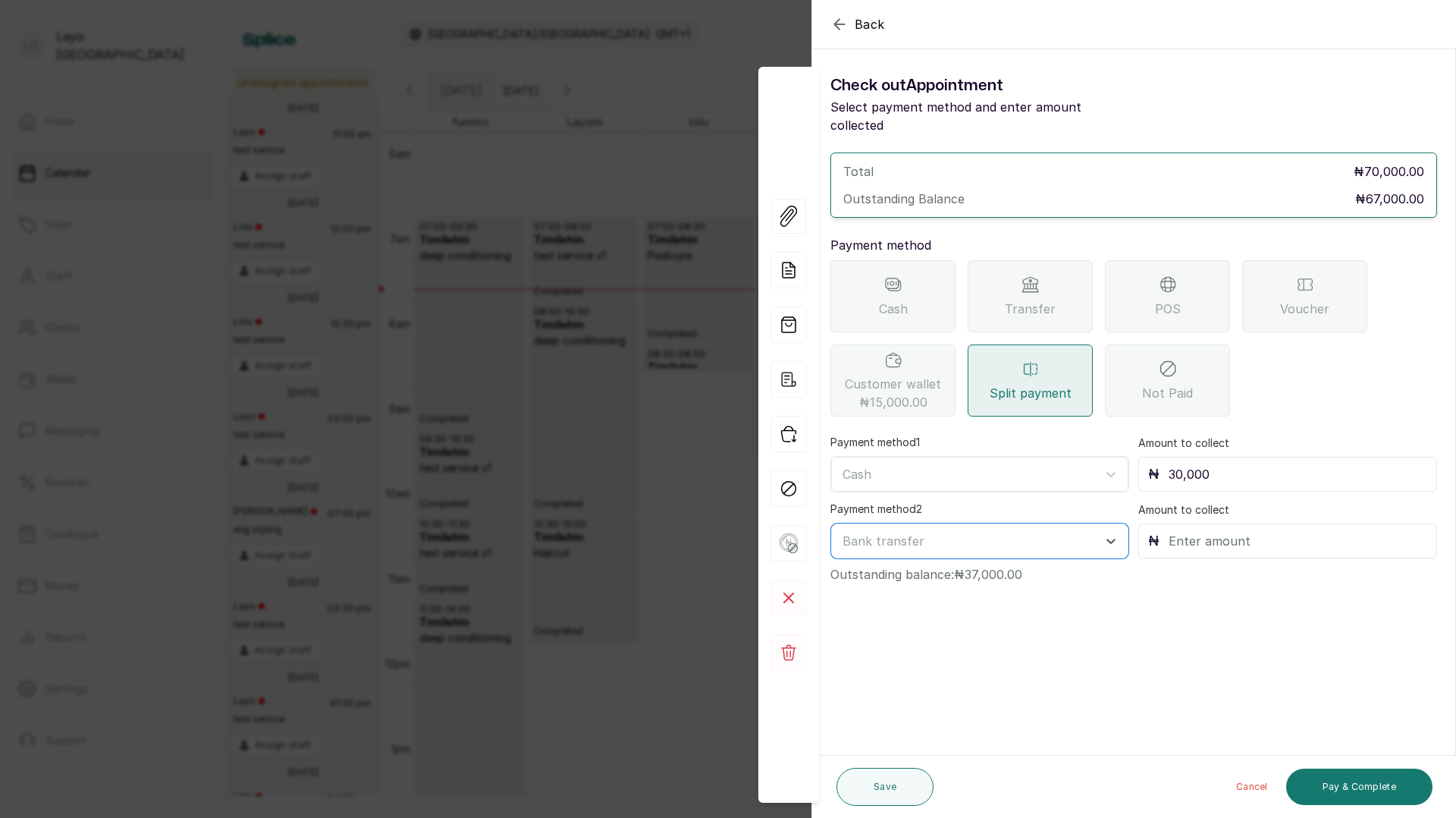
click at [1177, 530] on input "text" at bounding box center [1297, 540] width 259 height 21
click at [1177, 530] on input "3" at bounding box center [1297, 540] width 259 height 21
type input "37,000"
click at [1334, 646] on form "Back Appointment Details Check out Appointment Select payment method and enter …" at bounding box center [1133, 343] width 643 height 685
click at [1349, 791] on button "Pay & Complete" at bounding box center [1359, 787] width 146 height 37
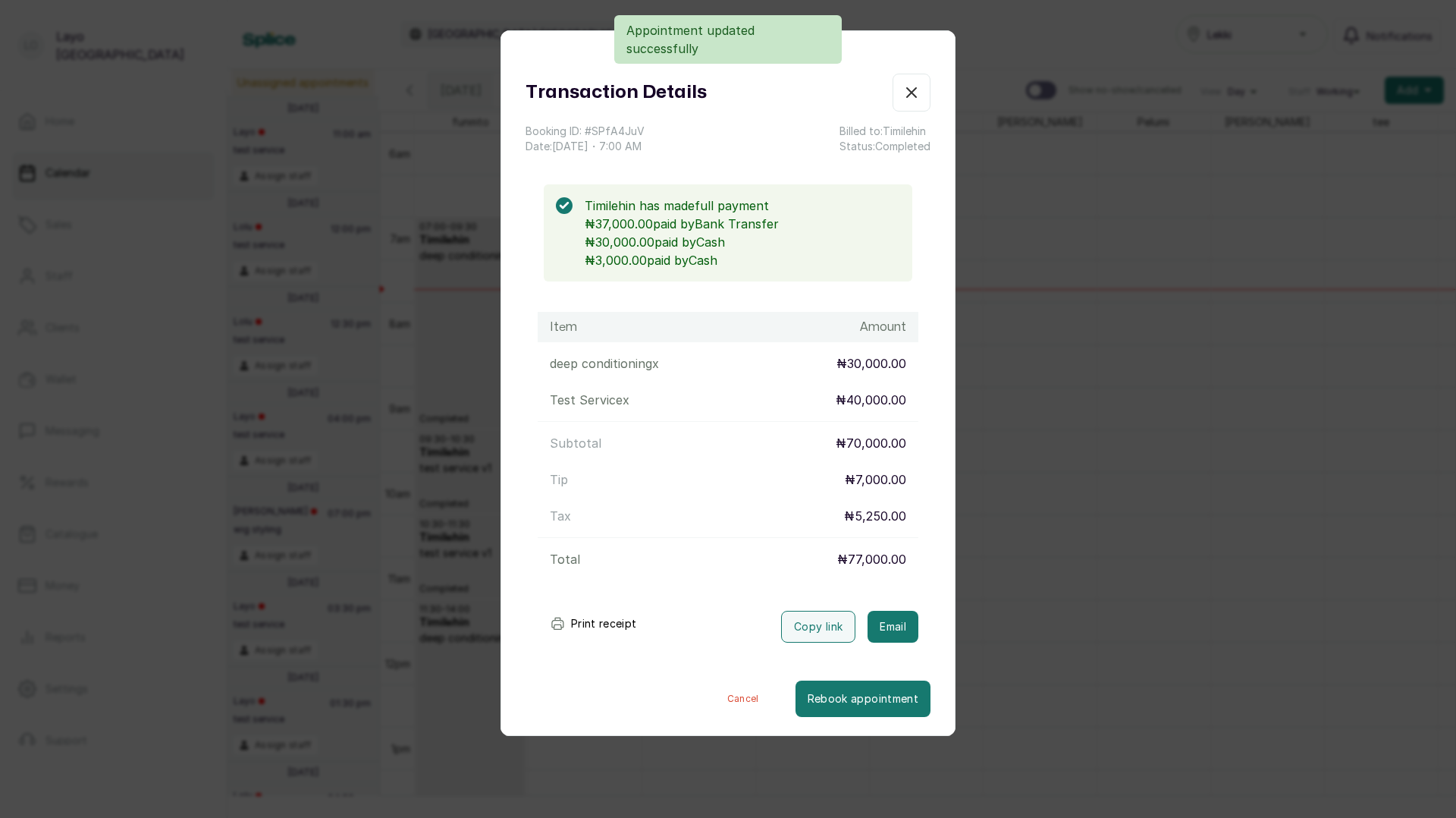
click at [909, 93] on icon "button" at bounding box center [911, 92] width 18 height 18
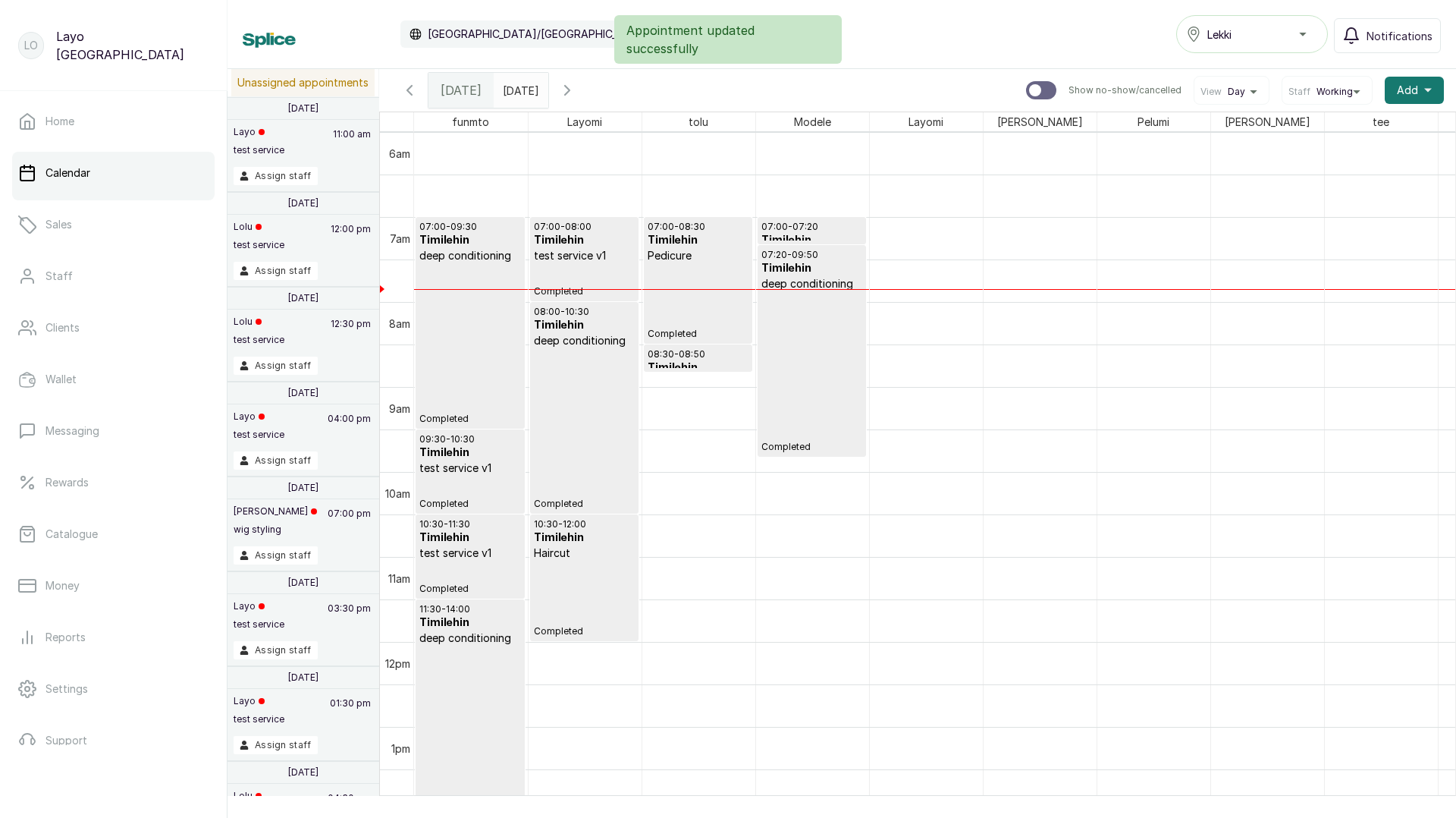
click at [782, 340] on div "07:20 - 09:50 Timilehin deep conditioning Completed" at bounding box center [811, 350] width 101 height 204
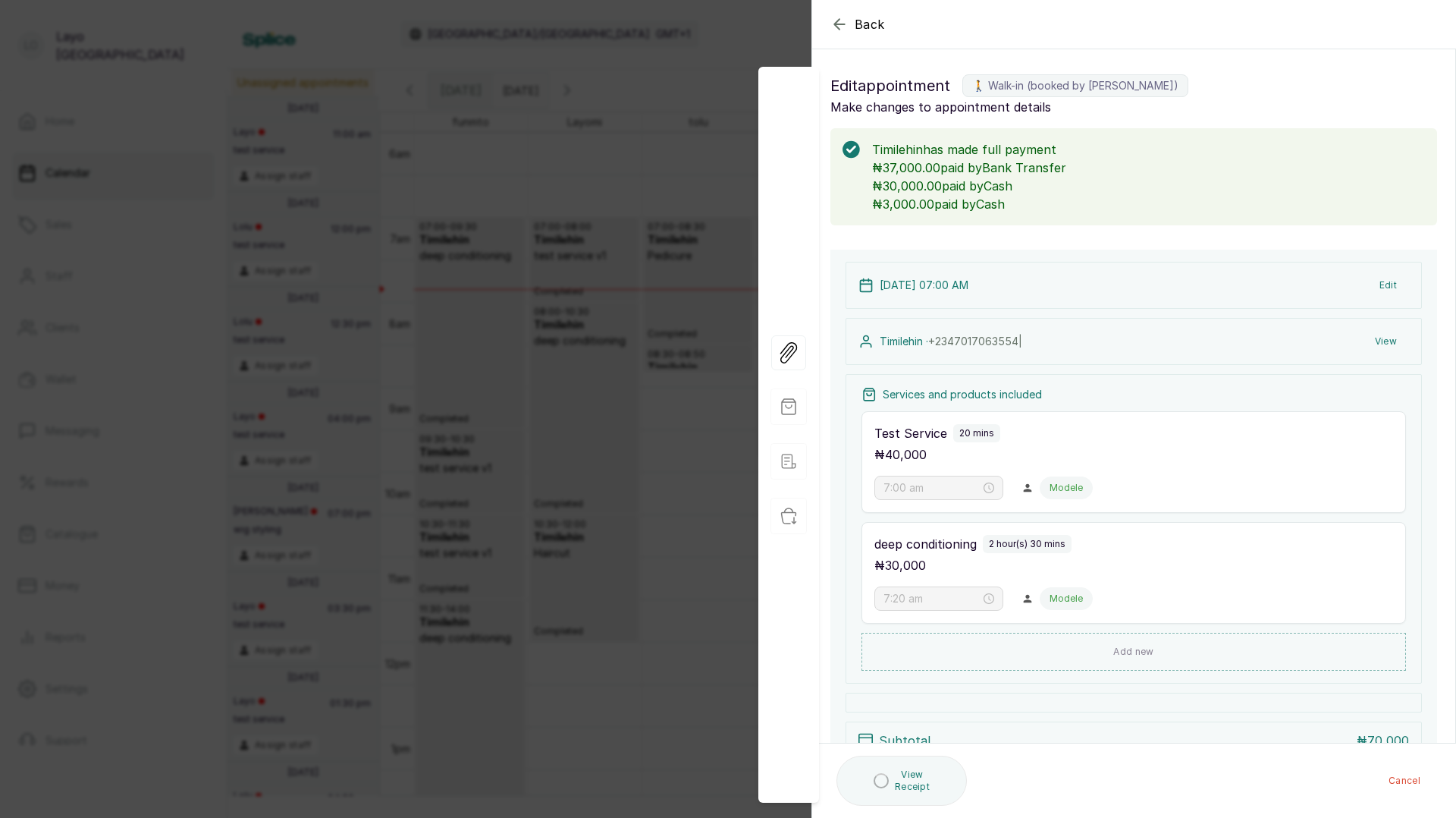
click at [566, 397] on div "Back Appointment Details Edit appointment 🚶 Walk-in (booked by Layo Ogunbanwo) …" at bounding box center [728, 409] width 1456 height 818
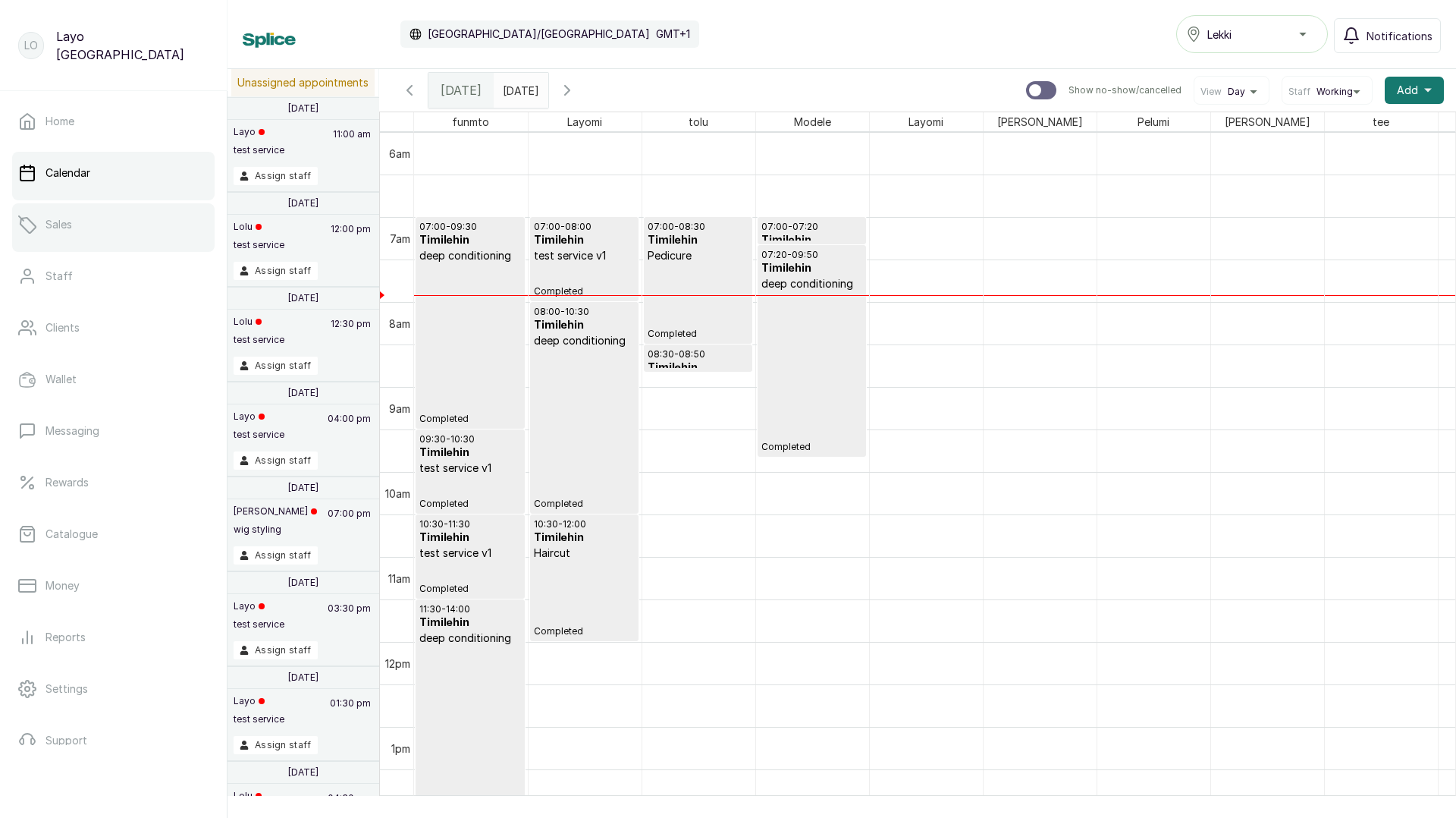
click at [68, 215] on link "Sales" at bounding box center [112, 224] width 202 height 42
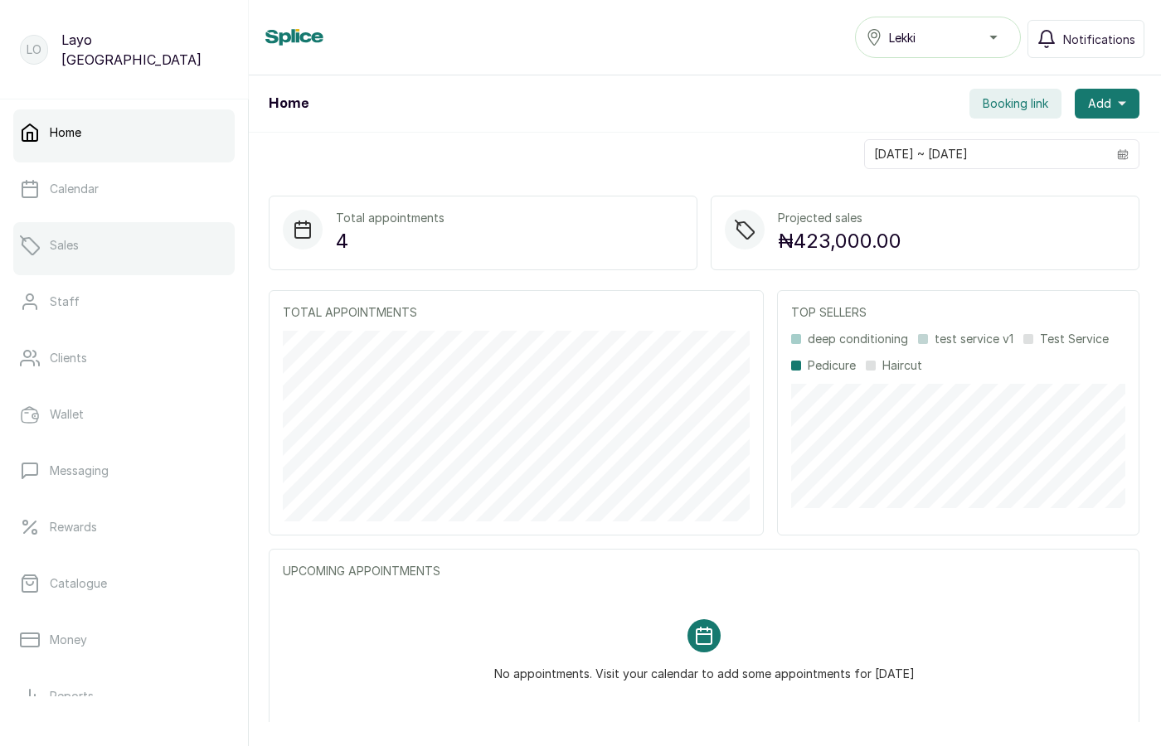
click at [71, 246] on p "Sales" at bounding box center [64, 245] width 29 height 17
